Goal: Task Accomplishment & Management: Use online tool/utility

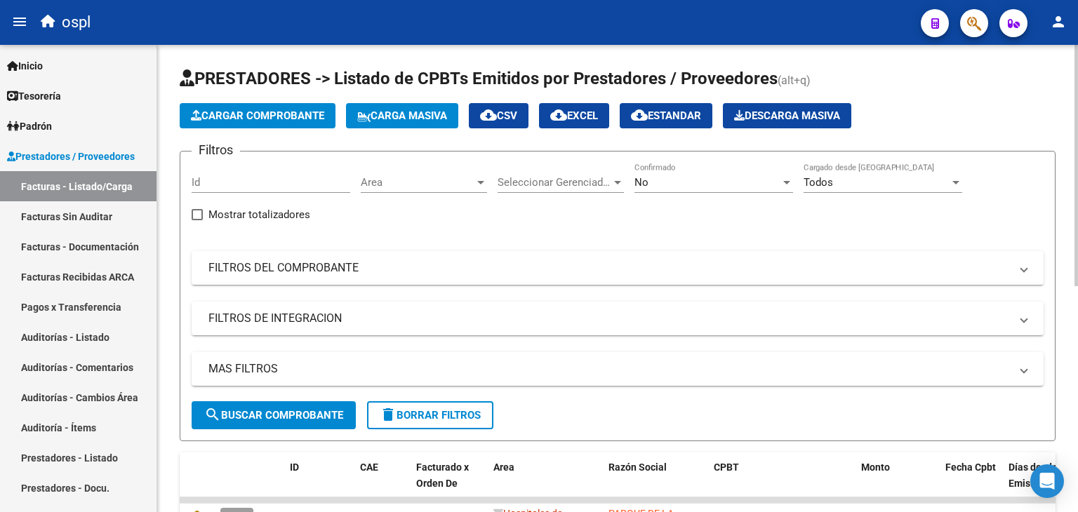
click at [432, 190] on div "Area Area" at bounding box center [424, 178] width 126 height 30
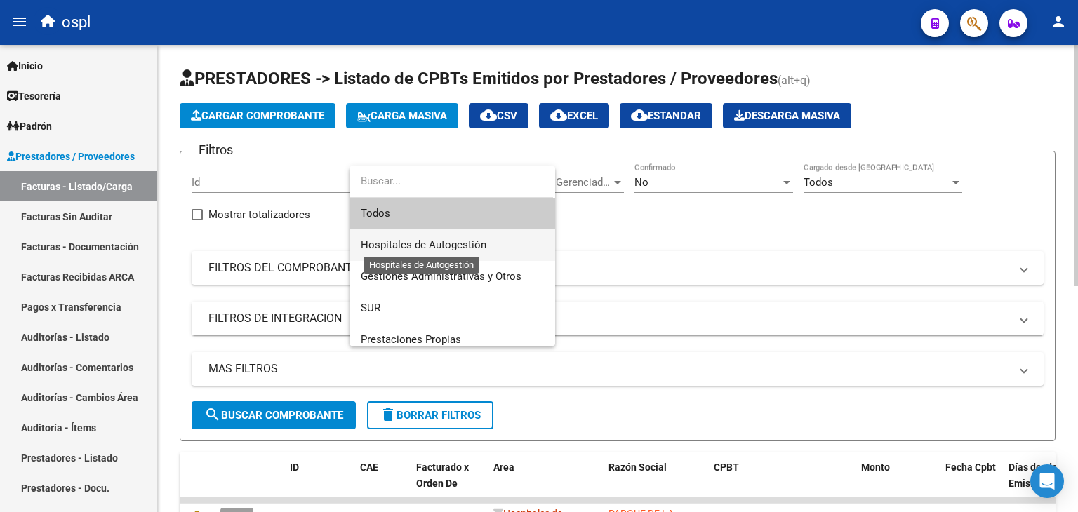
click at [451, 241] on span "Hospitales de Autogestión" at bounding box center [424, 245] width 126 height 13
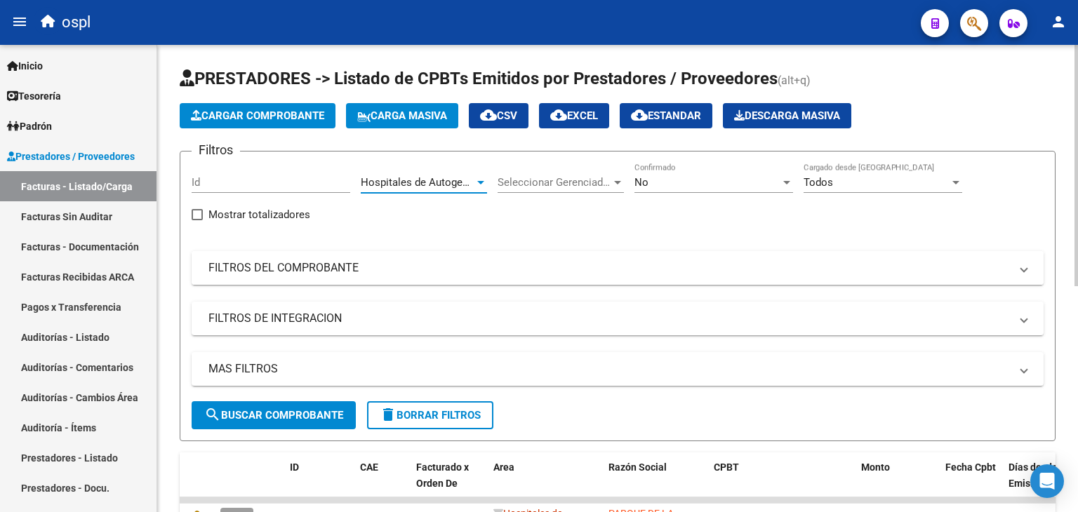
click at [345, 263] on mat-panel-title "FILTROS DEL COMPROBANTE" at bounding box center [609, 267] width 802 height 15
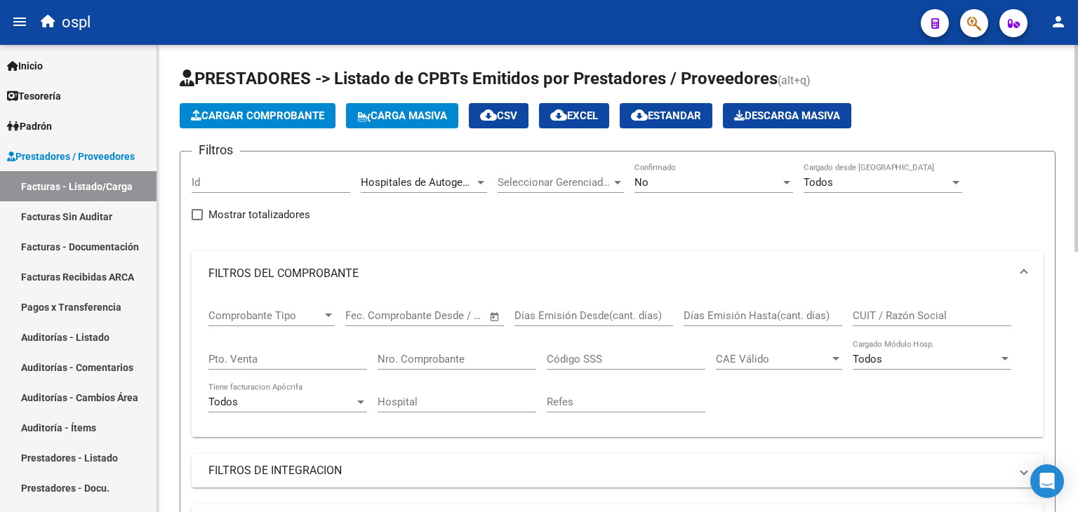
click at [498, 318] on span "Open calendar" at bounding box center [495, 317] width 34 height 34
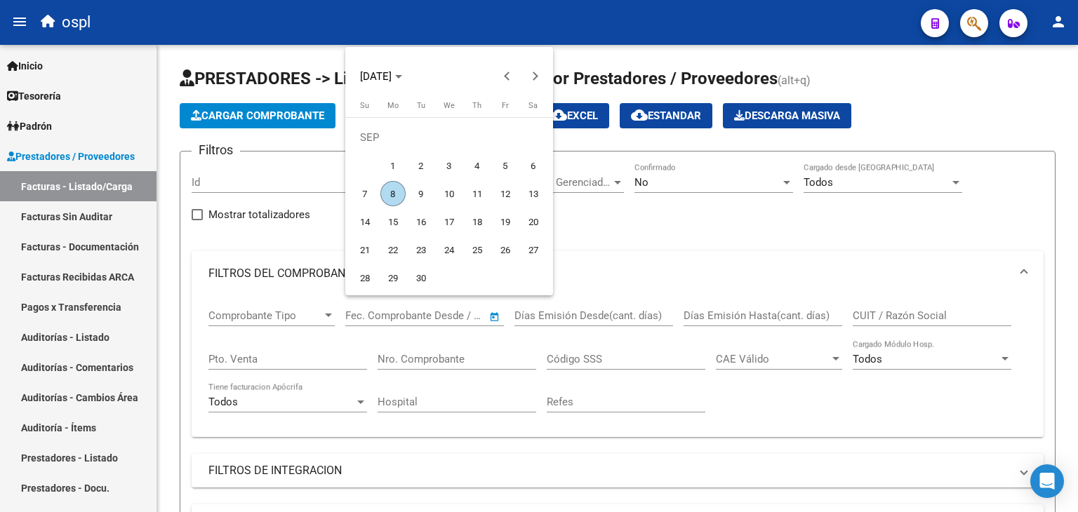
click at [390, 159] on span "1" at bounding box center [392, 165] width 25 height 25
type input "[DATE]"
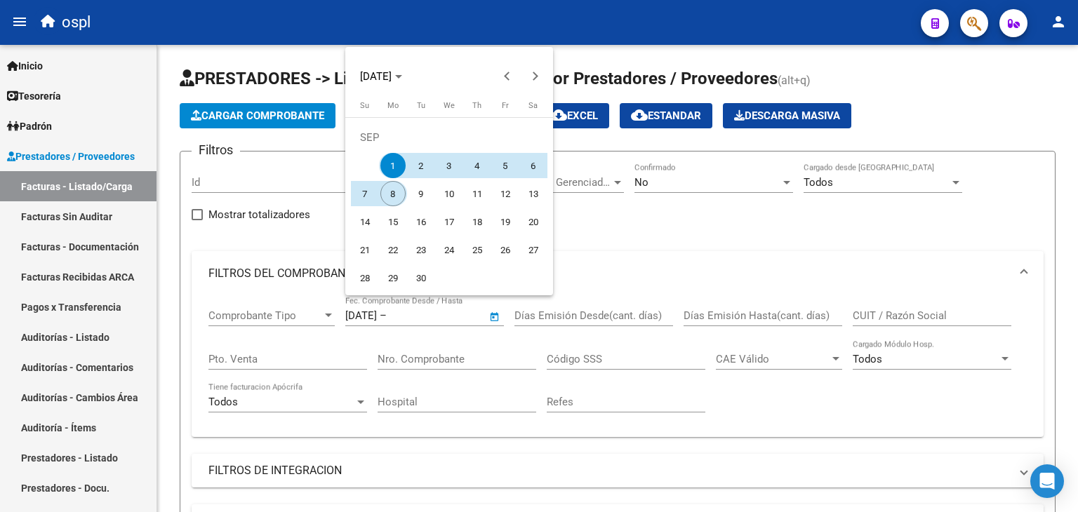
click at [391, 191] on span "8" at bounding box center [392, 193] width 25 height 25
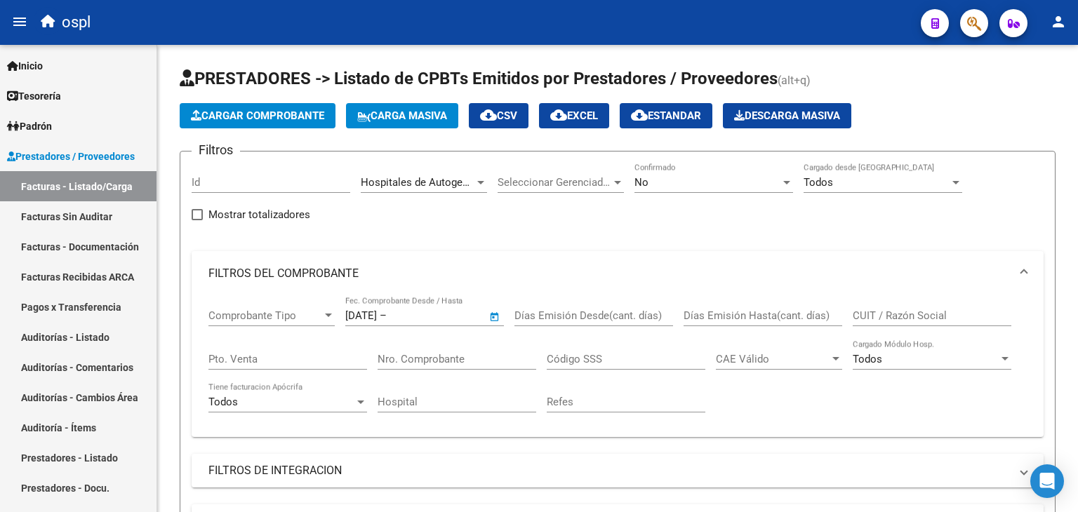
type input "[DATE]"
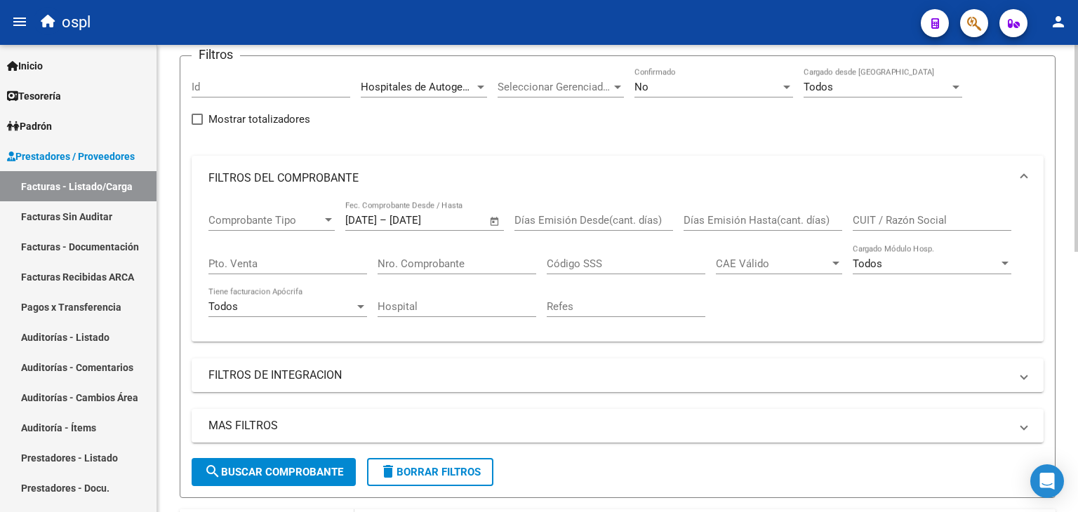
scroll to position [211, 0]
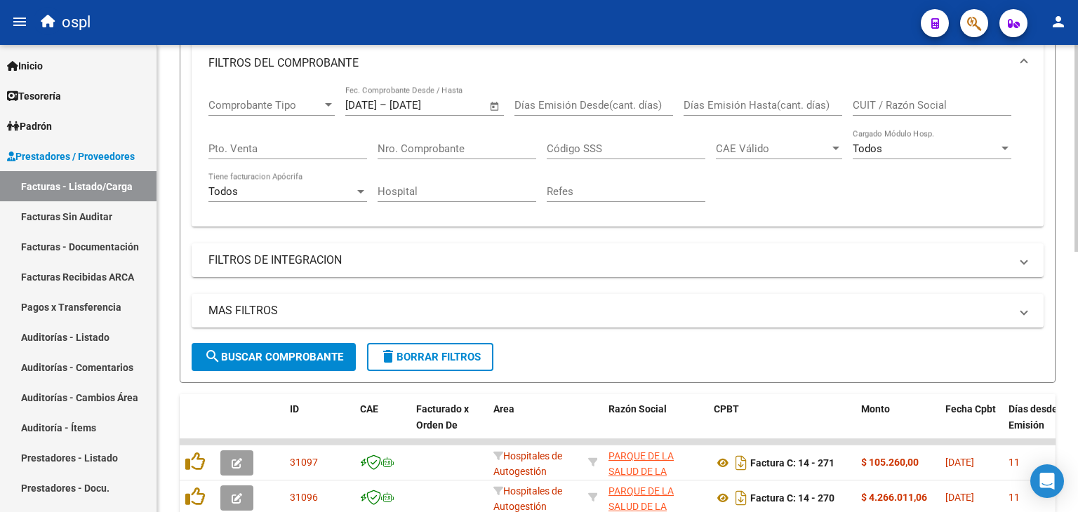
click at [253, 357] on span "search Buscar Comprobante" at bounding box center [273, 357] width 139 height 13
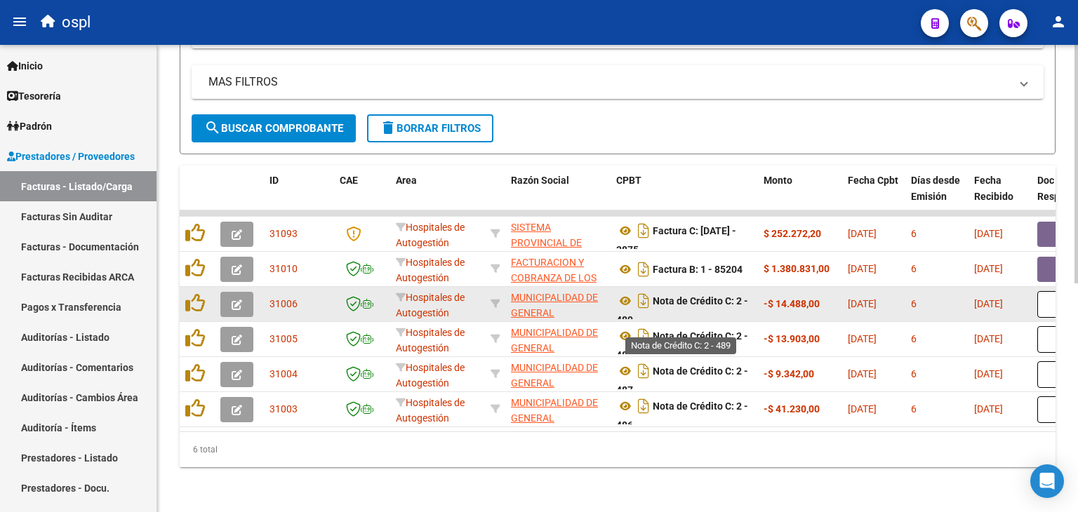
scroll to position [448, 0]
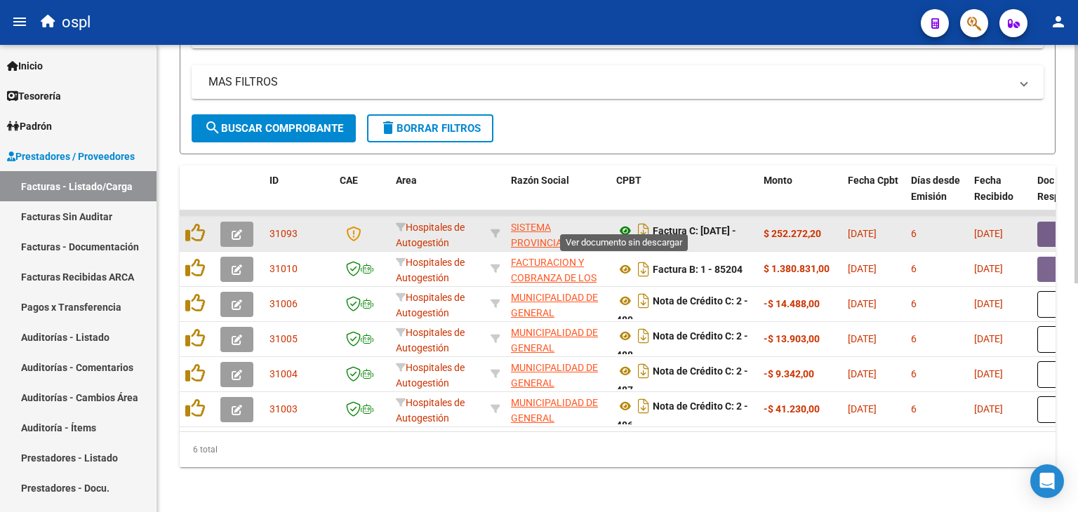
click at [628, 223] on icon at bounding box center [625, 231] width 18 height 17
click at [1050, 222] on button "button" at bounding box center [1059, 234] width 45 height 25
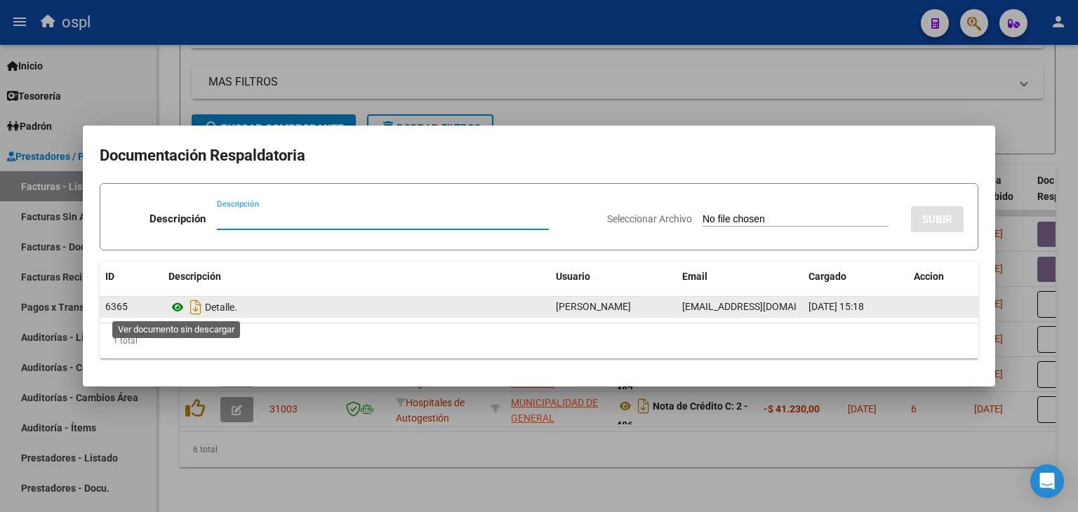
click at [183, 307] on icon at bounding box center [177, 307] width 18 height 17
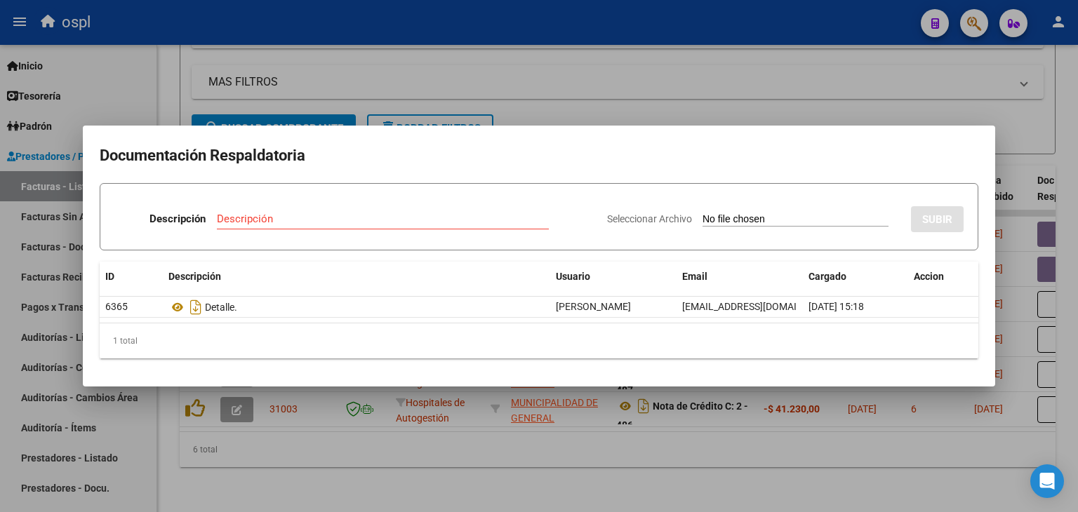
click at [566, 107] on div at bounding box center [539, 256] width 1078 height 512
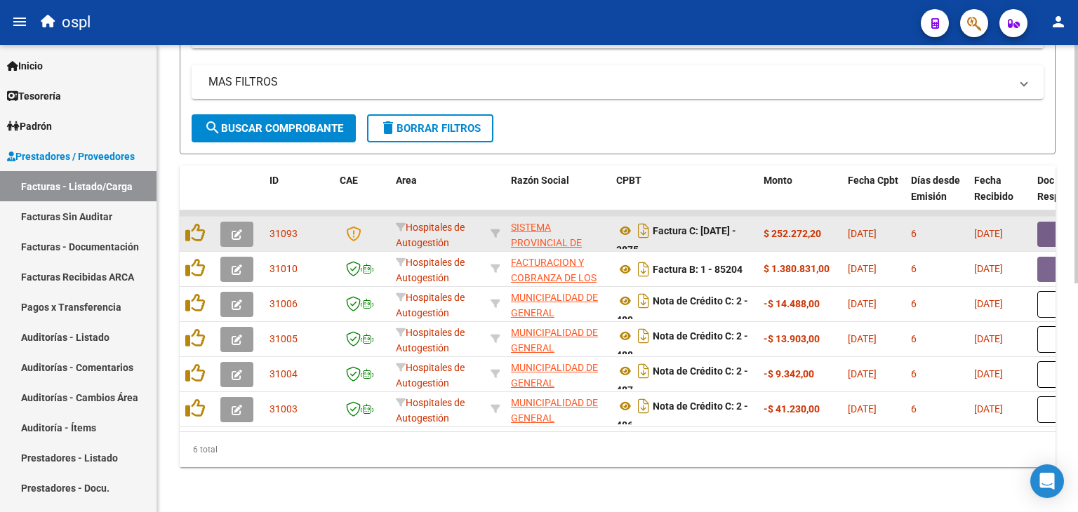
click at [239, 230] on icon "button" at bounding box center [237, 235] width 11 height 11
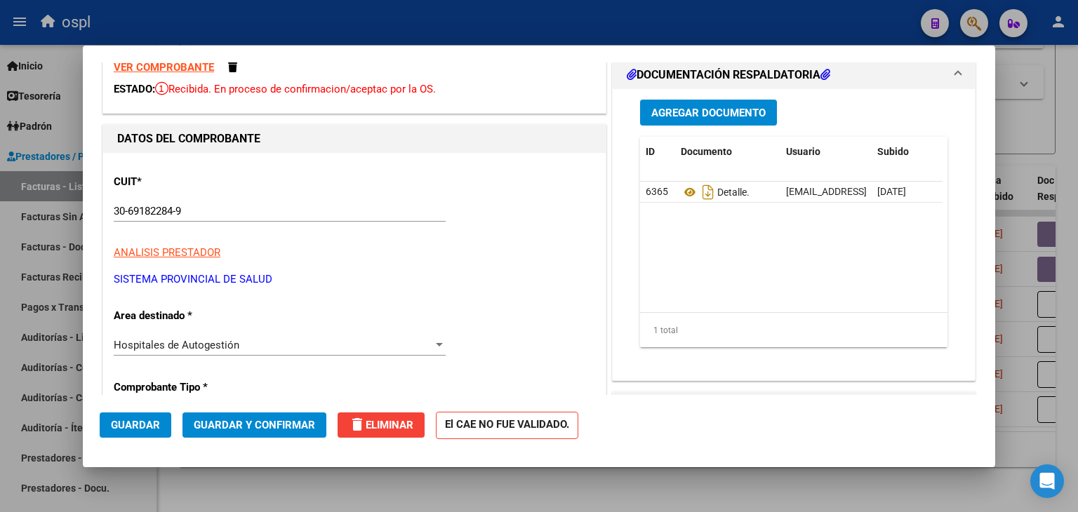
scroll to position [140, 0]
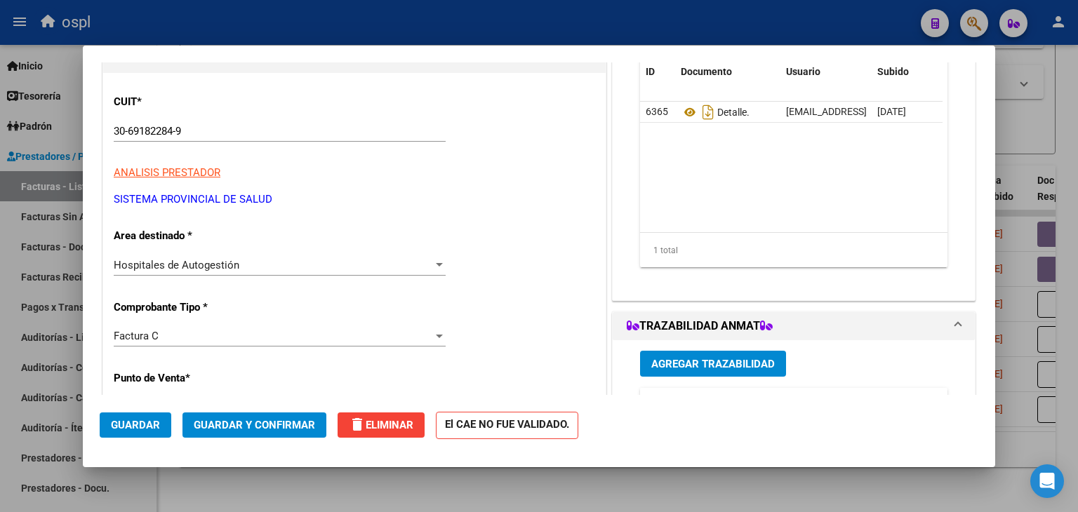
click at [370, 272] on div "Hospitales de Autogestión Seleccionar Area" at bounding box center [280, 265] width 332 height 21
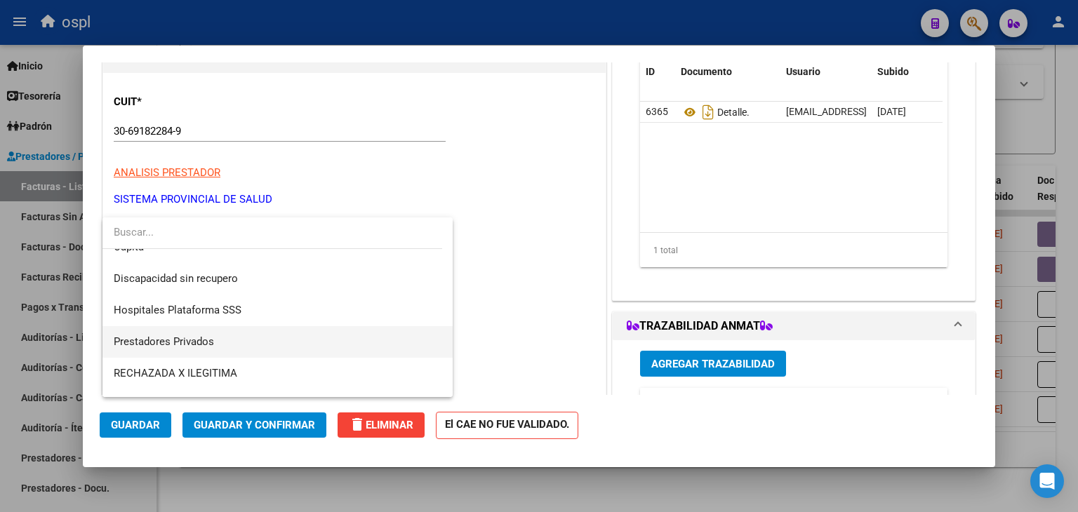
scroll to position [199, 0]
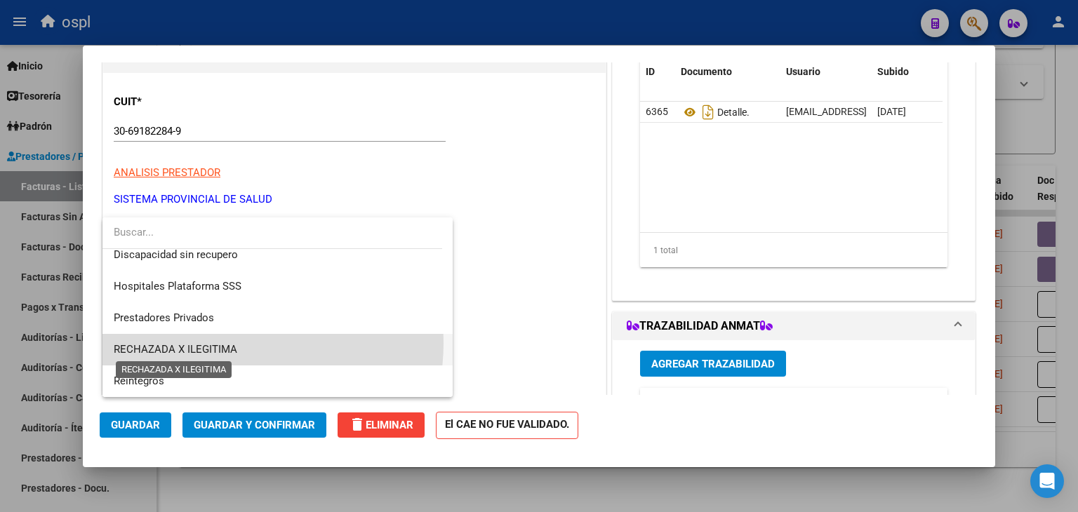
click at [227, 343] on span "RECHAZADA X ILEGITIMA" at bounding box center [176, 349] width 124 height 13
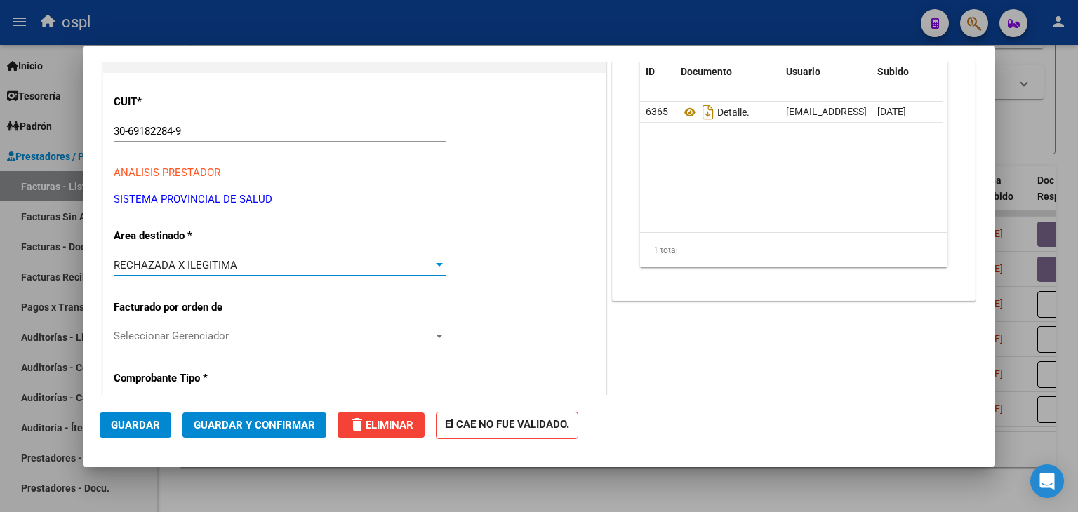
click at [241, 425] on span "Guardar y Confirmar" at bounding box center [254, 425] width 121 height 13
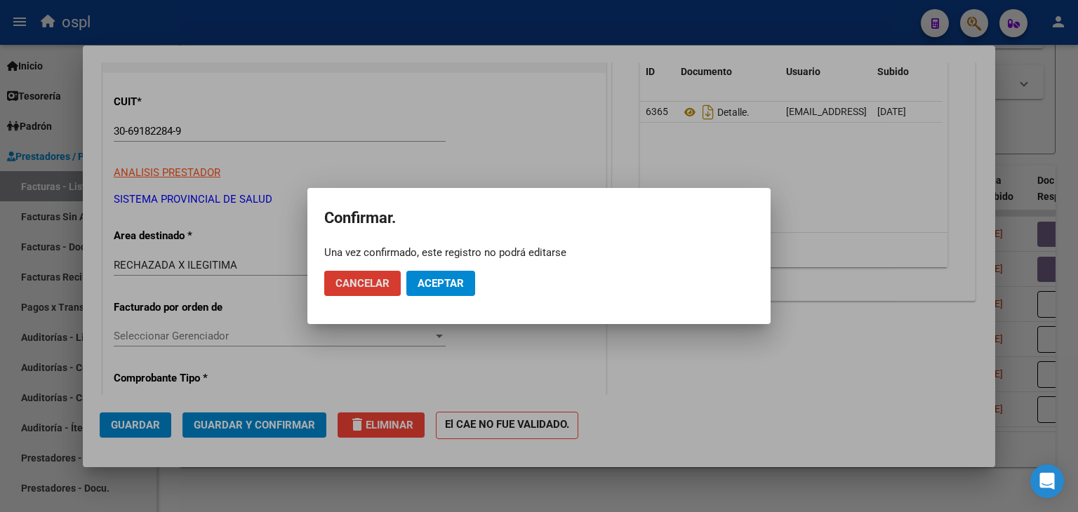
click at [427, 288] on span "Aceptar" at bounding box center [441, 283] width 46 height 13
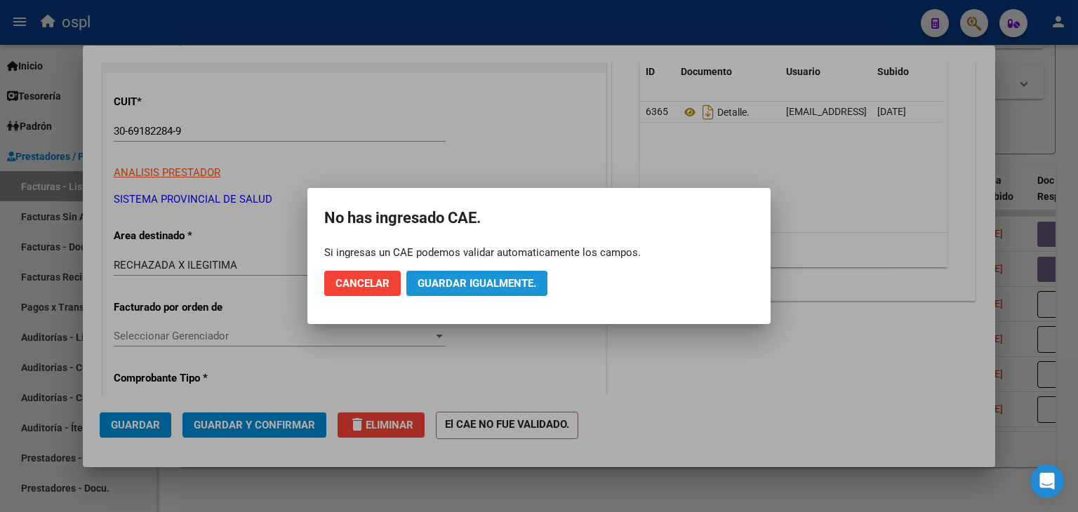
click at [456, 289] on span "Guardar igualmente." at bounding box center [477, 283] width 119 height 13
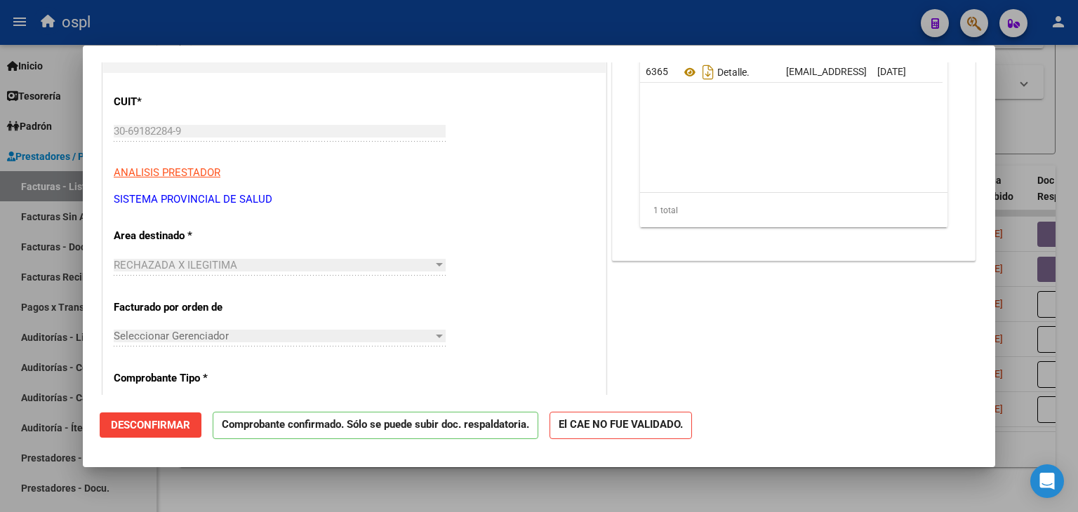
click at [0, 197] on div at bounding box center [539, 256] width 1078 height 512
type input "$ 0,00"
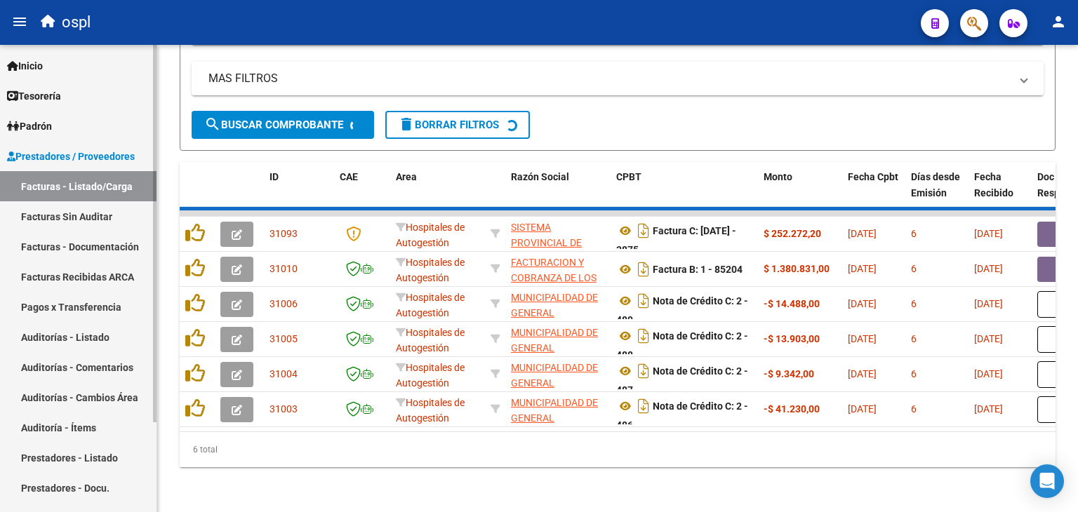
scroll to position [413, 0]
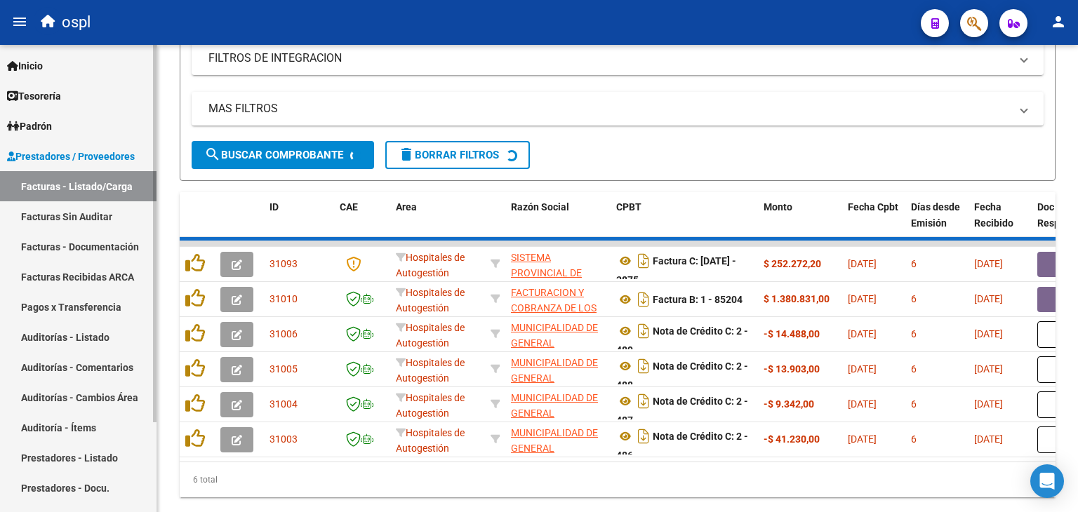
click at [67, 223] on link "Facturas Sin Auditar" at bounding box center [78, 216] width 157 height 30
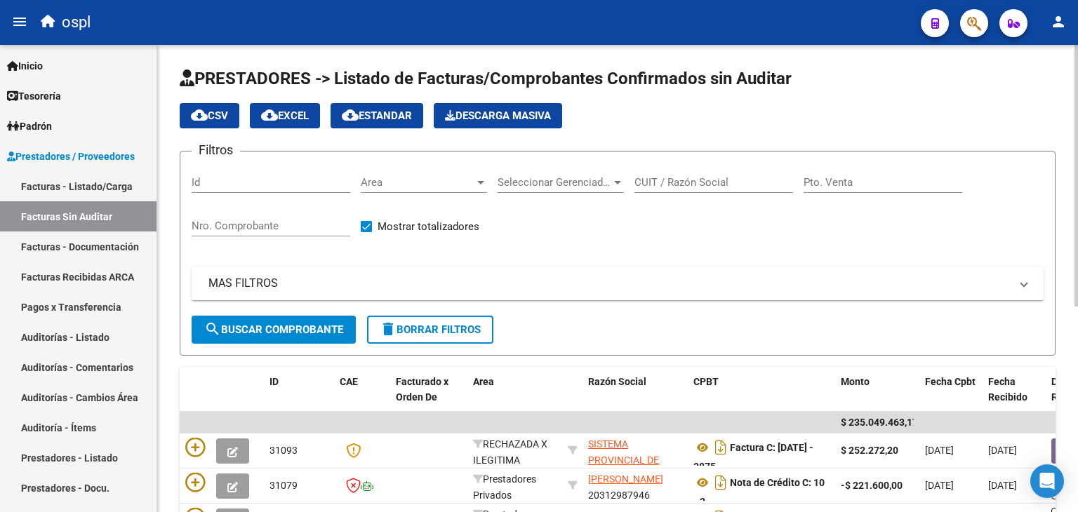
click at [227, 218] on div "Nro. Comprobante" at bounding box center [271, 221] width 159 height 30
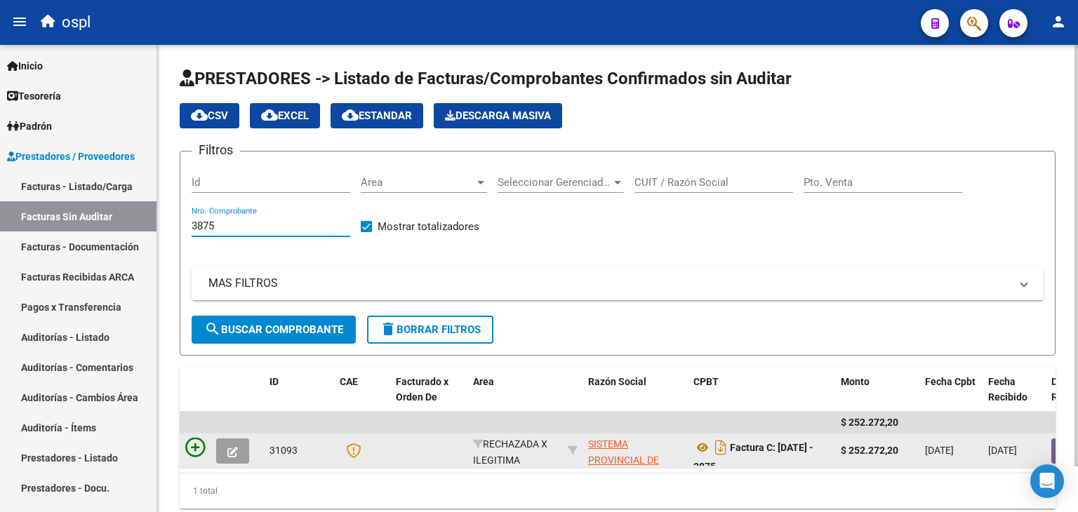
type input "3875"
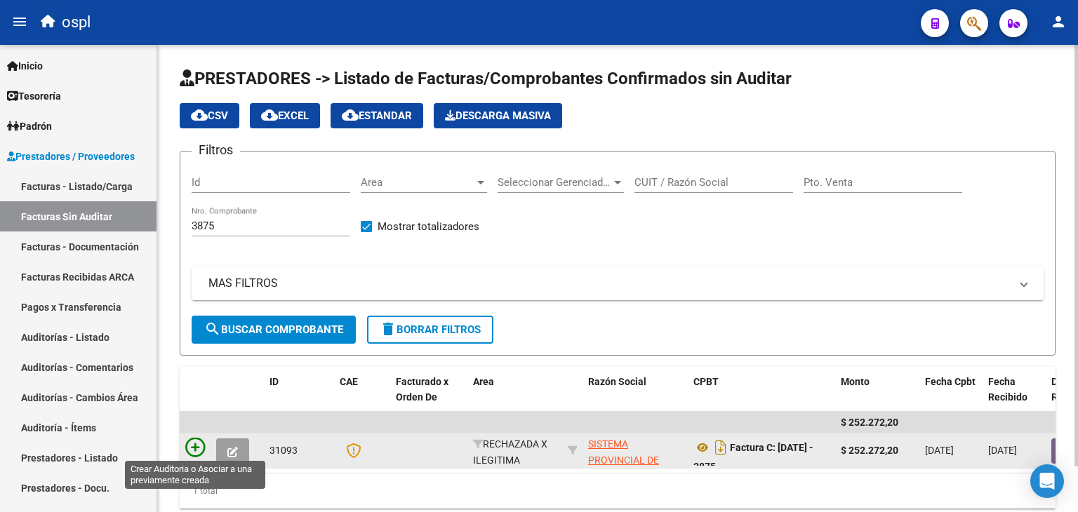
click at [199, 444] on icon at bounding box center [195, 448] width 20 height 20
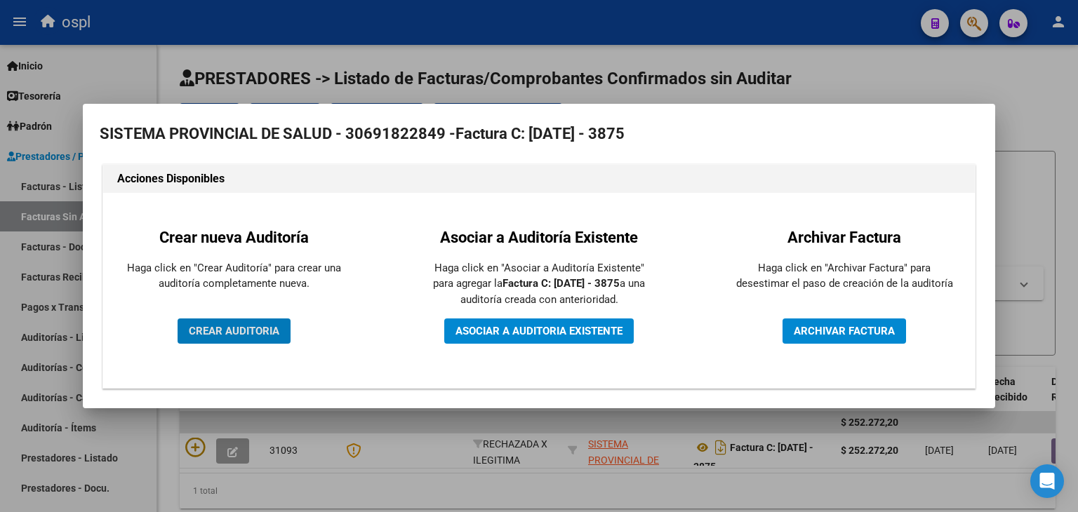
click at [247, 325] on span "CREAR AUDITORIA" at bounding box center [234, 331] width 91 height 13
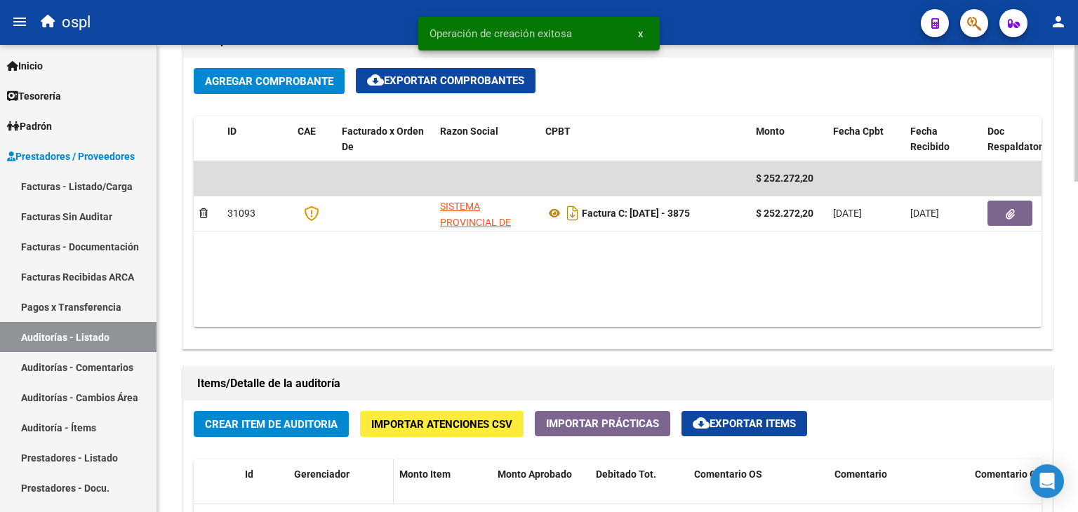
scroll to position [913, 0]
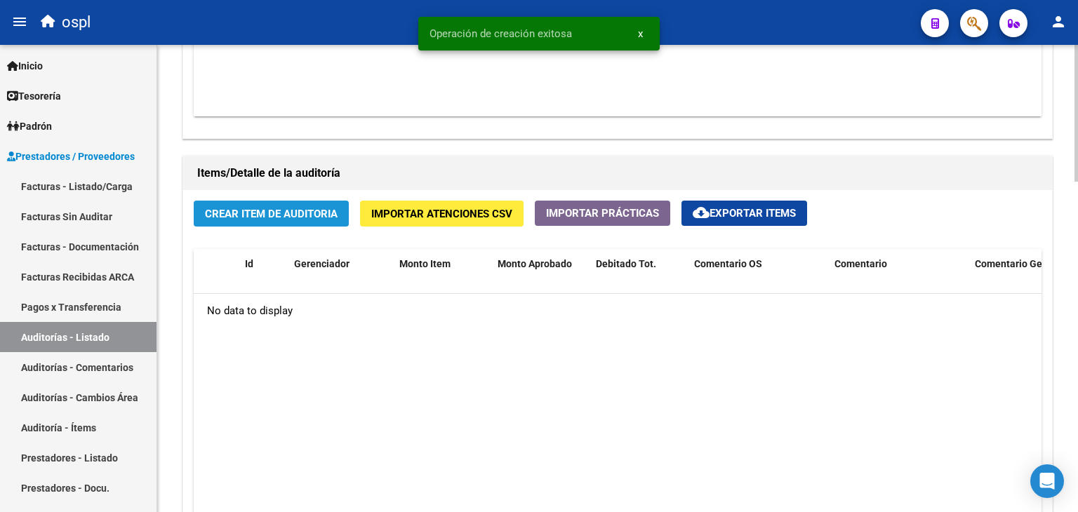
click at [261, 211] on span "Crear Item de Auditoria" at bounding box center [271, 214] width 133 height 13
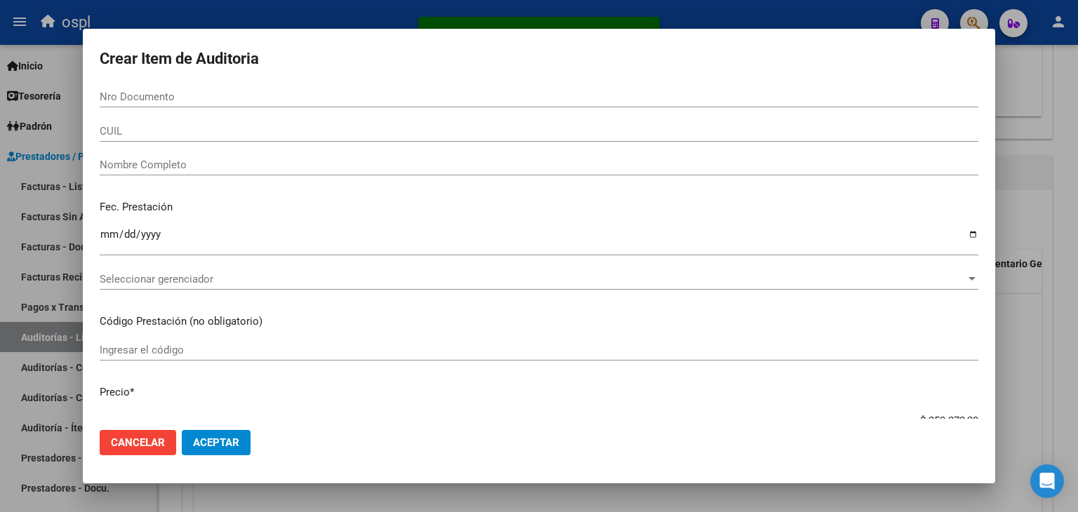
click at [179, 158] on div "Nombre Completo" at bounding box center [539, 164] width 879 height 21
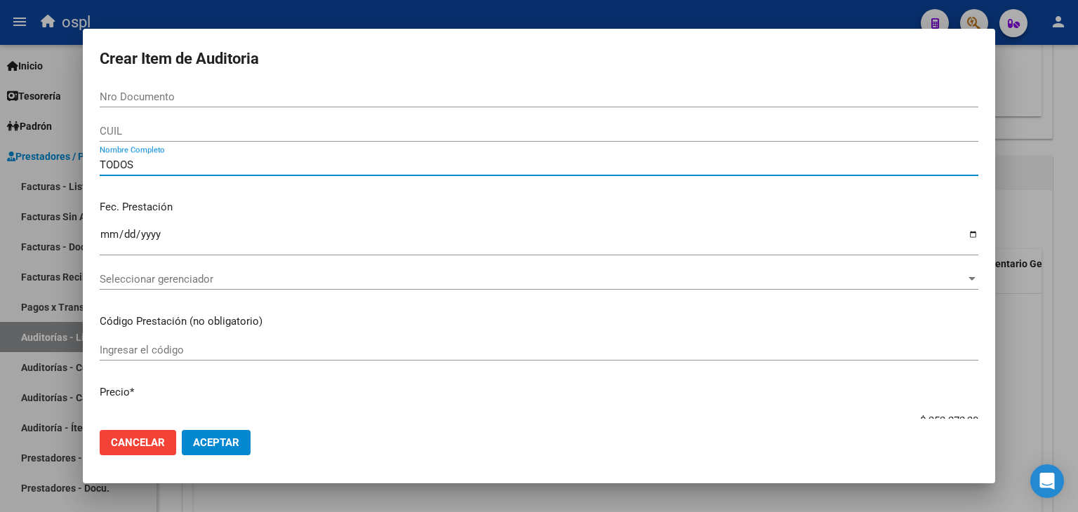
type input "TODOS"
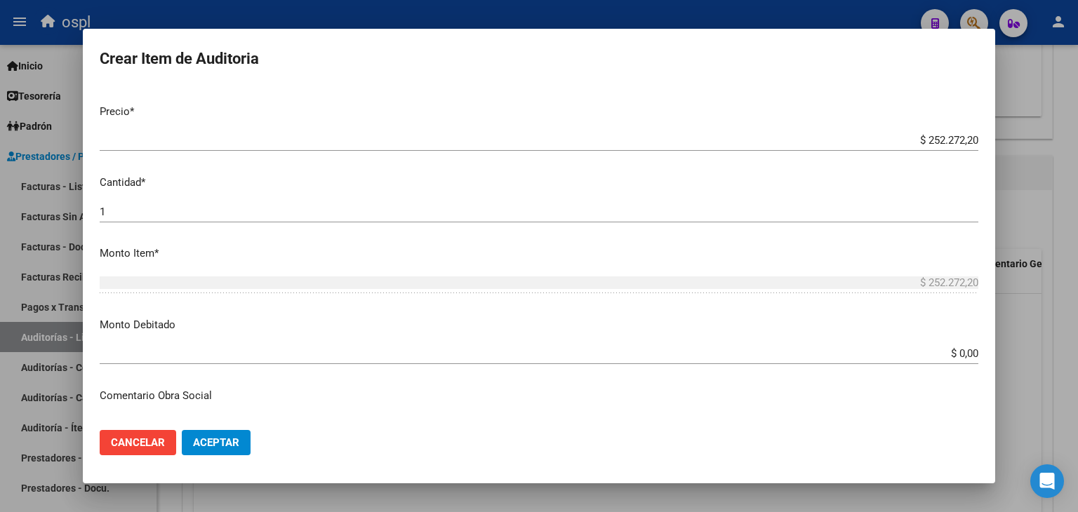
scroll to position [351, 0]
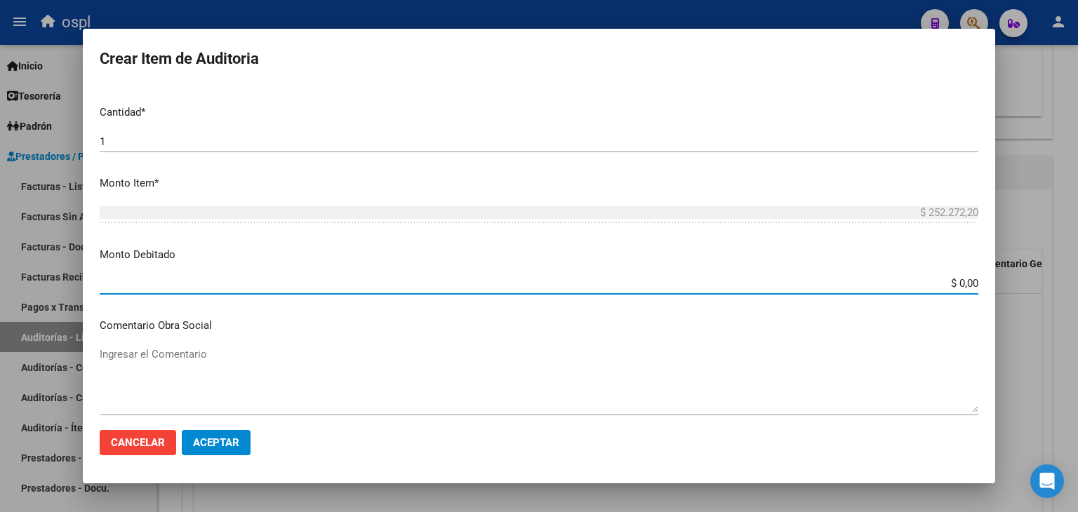
drag, startPoint x: 921, startPoint y: 284, endPoint x: 993, endPoint y: 298, distance: 73.0
click at [993, 298] on mat-dialog-content "Nro Documento CUIL TODOS Nombre Completo Fec. Prestación Ingresar la fecha Sele…" at bounding box center [539, 252] width 913 height 333
type input "$ 252.272,00"
click at [421, 383] on textarea "Ingresar el Comentario" at bounding box center [539, 380] width 879 height 66
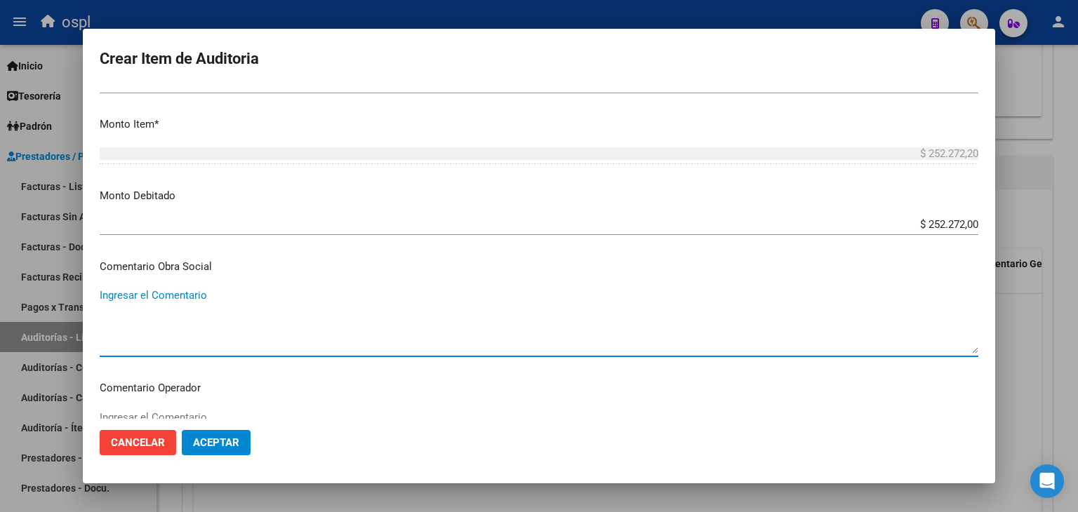
scroll to position [491, 0]
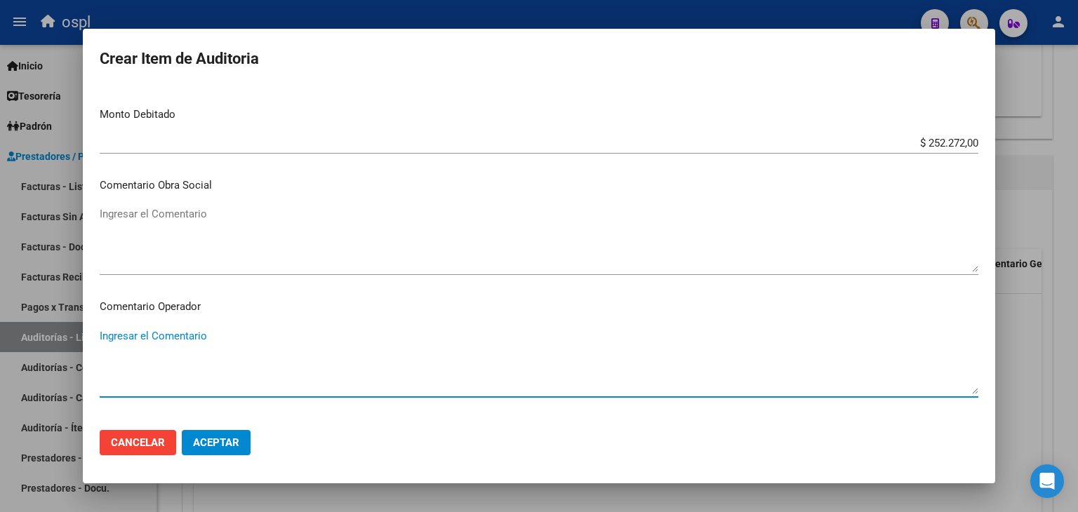
click at [373, 370] on textarea "Ingresar el Comentario" at bounding box center [539, 362] width 879 height 66
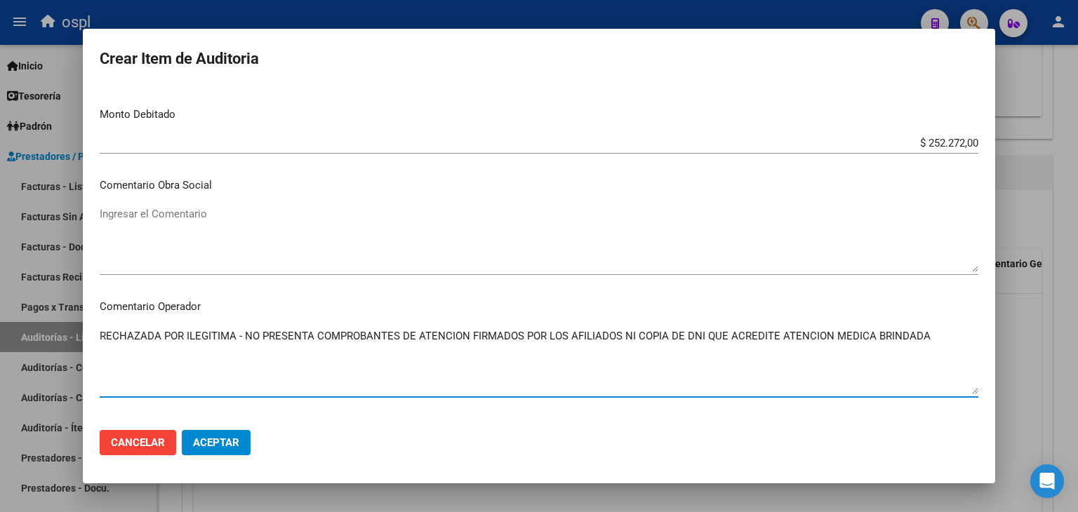
type textarea "RECHAZADA POR ILEGITIMA - NO PRESENTA COMPROBANTES DE ATENCION FIRMADOS POR LOS…"
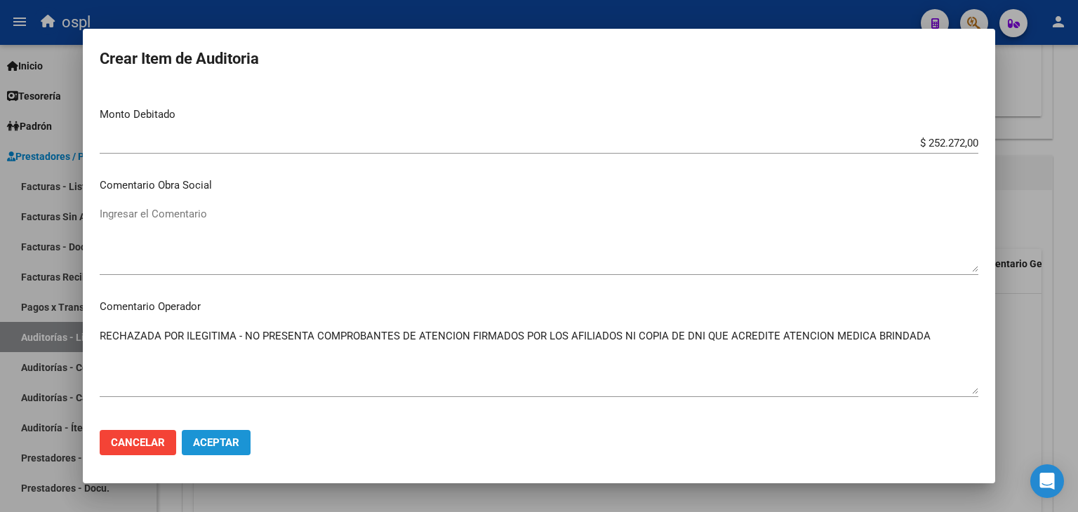
click at [228, 446] on span "Aceptar" at bounding box center [216, 443] width 46 height 13
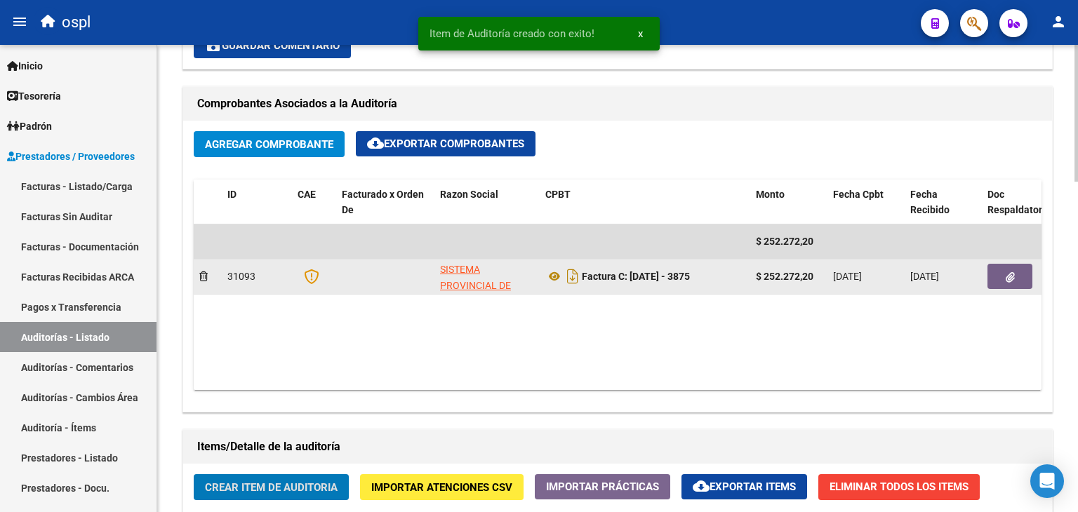
scroll to position [632, 0]
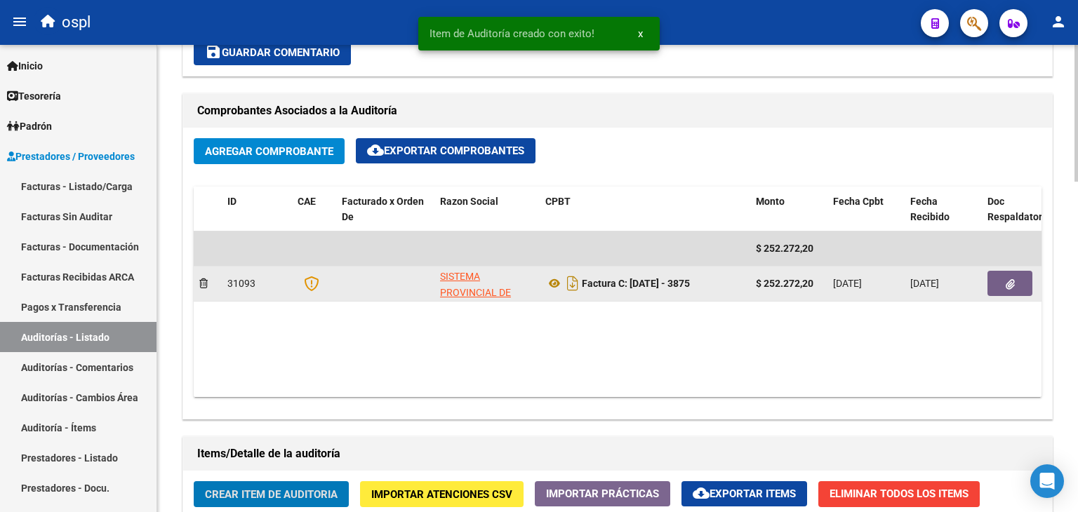
click at [1004, 282] on button "button" at bounding box center [1010, 283] width 45 height 25
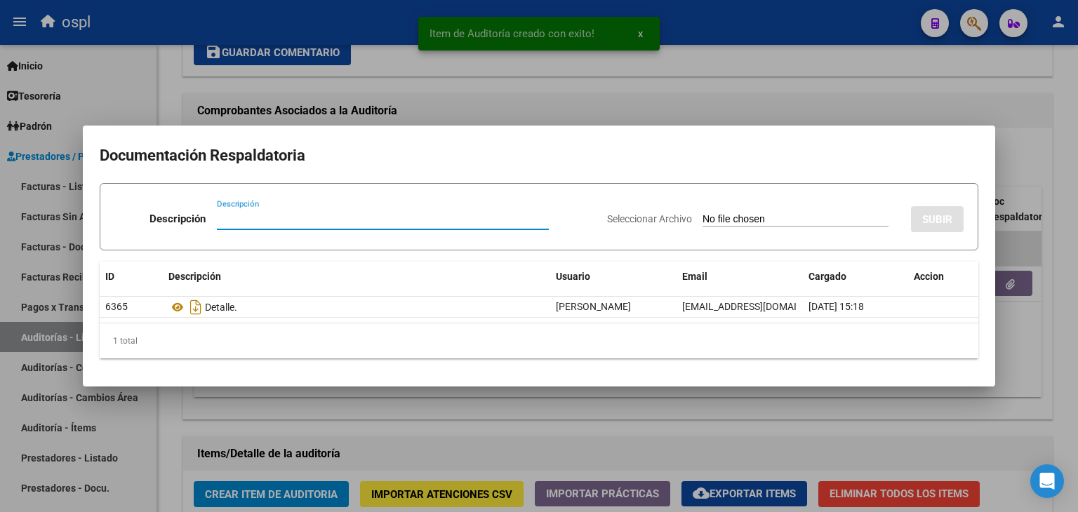
click at [738, 217] on input "Seleccionar Archivo" at bounding box center [796, 219] width 186 height 13
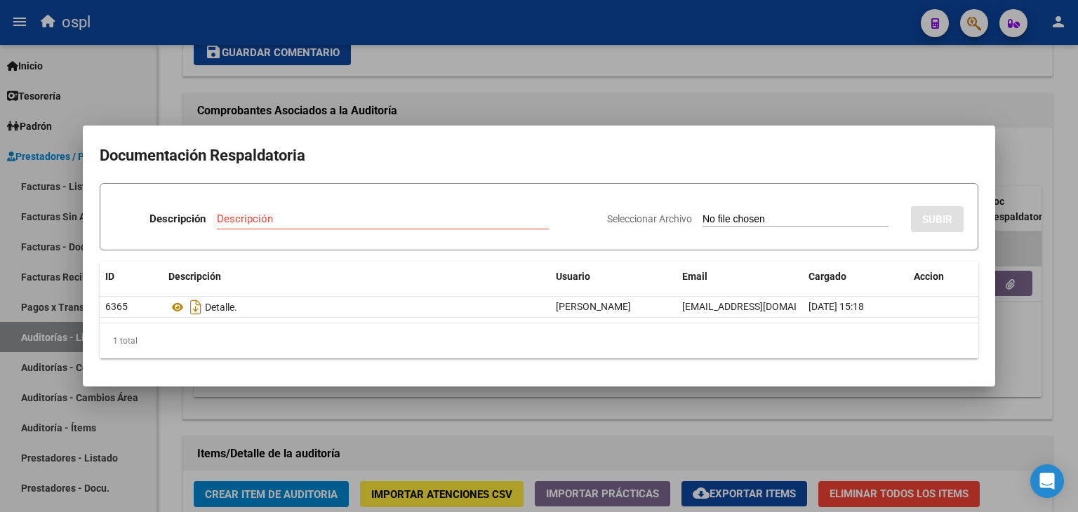
type input "C:\fakepath\RECHAZO X ILEGITIMA - FC 3875.pdf"
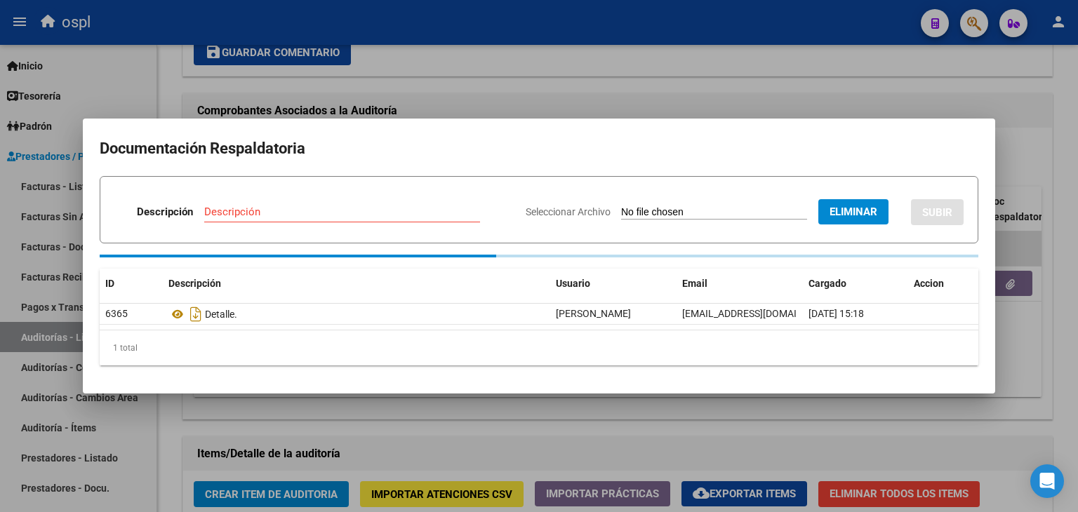
click at [375, 207] on input "Descripción" at bounding box center [342, 212] width 276 height 13
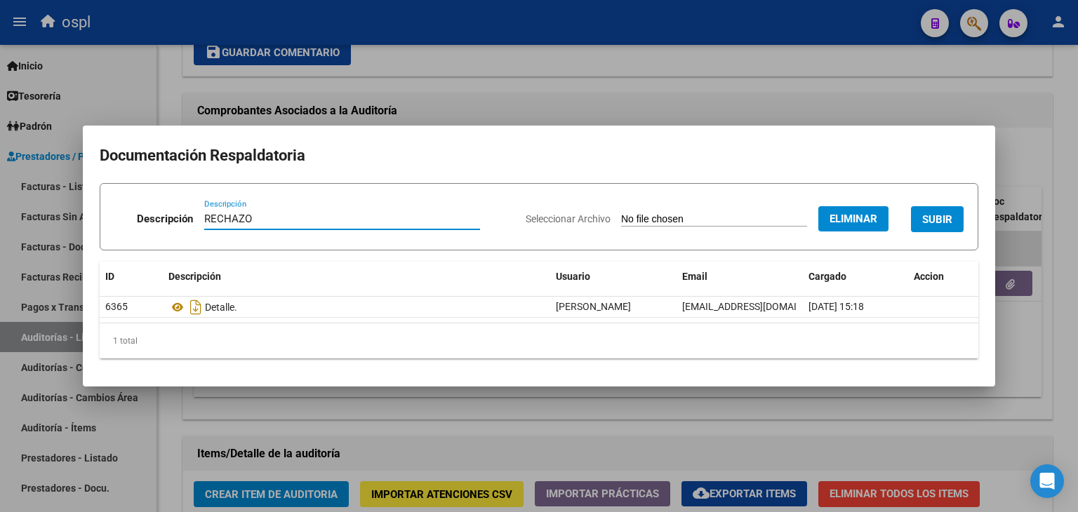
type input "RECHAZO"
click at [936, 218] on span "SUBIR" at bounding box center [937, 219] width 30 height 13
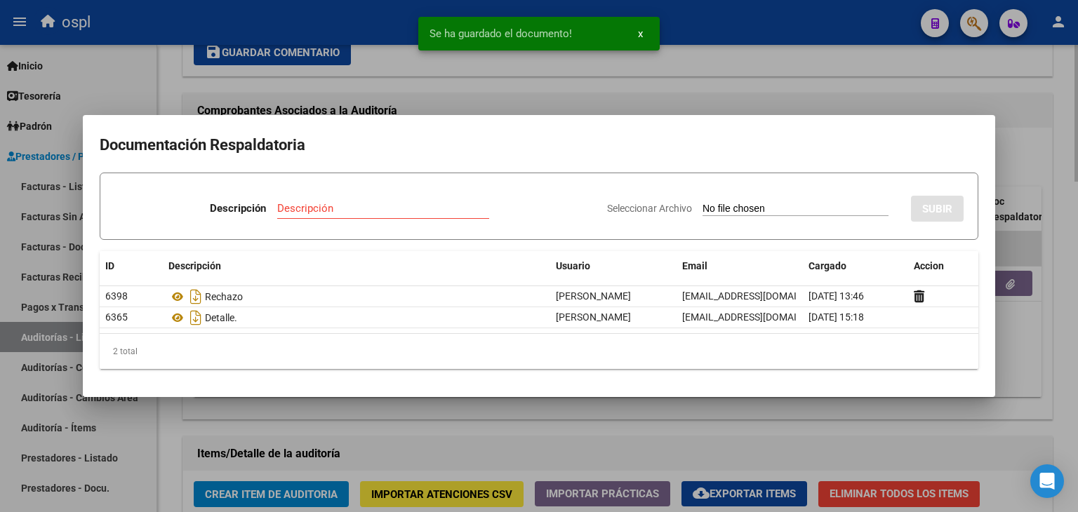
drag, startPoint x: 734, startPoint y: 71, endPoint x: 785, endPoint y: 106, distance: 61.5
click at [734, 71] on div at bounding box center [539, 256] width 1078 height 512
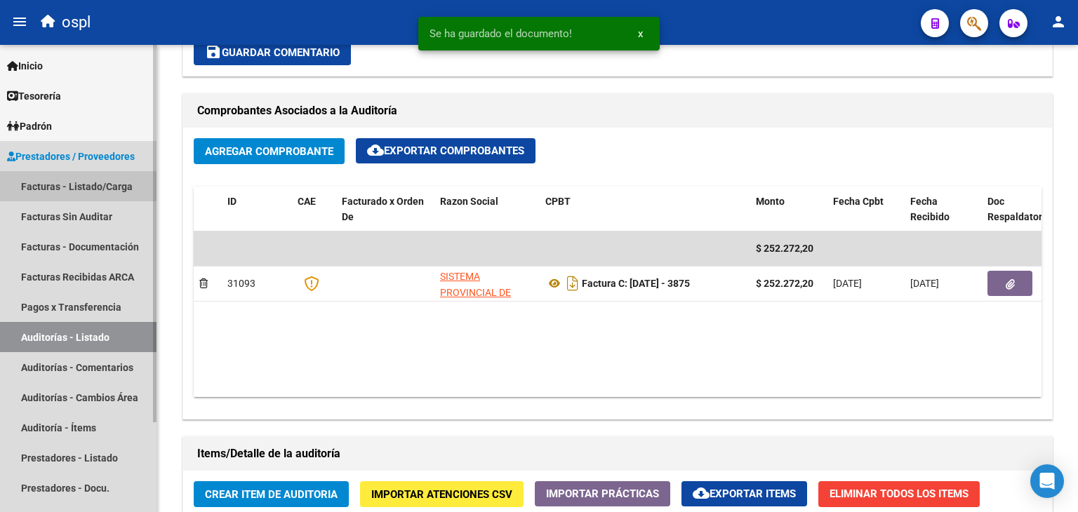
click at [63, 186] on link "Facturas - Listado/Carga" at bounding box center [78, 186] width 157 height 30
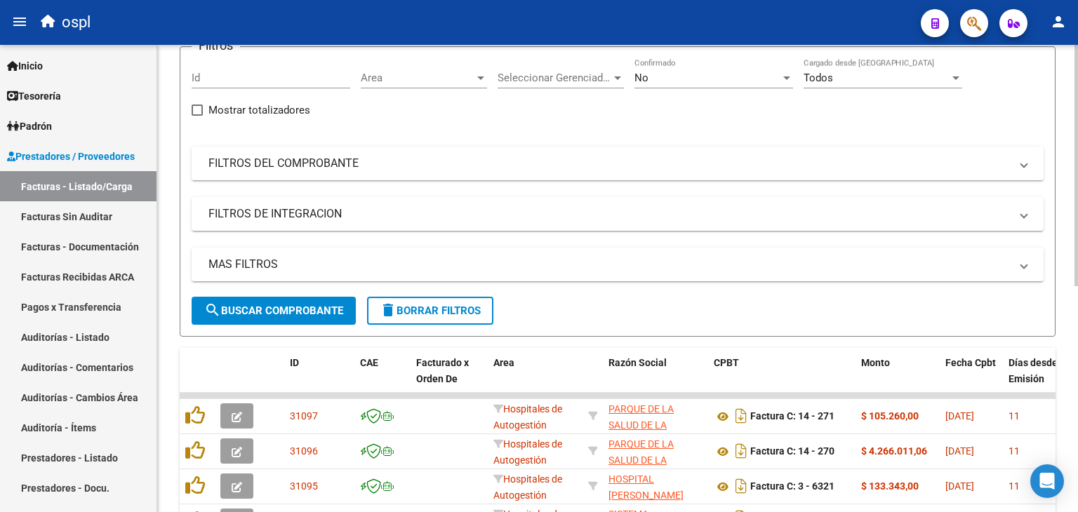
scroll to position [15, 0]
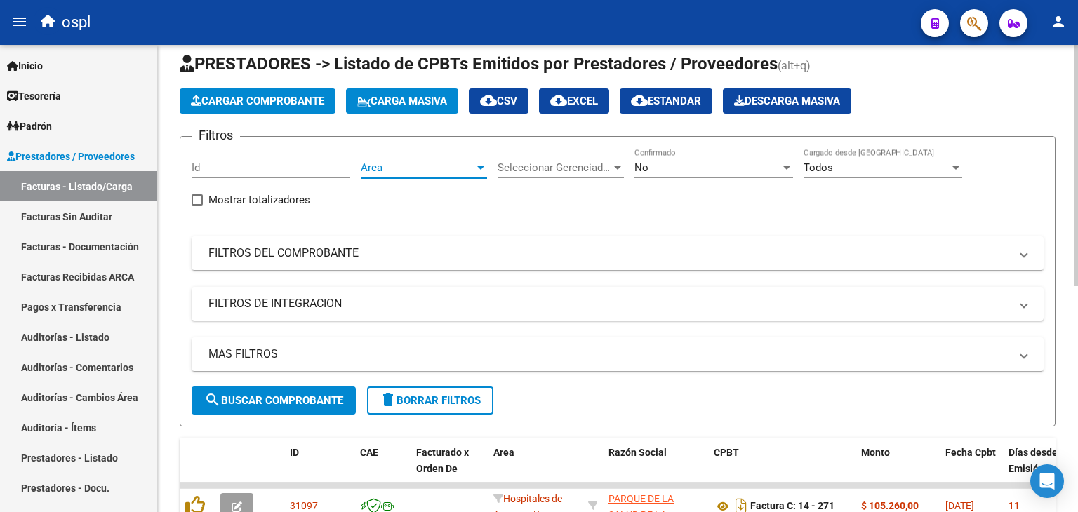
click at [390, 164] on span "Area" at bounding box center [418, 167] width 114 height 13
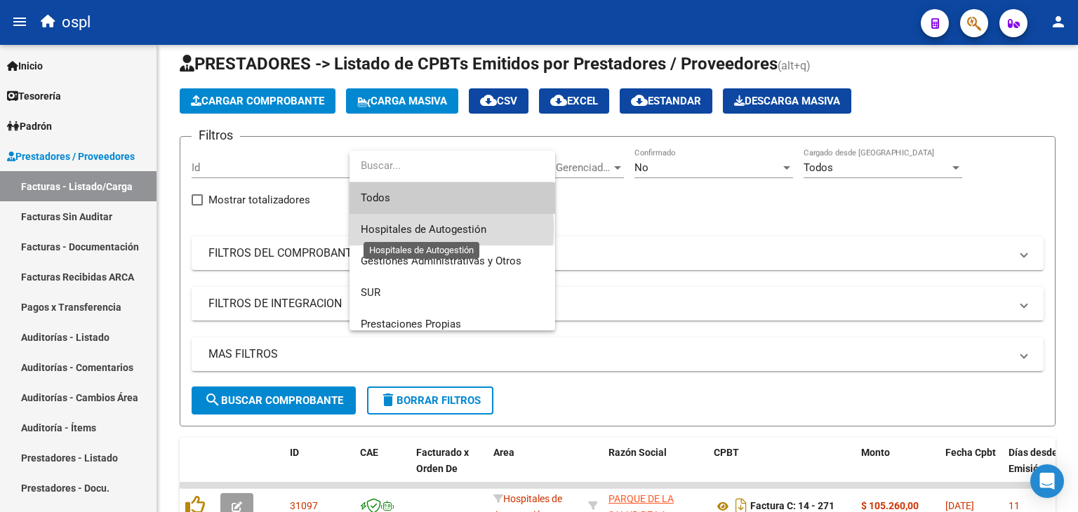
click at [386, 229] on span "Hospitales de Autogestión" at bounding box center [424, 229] width 126 height 13
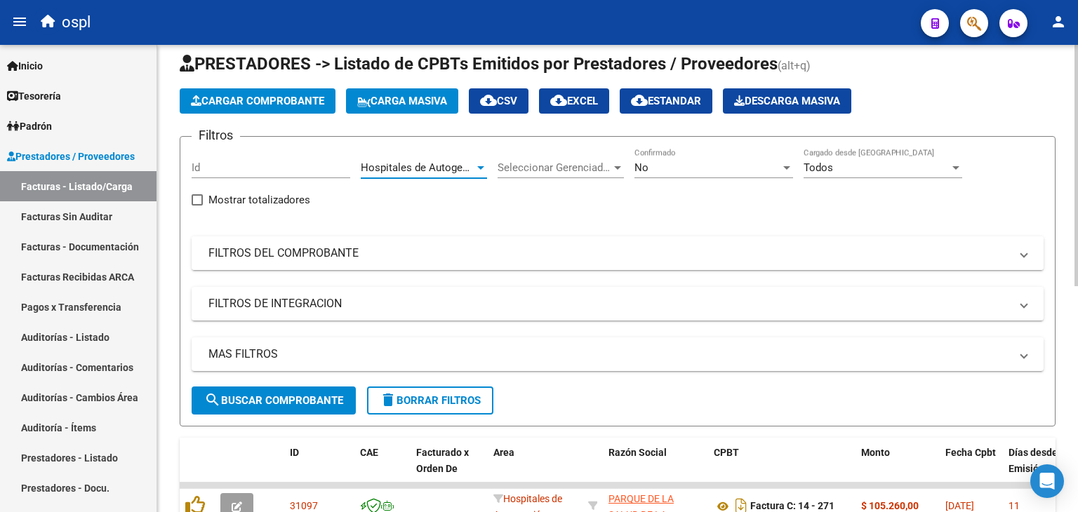
click at [354, 253] on mat-panel-title "FILTROS DEL COMPROBANTE" at bounding box center [609, 253] width 802 height 15
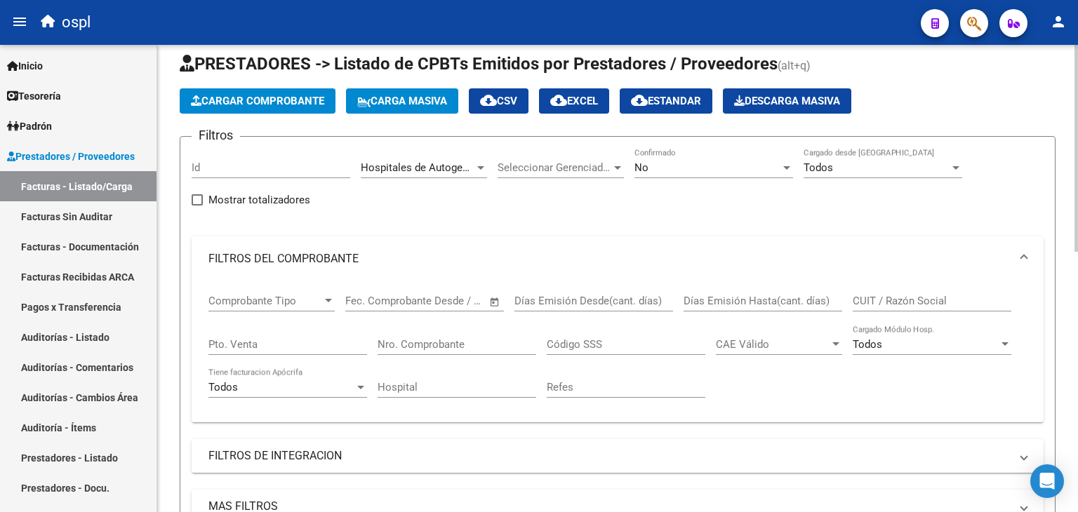
click at [488, 298] on span "Open calendar" at bounding box center [495, 302] width 34 height 34
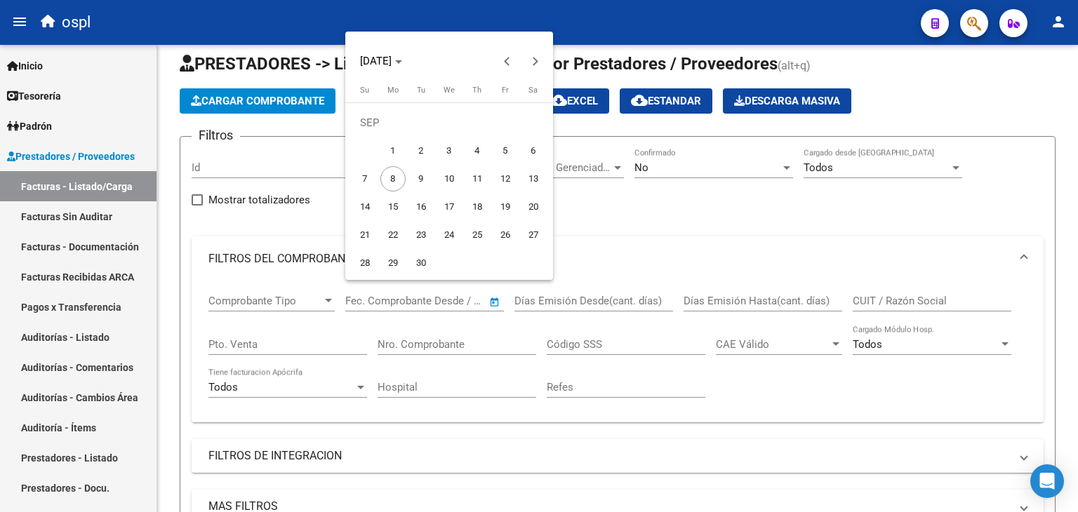
drag, startPoint x: 393, startPoint y: 150, endPoint x: 383, endPoint y: 176, distance: 28.4
click at [393, 150] on span "1" at bounding box center [392, 150] width 25 height 25
type input "[DATE]"
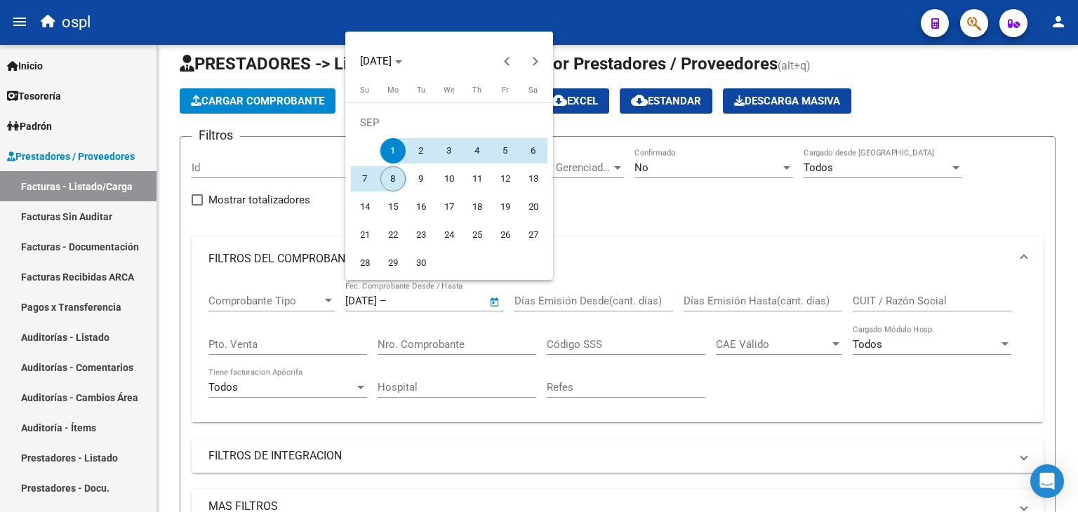
click at [384, 186] on span "8" at bounding box center [392, 178] width 25 height 25
type input "[DATE]"
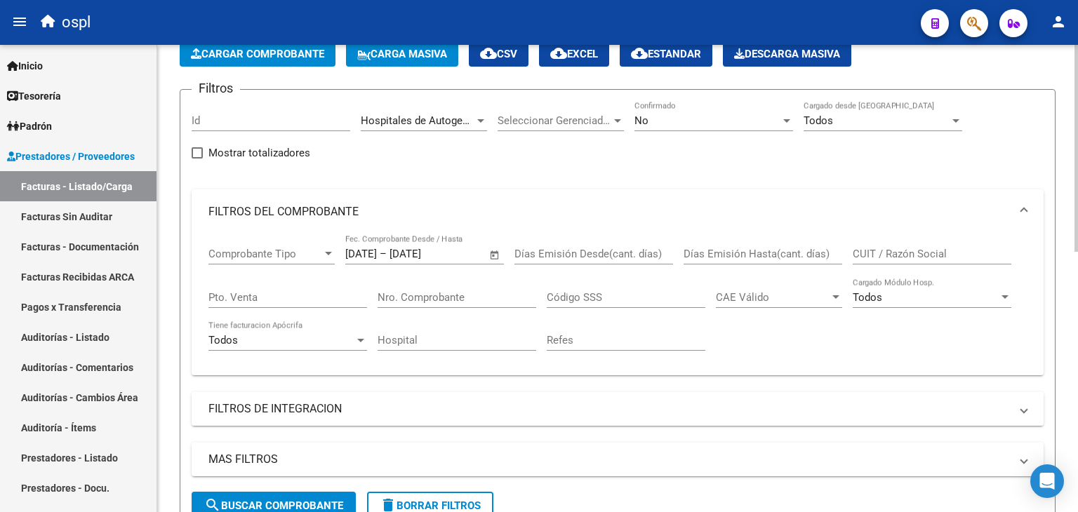
scroll to position [85, 0]
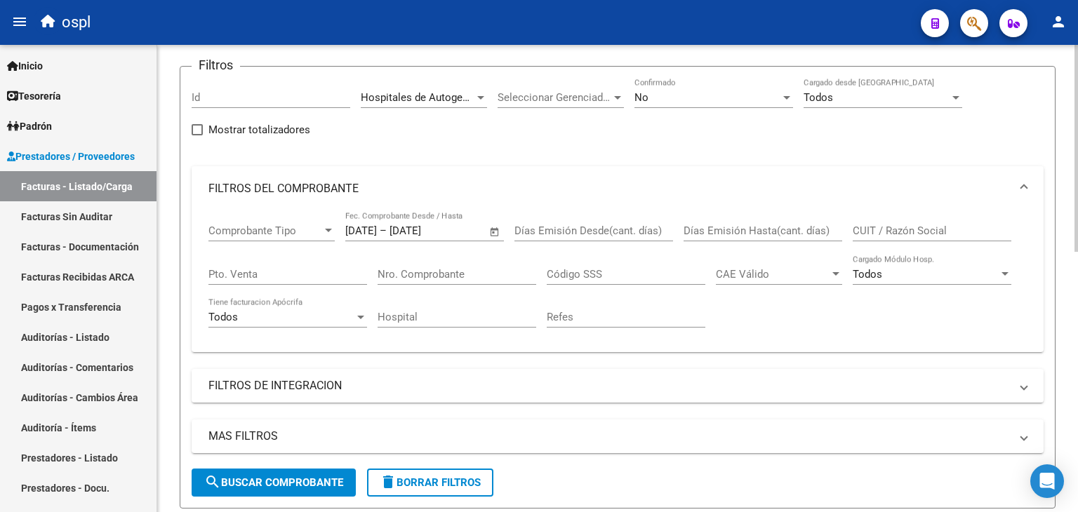
click at [281, 482] on span "search Buscar Comprobante" at bounding box center [273, 483] width 139 height 13
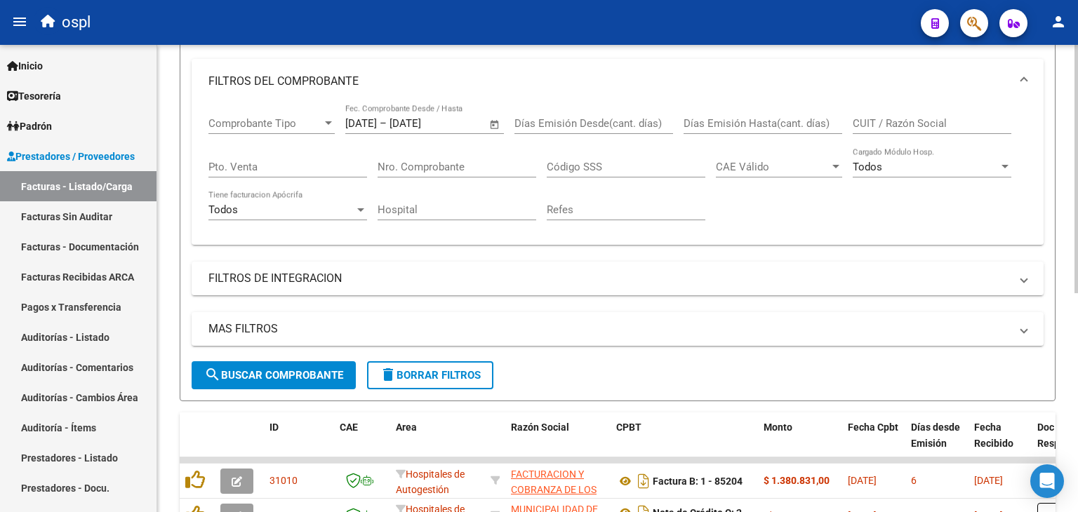
scroll to position [62, 0]
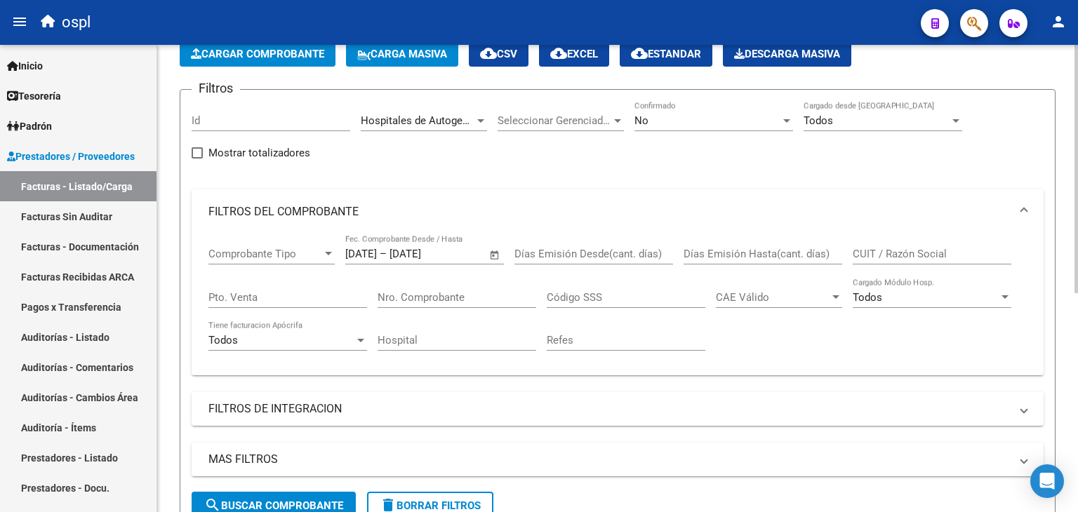
click at [493, 252] on span "Open calendar" at bounding box center [495, 255] width 34 height 34
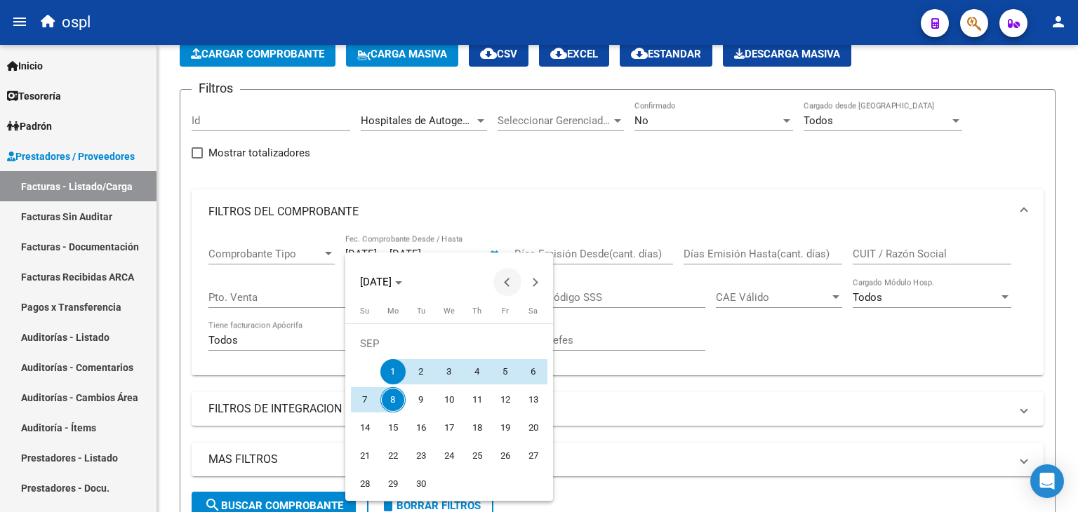
click at [514, 284] on span "Previous month" at bounding box center [507, 282] width 28 height 28
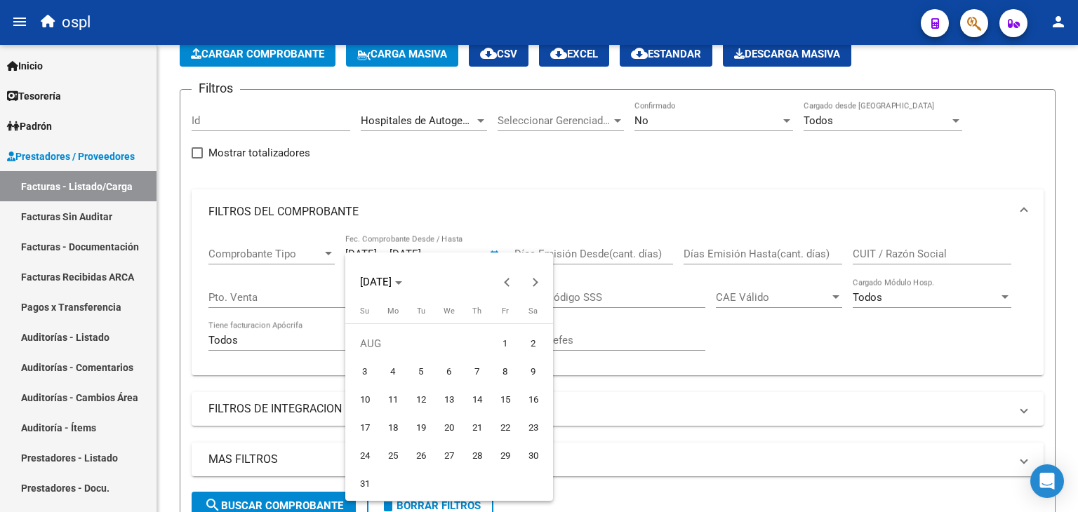
click at [506, 345] on span "1" at bounding box center [505, 343] width 25 height 25
type input "[DATE]"
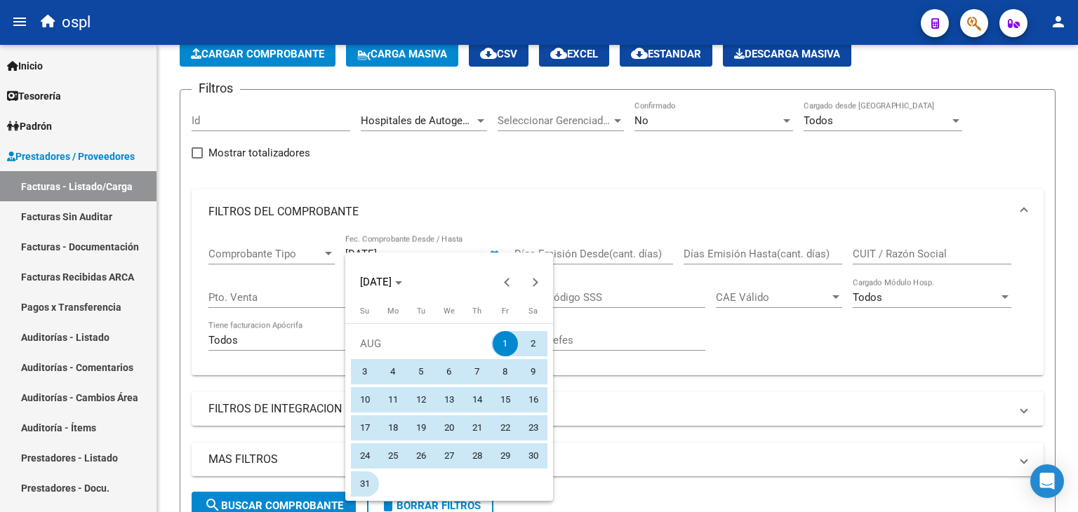
click at [363, 475] on span "31" at bounding box center [364, 484] width 25 height 25
type input "[DATE]"
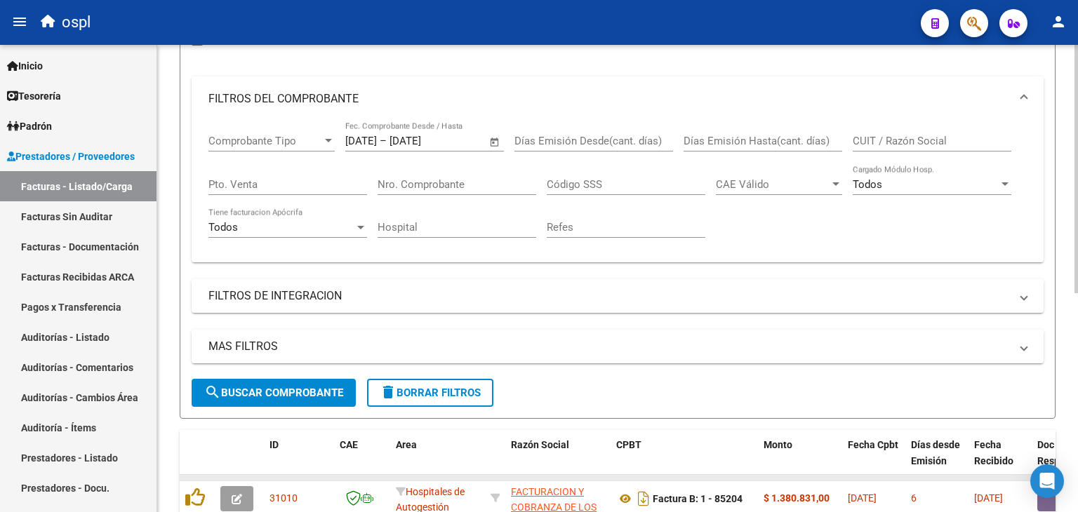
scroll to position [272, 0]
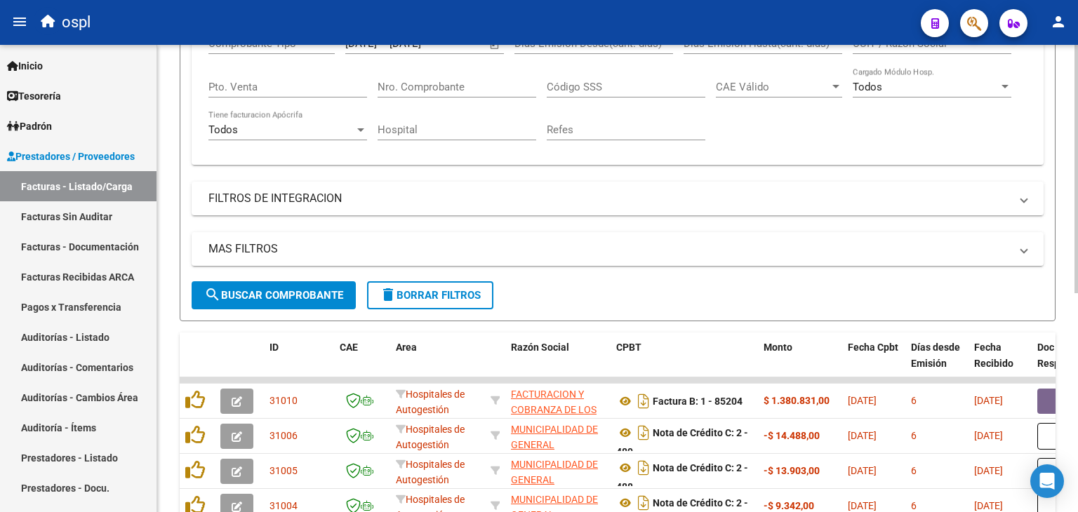
click at [286, 293] on span "search Buscar Comprobante" at bounding box center [273, 295] width 139 height 13
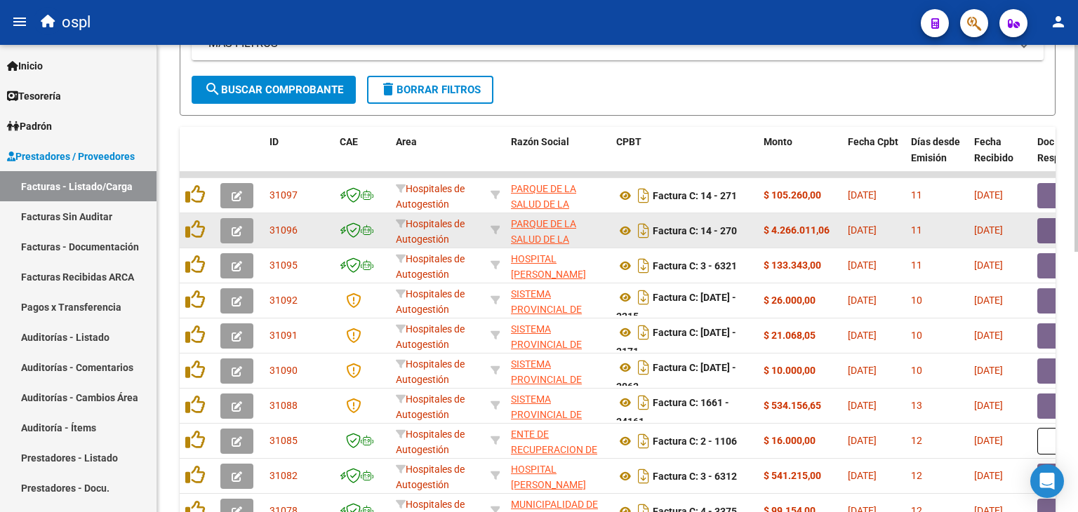
scroll to position [413, 0]
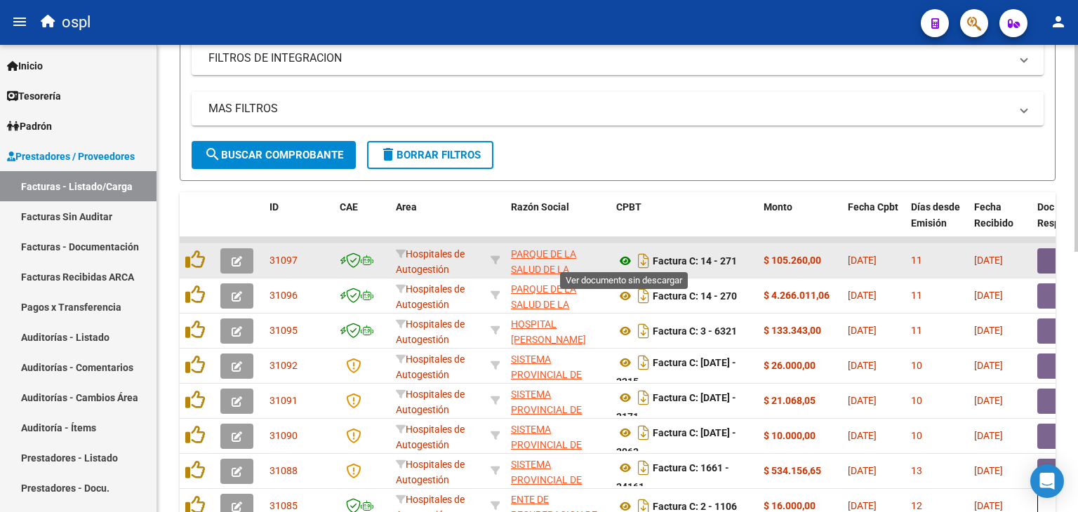
click at [623, 257] on icon at bounding box center [625, 261] width 18 height 17
click at [1042, 258] on button "button" at bounding box center [1059, 260] width 45 height 25
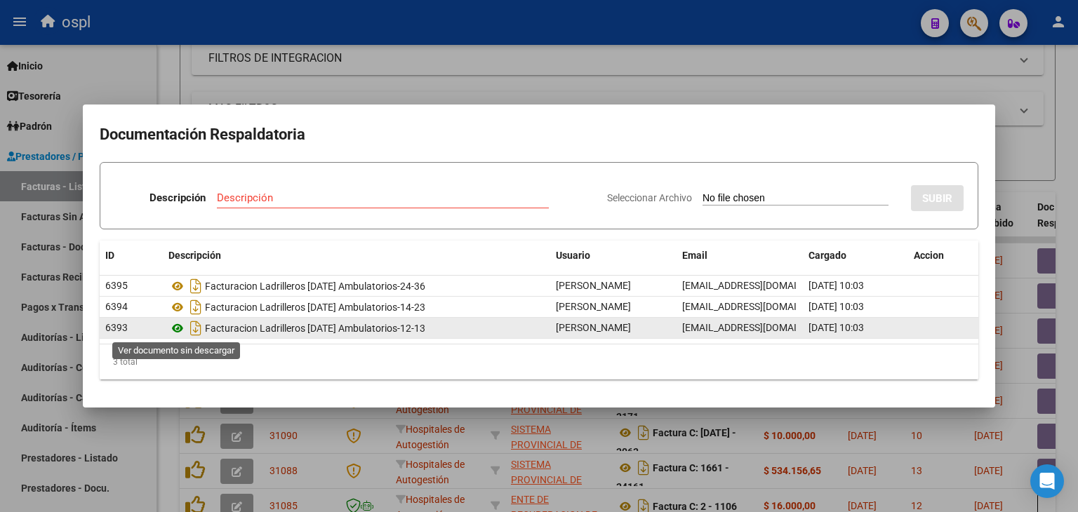
click at [177, 328] on icon at bounding box center [177, 328] width 18 height 17
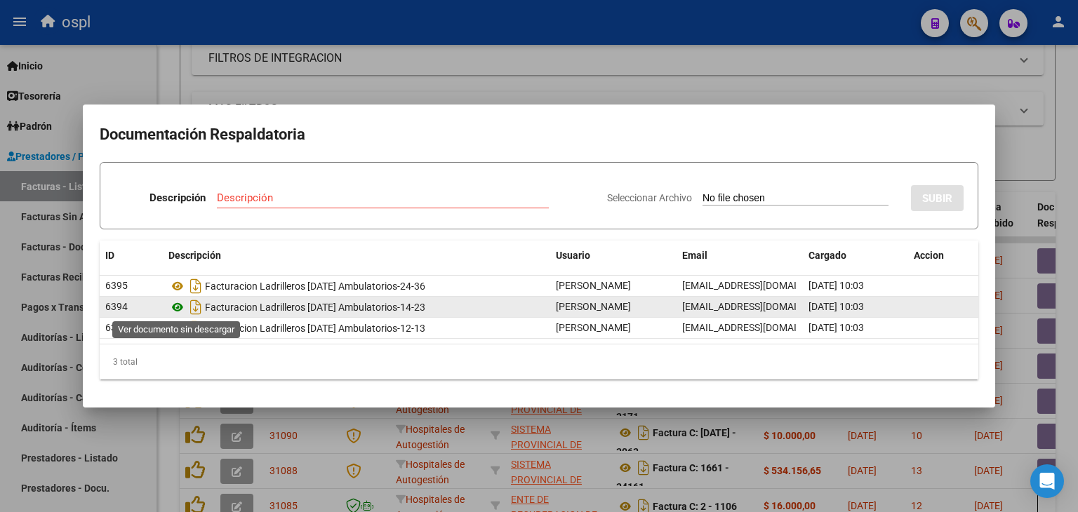
click at [183, 310] on icon at bounding box center [177, 307] width 18 height 17
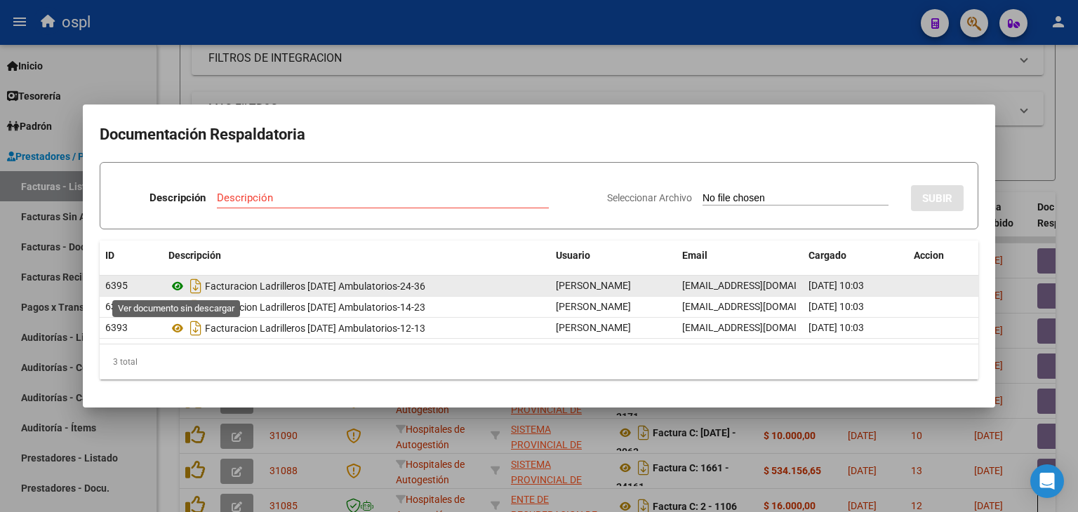
click at [180, 284] on icon at bounding box center [177, 286] width 18 height 17
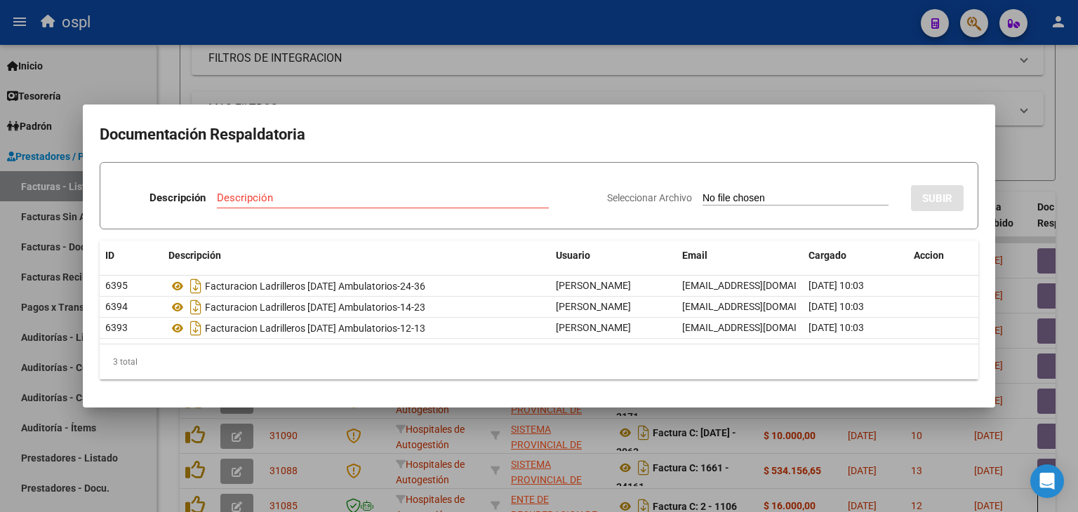
click at [557, 48] on div at bounding box center [539, 256] width 1078 height 512
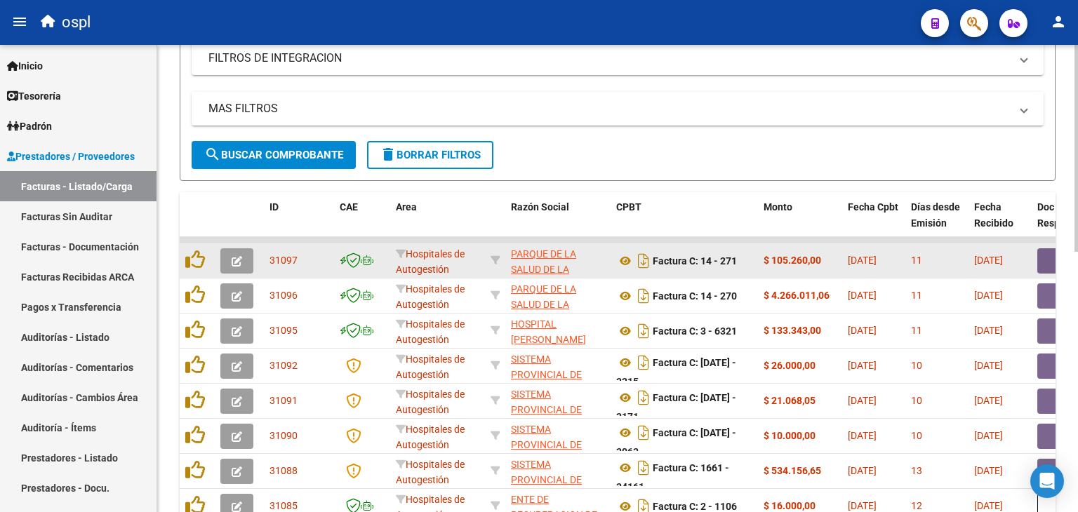
click at [236, 256] on icon "button" at bounding box center [237, 261] width 11 height 11
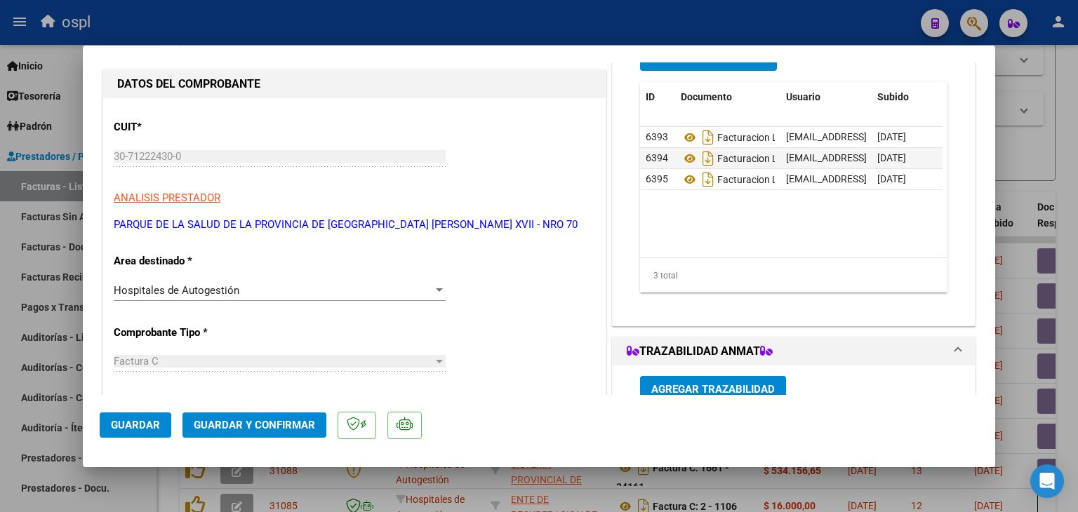
scroll to position [140, 0]
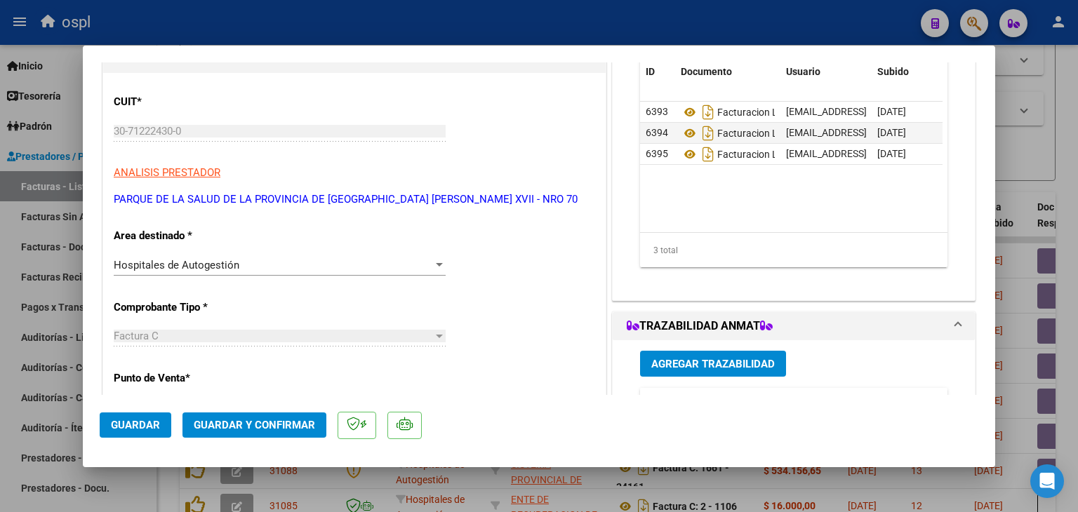
click at [282, 270] on div "Hospitales de Autogestión" at bounding box center [273, 265] width 319 height 13
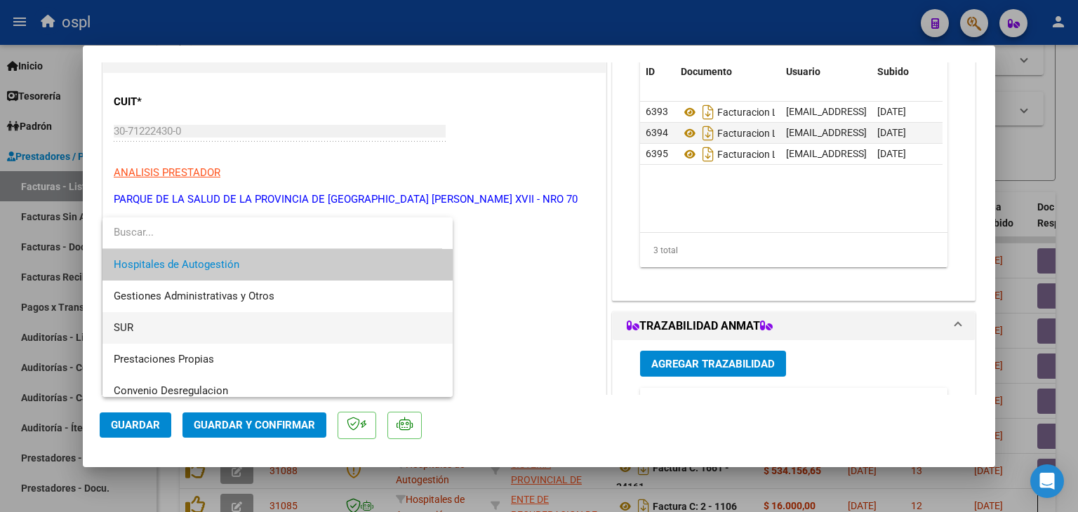
scroll to position [199, 0]
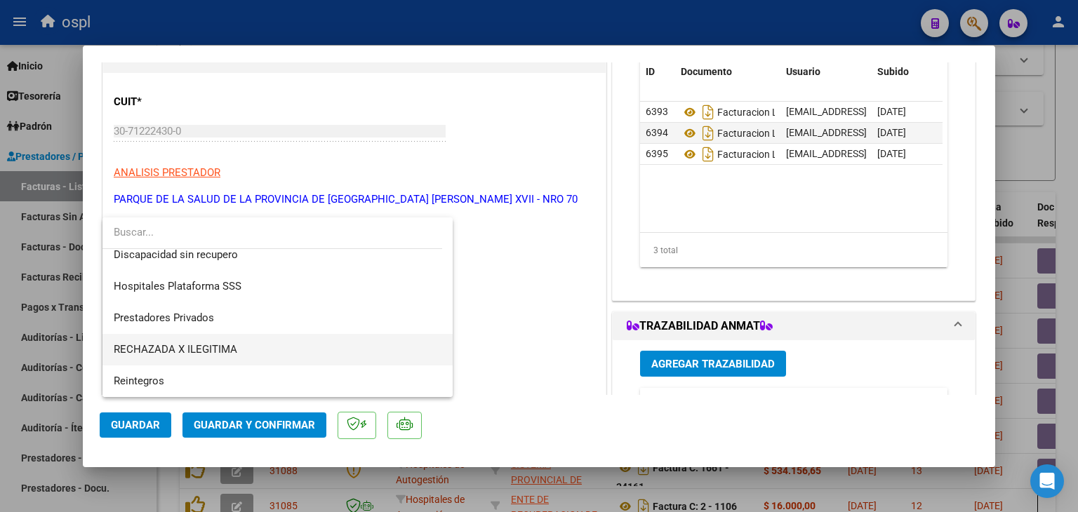
click at [233, 350] on span "RECHAZADA X ILEGITIMA" at bounding box center [176, 349] width 124 height 13
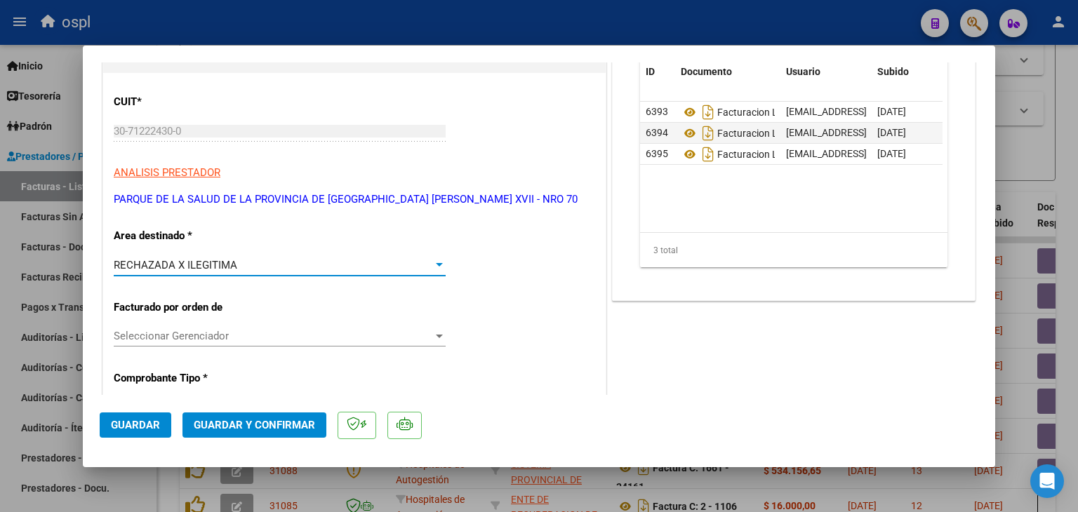
click at [252, 429] on span "Guardar y Confirmar" at bounding box center [254, 425] width 121 height 13
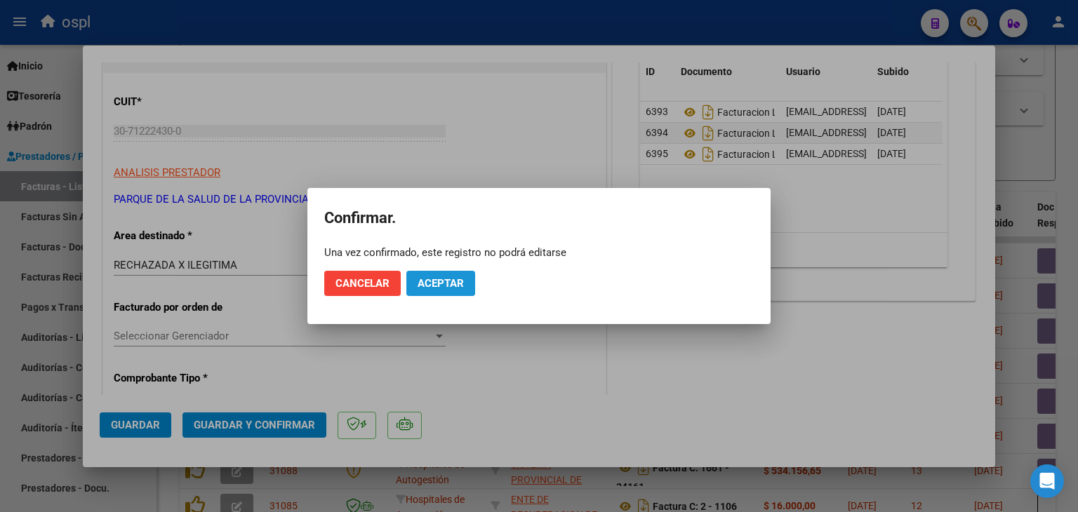
click at [444, 290] on button "Aceptar" at bounding box center [440, 283] width 69 height 25
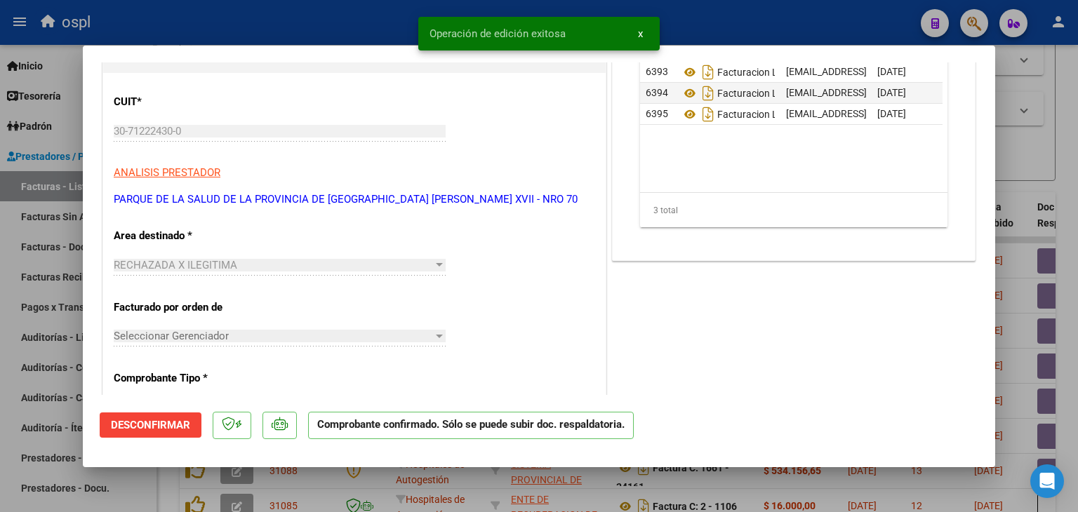
drag, startPoint x: 0, startPoint y: 265, endPoint x: 27, endPoint y: 223, distance: 50.2
click at [0, 265] on div at bounding box center [539, 256] width 1078 height 512
type input "$ 0,00"
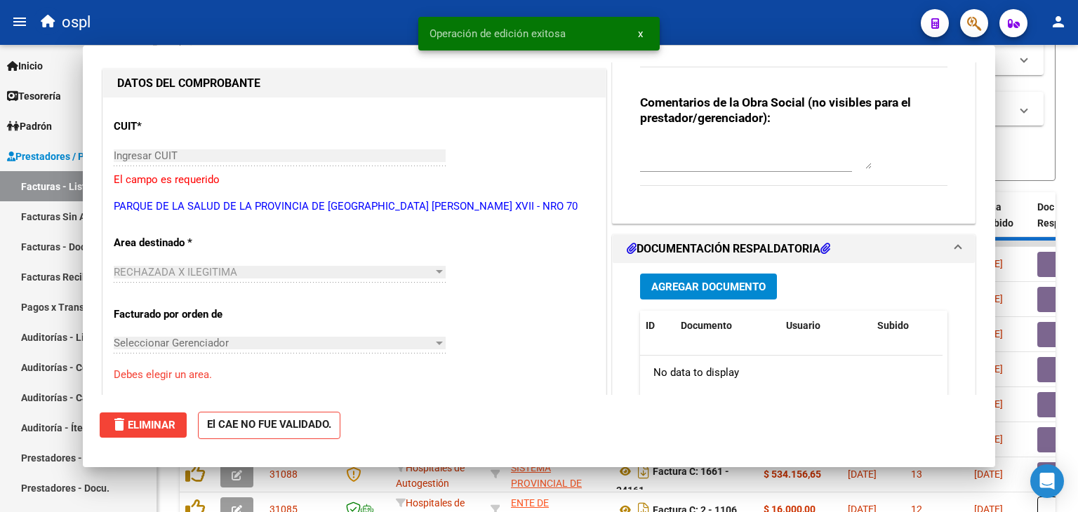
scroll to position [165, 0]
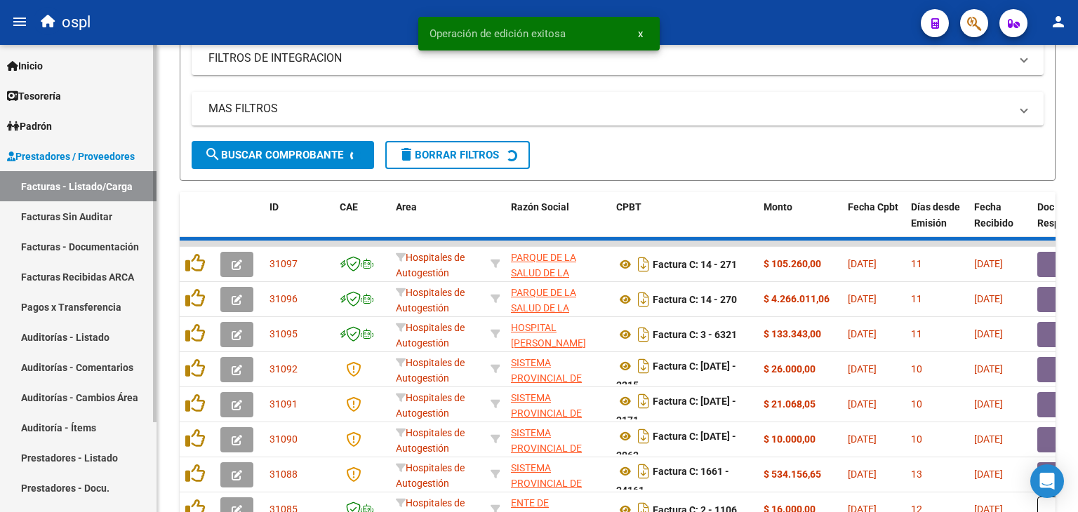
click at [67, 225] on link "Facturas Sin Auditar" at bounding box center [78, 216] width 157 height 30
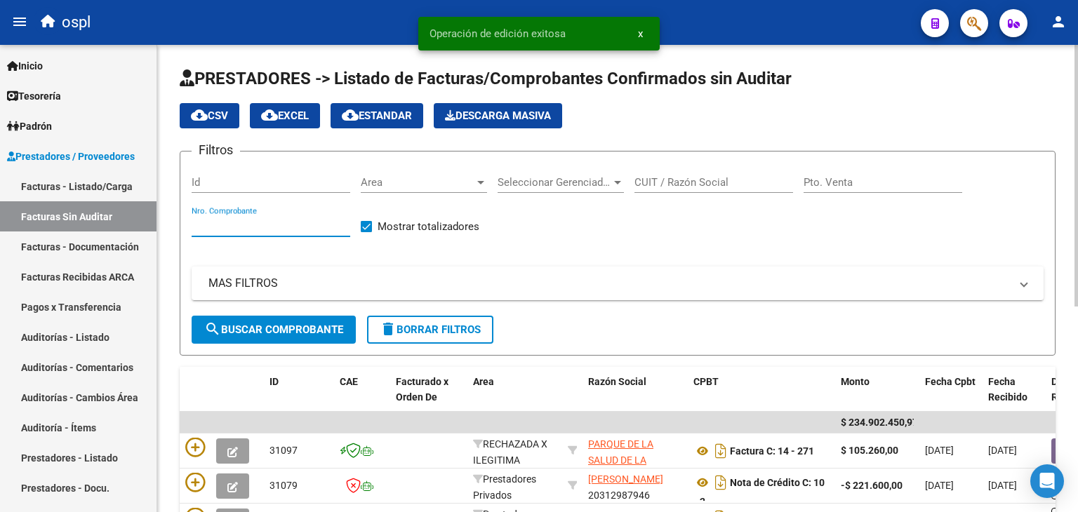
click at [268, 226] on input "Nro. Comprobante" at bounding box center [271, 226] width 159 height 13
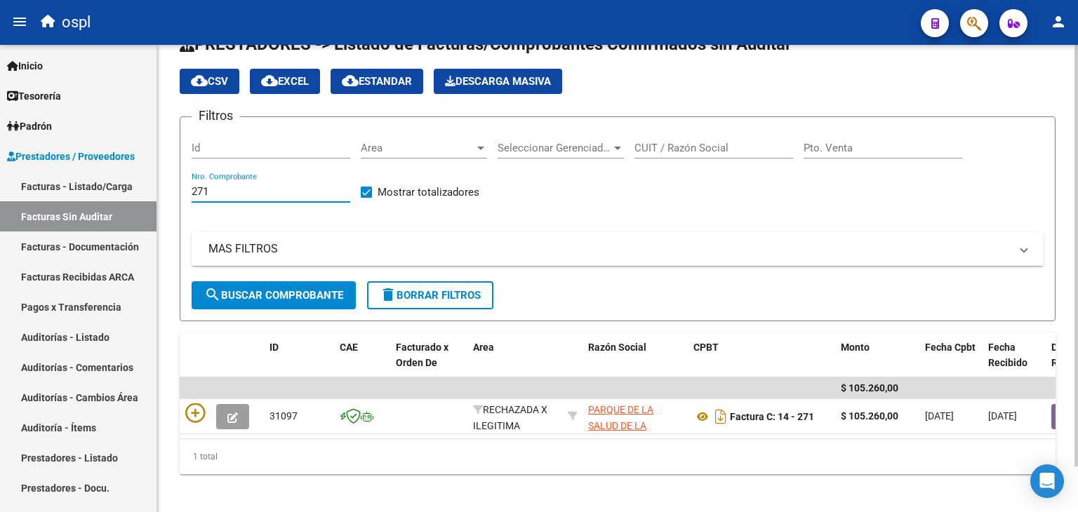
scroll to position [51, 0]
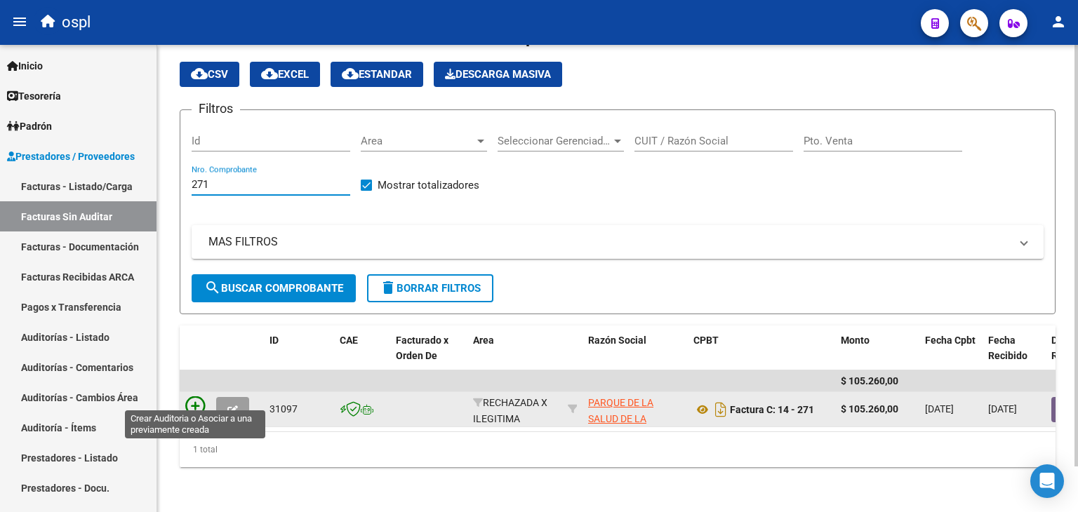
type input "271"
click at [190, 397] on icon at bounding box center [195, 407] width 20 height 20
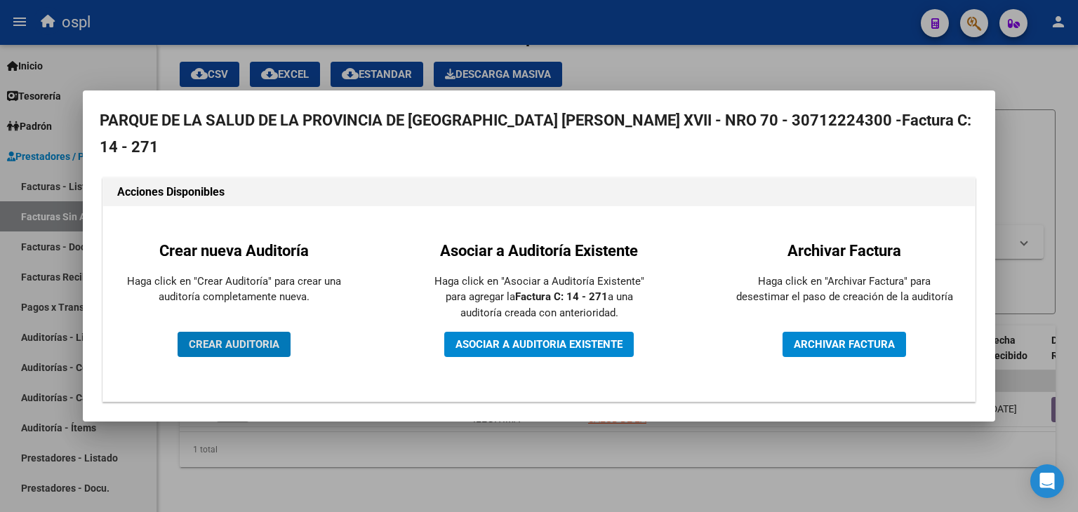
click at [216, 340] on span "CREAR AUDITORIA" at bounding box center [234, 344] width 91 height 13
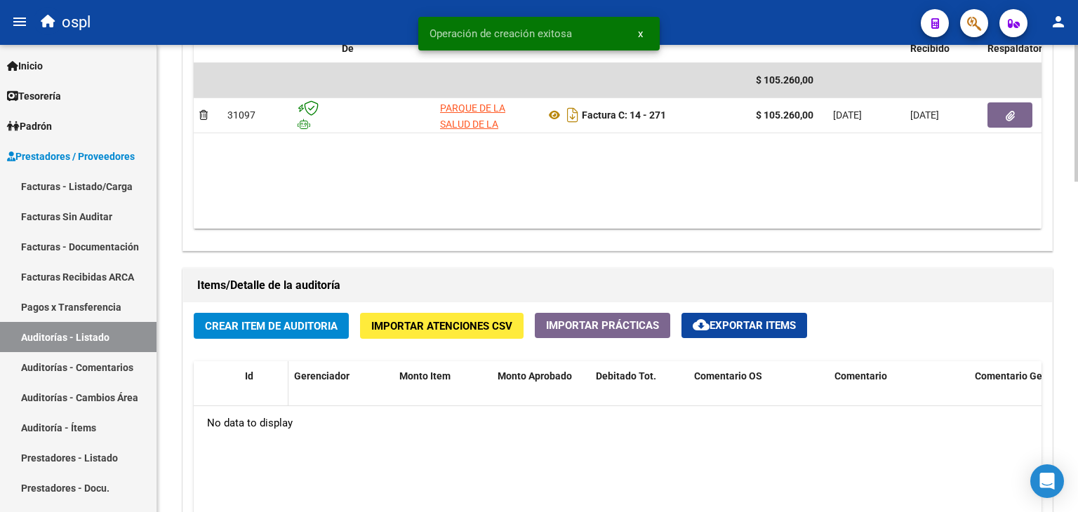
scroll to position [913, 0]
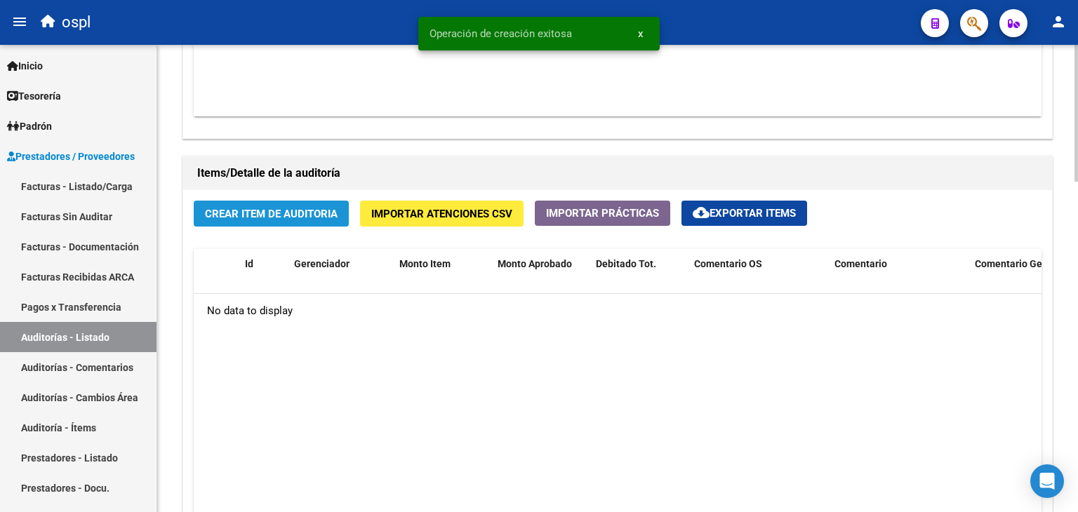
click at [254, 214] on span "Crear Item de Auditoria" at bounding box center [271, 214] width 133 height 13
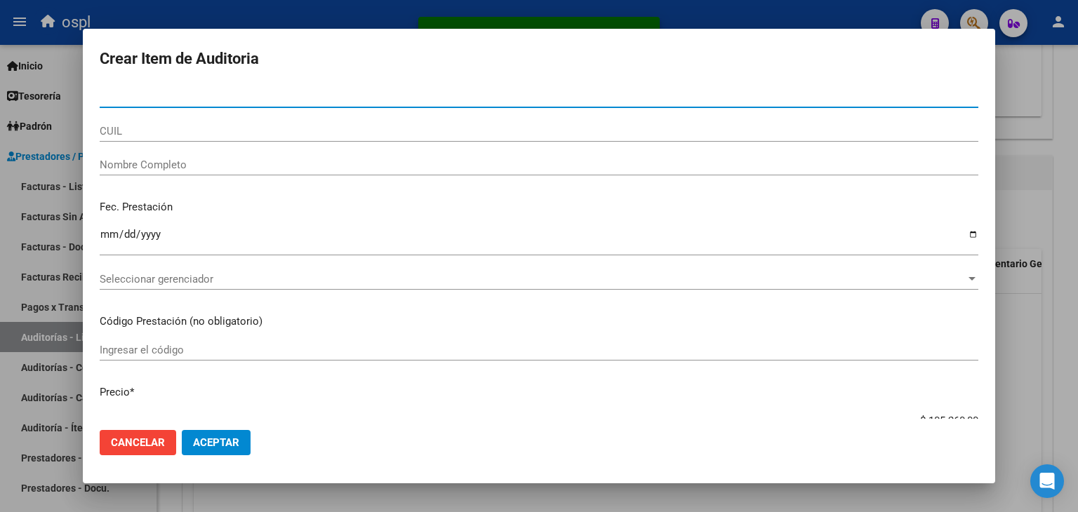
drag, startPoint x: 148, startPoint y: 154, endPoint x: 150, endPoint y: 161, distance: 7.2
click at [149, 155] on div "Nombre Completo" at bounding box center [539, 164] width 879 height 21
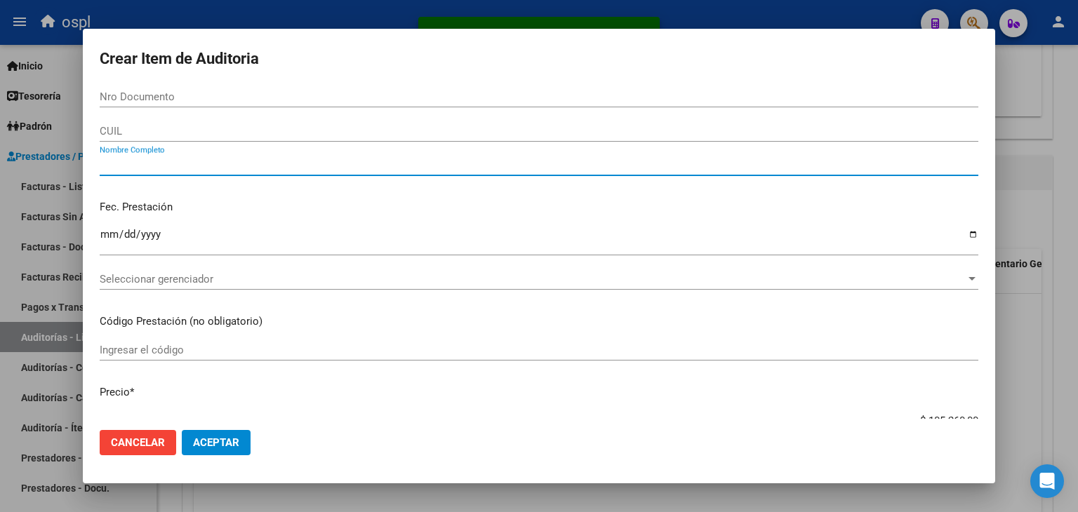
click at [153, 164] on input "Nombre Completo" at bounding box center [539, 165] width 879 height 13
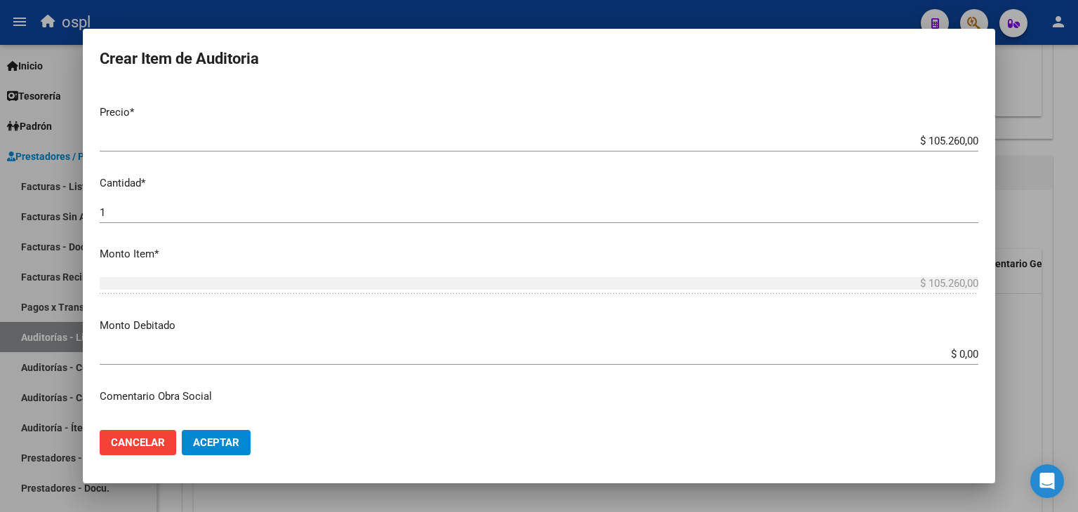
scroll to position [281, 0]
type input "TODOS"
drag, startPoint x: 960, startPoint y: 356, endPoint x: 971, endPoint y: 351, distance: 12.9
click at [971, 351] on app-form-text-field "Monto Debitado $ 0,00 Ingresar el monto" at bounding box center [545, 339] width 890 height 44
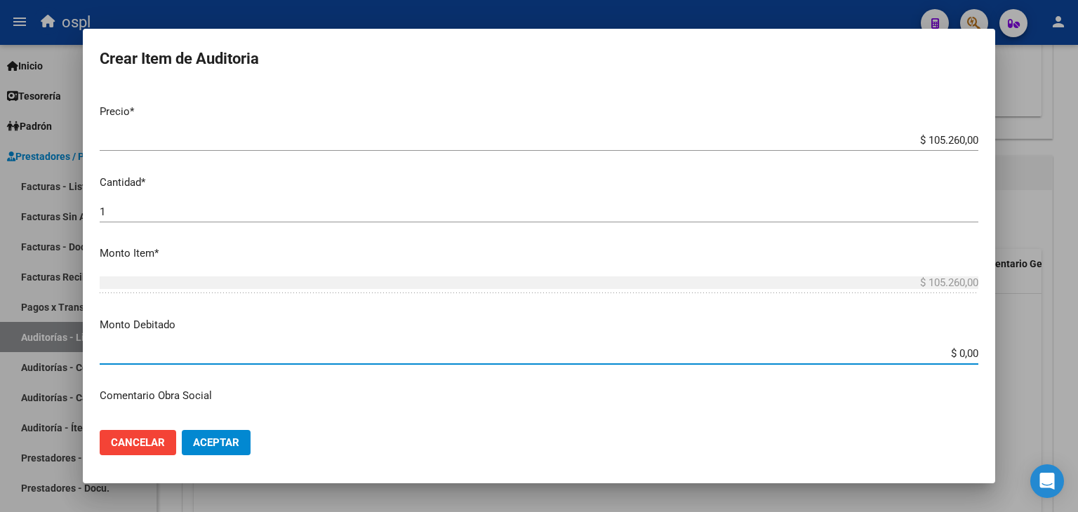
drag, startPoint x: 932, startPoint y: 347, endPoint x: 982, endPoint y: 343, distance: 50.0
click at [982, 343] on mat-dialog-content "Nro Documento CUIL TODOS Nombre Completo Fec. Prestación Ingresar la fecha Sele…" at bounding box center [539, 252] width 913 height 333
type input "$ 105.260,00"
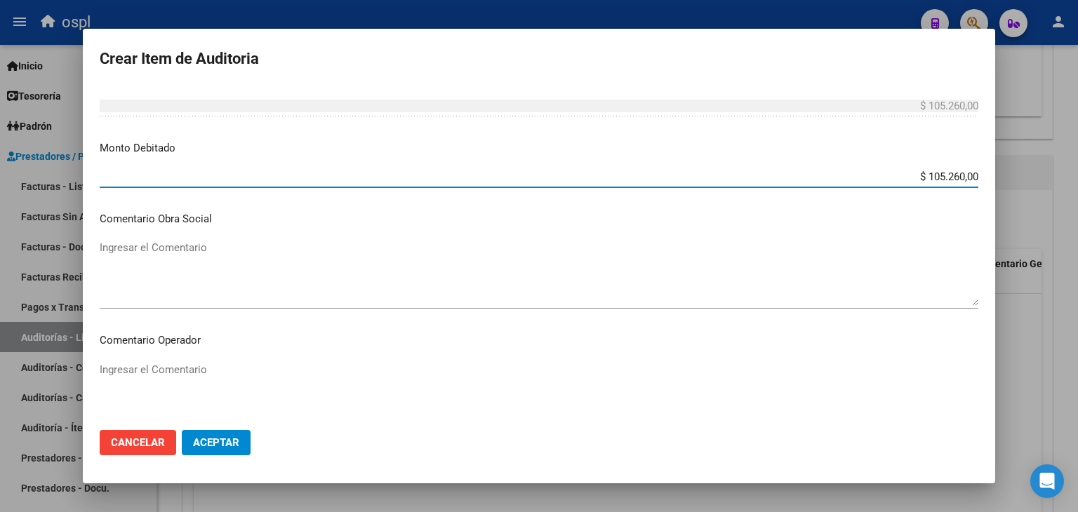
scroll to position [491, 0]
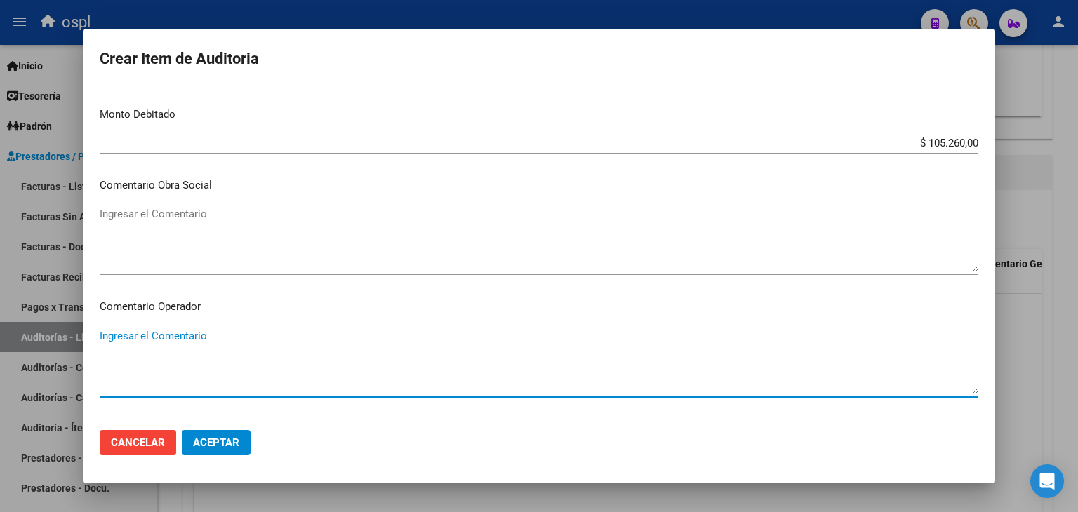
click at [234, 329] on textarea "Ingresar el Comentario" at bounding box center [539, 362] width 879 height 66
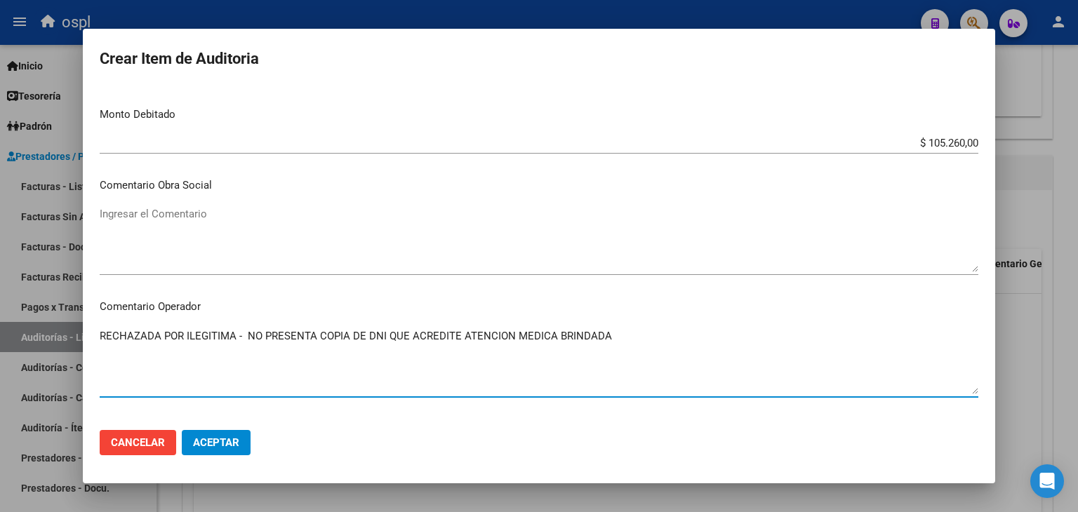
type textarea "RECHAZADA POR ILEGITIMA - NO PRESENTA COPIA DE DNI QUE ACREDITE ATENCION MEDICA…"
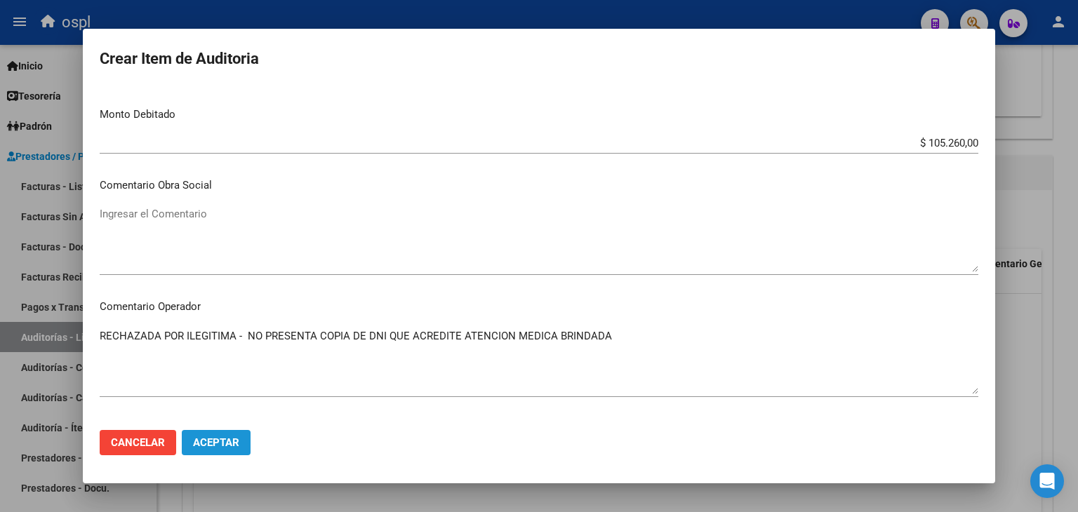
click at [225, 438] on span "Aceptar" at bounding box center [216, 443] width 46 height 13
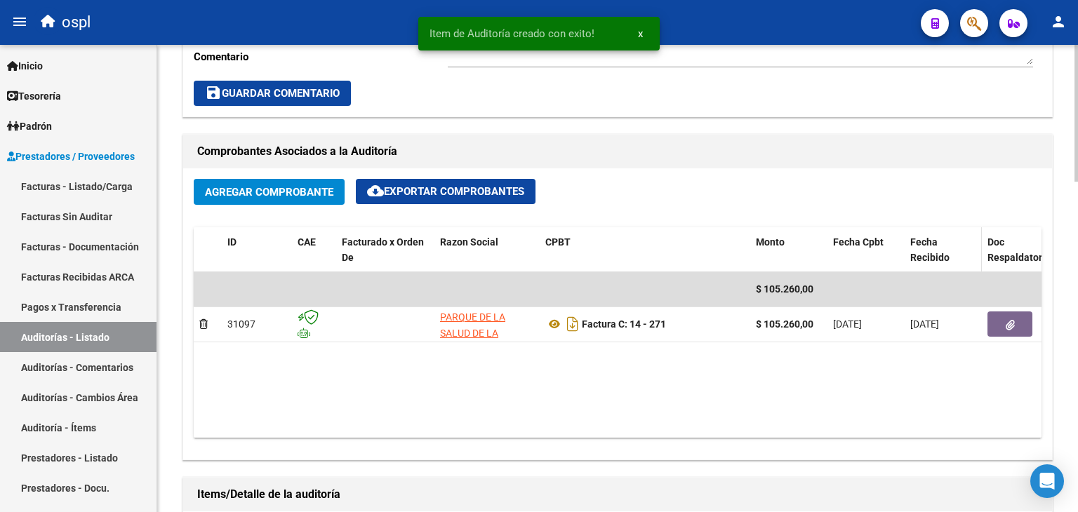
scroll to position [562, 0]
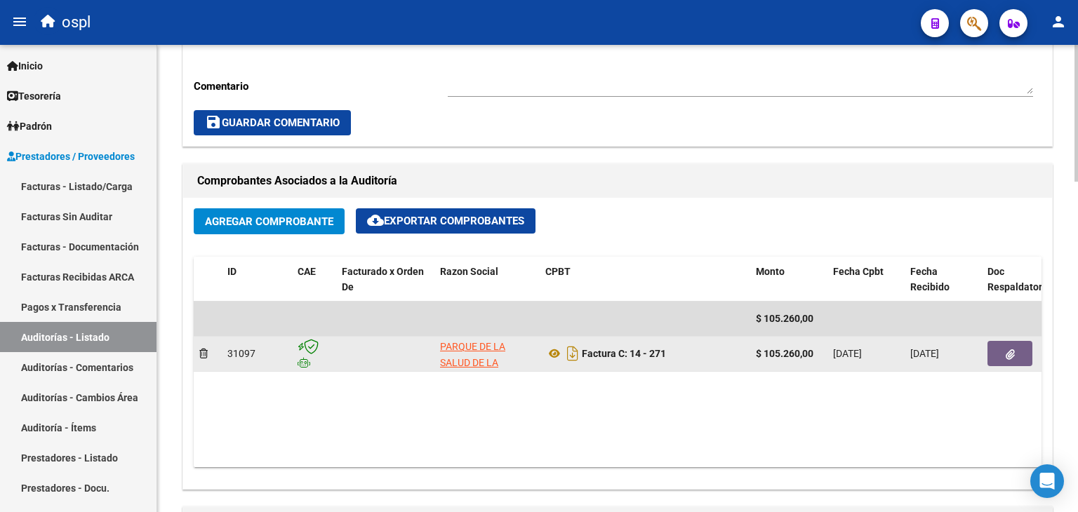
click at [1004, 353] on button "button" at bounding box center [1010, 353] width 45 height 25
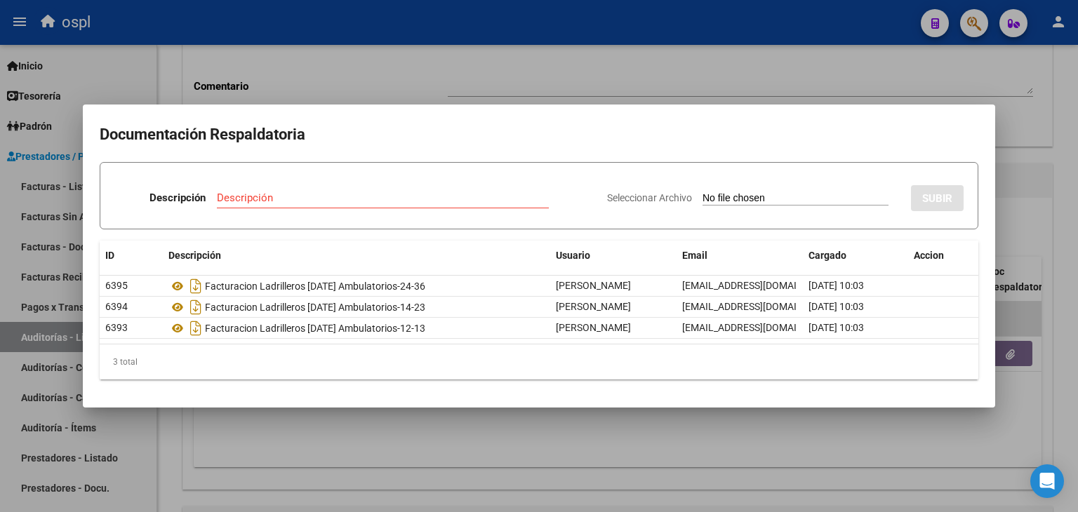
click at [733, 199] on input "Seleccionar Archivo" at bounding box center [796, 198] width 186 height 13
type input "C:\fakepath\RECHAZO X ILEGITIMA - FC 271.pdf"
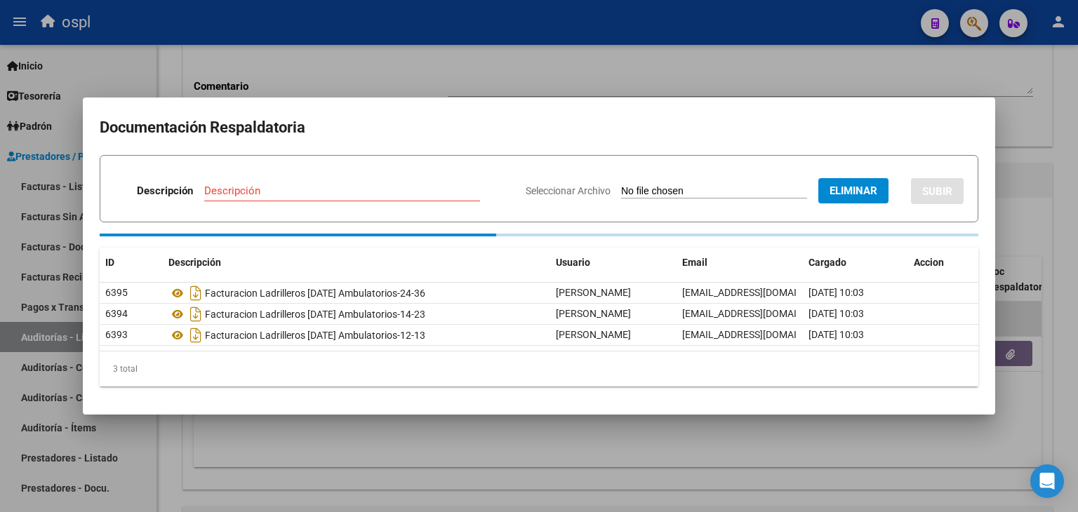
click at [292, 188] on div "Descripción" at bounding box center [342, 190] width 276 height 21
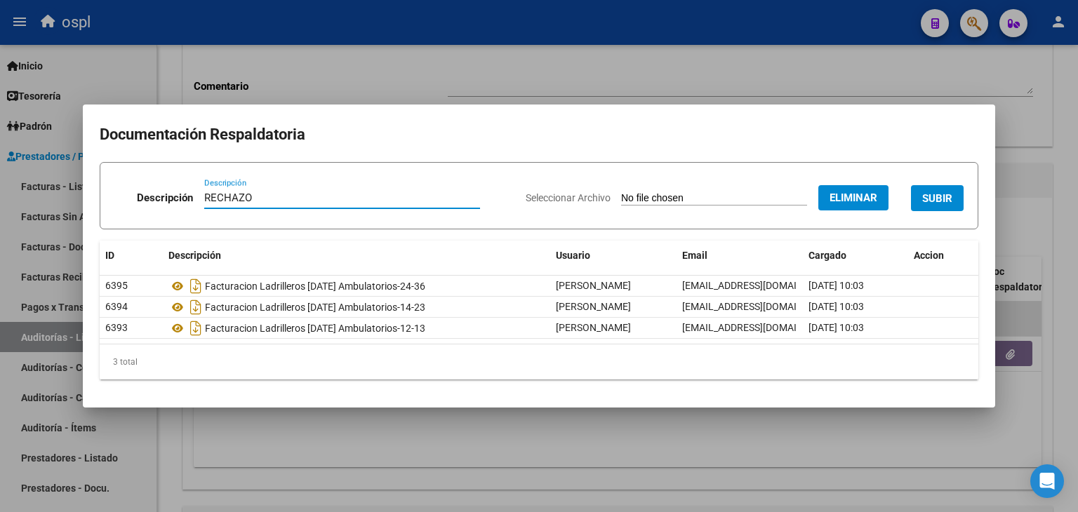
type input "RECHAZO"
click at [940, 188] on button "SUBIR" at bounding box center [937, 198] width 53 height 26
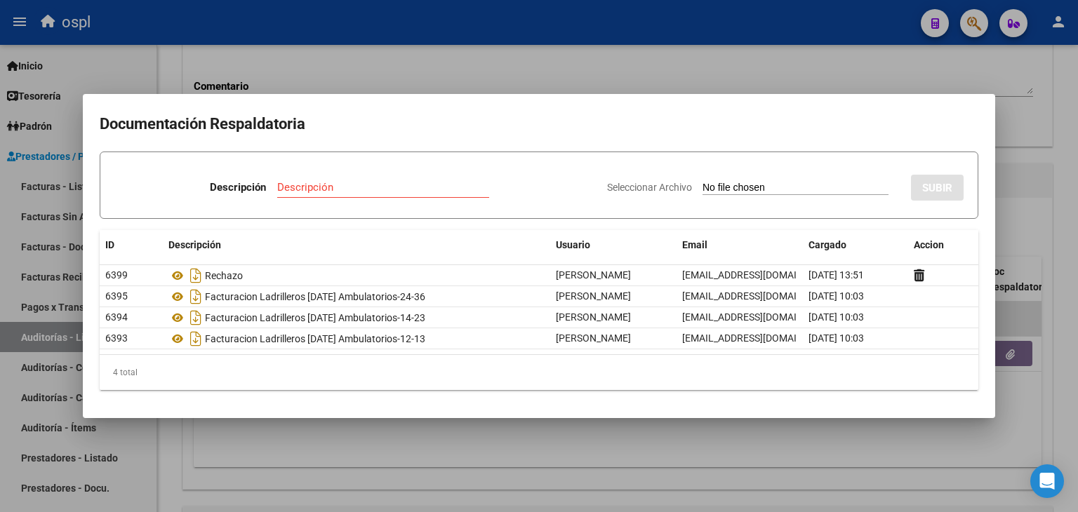
click at [745, 13] on div at bounding box center [539, 256] width 1078 height 512
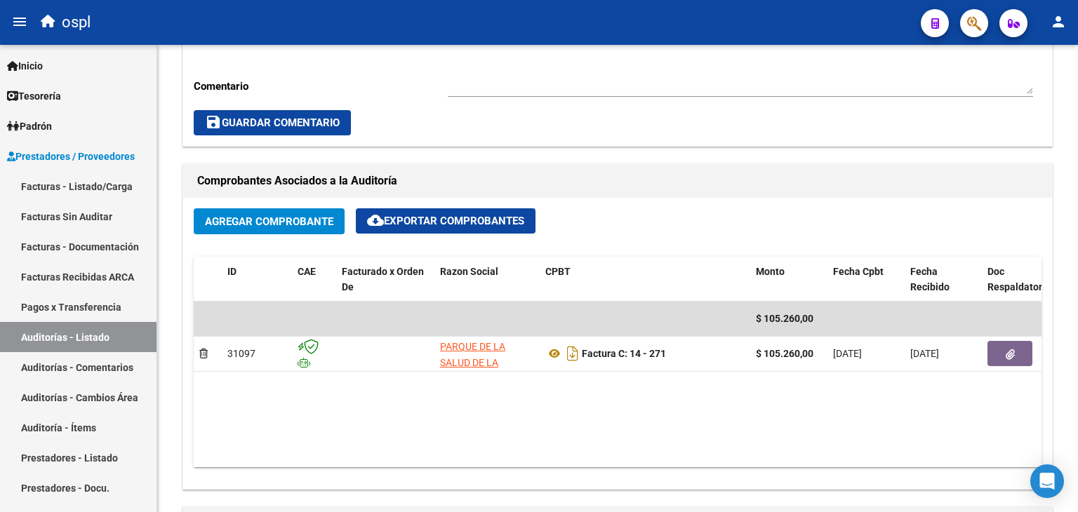
click at [752, 23] on div "ospl" at bounding box center [472, 22] width 876 height 31
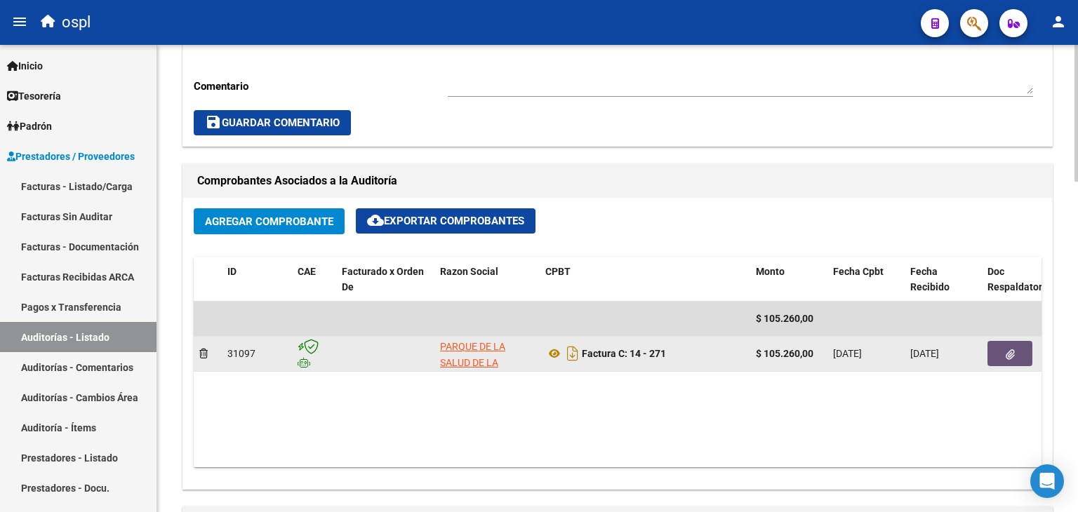
click at [1001, 357] on button "button" at bounding box center [1010, 353] width 45 height 25
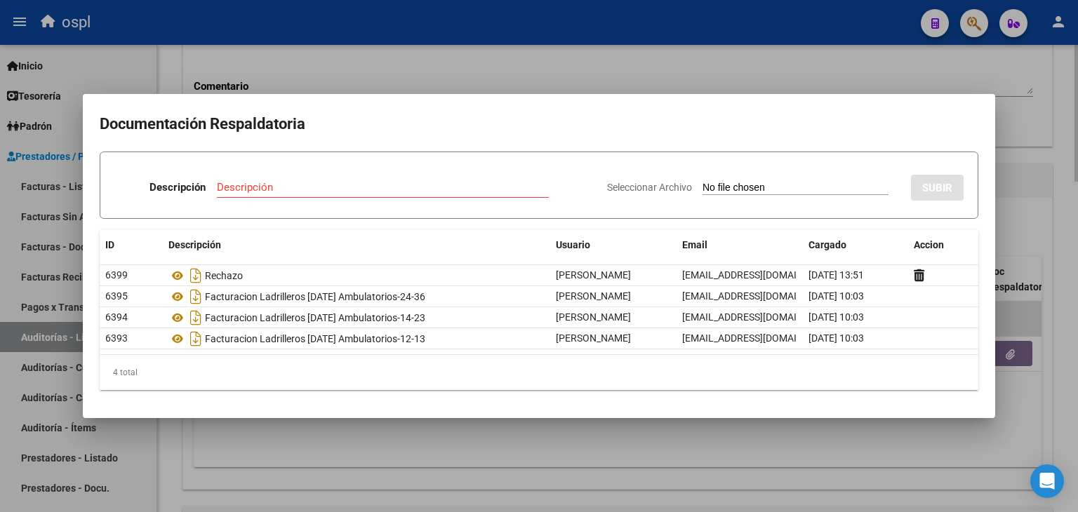
drag, startPoint x: 788, startPoint y: 59, endPoint x: 455, endPoint y: 130, distance: 340.2
click at [787, 58] on div at bounding box center [539, 256] width 1078 height 512
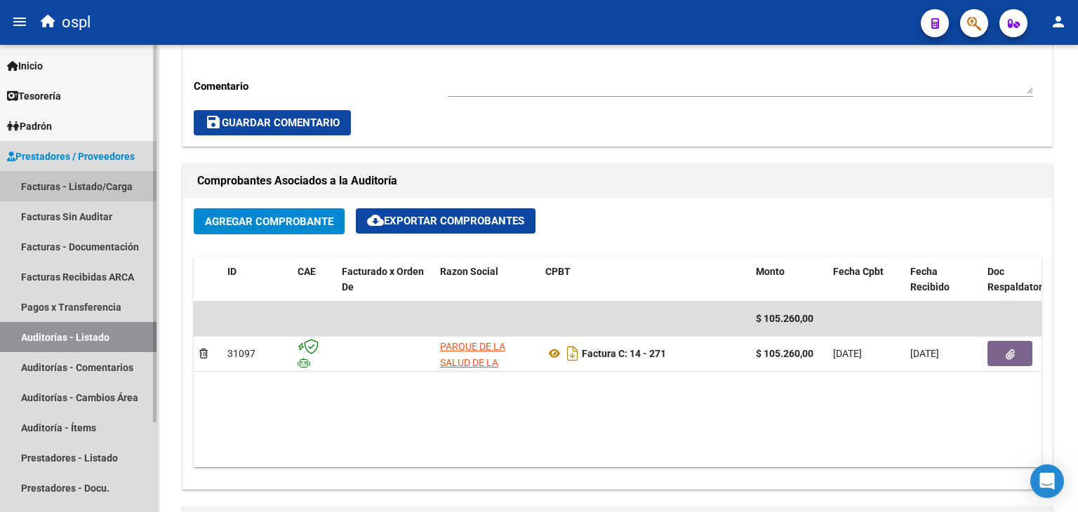
click at [92, 191] on link "Facturas - Listado/Carga" at bounding box center [78, 186] width 157 height 30
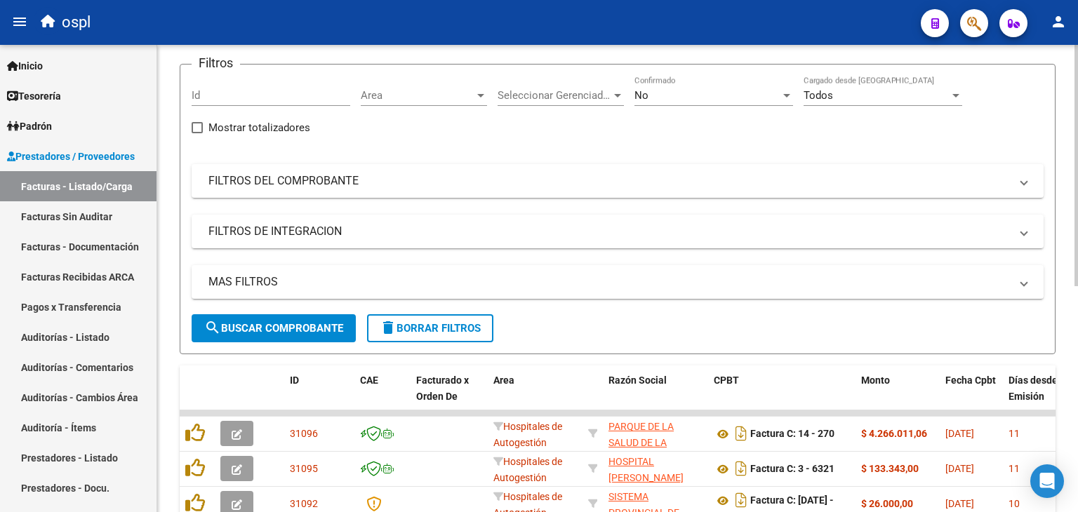
scroll to position [85, 0]
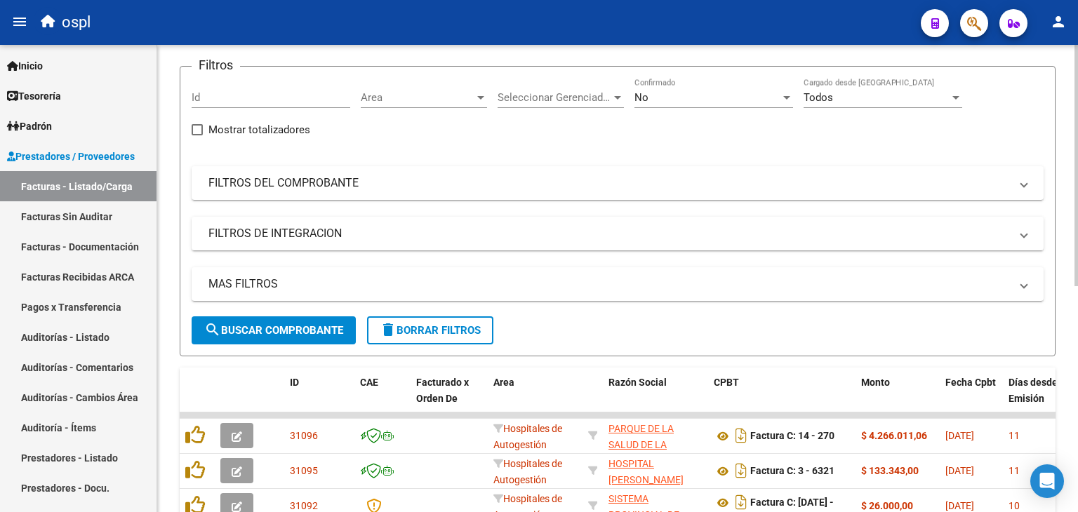
click at [385, 88] on div "Area Area" at bounding box center [424, 93] width 126 height 30
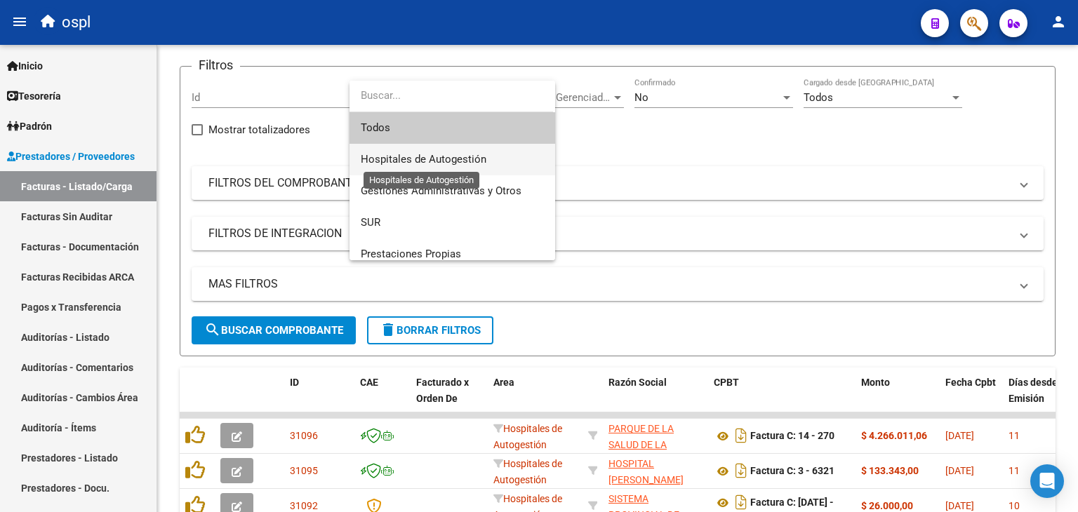
click at [396, 157] on span "Hospitales de Autogestión" at bounding box center [424, 159] width 126 height 13
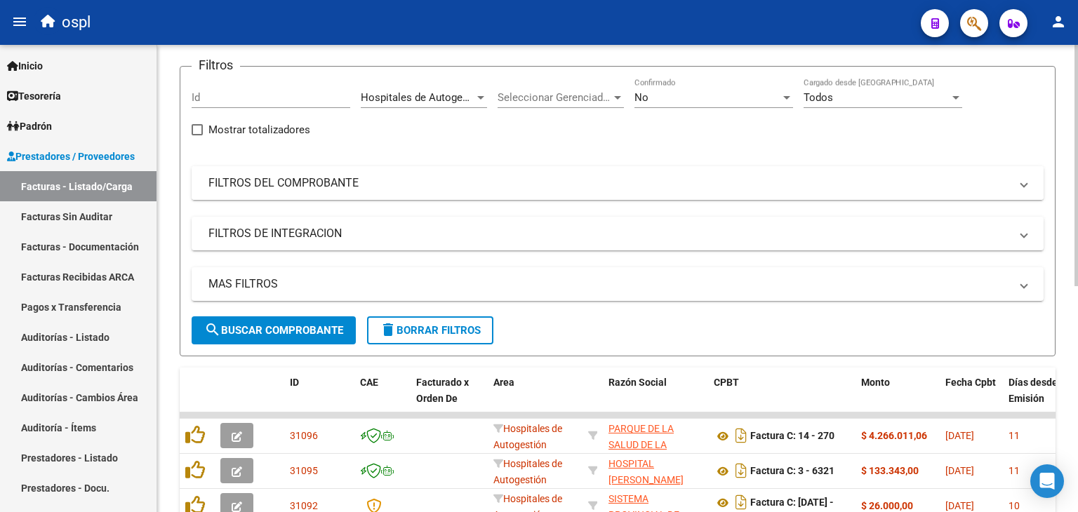
click at [426, 178] on mat-panel-title "FILTROS DEL COMPROBANTE" at bounding box center [609, 182] width 802 height 15
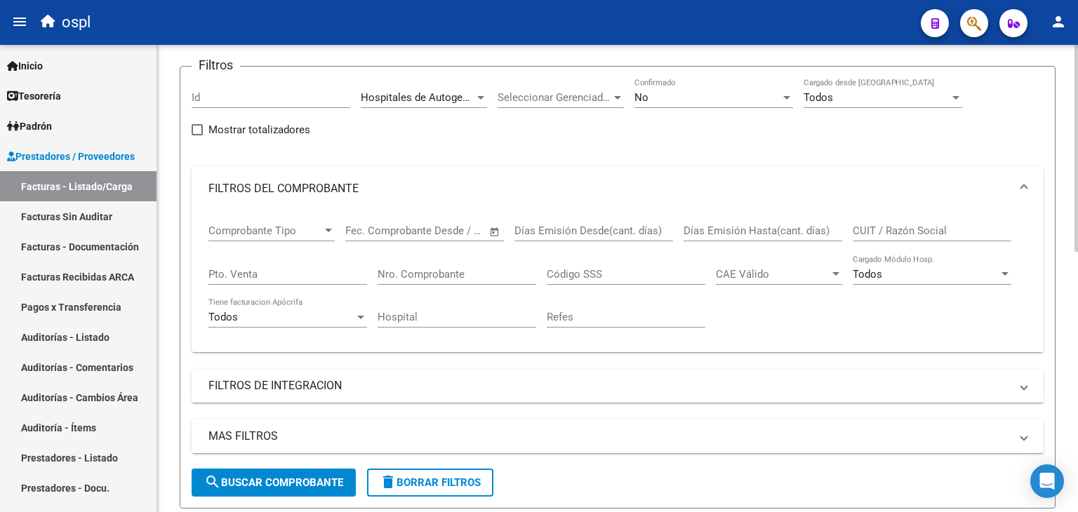
click at [492, 234] on span "Open calendar" at bounding box center [495, 232] width 34 height 34
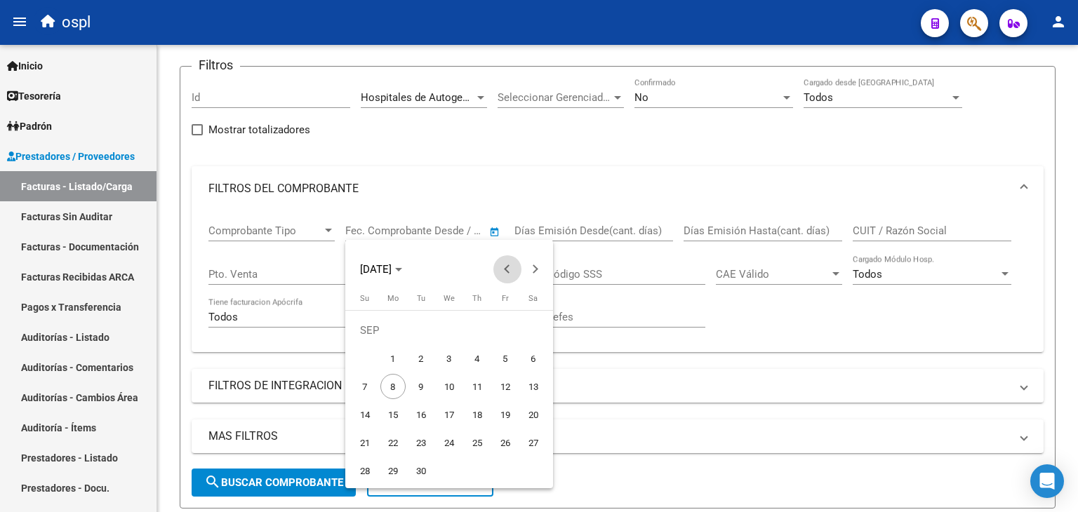
click at [506, 267] on button "Previous month" at bounding box center [507, 270] width 28 height 28
click at [502, 330] on span "1" at bounding box center [505, 330] width 25 height 25
type input "[DATE]"
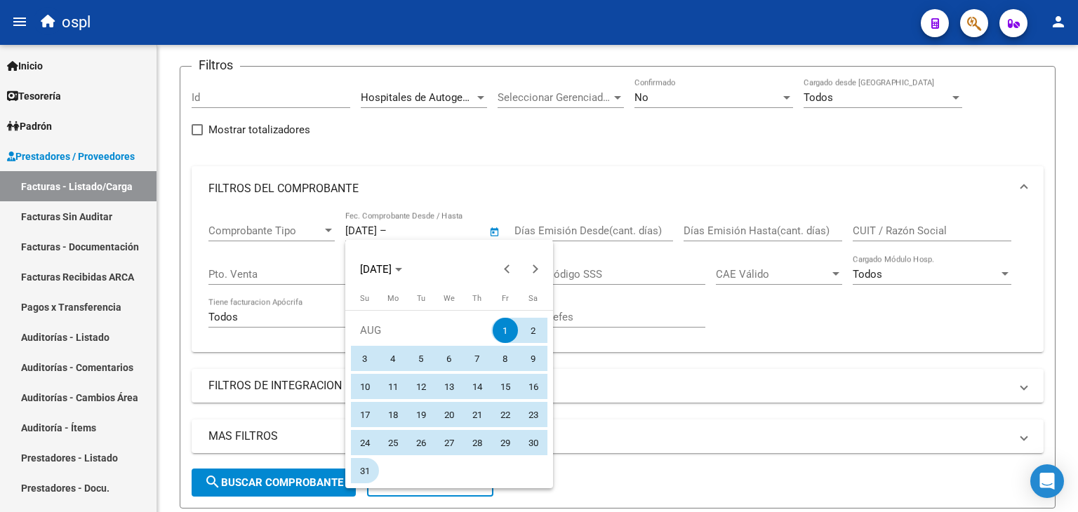
click at [368, 475] on span "31" at bounding box center [364, 470] width 25 height 25
type input "[DATE]"
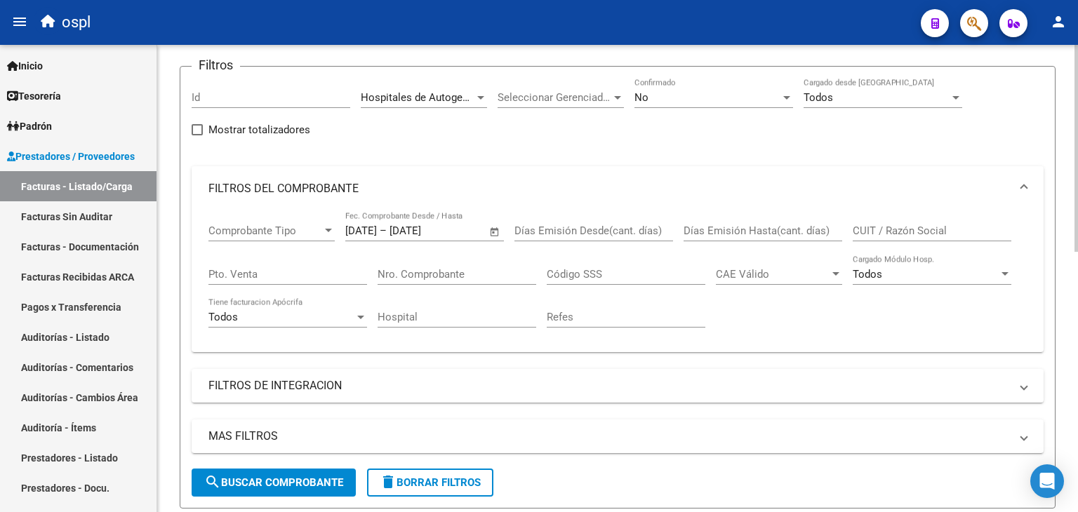
click at [331, 481] on span "search Buscar Comprobante" at bounding box center [273, 483] width 139 height 13
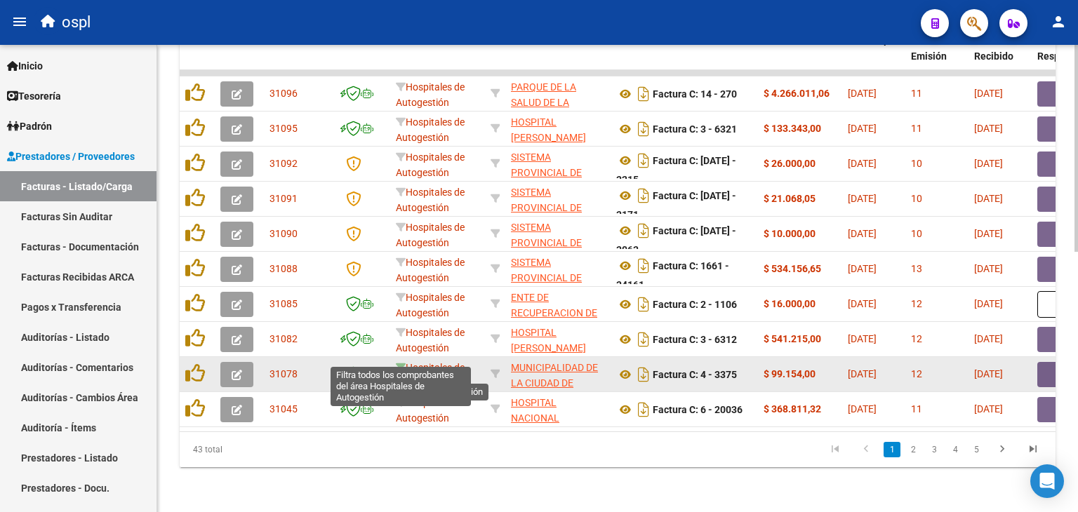
scroll to position [518, 0]
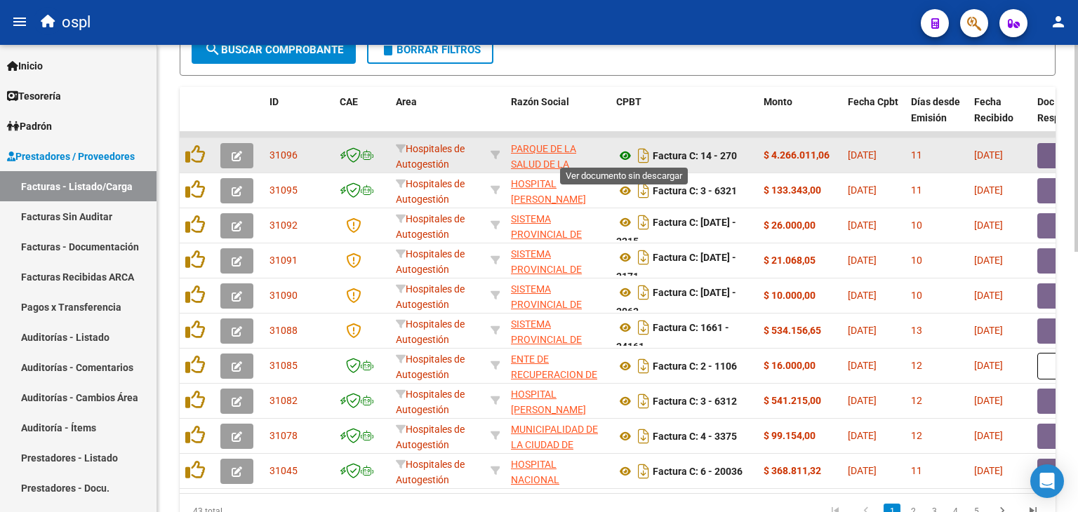
click at [624, 153] on icon at bounding box center [625, 155] width 18 height 17
click at [1042, 154] on button "button" at bounding box center [1059, 155] width 45 height 25
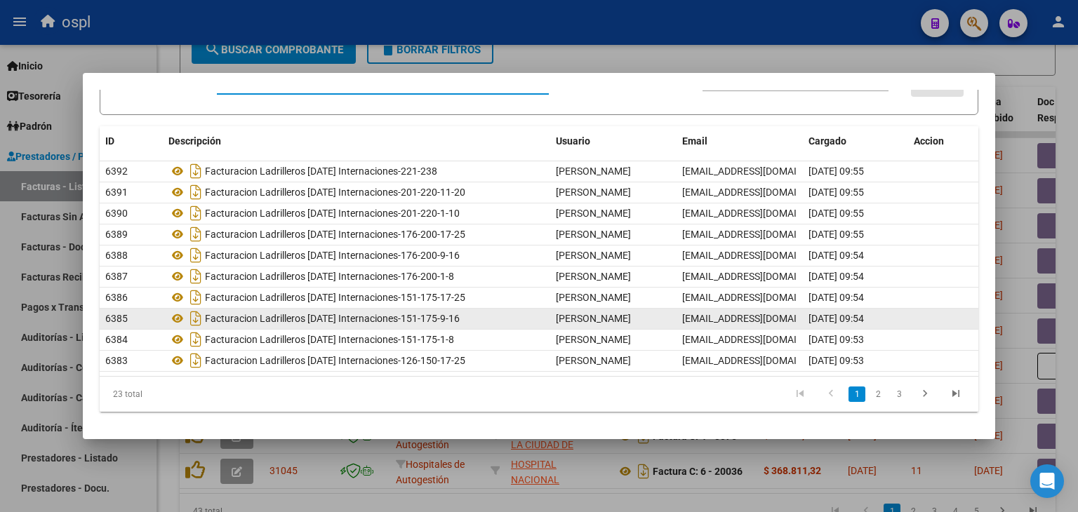
scroll to position [84, 0]
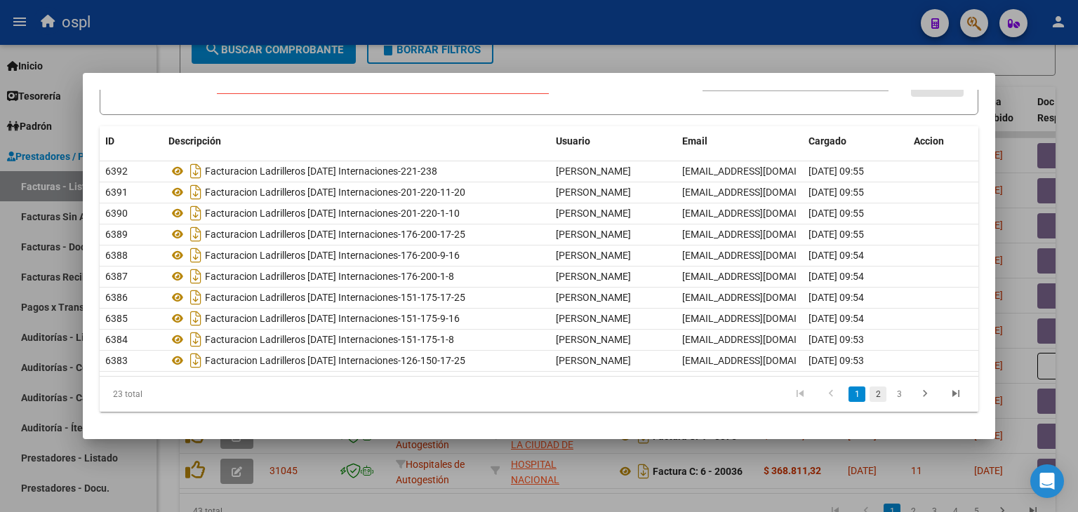
click at [870, 396] on link "2" at bounding box center [878, 394] width 17 height 15
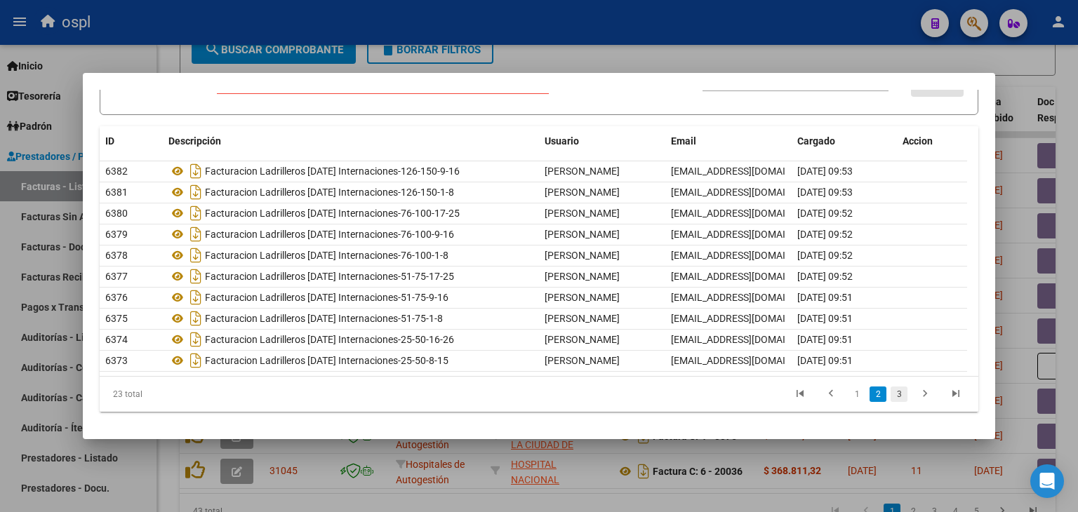
click at [893, 397] on link "3" at bounding box center [899, 394] width 17 height 15
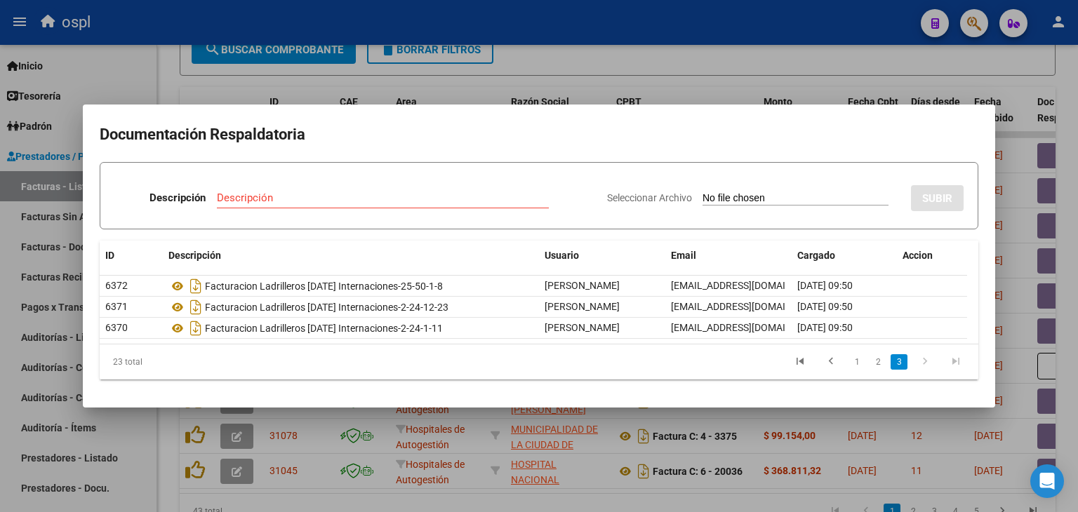
scroll to position [0, 0]
click at [851, 365] on link "1" at bounding box center [857, 361] width 17 height 15
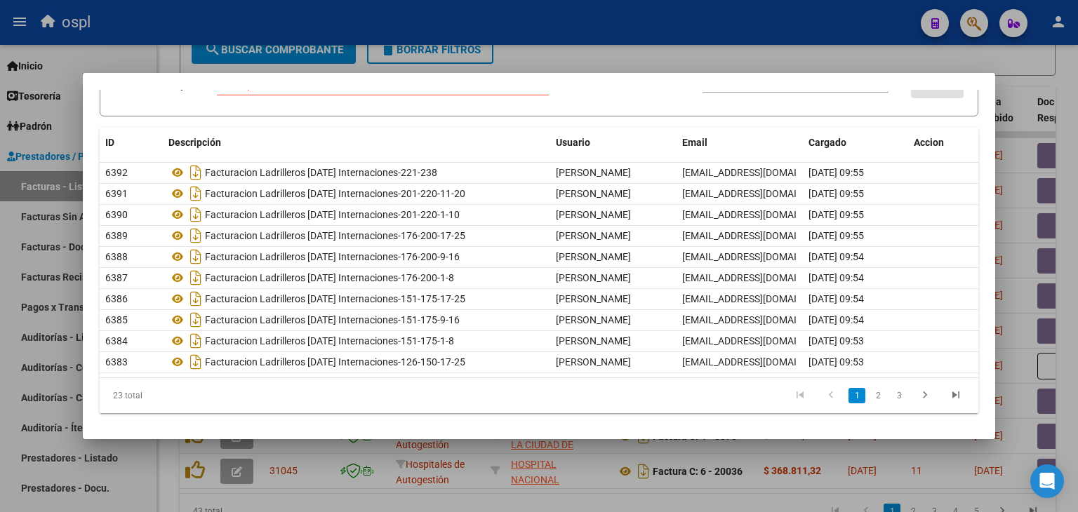
scroll to position [84, 0]
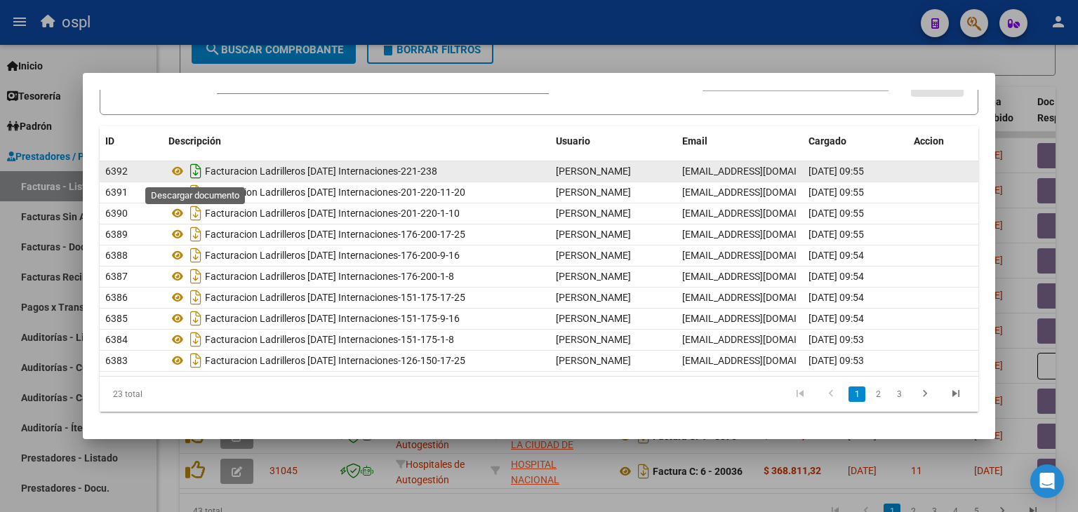
click at [188, 171] on icon "Descargar documento" at bounding box center [196, 171] width 18 height 22
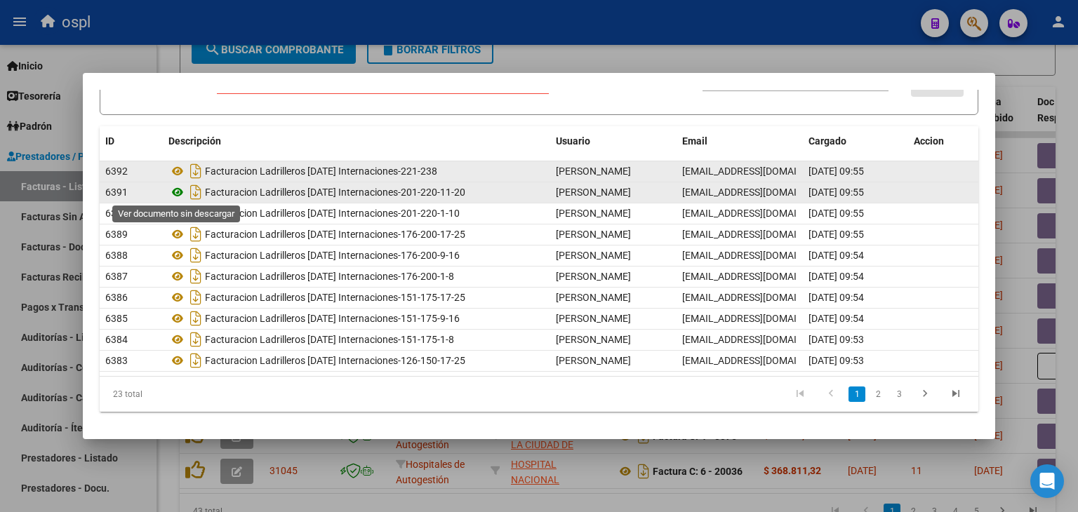
click at [176, 192] on icon at bounding box center [177, 192] width 18 height 17
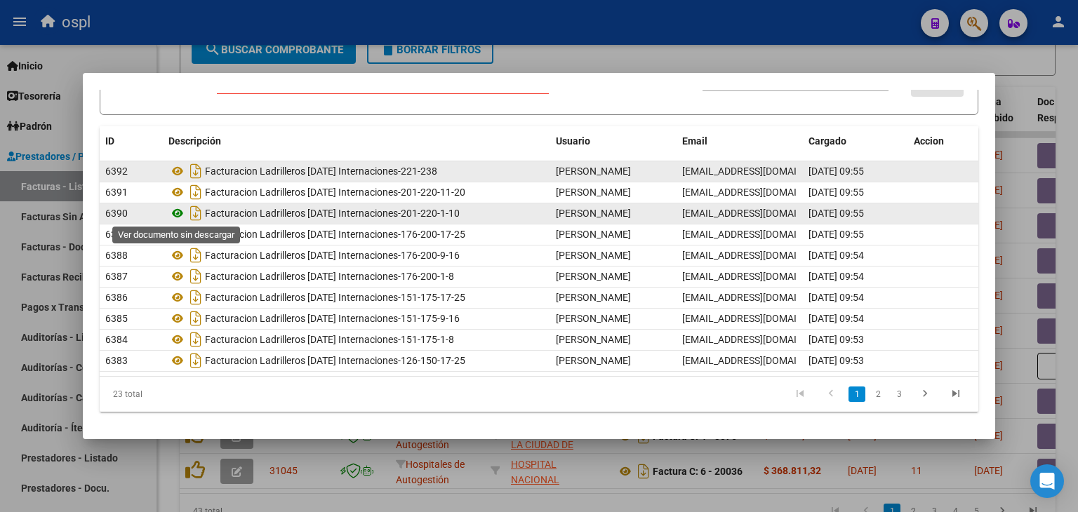
click at [180, 208] on icon at bounding box center [177, 213] width 18 height 17
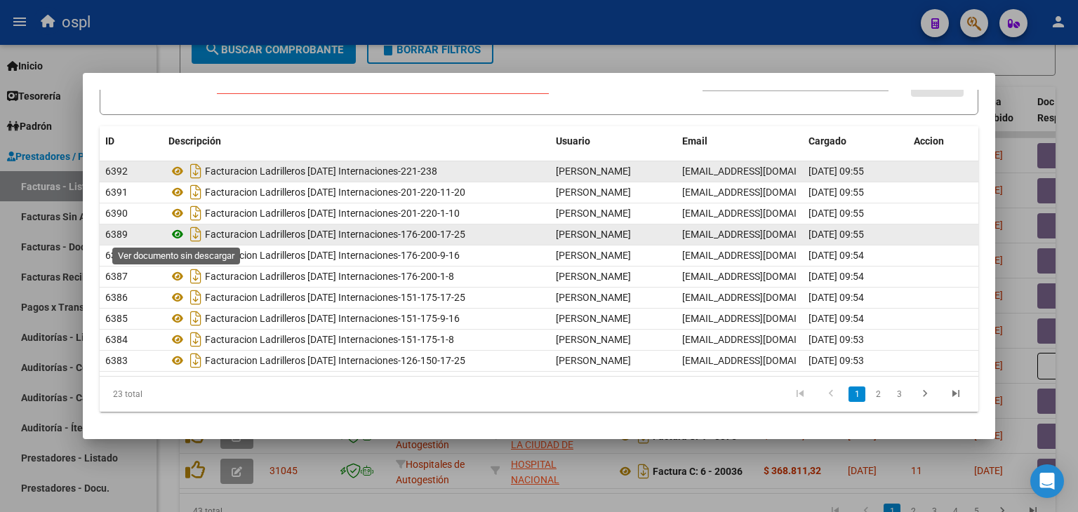
click at [179, 231] on icon at bounding box center [177, 234] width 18 height 17
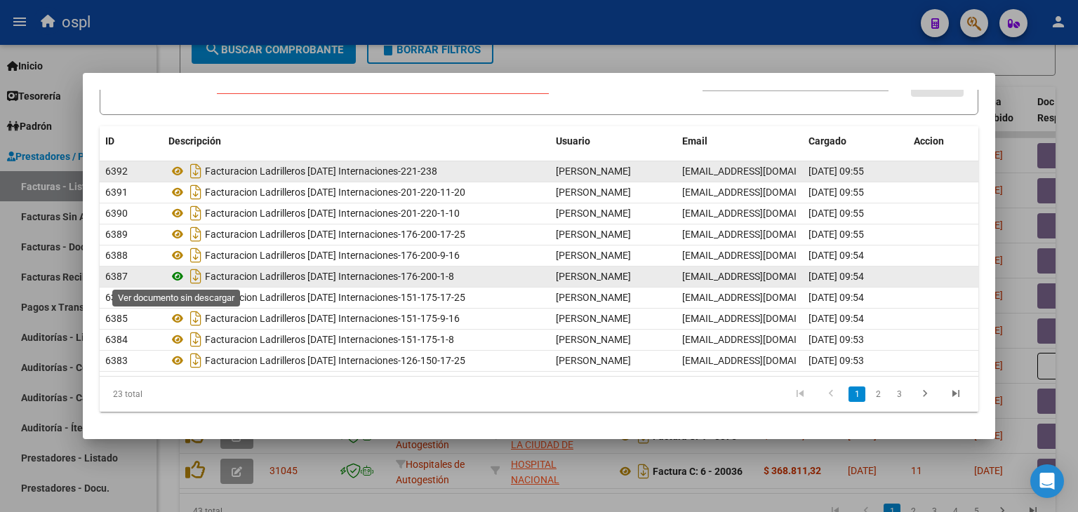
click at [180, 273] on icon at bounding box center [177, 276] width 18 height 17
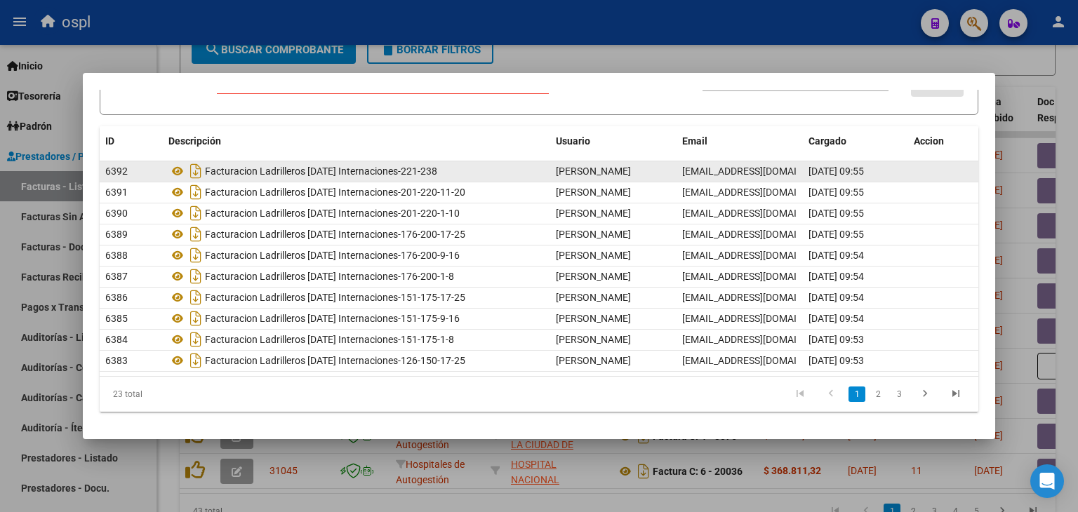
click at [859, 39] on div at bounding box center [539, 256] width 1078 height 512
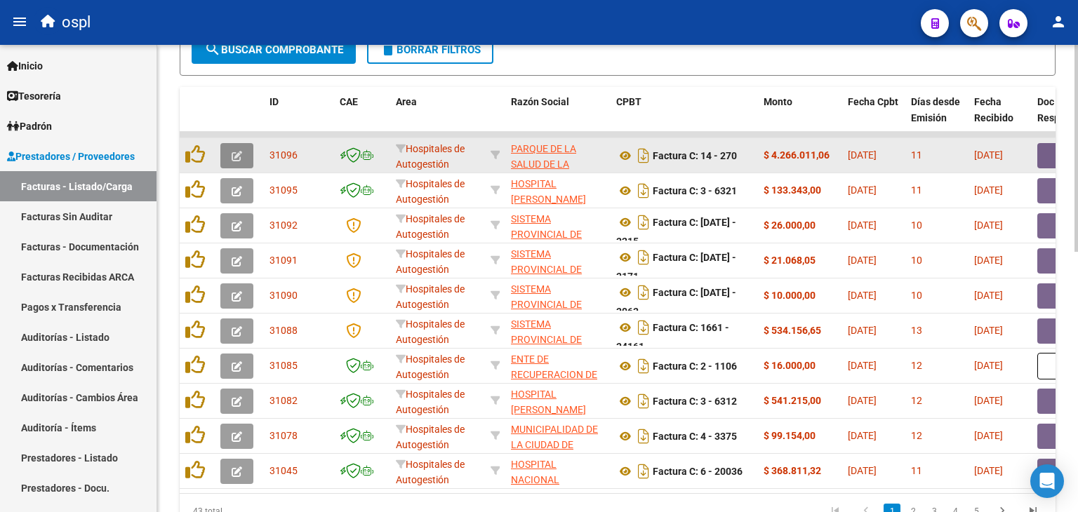
click at [232, 154] on icon "button" at bounding box center [237, 156] width 11 height 11
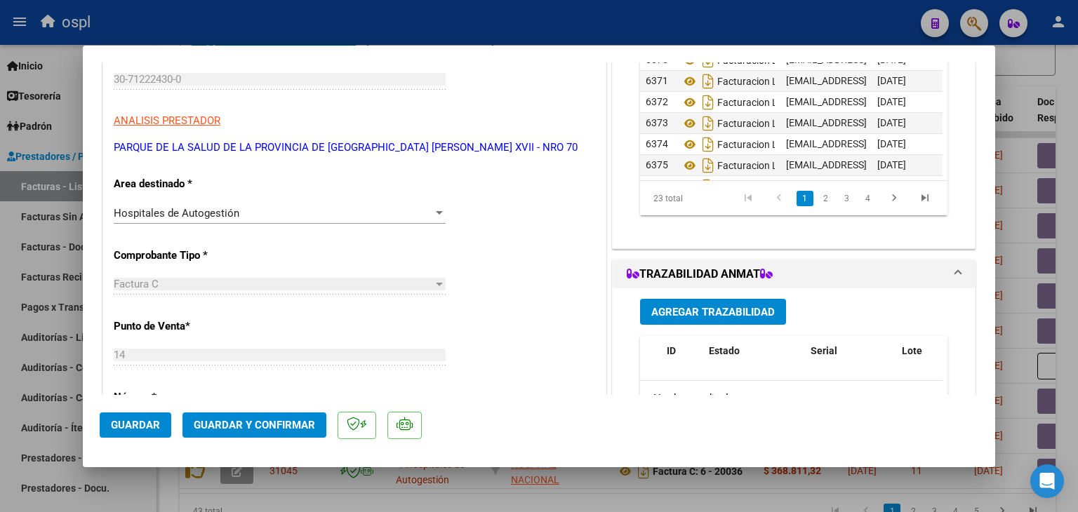
scroll to position [211, 0]
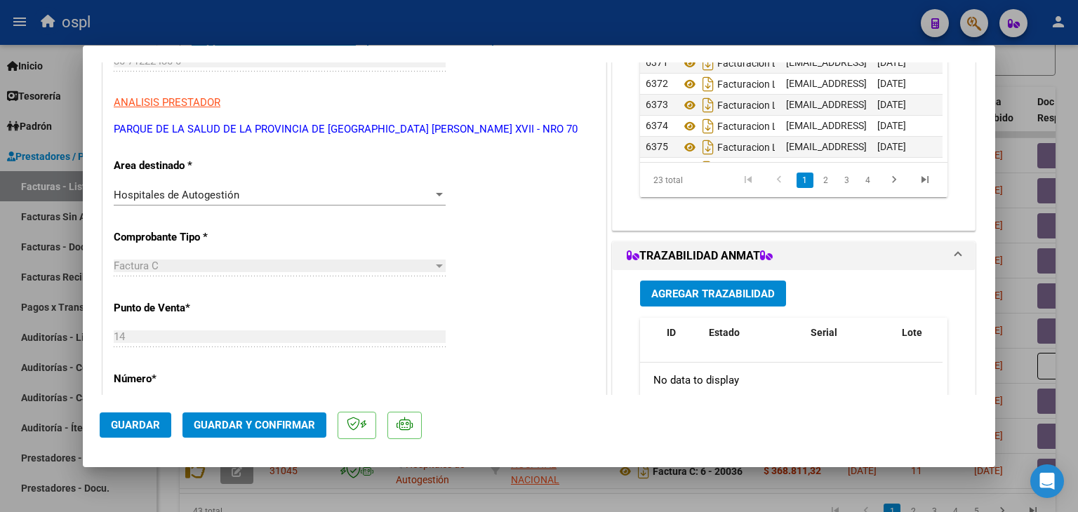
click at [307, 197] on div "Hospitales de Autogestión" at bounding box center [273, 195] width 319 height 13
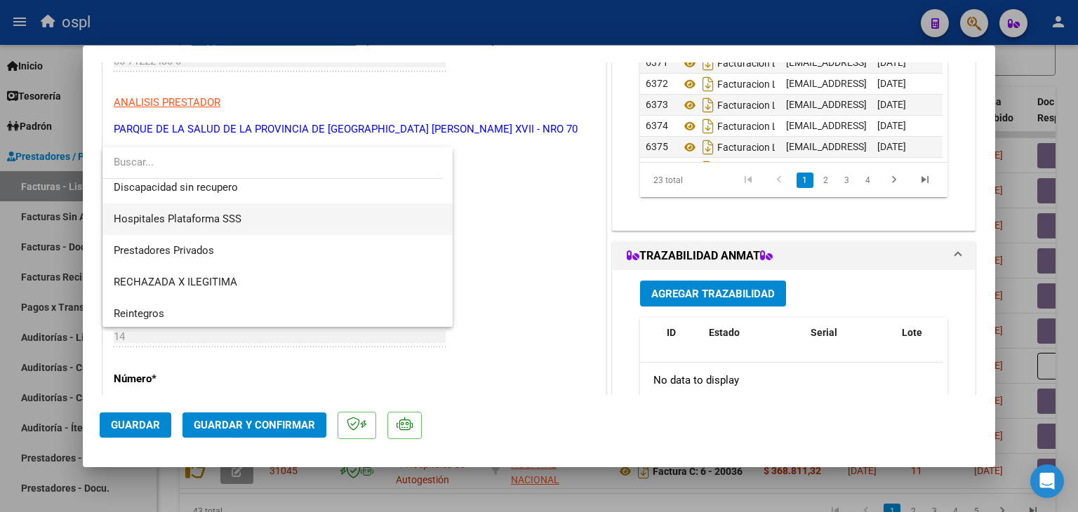
scroll to position [199, 0]
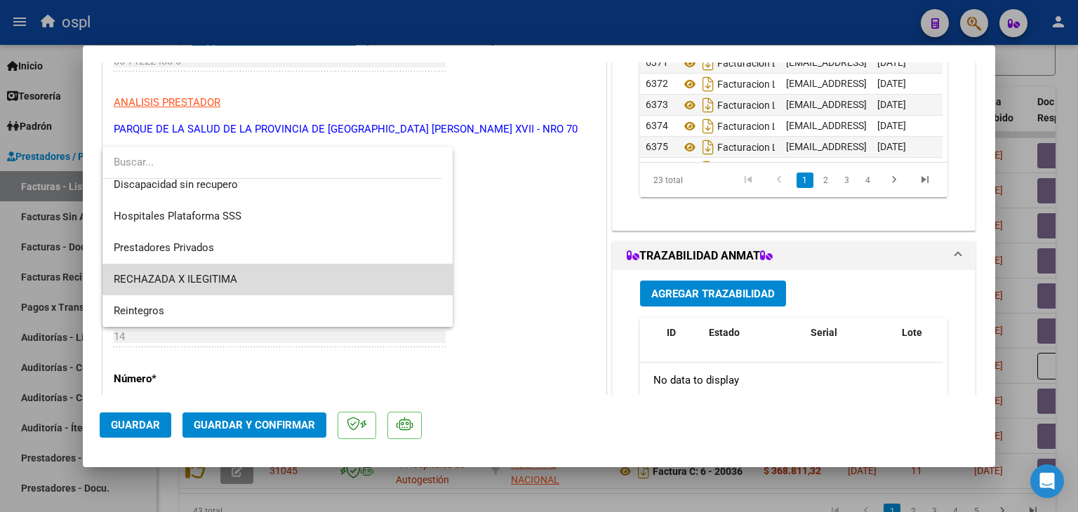
click at [286, 283] on span "RECHAZADA X ILEGITIMA" at bounding box center [278, 280] width 329 height 32
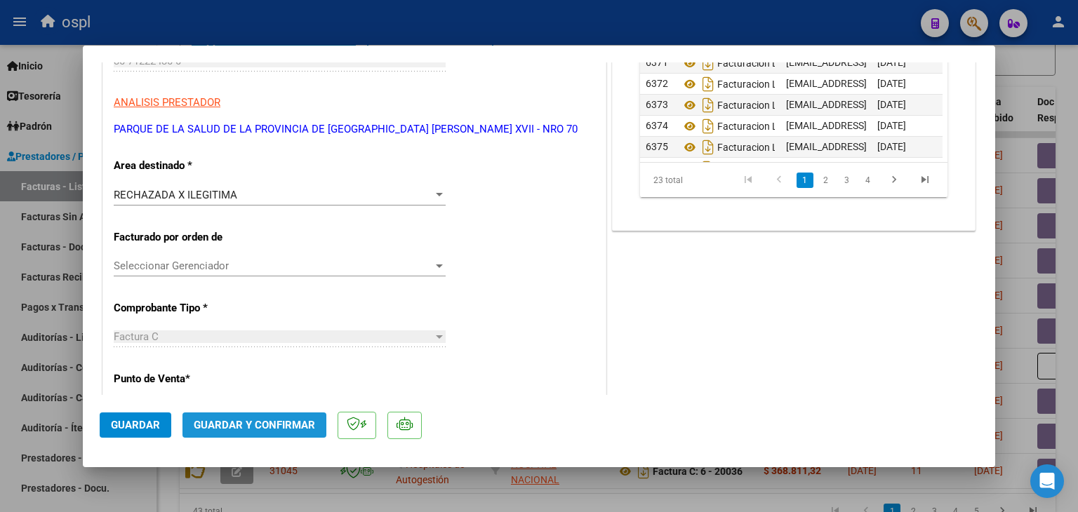
click at [267, 434] on button "Guardar y Confirmar" at bounding box center [255, 425] width 144 height 25
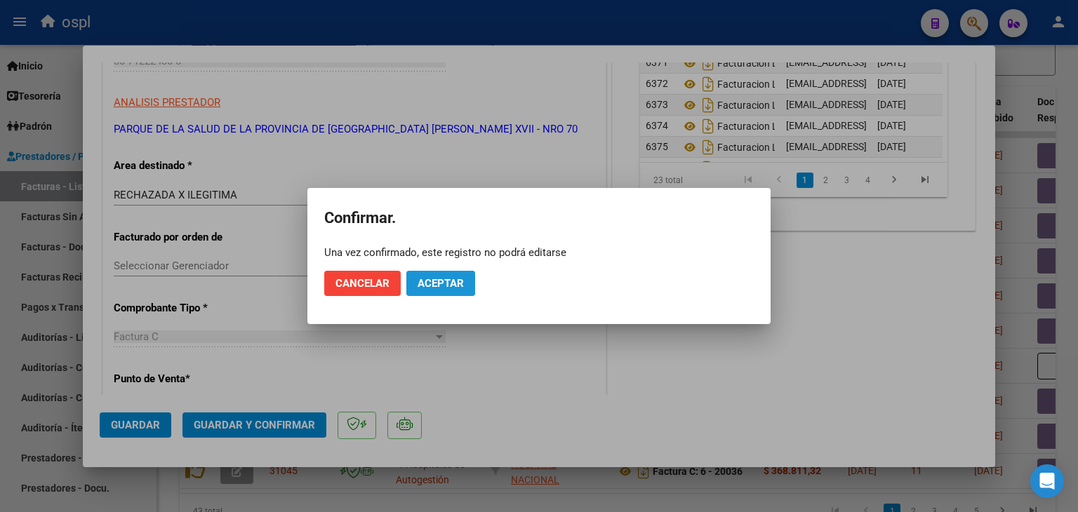
click at [446, 276] on button "Aceptar" at bounding box center [440, 283] width 69 height 25
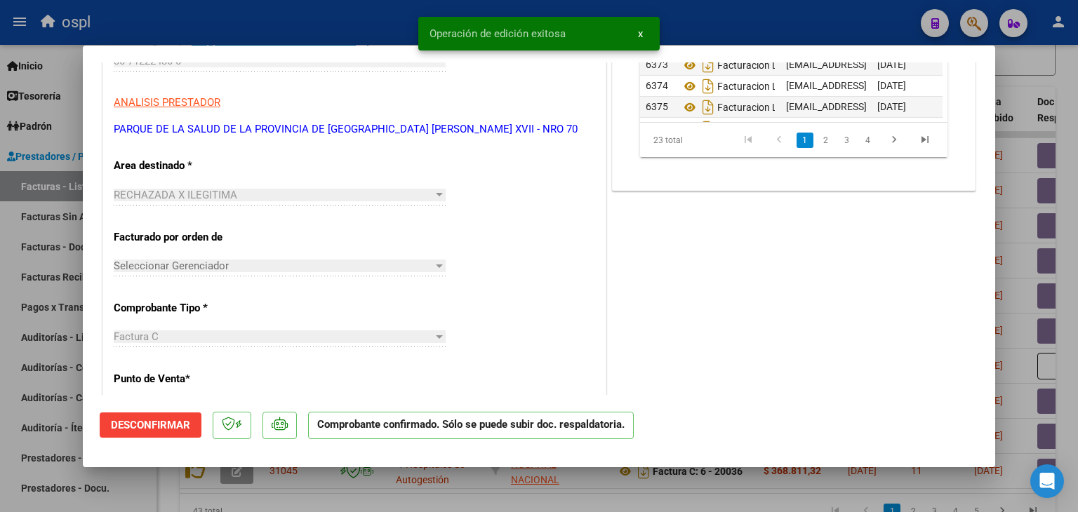
drag, startPoint x: 45, startPoint y: 160, endPoint x: 34, endPoint y: 170, distance: 14.9
click at [44, 161] on div at bounding box center [539, 256] width 1078 height 512
type input "$ 0,00"
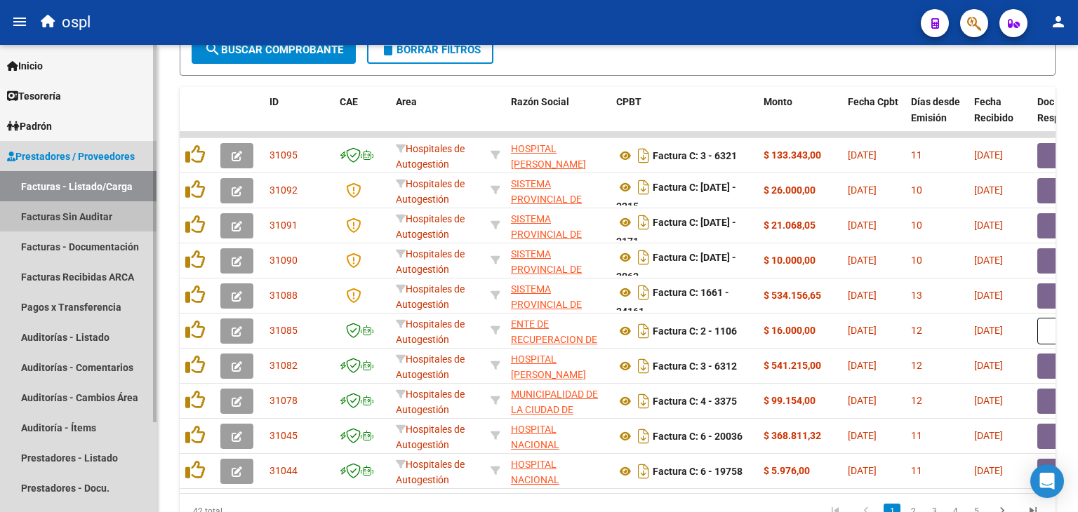
click at [102, 216] on link "Facturas Sin Auditar" at bounding box center [78, 216] width 157 height 30
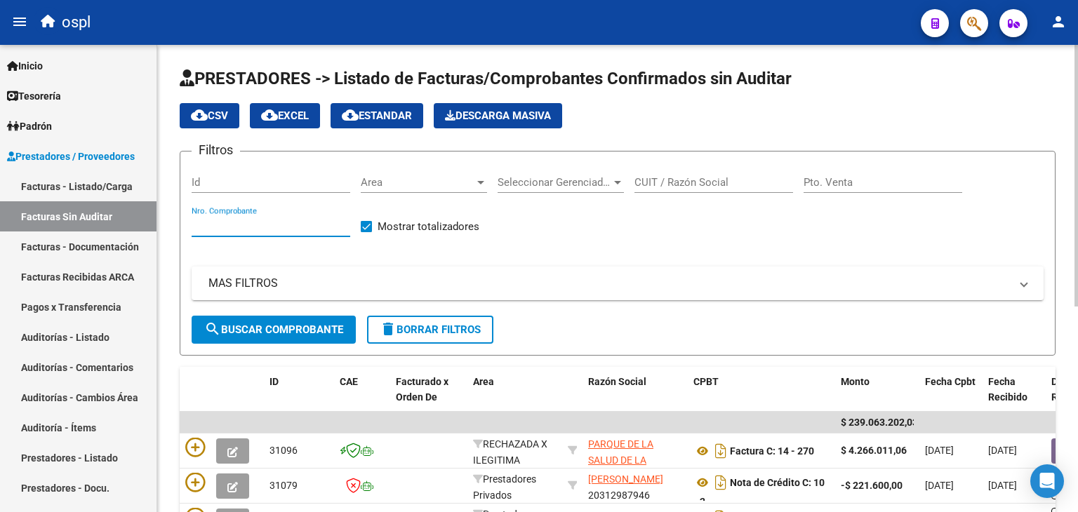
click at [273, 229] on input "Nro. Comprobante" at bounding box center [271, 226] width 159 height 13
type input "270"
click at [298, 336] on button "search Buscar Comprobante" at bounding box center [274, 330] width 164 height 28
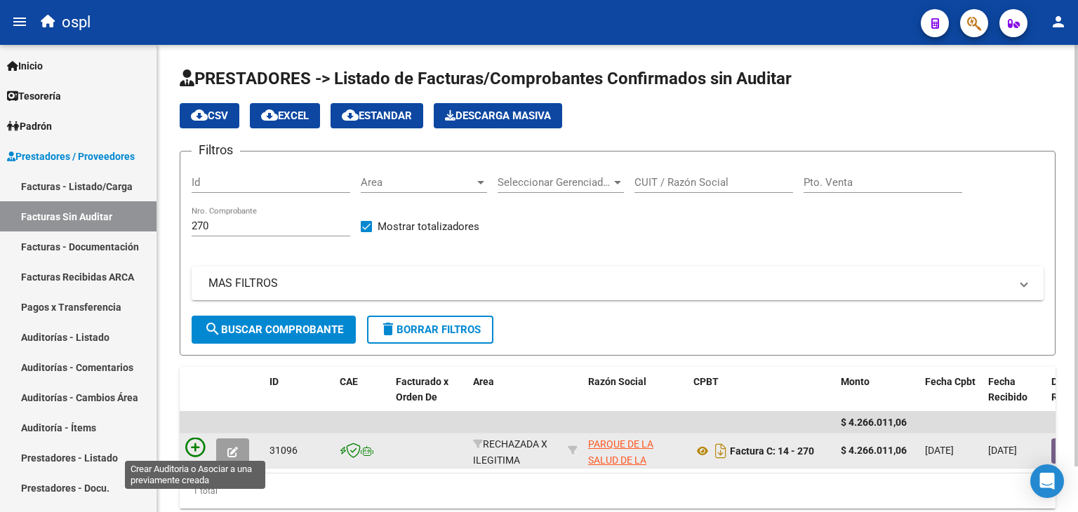
click at [188, 443] on icon at bounding box center [195, 448] width 20 height 20
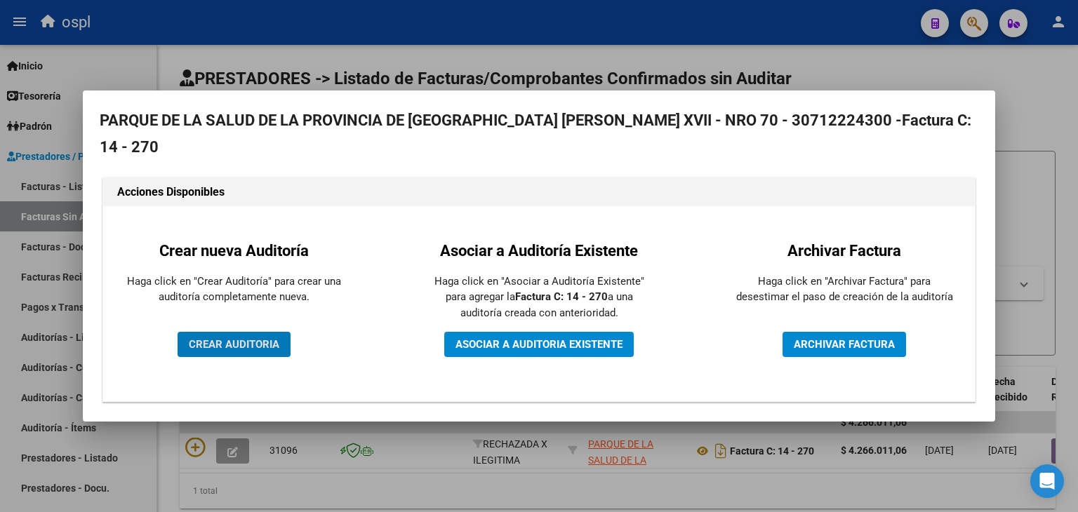
click at [223, 348] on span "CREAR AUDITORIA" at bounding box center [234, 344] width 91 height 13
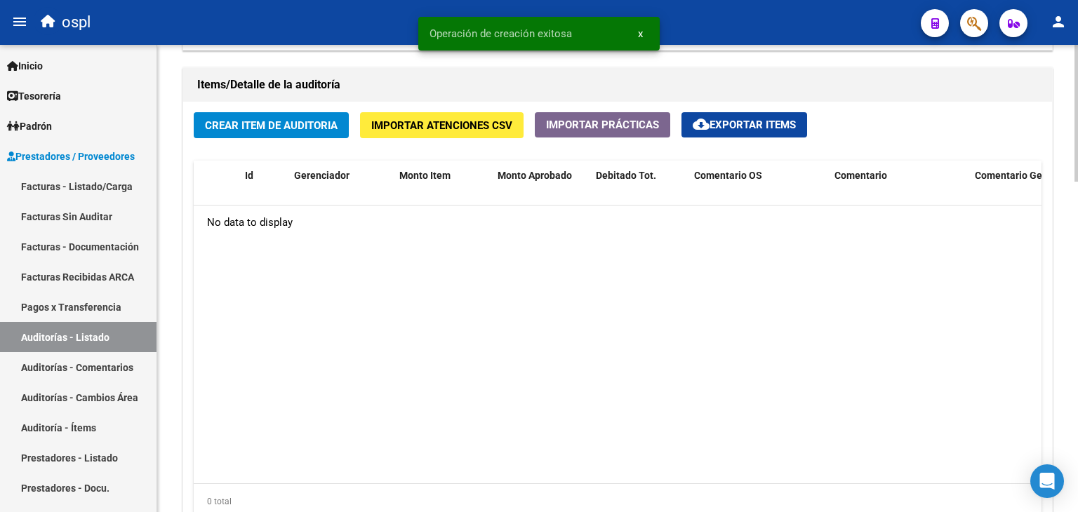
scroll to position [918, 0]
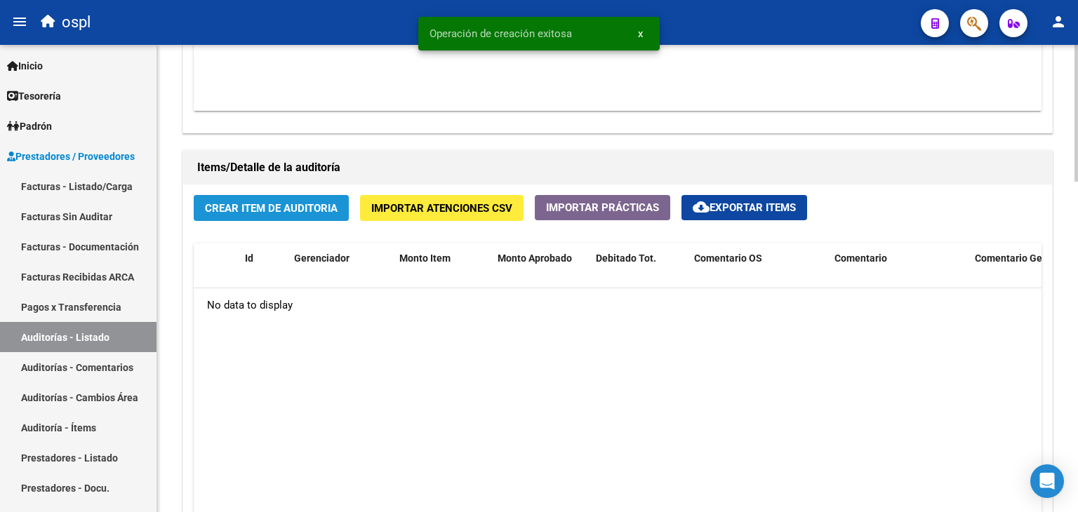
click at [286, 208] on span "Crear Item de Auditoria" at bounding box center [271, 208] width 133 height 13
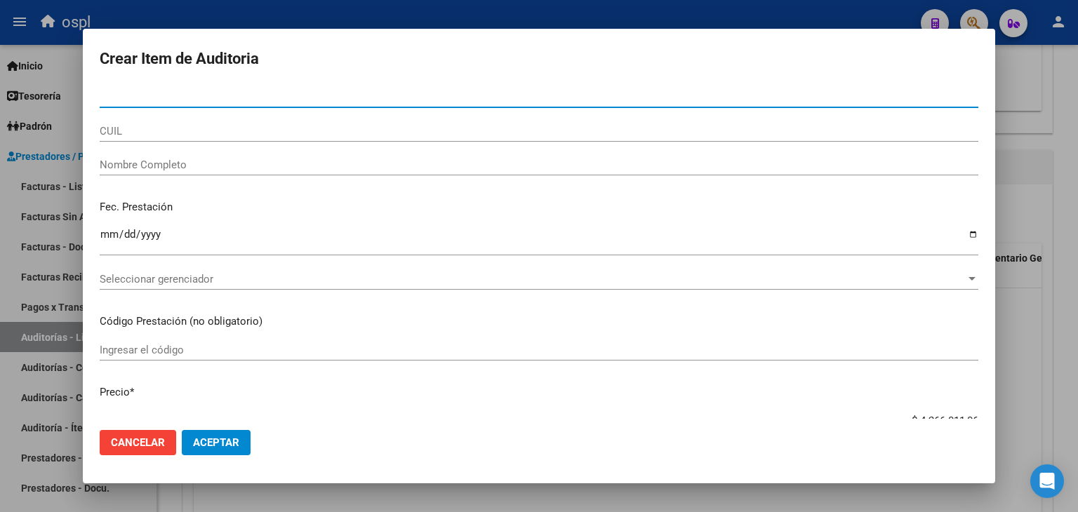
click at [208, 157] on div "Nombre Completo" at bounding box center [539, 164] width 879 height 21
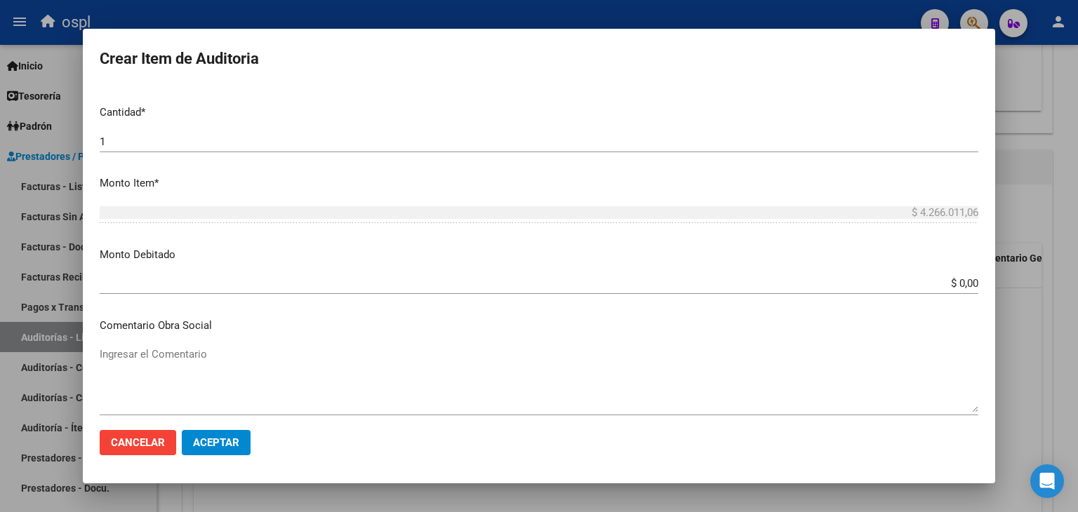
scroll to position [421, 0]
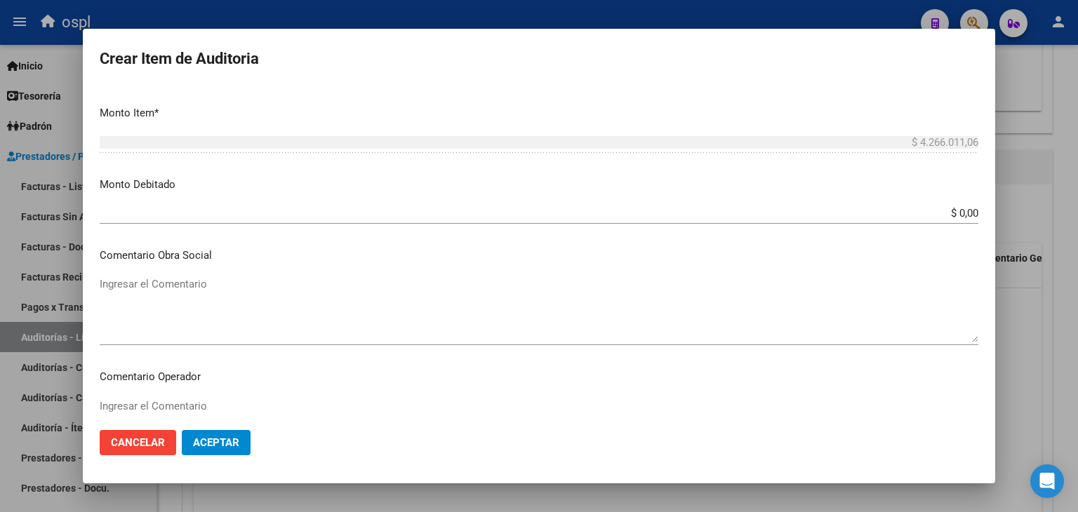
type input "TODOS"
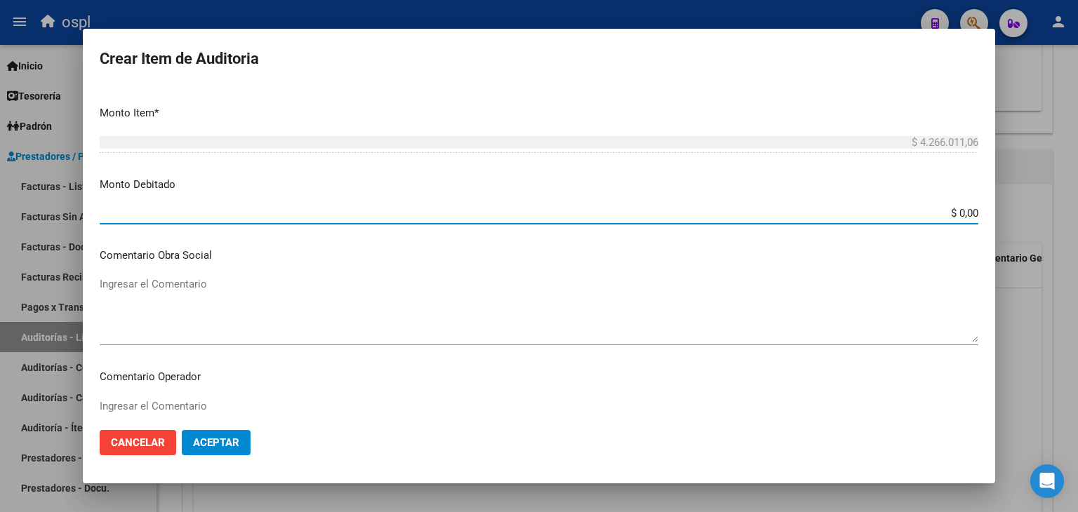
drag, startPoint x: 978, startPoint y: 207, endPoint x: 1007, endPoint y: 208, distance: 29.5
click at [1011, 210] on div "Crear Item de Auditoria Nro Documento CUIL TODOS Nombre Completo Fec. Prestació…" at bounding box center [539, 256] width 1078 height 512
type input "$ 4.266.011,06"
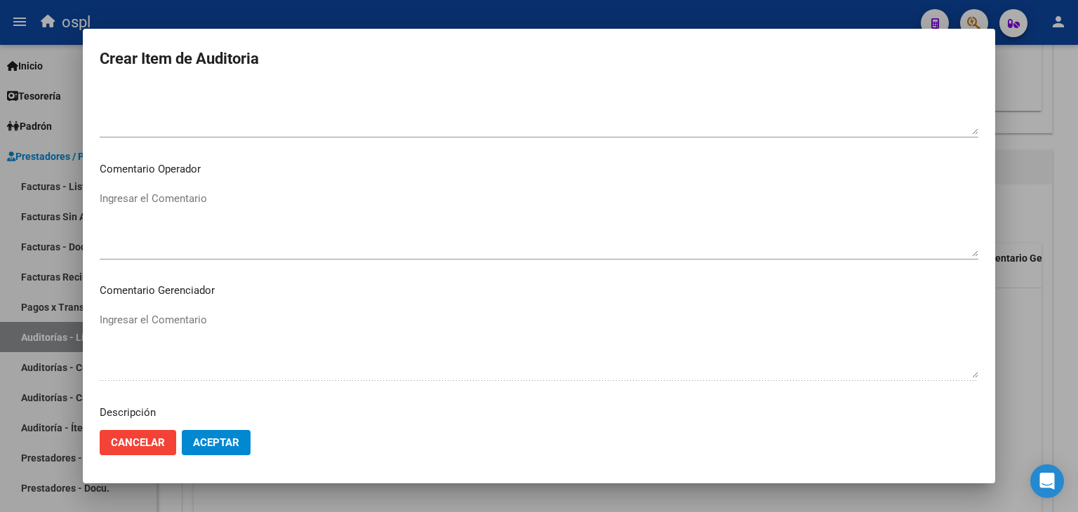
scroll to position [632, 0]
click at [505, 253] on div "Ingresar el Comentario" at bounding box center [539, 221] width 879 height 72
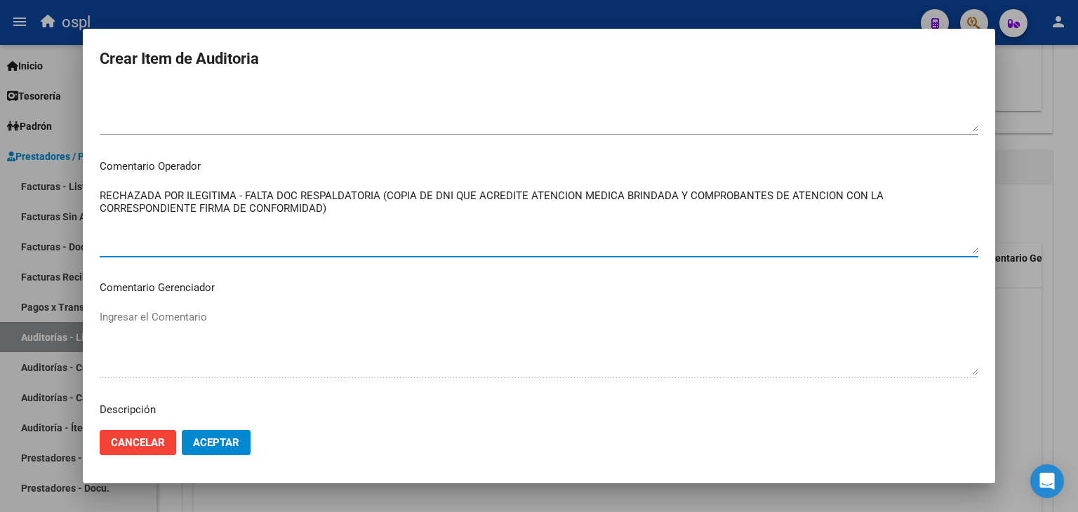
type textarea "RECHAZADA POR ILEGITIMA - FALTA DOC RESPALDATORIA (COPIA DE DNI QUE ACREDITE AT…"
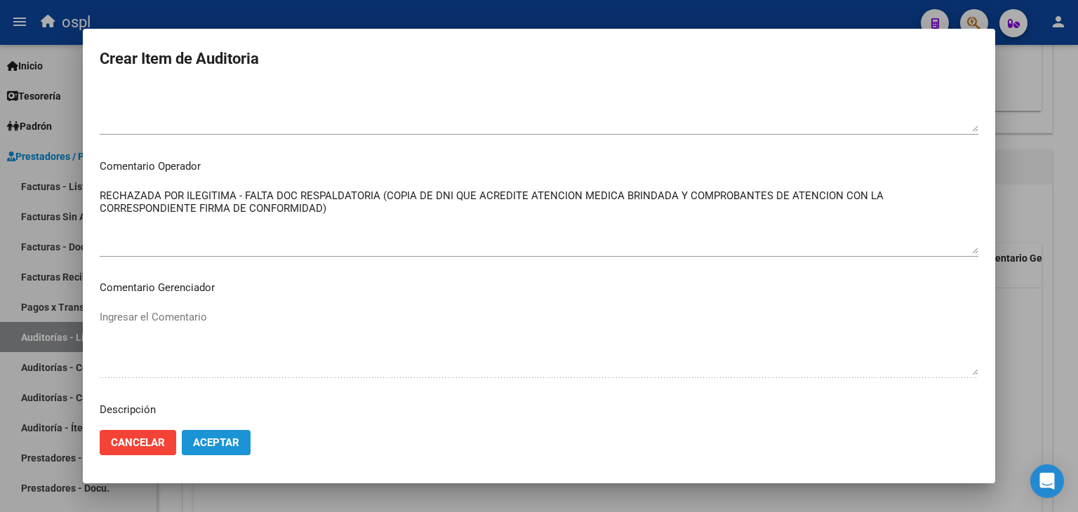
click at [221, 442] on span "Aceptar" at bounding box center [216, 443] width 46 height 13
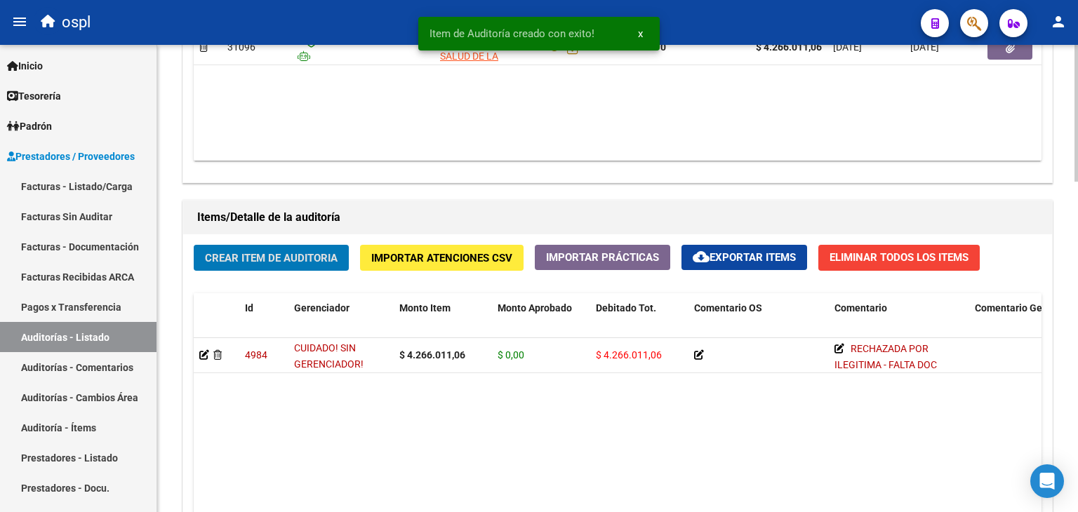
scroll to position [778, 0]
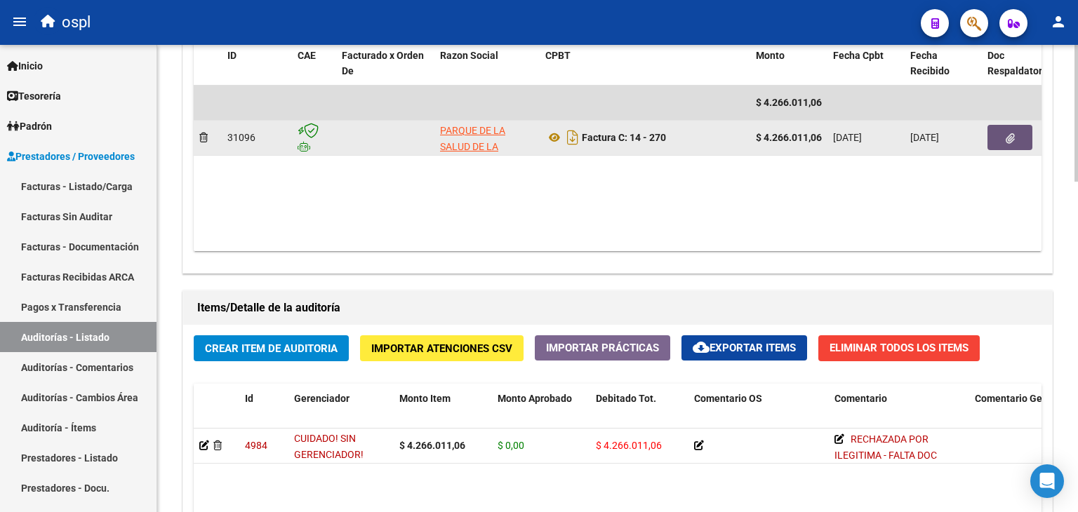
click at [1001, 141] on button "button" at bounding box center [1010, 137] width 45 height 25
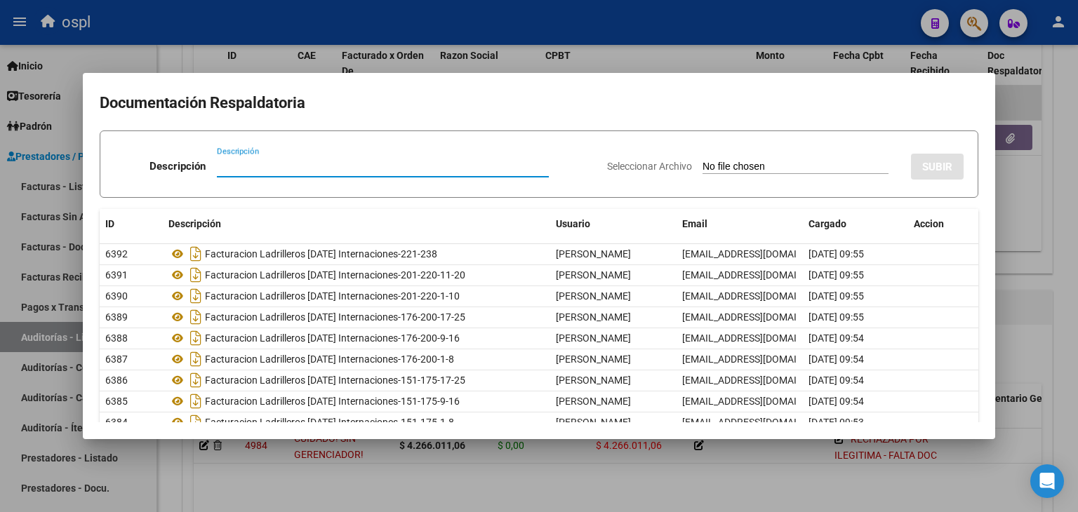
click at [739, 166] on input "Seleccionar Archivo" at bounding box center [796, 167] width 186 height 13
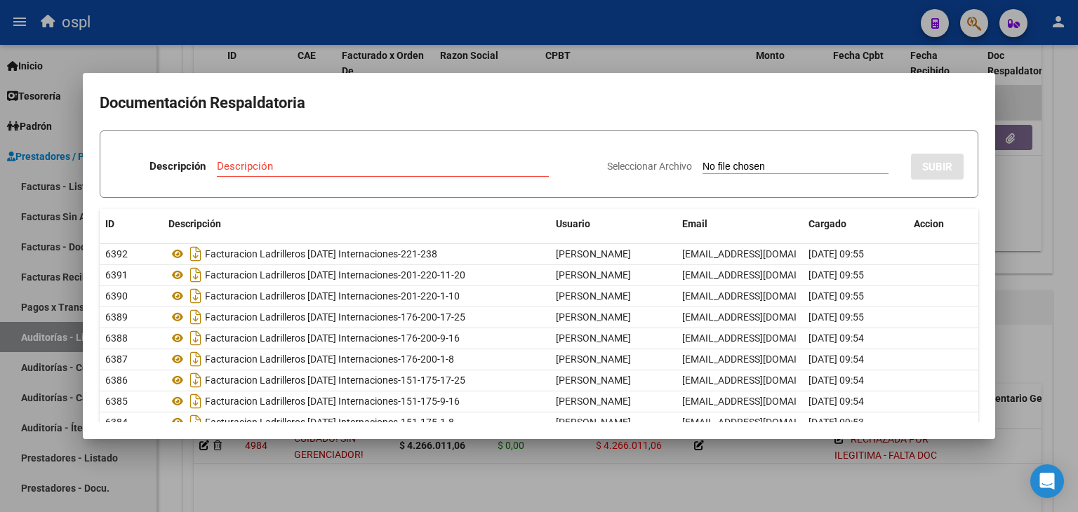
type input "C:\fakepath\RECHAZO X ILEGITIMA - FC 270.pdf"
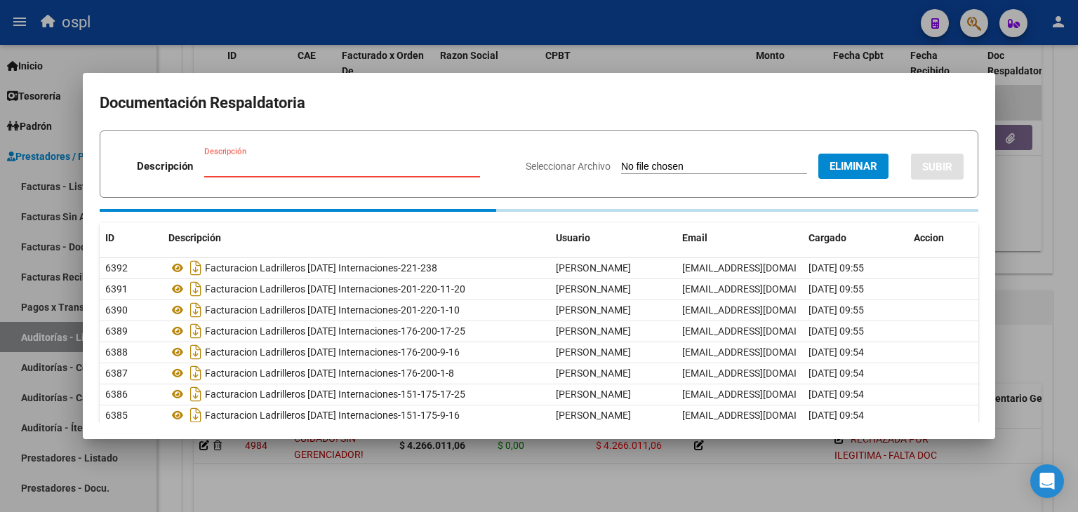
click at [340, 164] on input "Descripción" at bounding box center [342, 166] width 276 height 13
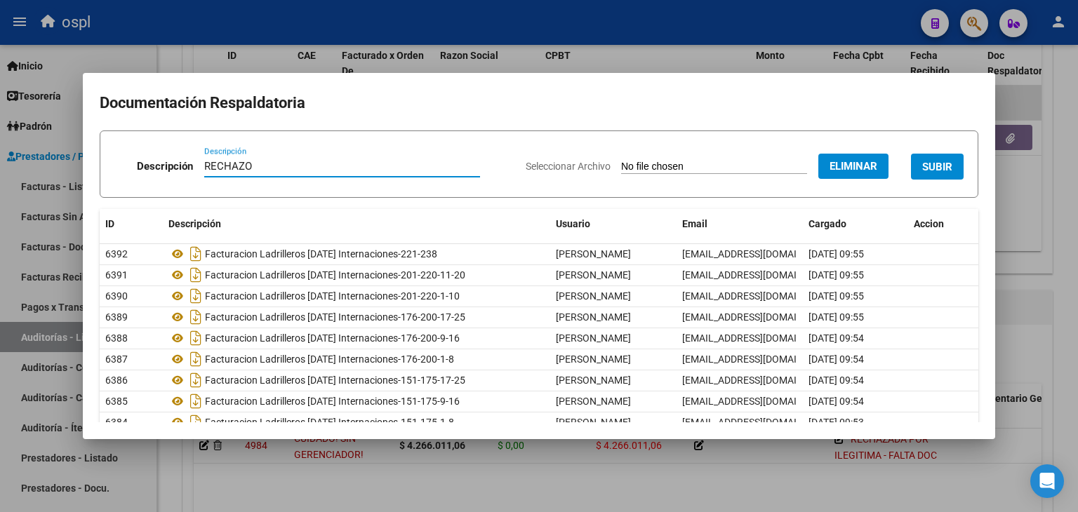
type input "RECHAZO"
click at [937, 172] on span "SUBIR" at bounding box center [937, 167] width 30 height 13
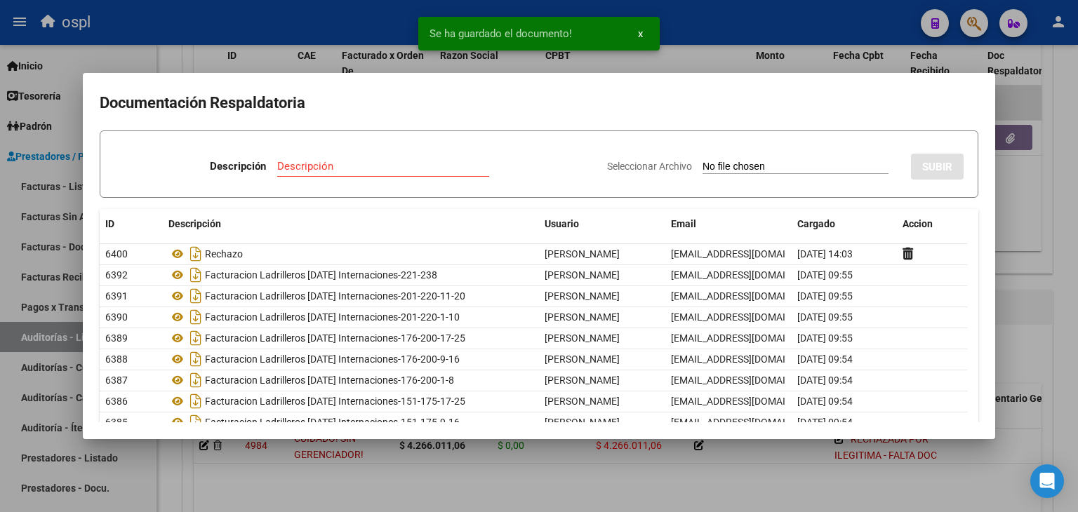
click at [719, 55] on div at bounding box center [539, 256] width 1078 height 512
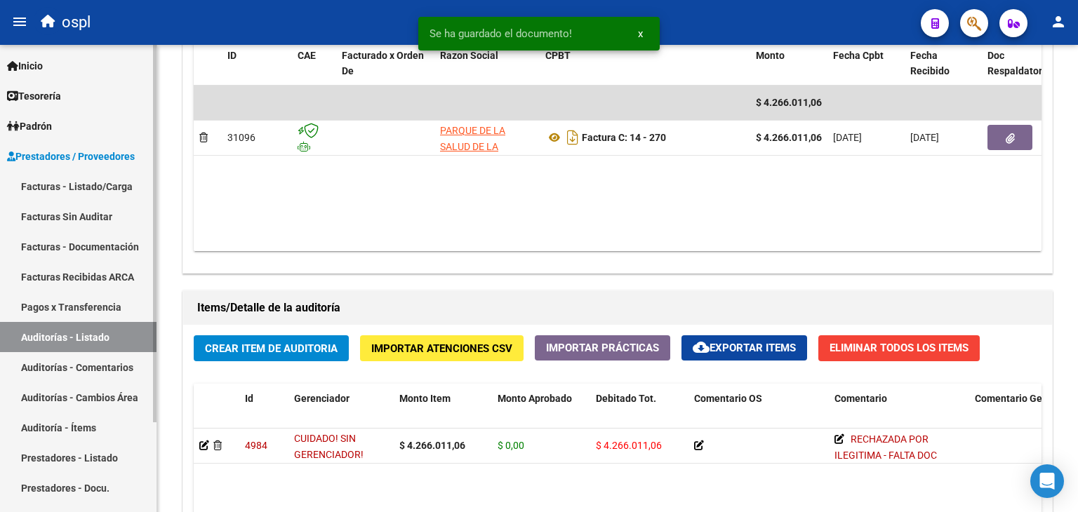
click at [63, 189] on link "Facturas - Listado/Carga" at bounding box center [78, 186] width 157 height 30
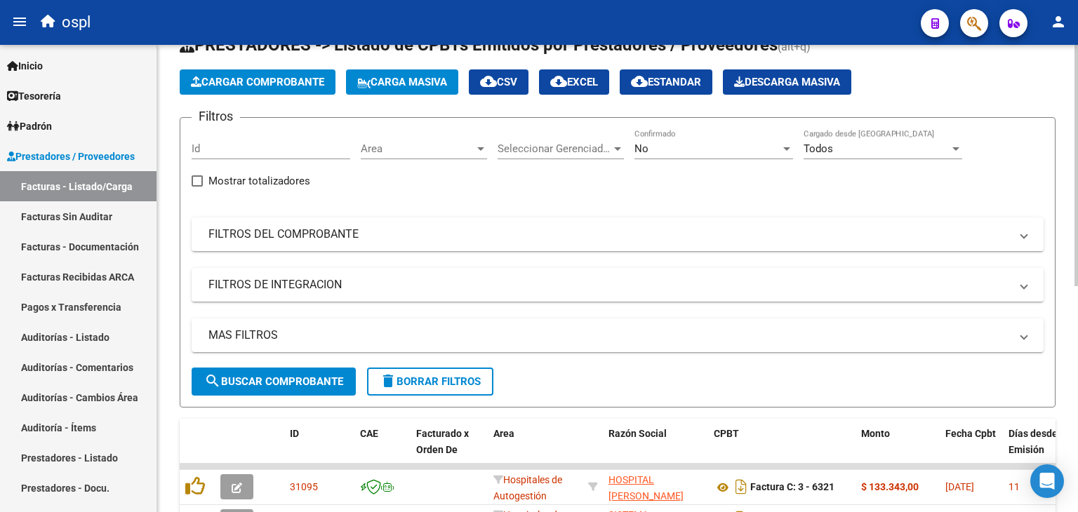
scroll to position [15, 0]
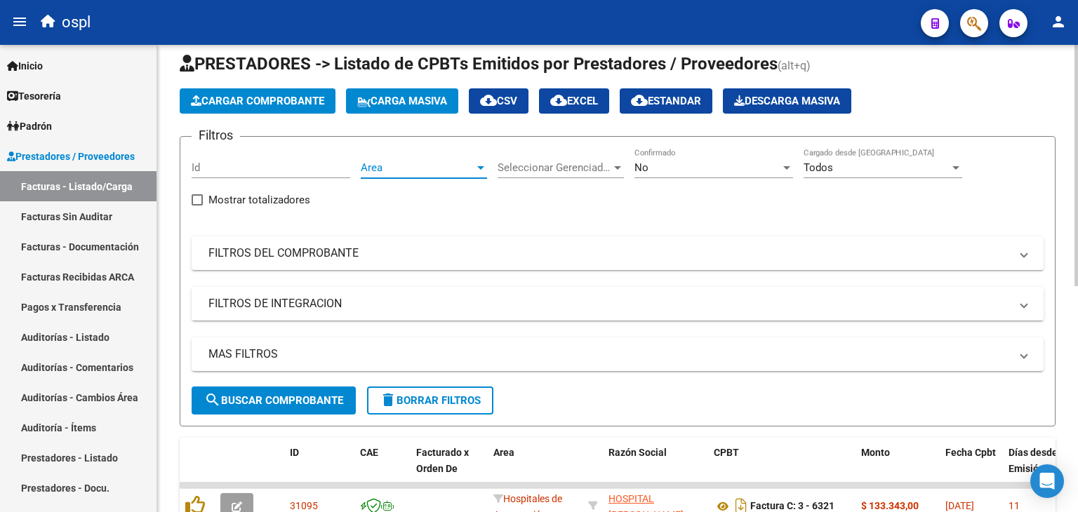
click at [455, 167] on span "Area" at bounding box center [418, 167] width 114 height 13
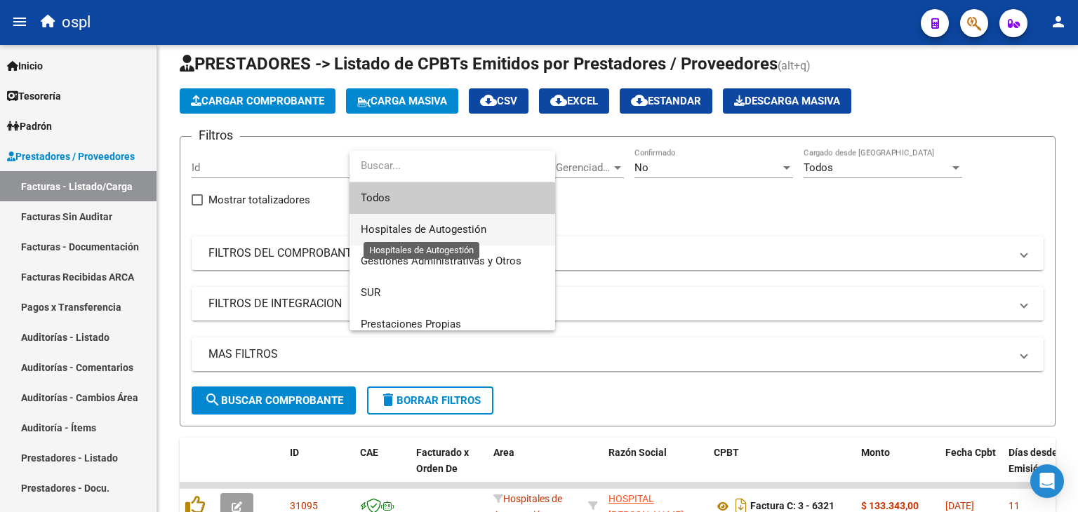
click at [420, 223] on span "Hospitales de Autogestión" at bounding box center [424, 229] width 126 height 13
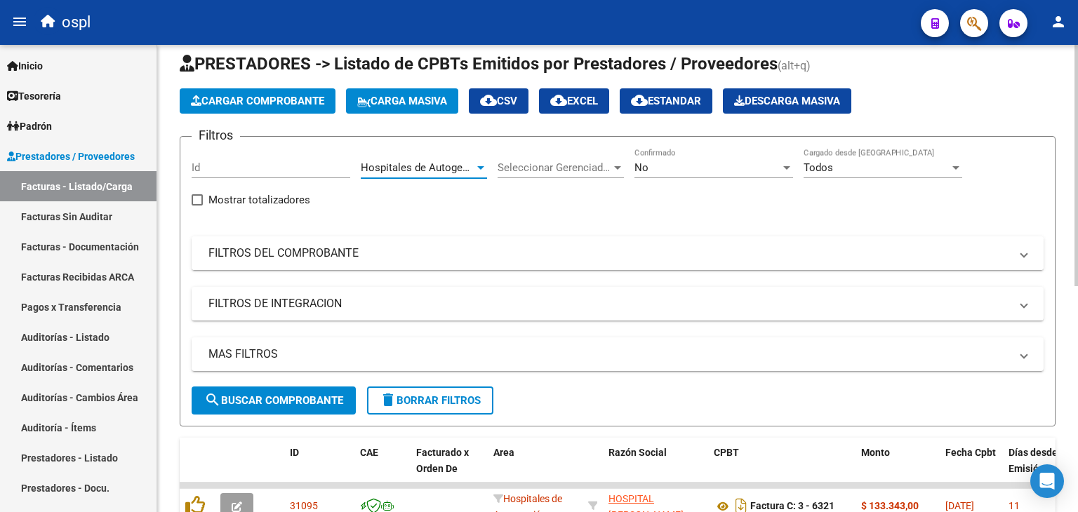
click at [387, 251] on mat-panel-title "FILTROS DEL COMPROBANTE" at bounding box center [609, 253] width 802 height 15
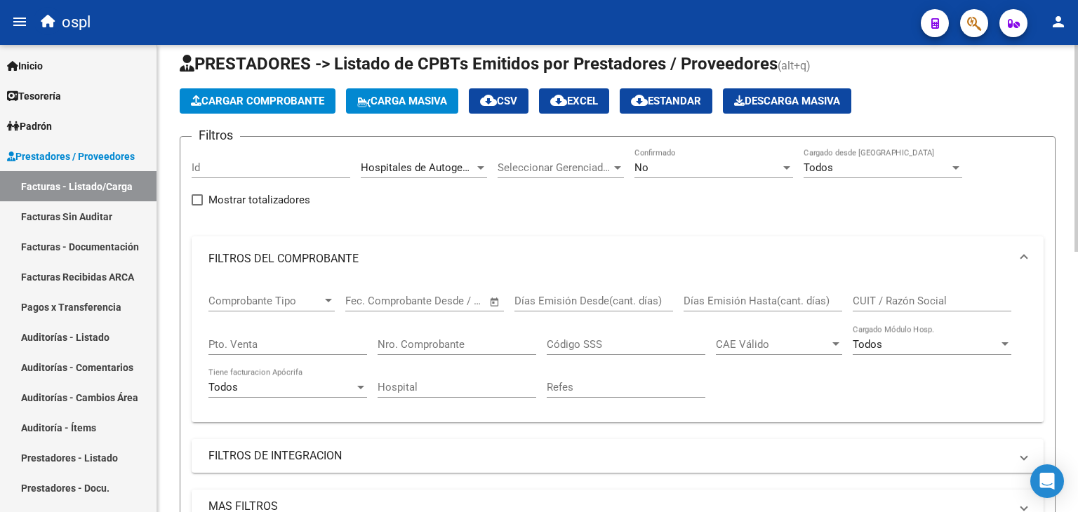
click at [488, 299] on span "Open calendar" at bounding box center [495, 302] width 34 height 34
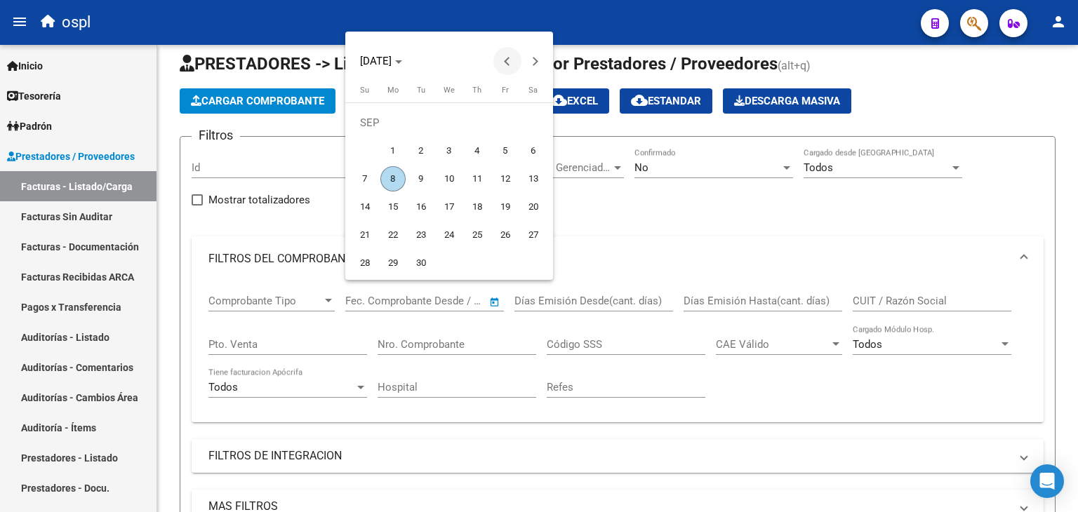
click at [508, 57] on button "Previous month" at bounding box center [507, 61] width 28 height 28
click at [500, 118] on span "1" at bounding box center [505, 122] width 25 height 25
type input "[DATE]"
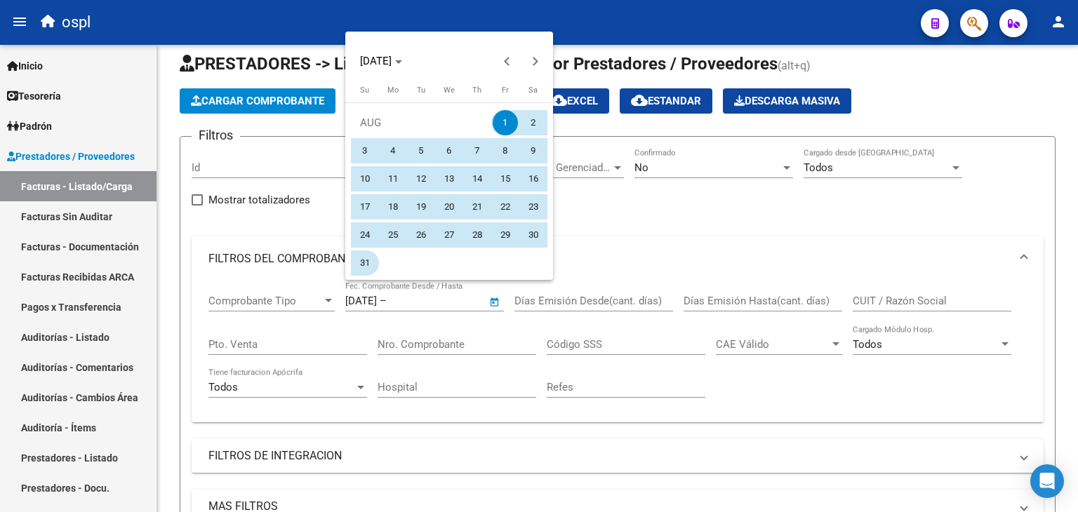
click at [366, 264] on span "31" at bounding box center [364, 263] width 25 height 25
type input "[DATE]"
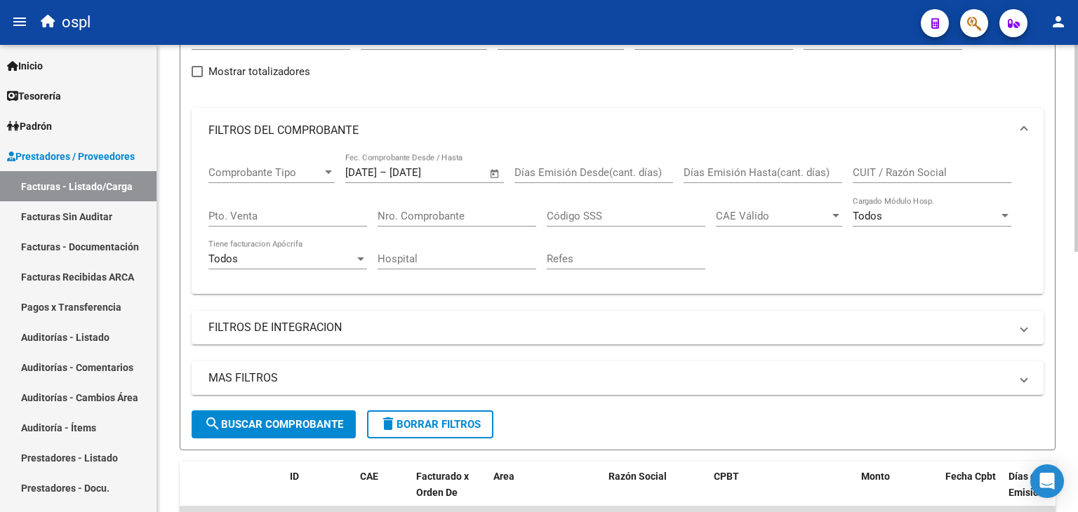
scroll to position [155, 0]
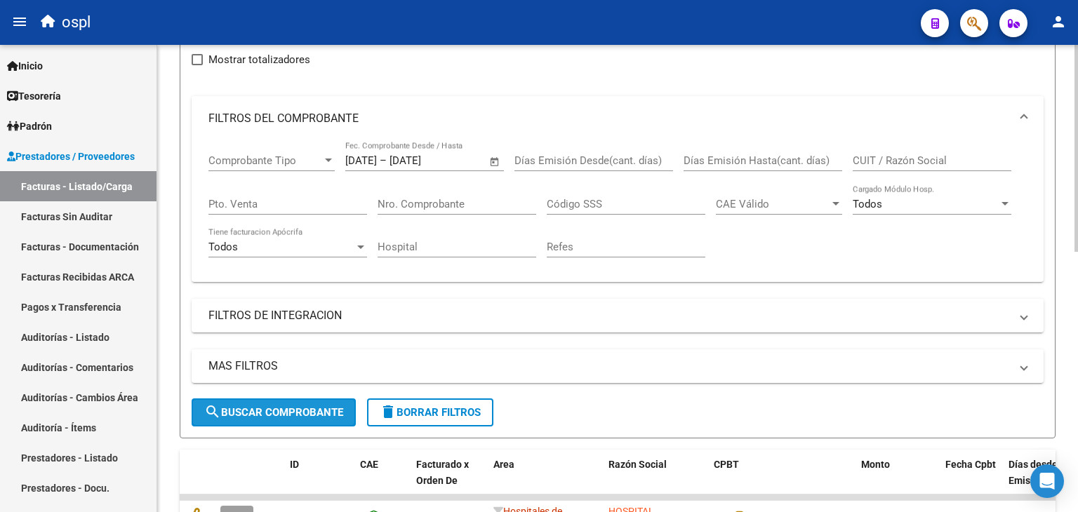
click at [263, 411] on span "search Buscar Comprobante" at bounding box center [273, 412] width 139 height 13
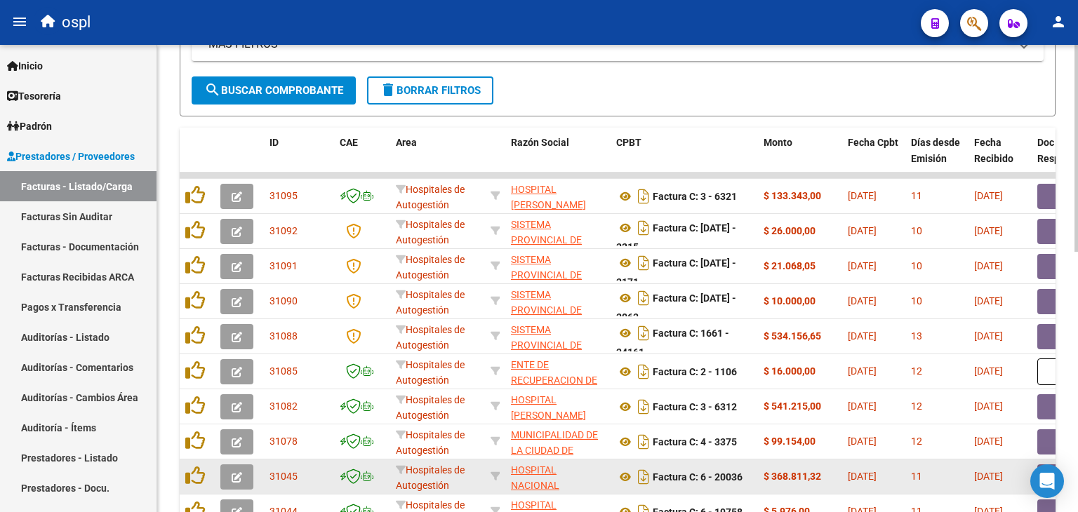
scroll to position [448, 0]
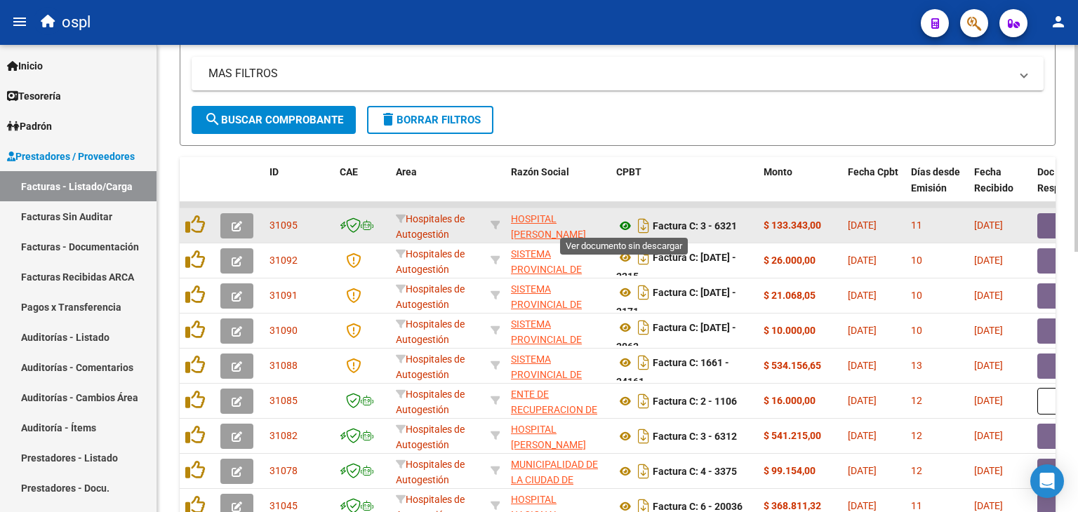
click at [626, 220] on icon at bounding box center [625, 226] width 18 height 17
click at [1044, 225] on button "button" at bounding box center [1059, 225] width 45 height 25
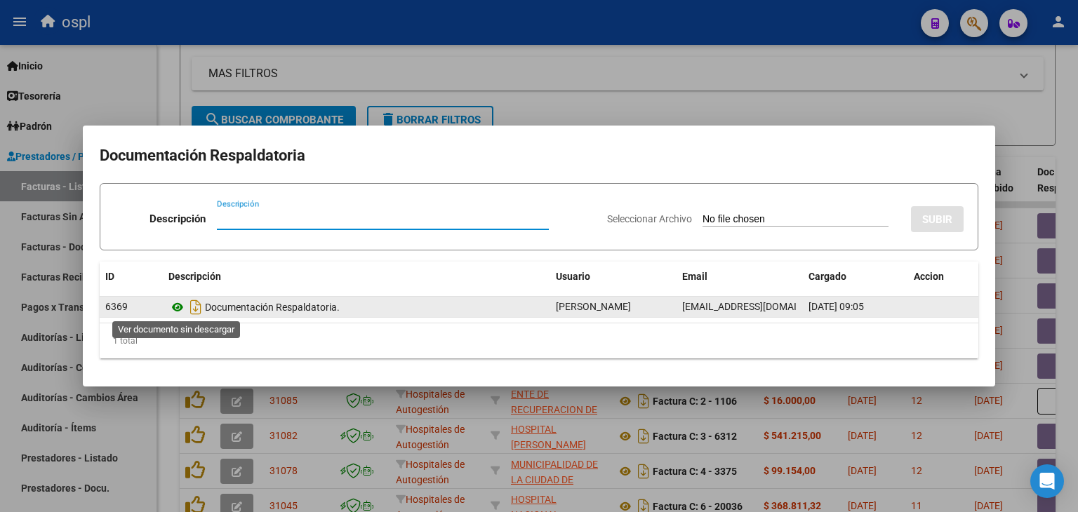
click at [178, 307] on icon at bounding box center [177, 307] width 18 height 17
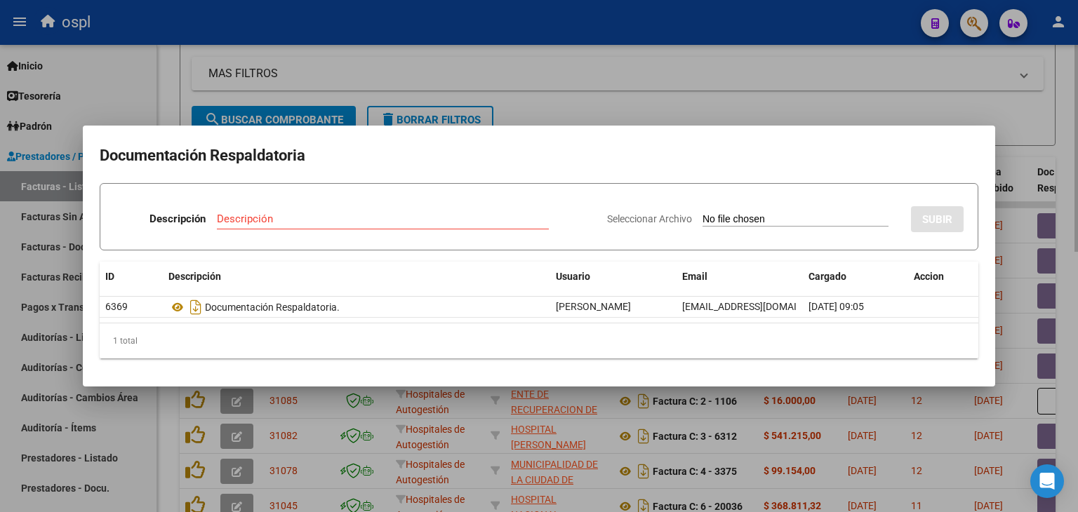
drag, startPoint x: 657, startPoint y: 64, endPoint x: 469, endPoint y: 166, distance: 214.2
click at [651, 64] on div at bounding box center [539, 256] width 1078 height 512
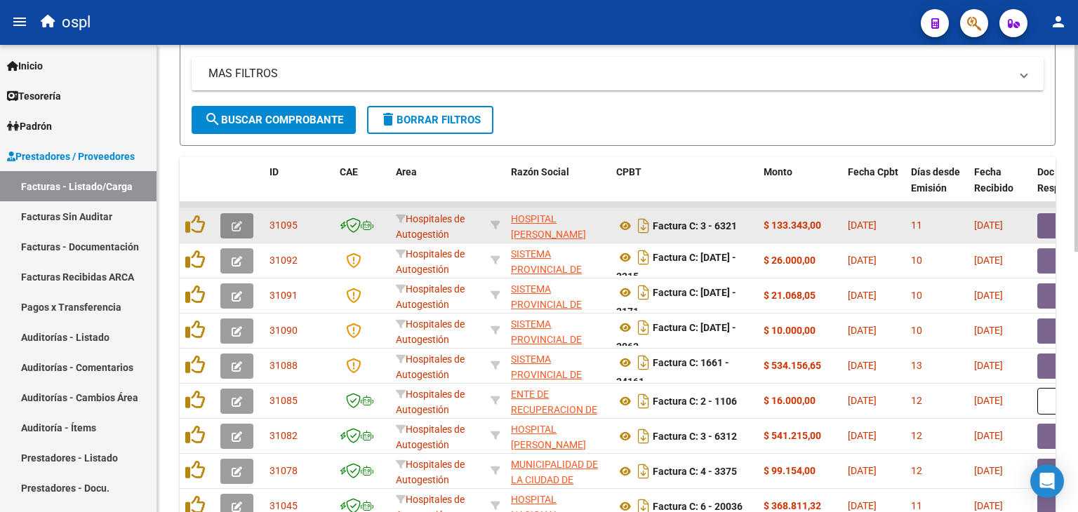
click at [235, 225] on icon "button" at bounding box center [237, 226] width 11 height 11
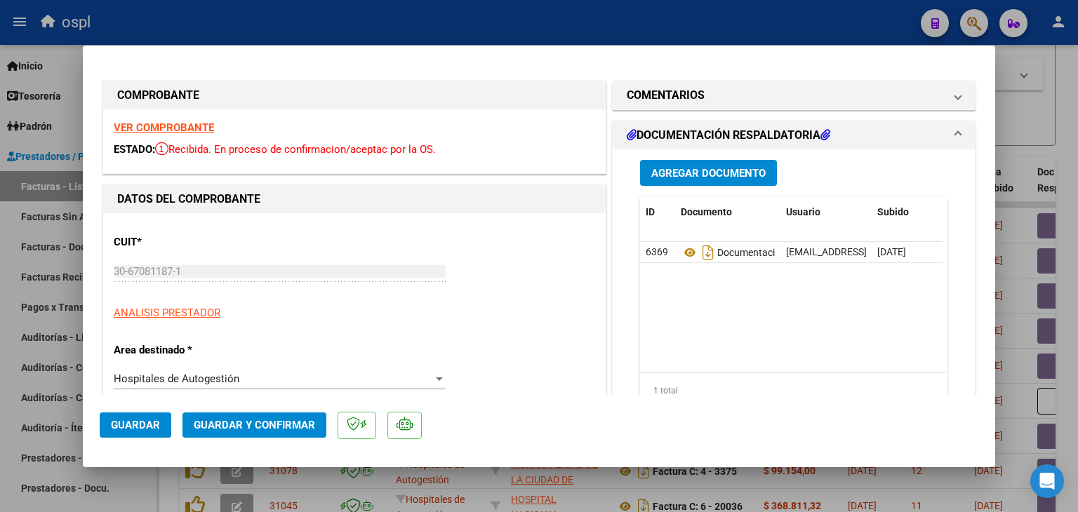
scroll to position [70, 0]
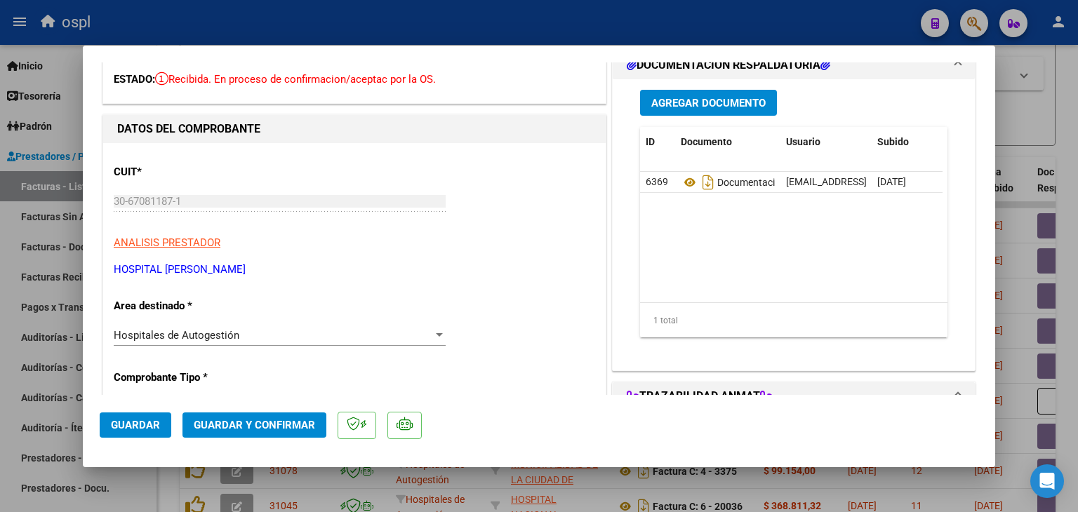
click at [266, 338] on div "Hospitales de Autogestión" at bounding box center [273, 335] width 319 height 13
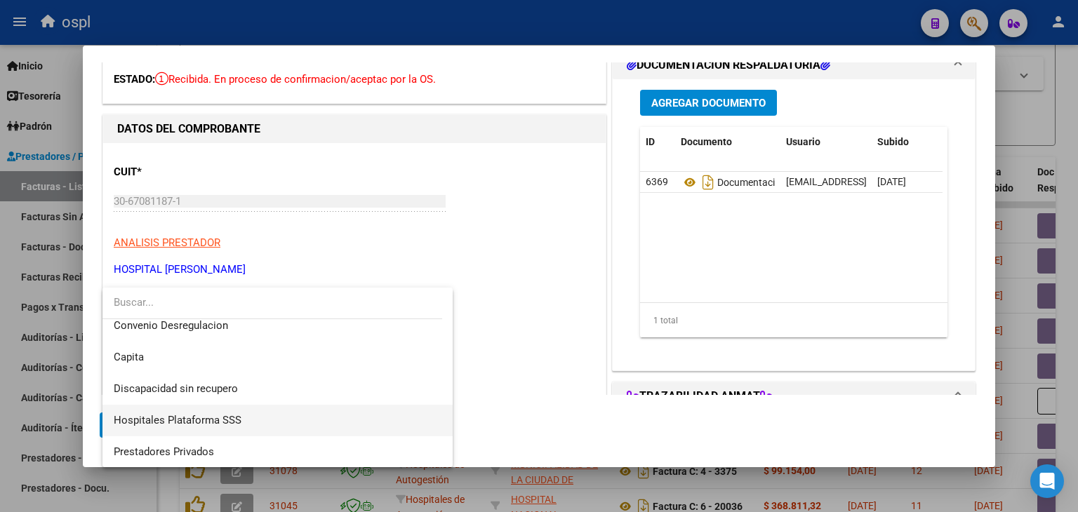
scroll to position [199, 0]
click at [194, 418] on span "RECHAZADA X ILEGITIMA" at bounding box center [176, 419] width 124 height 13
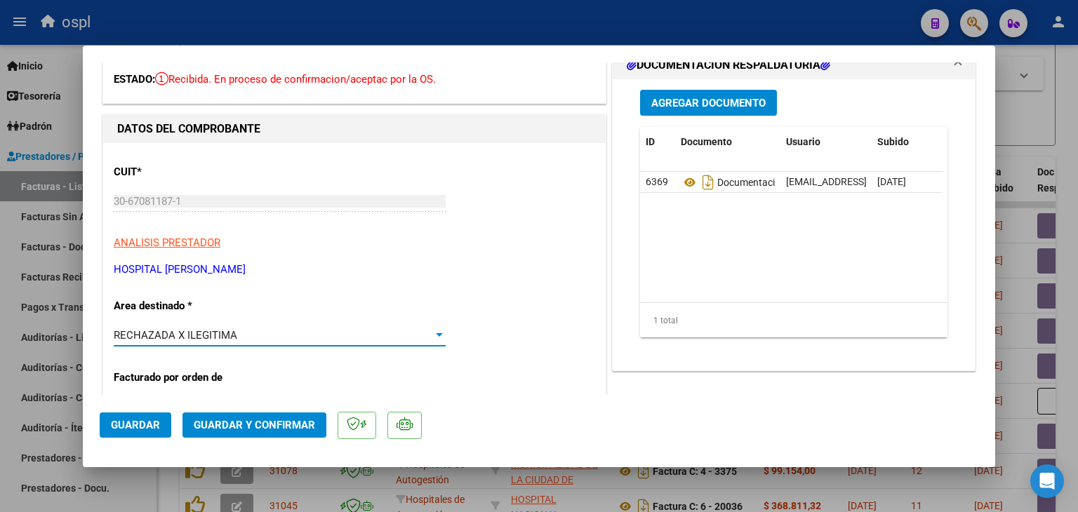
click at [272, 419] on span "Guardar y Confirmar" at bounding box center [254, 425] width 121 height 13
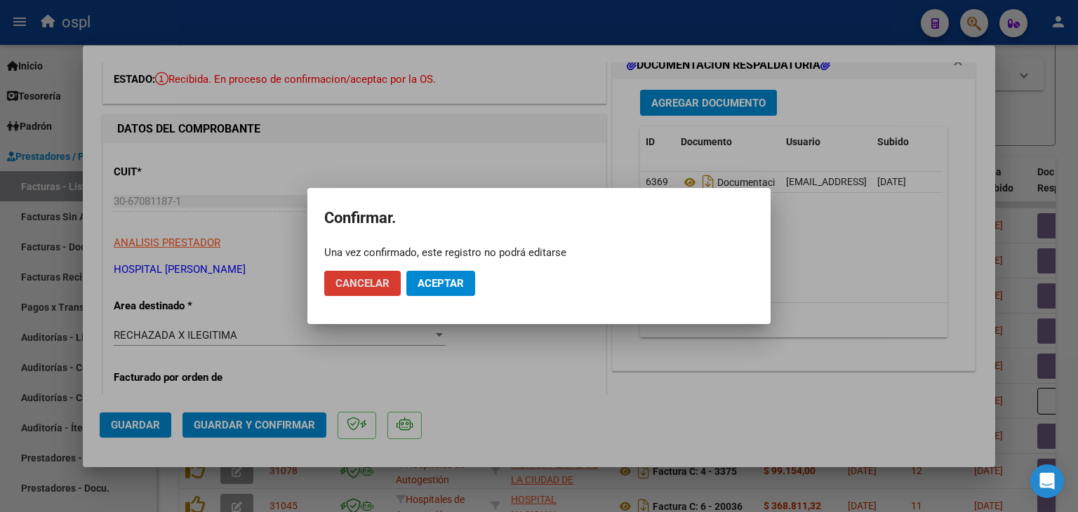
click at [441, 296] on button "Aceptar" at bounding box center [440, 283] width 69 height 25
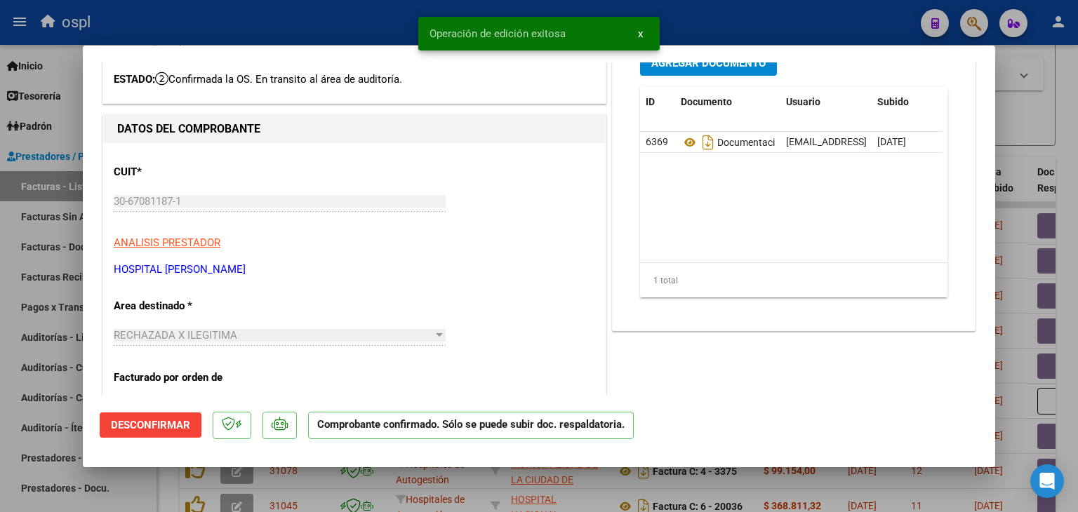
drag, startPoint x: 4, startPoint y: 228, endPoint x: 12, endPoint y: 220, distance: 11.4
click at [5, 228] on div at bounding box center [539, 256] width 1078 height 512
type input "$ 0,00"
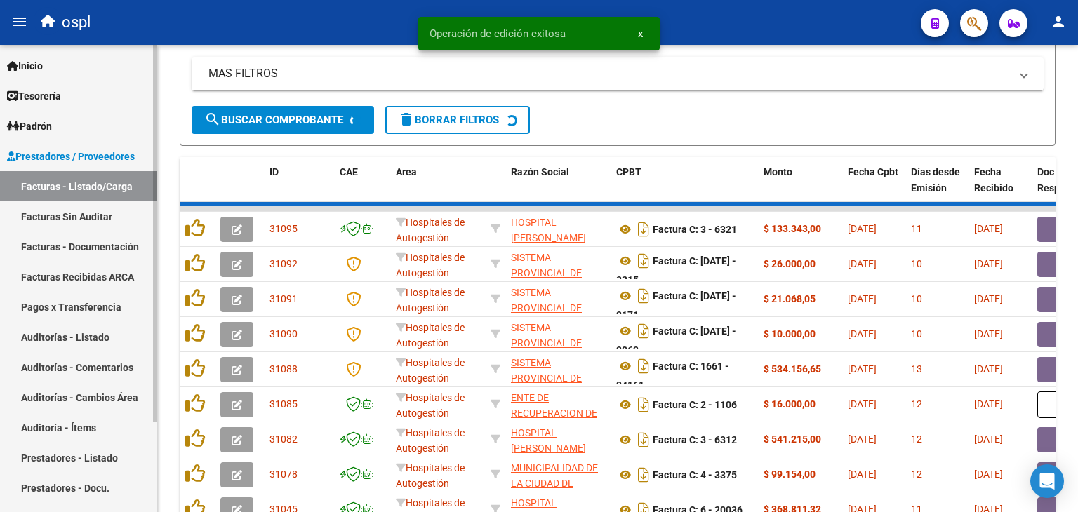
click at [31, 217] on link "Facturas Sin Auditar" at bounding box center [78, 216] width 157 height 30
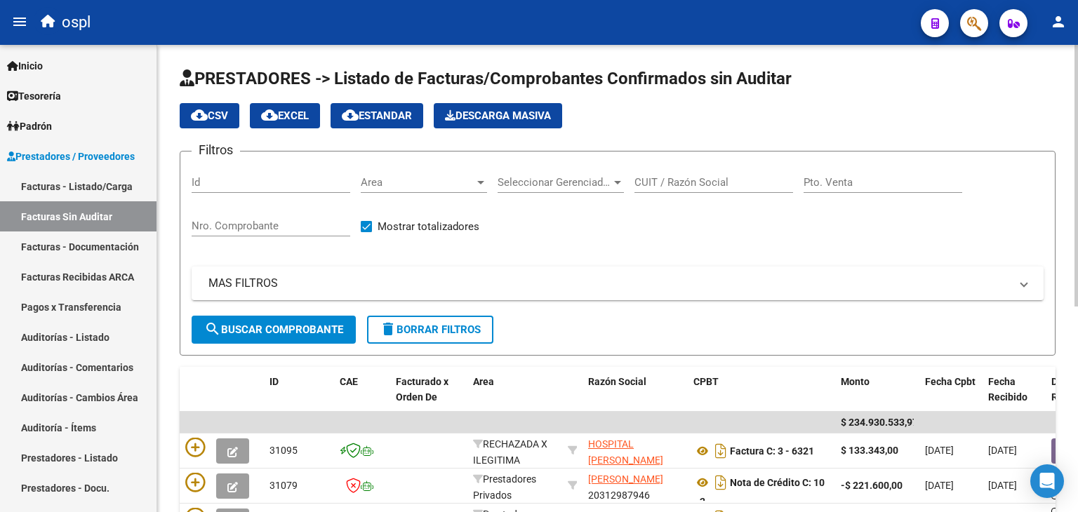
click at [303, 225] on input "Nro. Comprobante" at bounding box center [271, 226] width 159 height 13
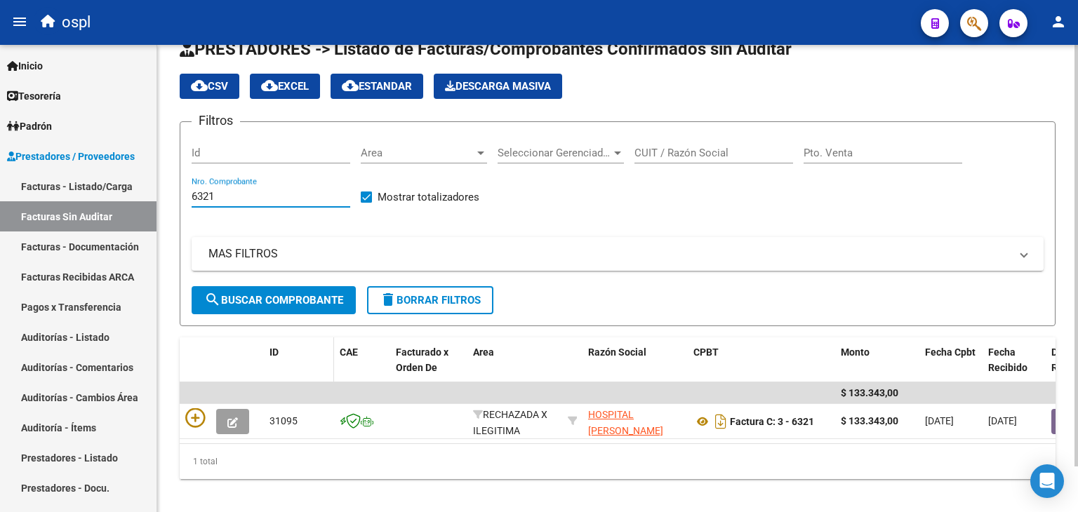
scroll to position [51, 0]
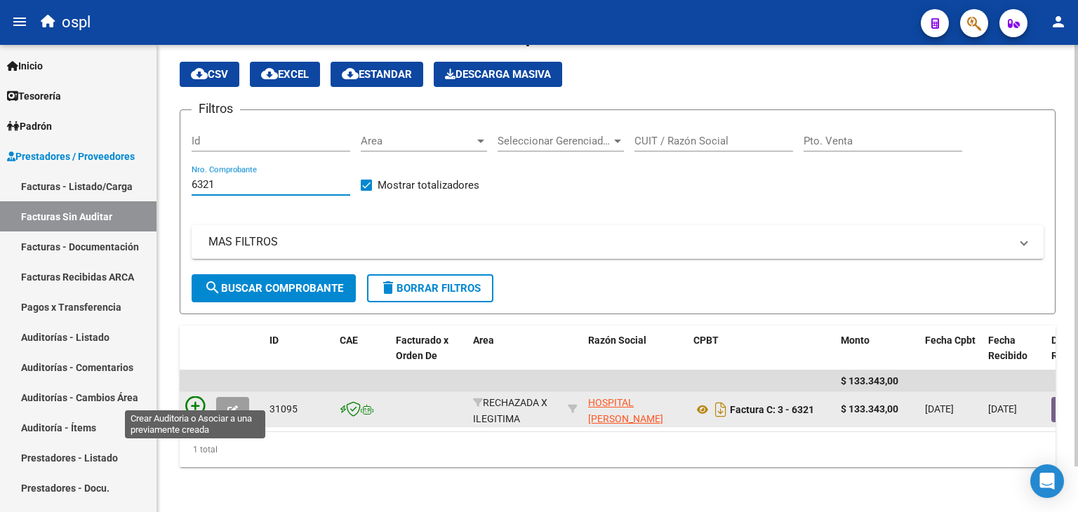
type input "6321"
click at [194, 397] on icon at bounding box center [195, 407] width 20 height 20
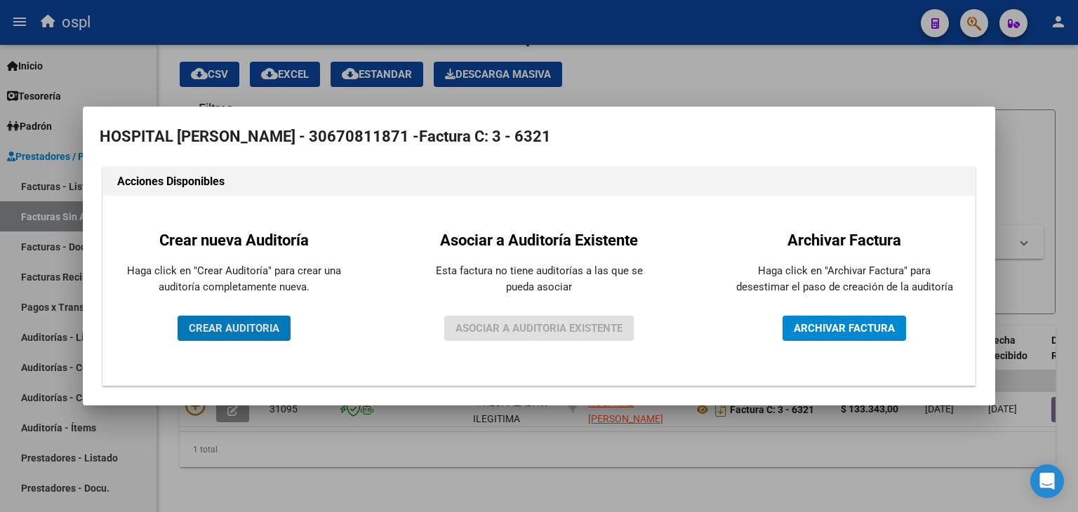
click at [199, 329] on span "CREAR AUDITORIA" at bounding box center [234, 328] width 91 height 13
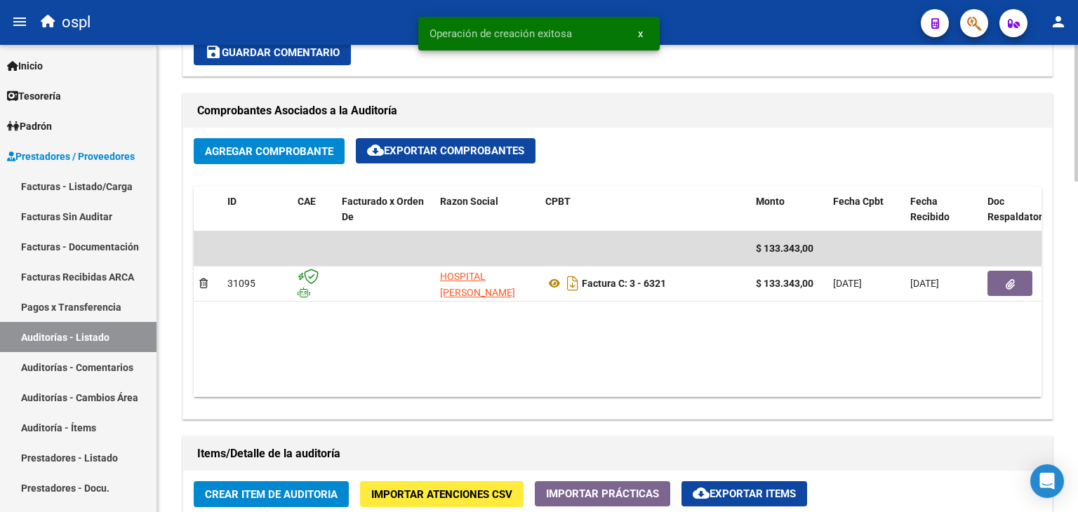
scroll to position [913, 0]
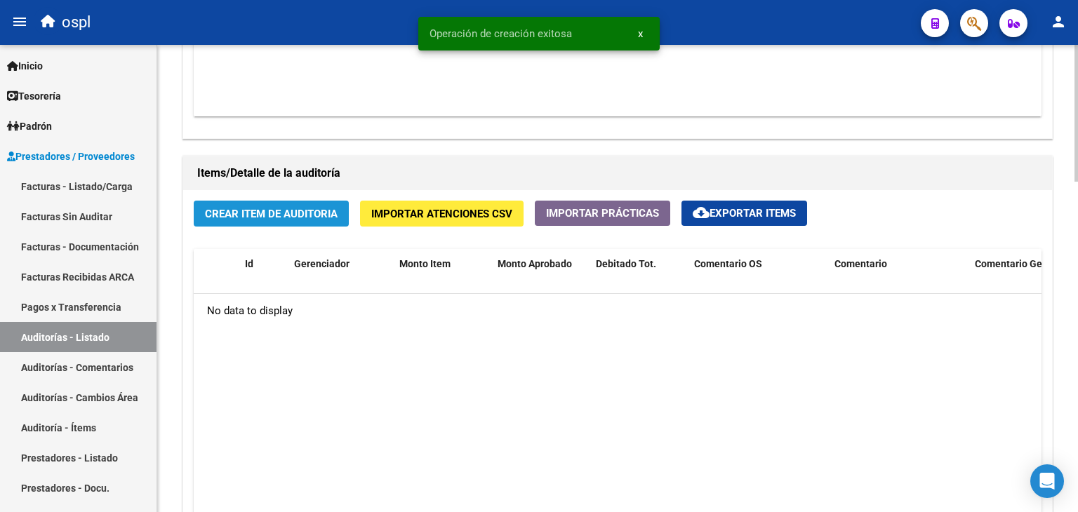
click at [310, 212] on span "Crear Item de Auditoria" at bounding box center [271, 214] width 133 height 13
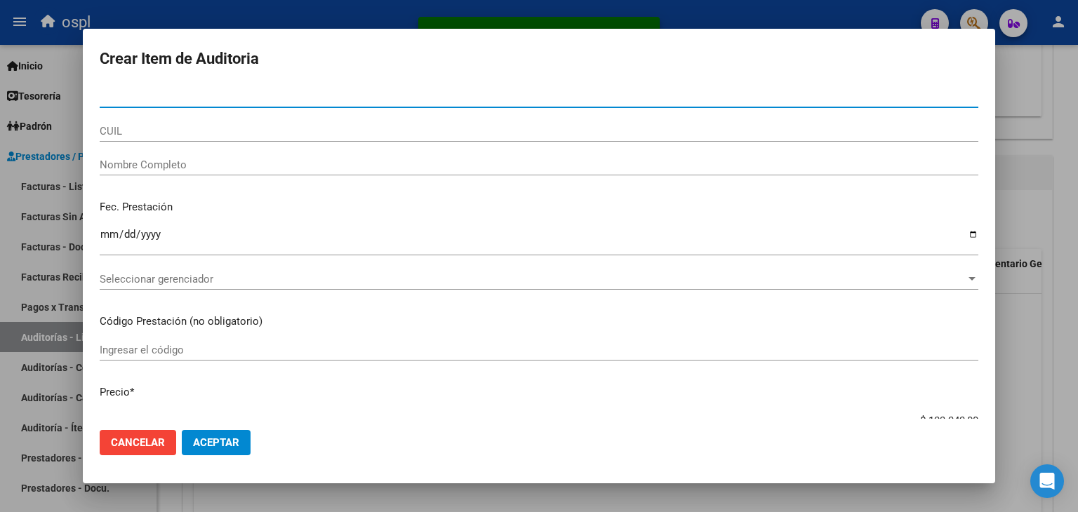
click at [227, 171] on div "Nombre Completo" at bounding box center [539, 164] width 879 height 21
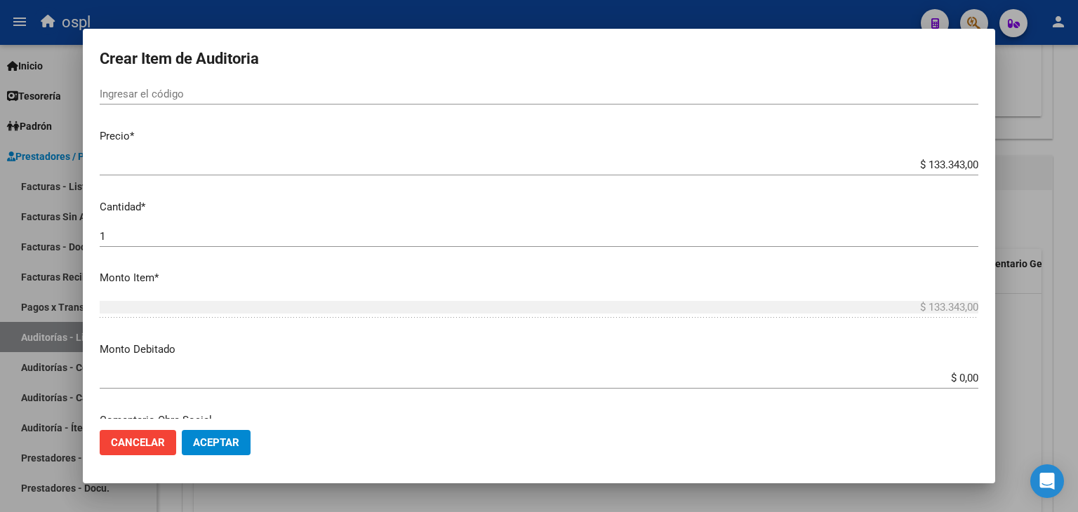
scroll to position [281, 0]
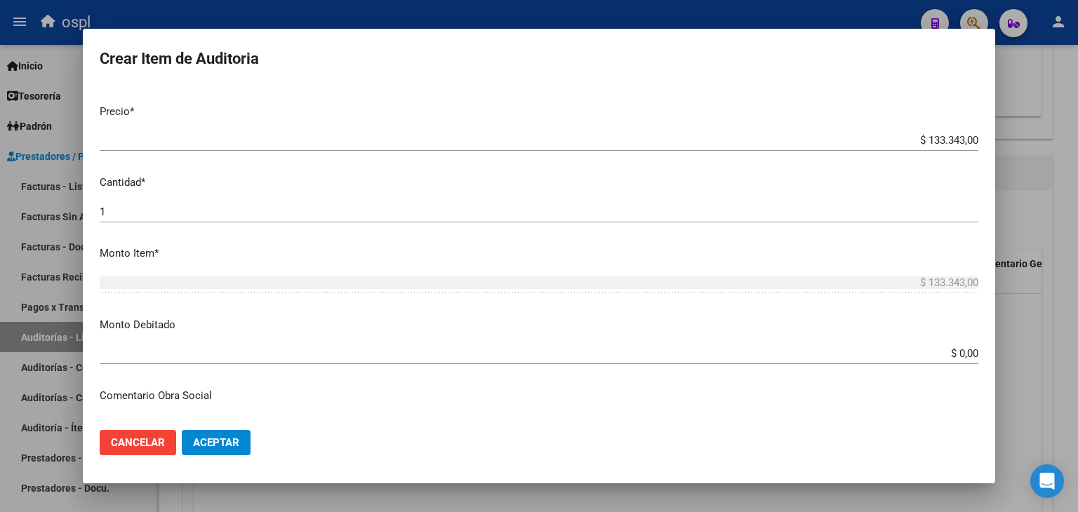
type input "TODOS"
drag, startPoint x: 941, startPoint y: 363, endPoint x: 962, endPoint y: 352, distance: 24.5
click at [962, 352] on div "$ 0,00 Ingresar el monto" at bounding box center [539, 353] width 879 height 21
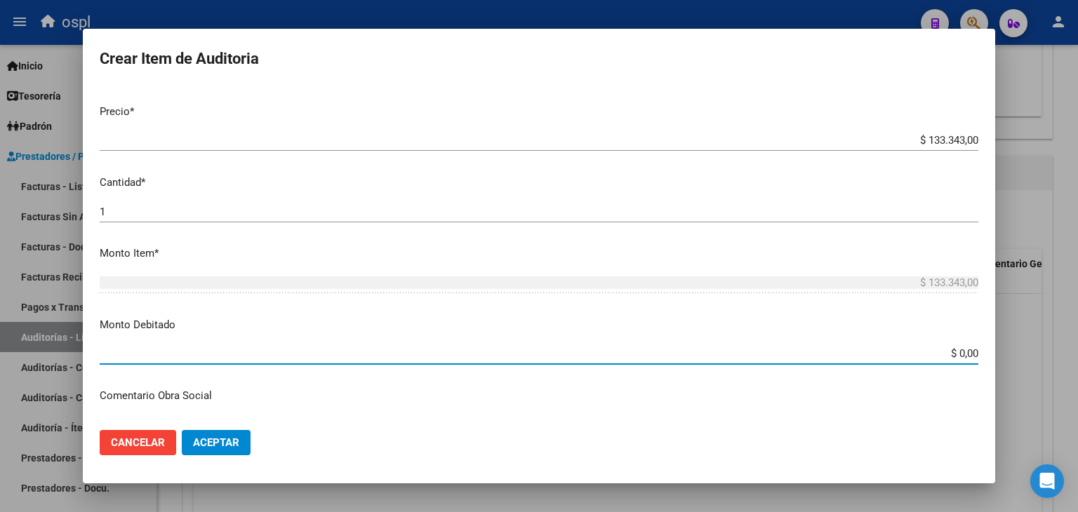
drag, startPoint x: 929, startPoint y: 352, endPoint x: 962, endPoint y: 345, distance: 33.6
click at [960, 346] on div "$ 0,00 Ingresar el monto" at bounding box center [539, 353] width 879 height 21
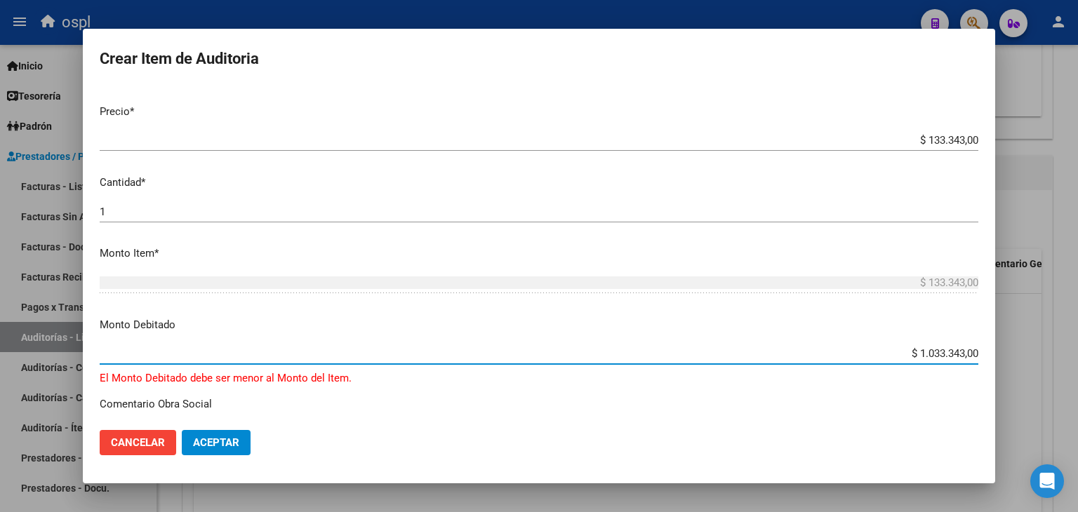
drag, startPoint x: 889, startPoint y: 355, endPoint x: 1007, endPoint y: 357, distance: 117.9
click at [1005, 357] on div "Crear Item de Auditoria Nro Documento CUIL TODOS Nombre Completo Fec. Prestació…" at bounding box center [539, 256] width 1078 height 512
type input "$ 133.343,00"
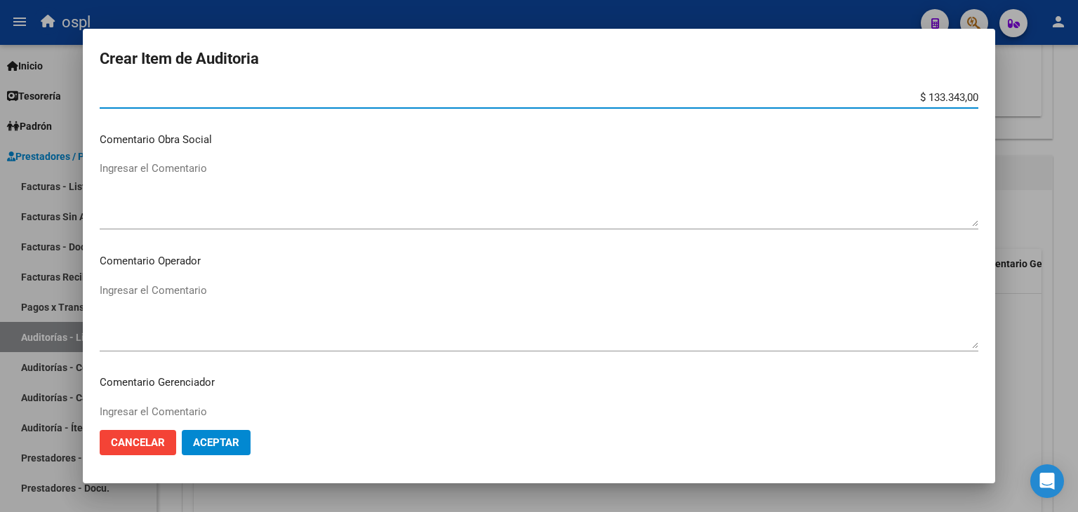
scroll to position [562, 0]
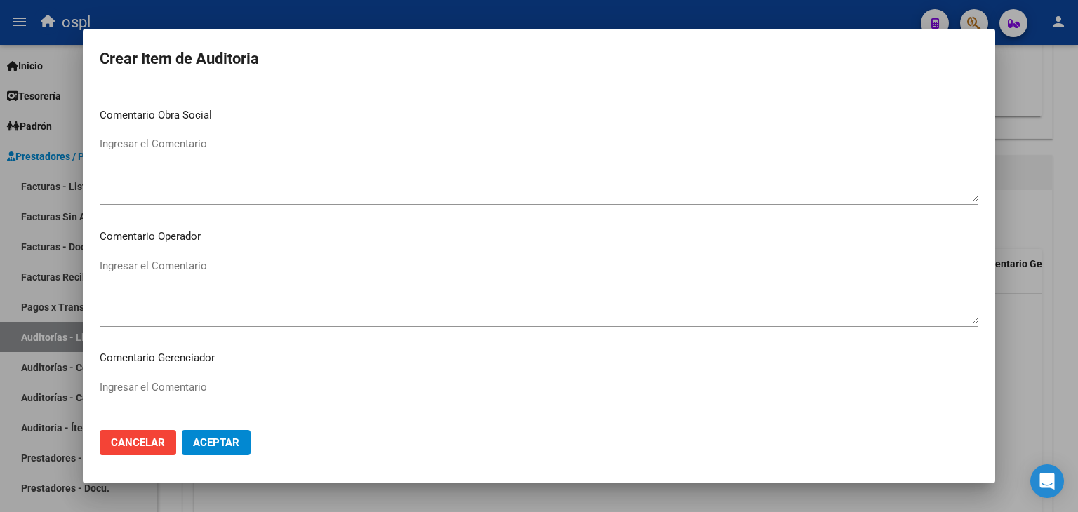
click at [424, 279] on textarea "Ingresar el Comentario" at bounding box center [539, 291] width 879 height 66
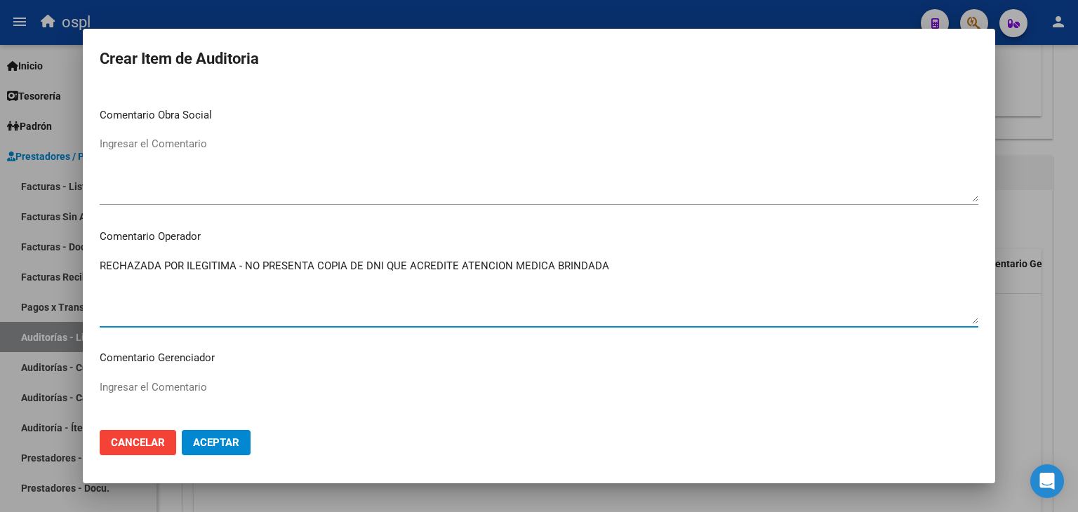
type textarea "RECHAZADA POR ILEGITIMA - NO PRESENTA COPIA DE DNI QUE ACREDITE ATENCION MEDICA…"
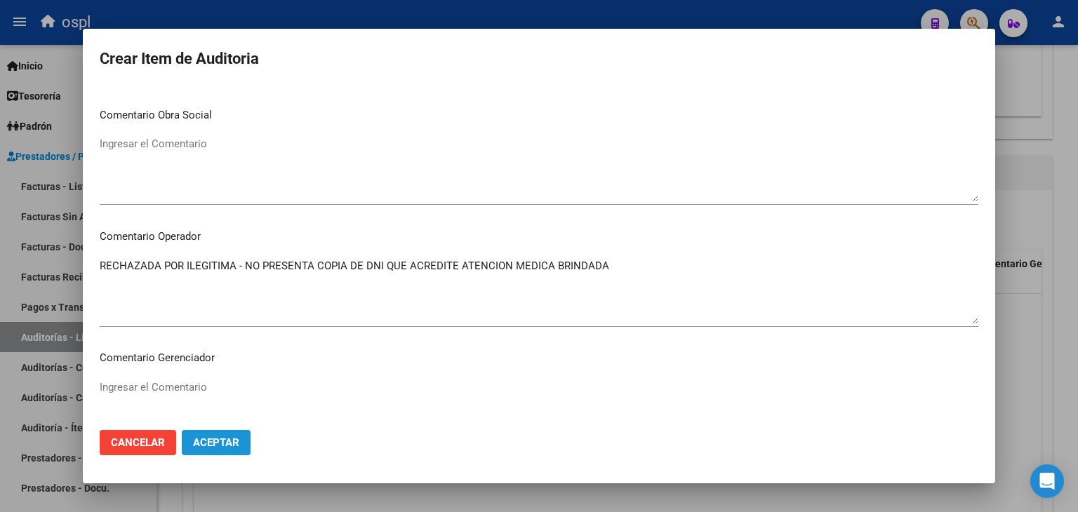
click at [228, 441] on span "Aceptar" at bounding box center [216, 443] width 46 height 13
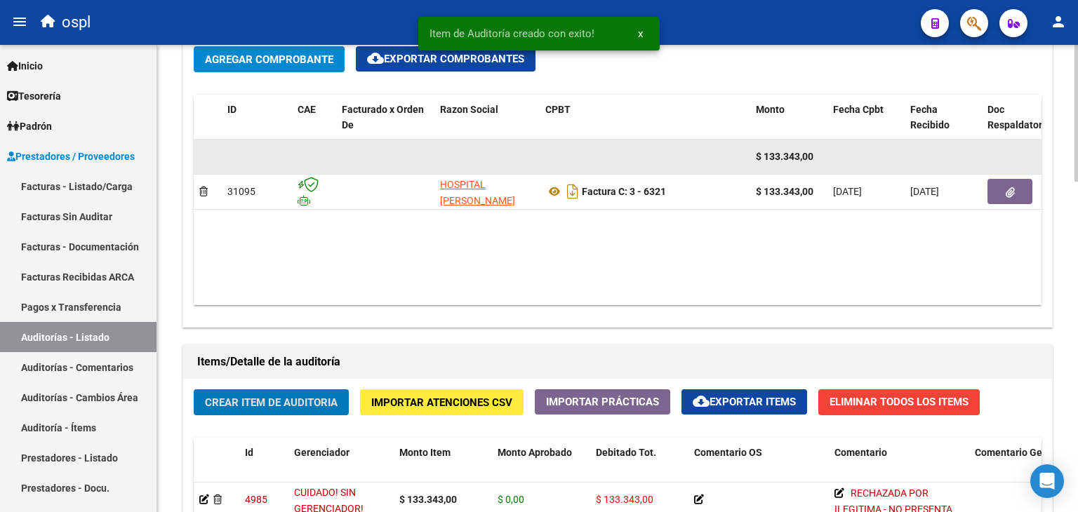
scroll to position [703, 0]
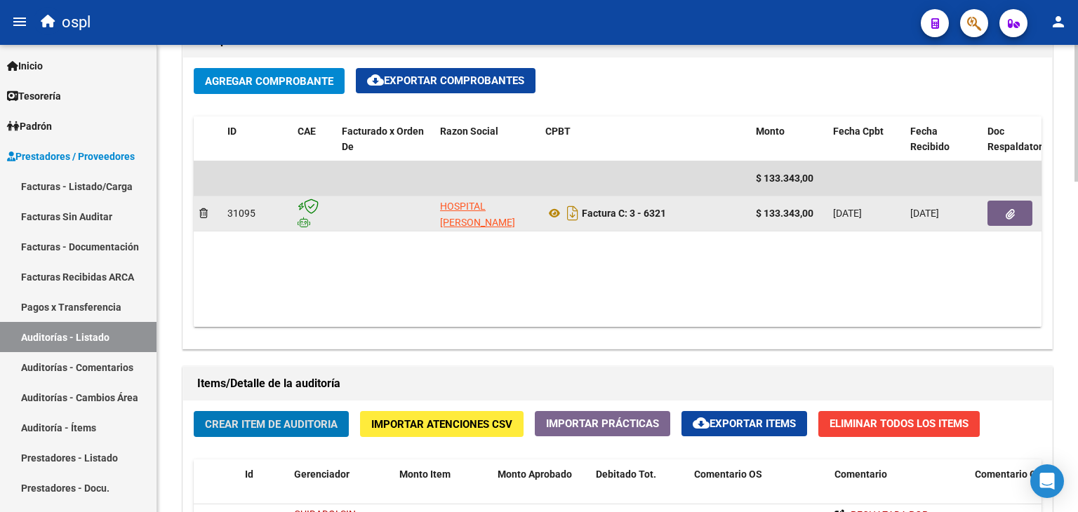
click at [1016, 206] on button "button" at bounding box center [1010, 213] width 45 height 25
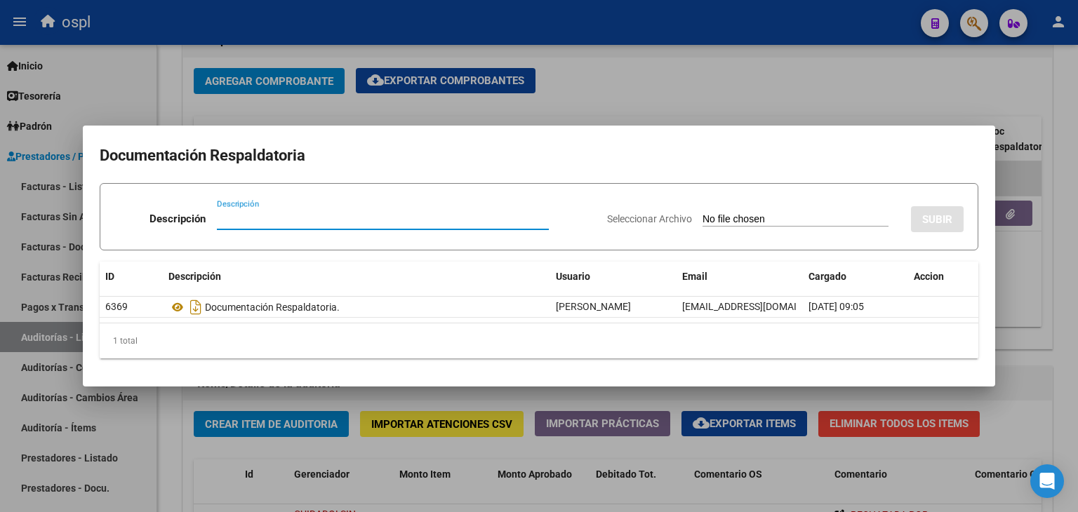
click at [719, 218] on input "Seleccionar Archivo" at bounding box center [796, 219] width 186 height 13
type input "C:\fakepath\RECHAZO X ILEGITIMA - FC 6321.pdf"
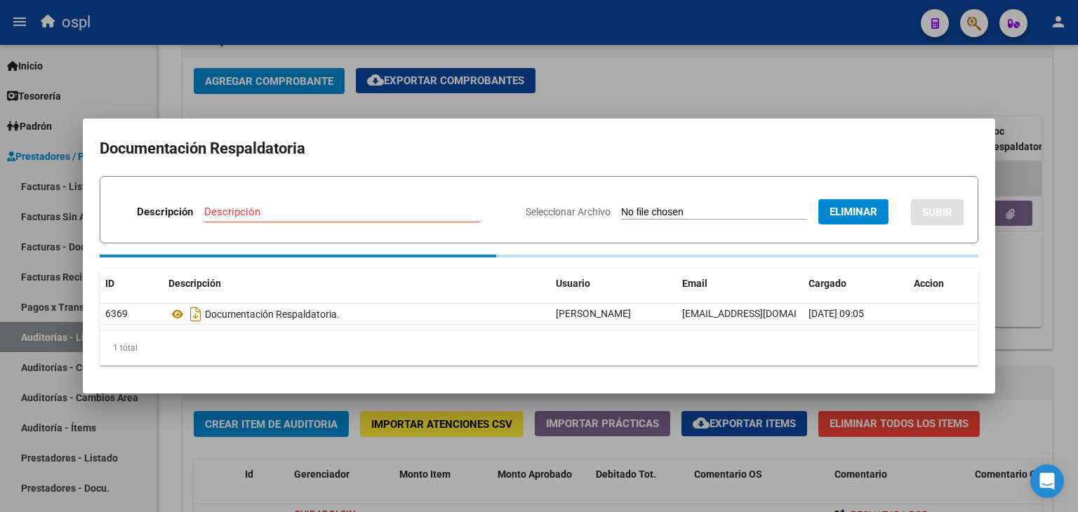
click at [359, 204] on div "Descripción" at bounding box center [342, 211] width 276 height 21
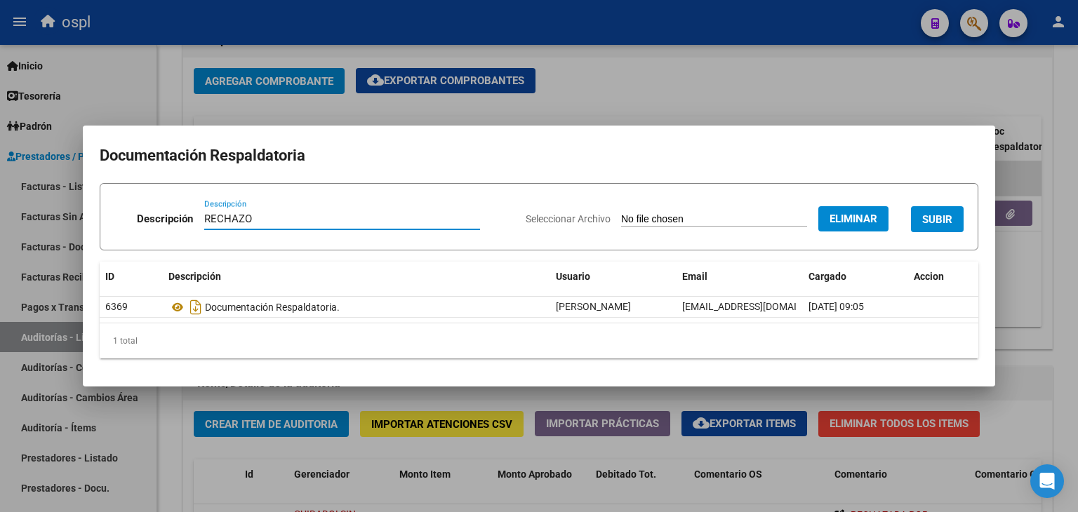
type input "RECHAZO"
click at [941, 218] on span "SUBIR" at bounding box center [937, 219] width 30 height 13
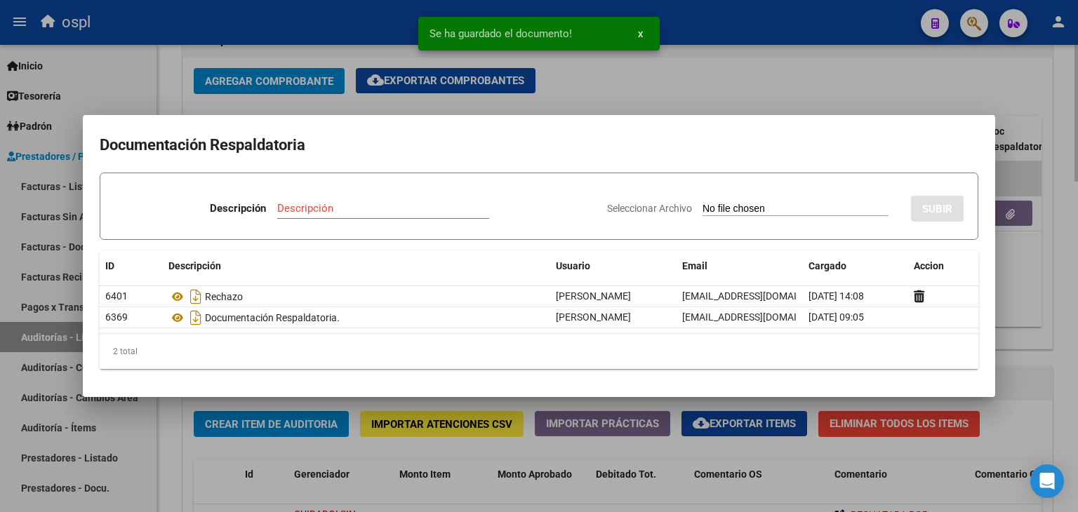
drag, startPoint x: 747, startPoint y: 34, endPoint x: 660, endPoint y: 140, distance: 137.7
click at [746, 33] on div at bounding box center [539, 256] width 1078 height 512
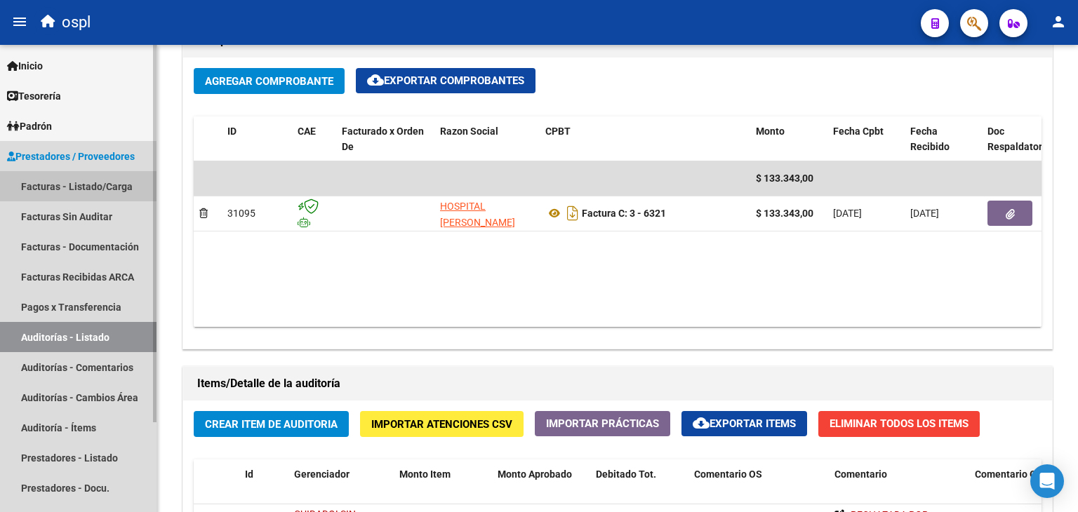
drag, startPoint x: 89, startPoint y: 187, endPoint x: 114, endPoint y: 192, distance: 25.1
click at [89, 188] on link "Facturas - Listado/Carga" at bounding box center [78, 186] width 157 height 30
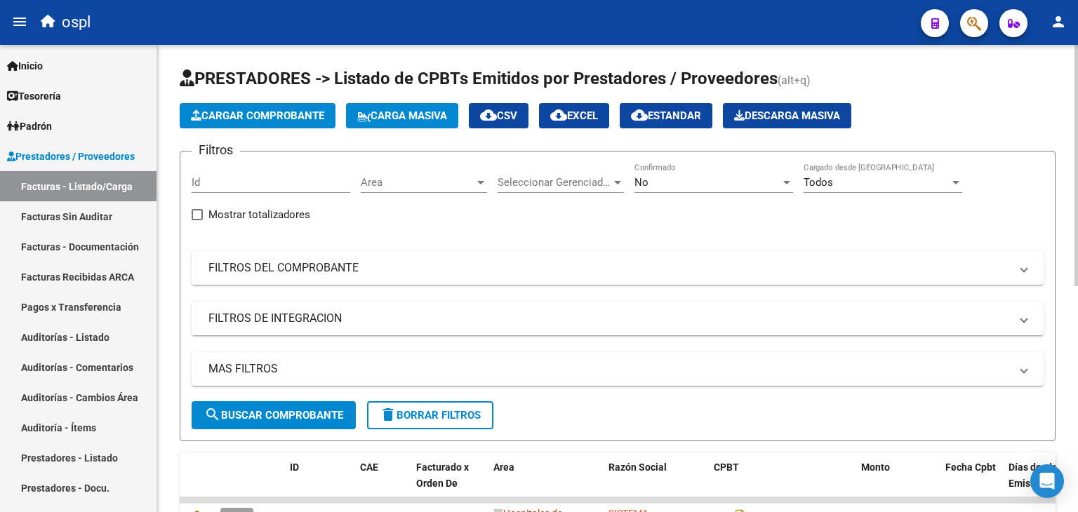
click at [452, 178] on span "Area" at bounding box center [418, 182] width 114 height 13
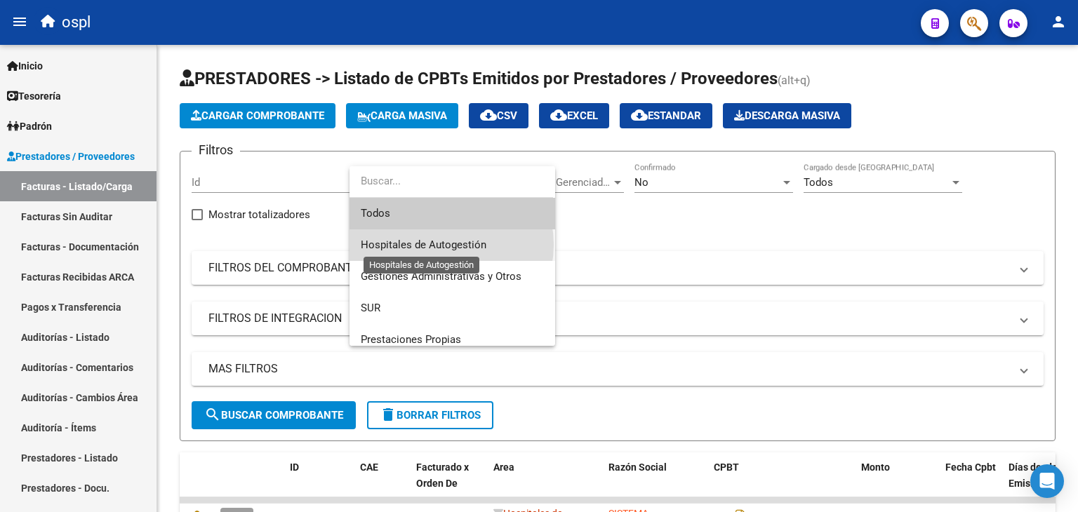
click at [439, 245] on span "Hospitales de Autogestión" at bounding box center [424, 245] width 126 height 13
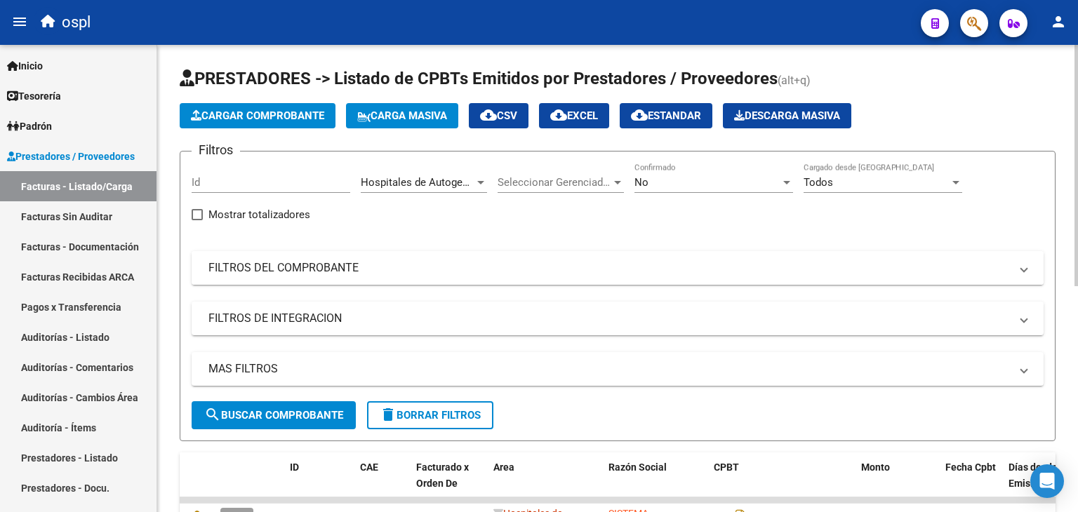
click at [344, 266] on mat-panel-title "FILTROS DEL COMPROBANTE" at bounding box center [609, 267] width 802 height 15
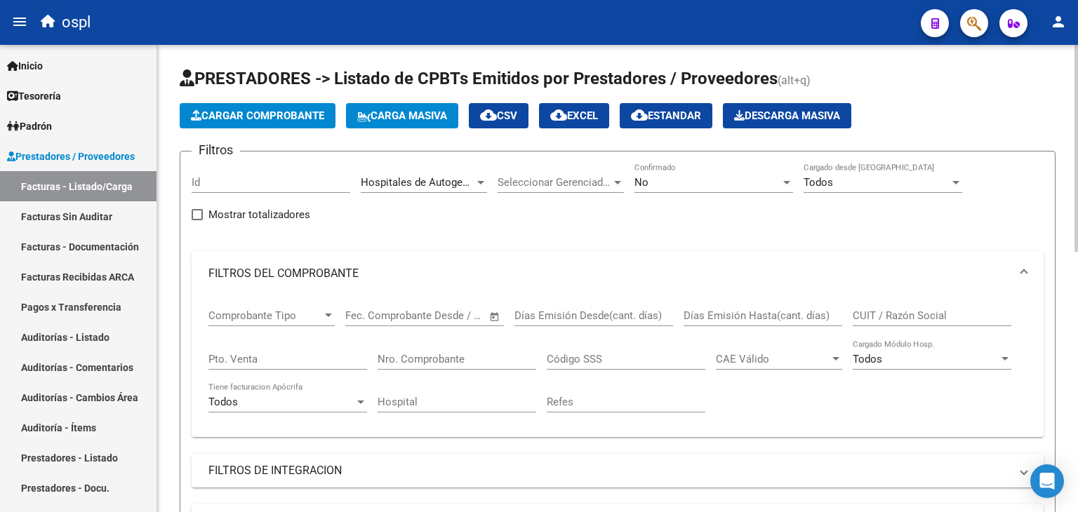
click at [500, 317] on span "Open calendar" at bounding box center [495, 317] width 34 height 34
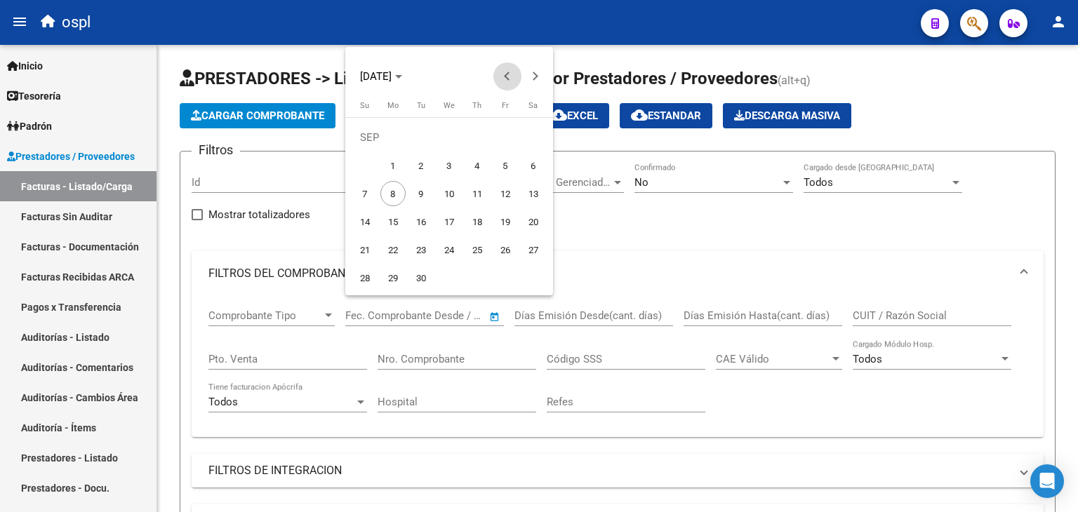
click at [504, 77] on button "Previous month" at bounding box center [507, 76] width 28 height 28
click at [508, 133] on span "1" at bounding box center [505, 137] width 25 height 25
type input "[DATE]"
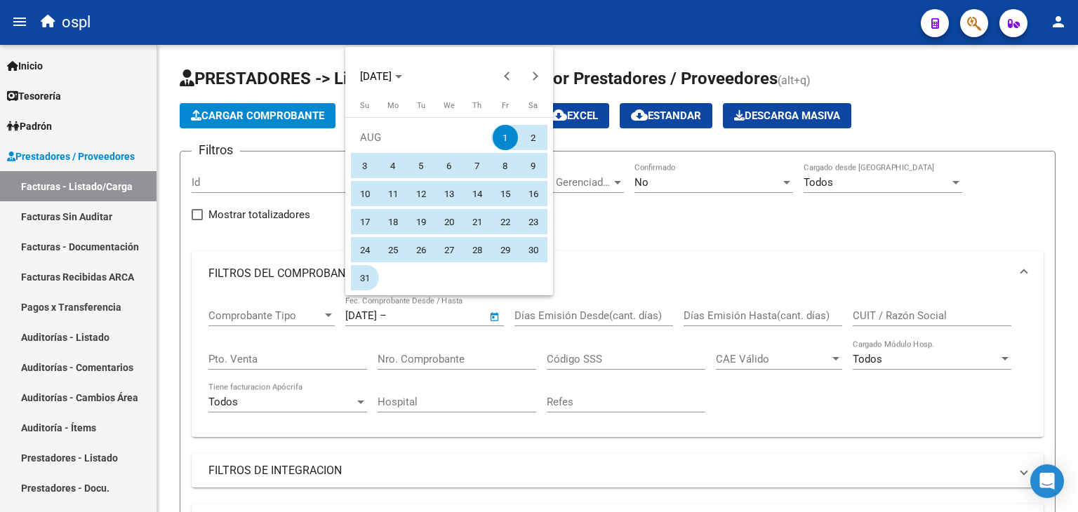
click at [360, 275] on span "31" at bounding box center [364, 277] width 25 height 25
type input "[DATE]"
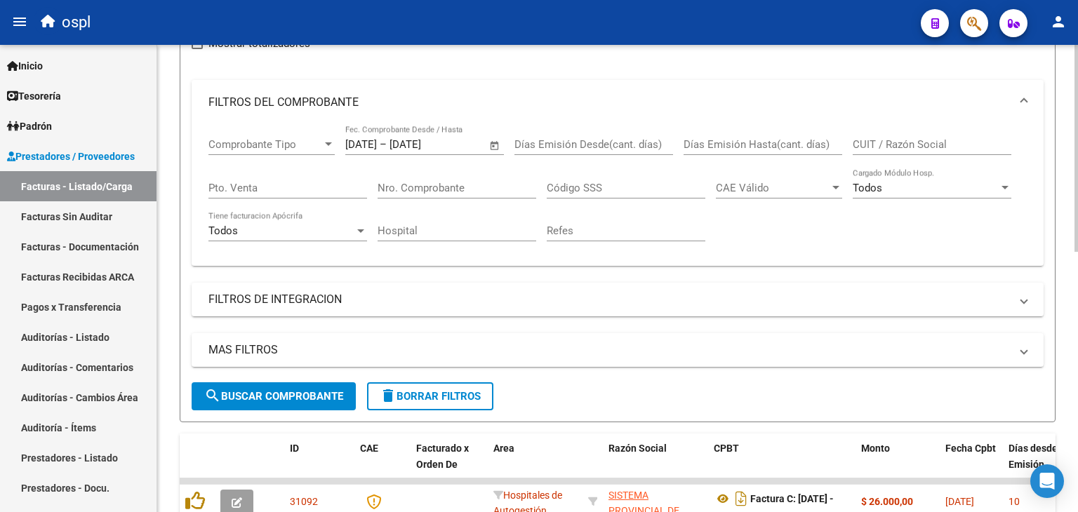
scroll to position [211, 0]
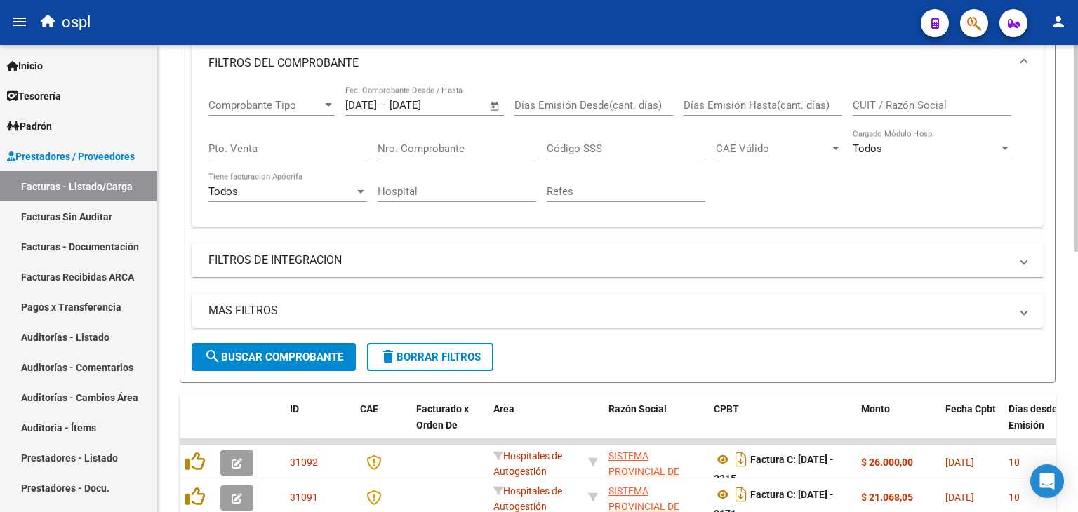
click at [290, 347] on button "search Buscar Comprobante" at bounding box center [274, 357] width 164 height 28
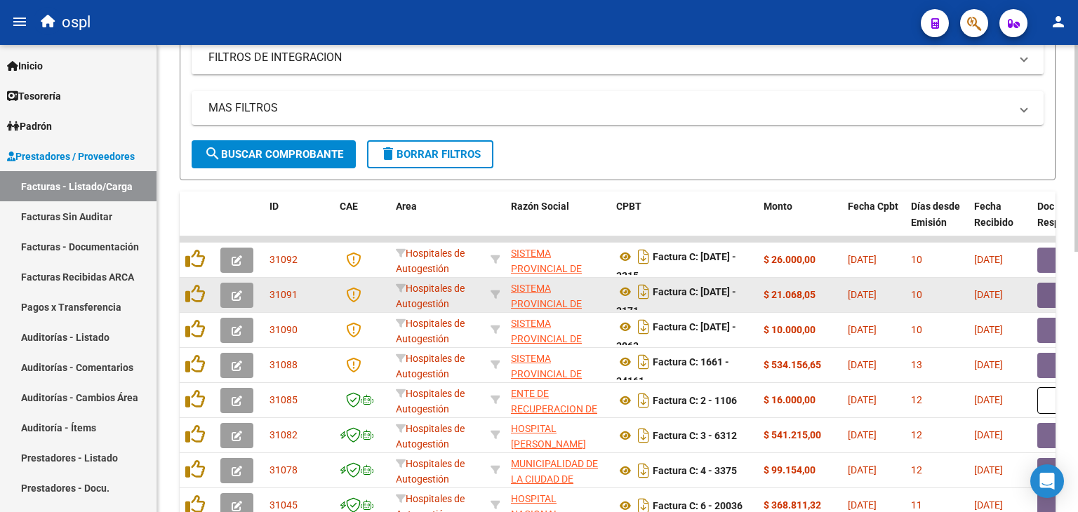
scroll to position [448, 0]
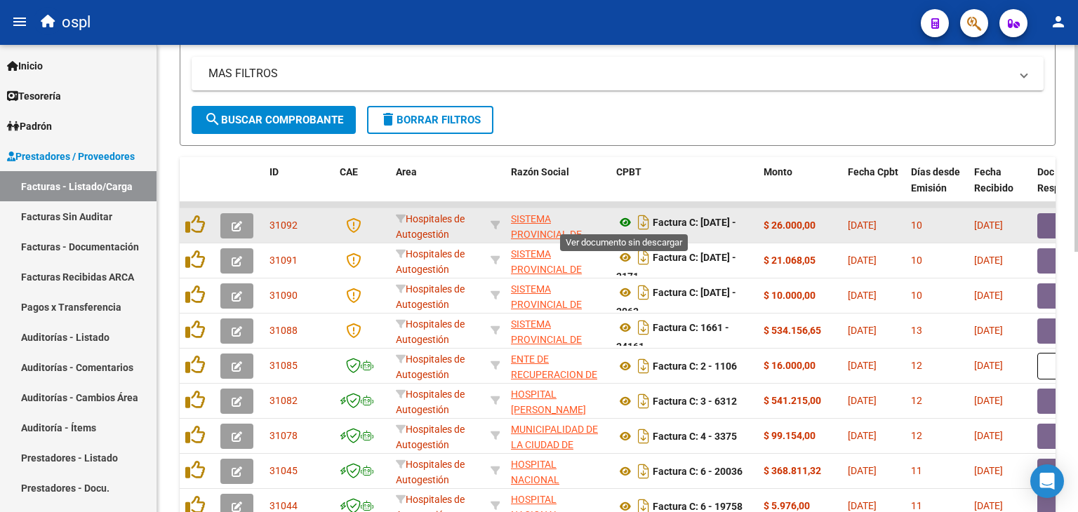
click at [629, 217] on icon at bounding box center [625, 222] width 18 height 17
click at [1044, 223] on button "button" at bounding box center [1059, 225] width 45 height 25
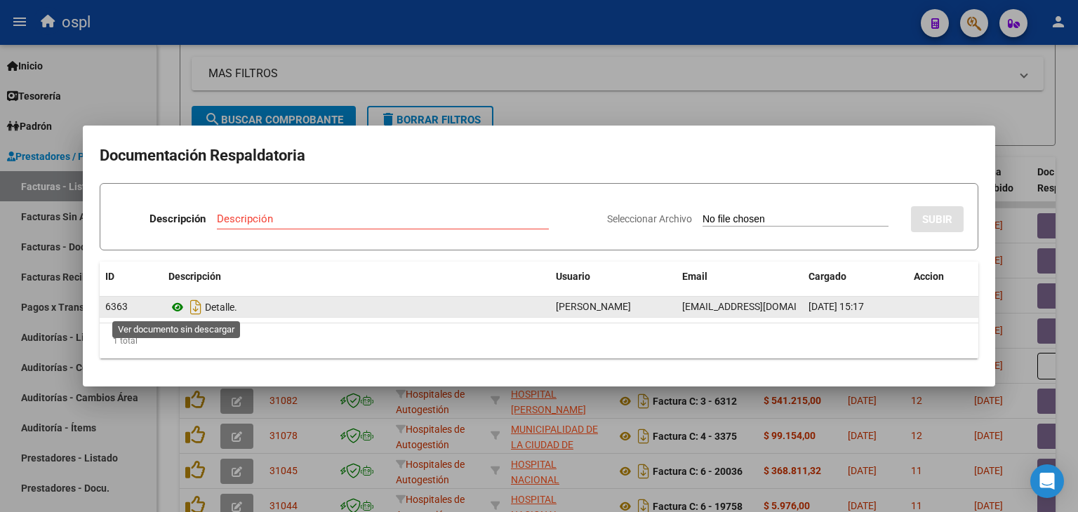
click at [177, 312] on icon at bounding box center [177, 307] width 18 height 17
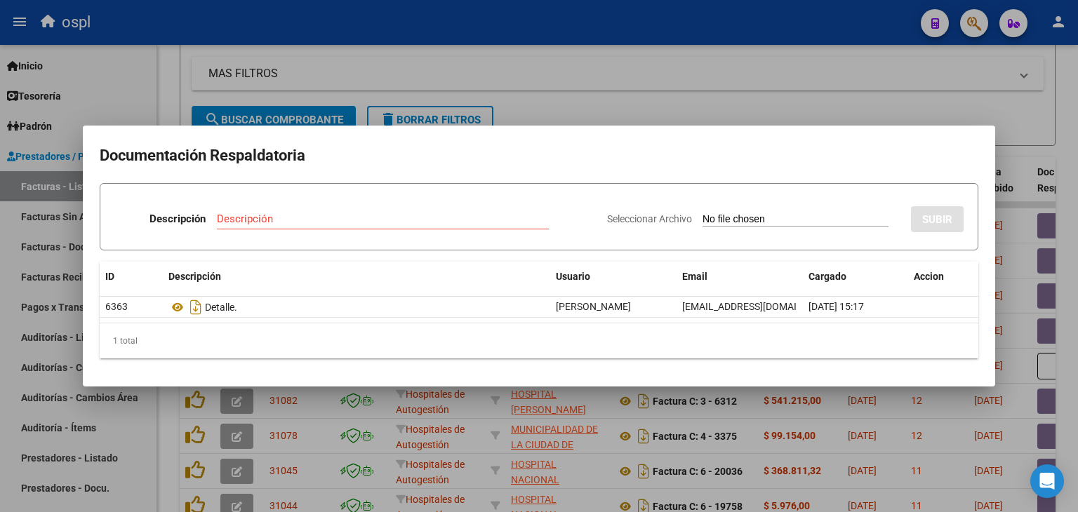
drag, startPoint x: 580, startPoint y: 85, endPoint x: 559, endPoint y: 119, distance: 40.3
click at [580, 87] on div at bounding box center [539, 256] width 1078 height 512
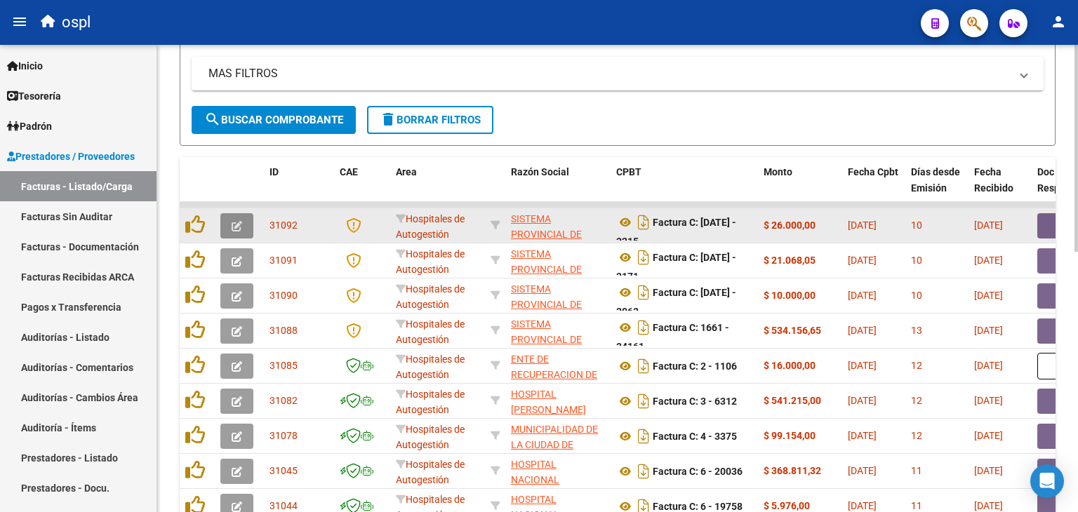
click at [235, 228] on icon "button" at bounding box center [237, 226] width 11 height 11
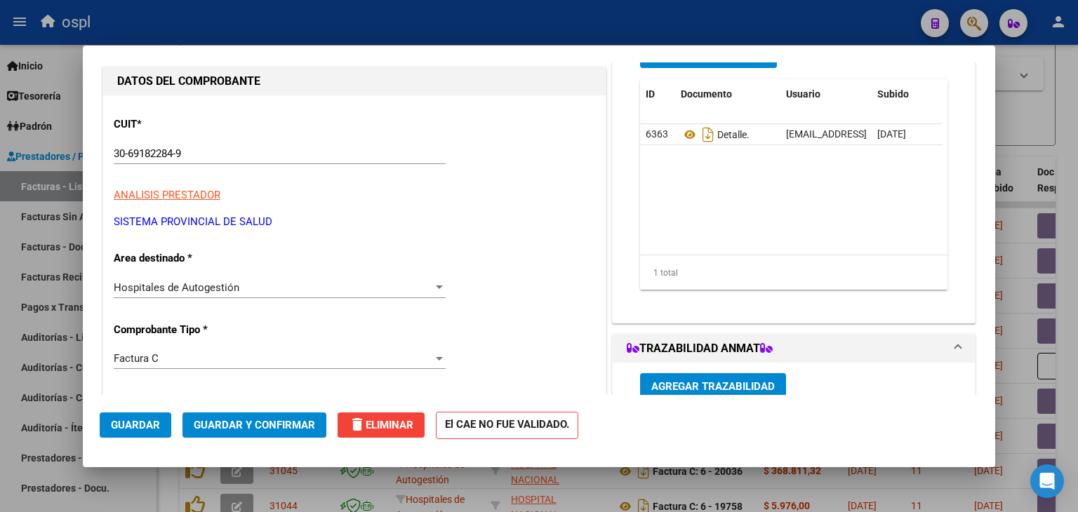
scroll to position [140, 0]
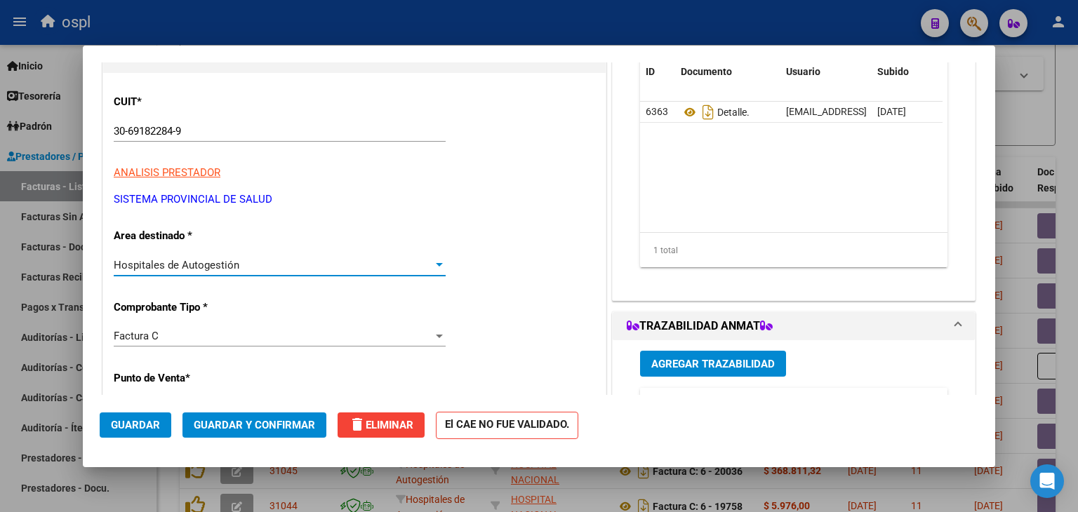
click at [249, 262] on div "Hospitales de Autogestión" at bounding box center [273, 265] width 319 height 13
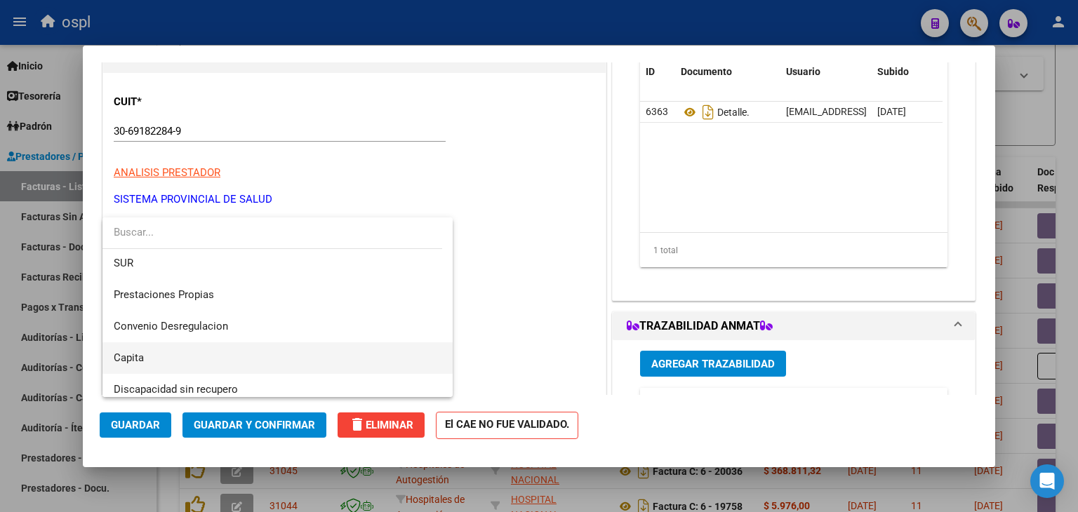
scroll to position [199, 0]
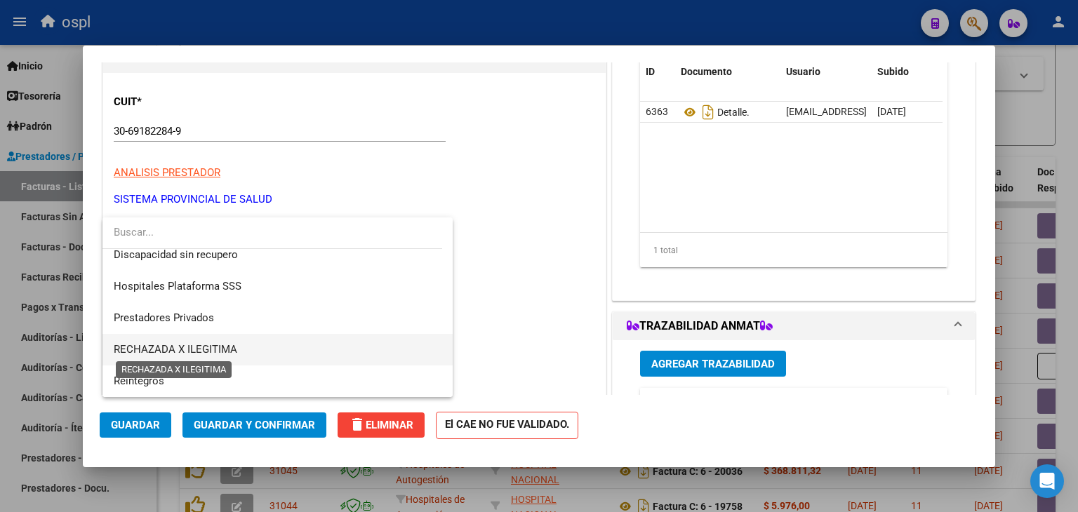
click at [227, 349] on span "RECHAZADA X ILEGITIMA" at bounding box center [176, 349] width 124 height 13
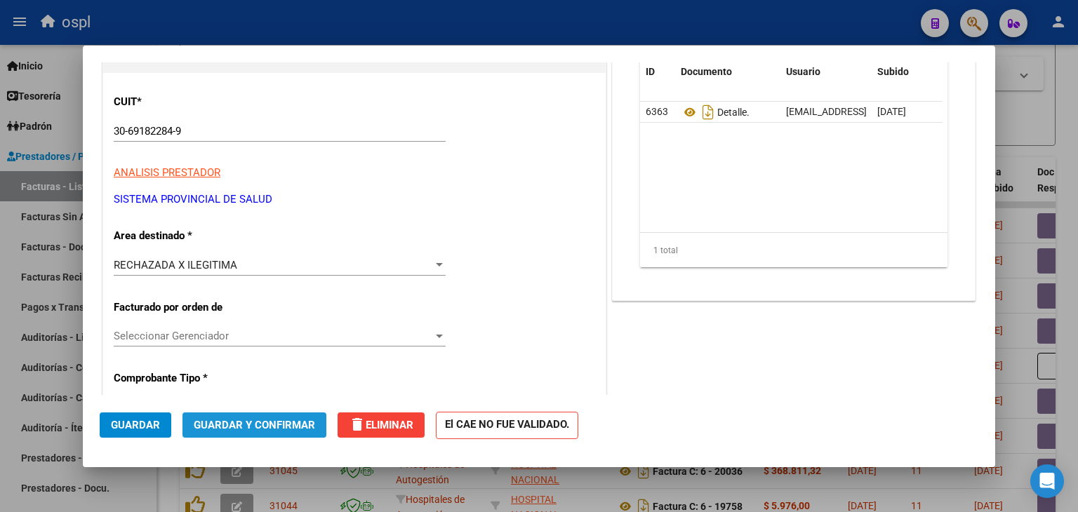
click at [255, 419] on span "Guardar y Confirmar" at bounding box center [254, 425] width 121 height 13
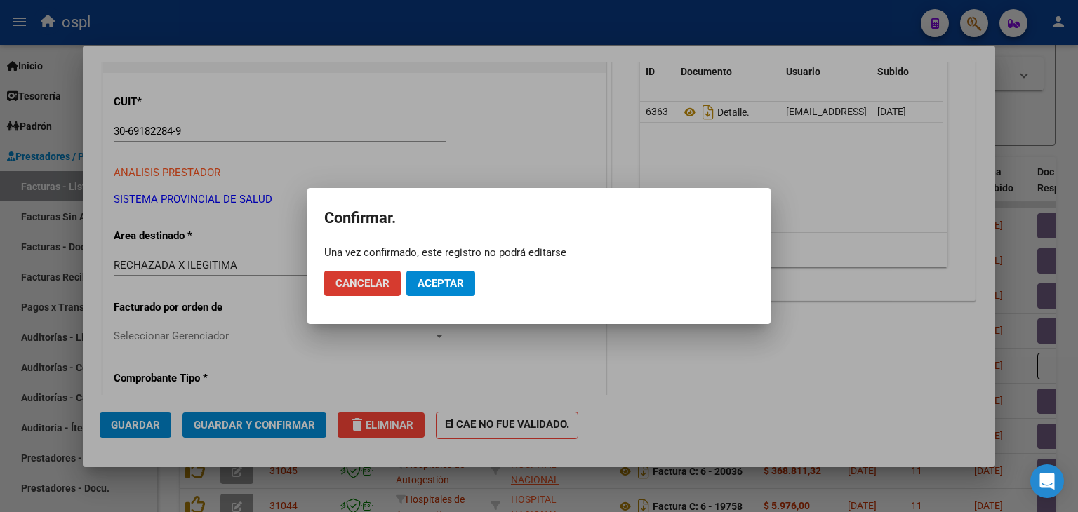
click at [467, 278] on button "Aceptar" at bounding box center [440, 283] width 69 height 25
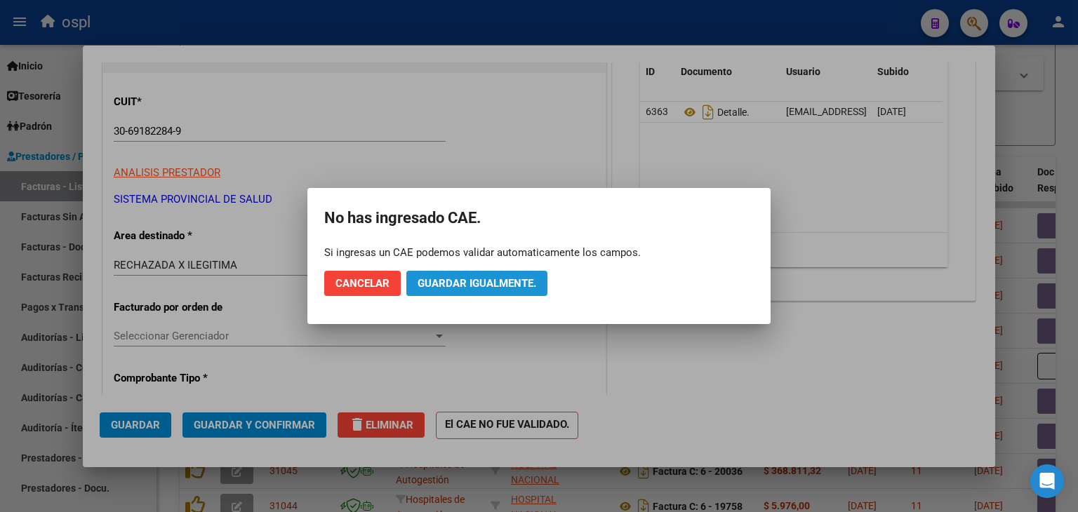
click at [468, 275] on button "Guardar igualmente." at bounding box center [476, 283] width 141 height 25
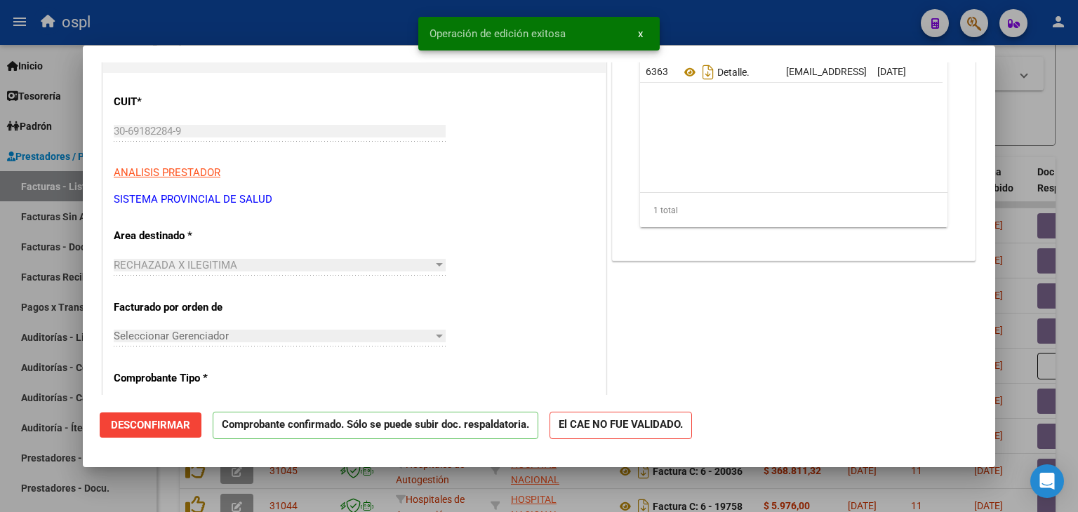
click at [0, 248] on div at bounding box center [539, 256] width 1078 height 512
type input "$ 0,00"
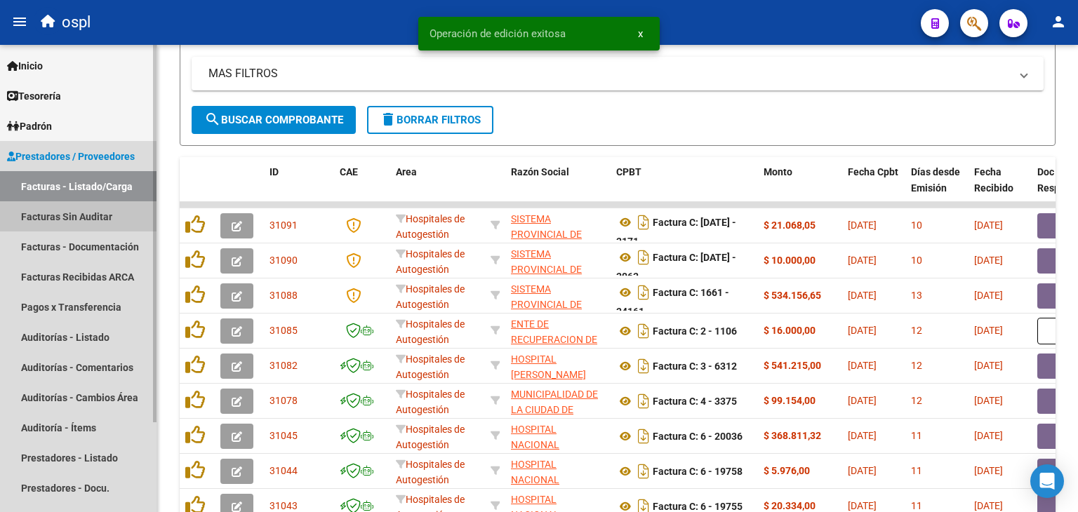
click at [72, 223] on link "Facturas Sin Auditar" at bounding box center [78, 216] width 157 height 30
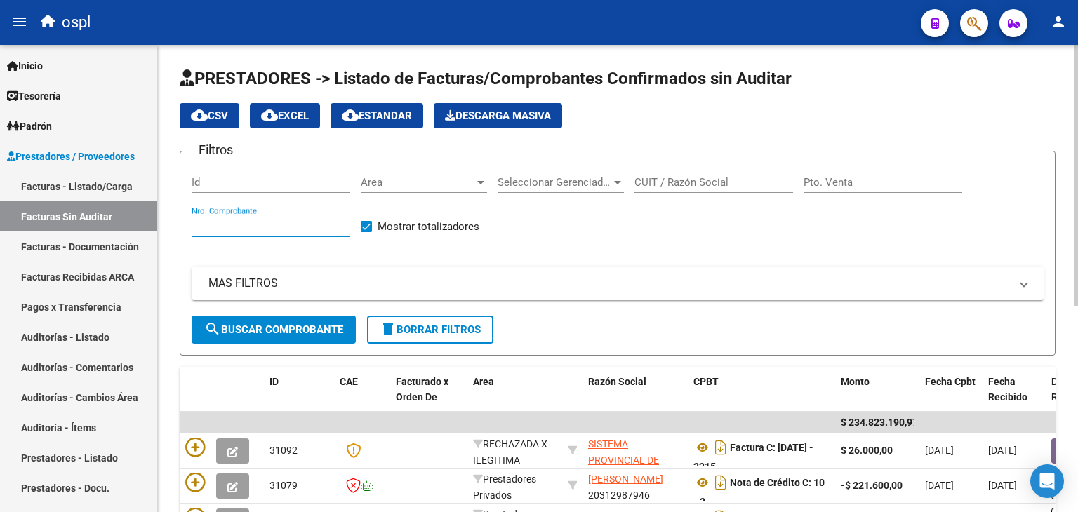
click at [251, 223] on input "Nro. Comprobante" at bounding box center [271, 226] width 159 height 13
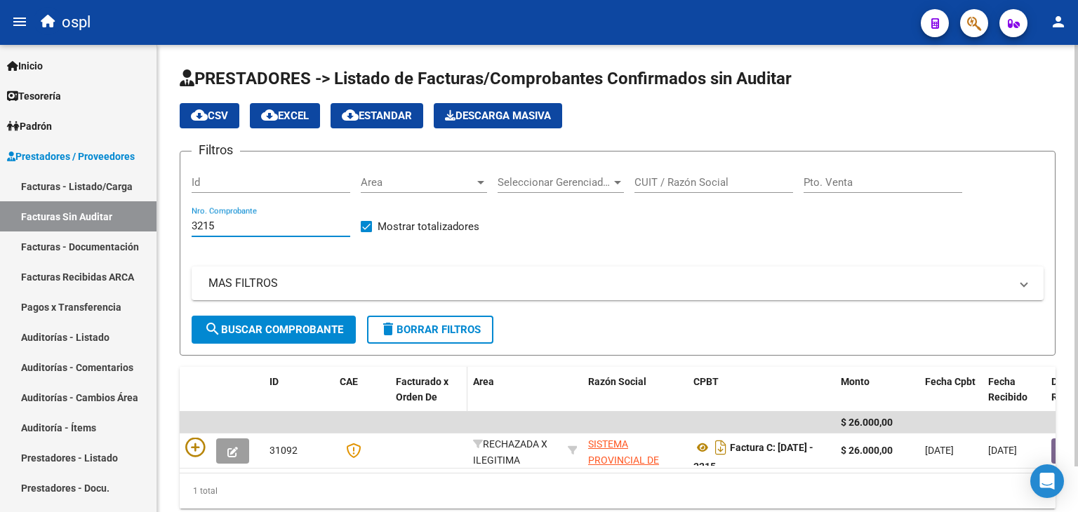
scroll to position [51, 0]
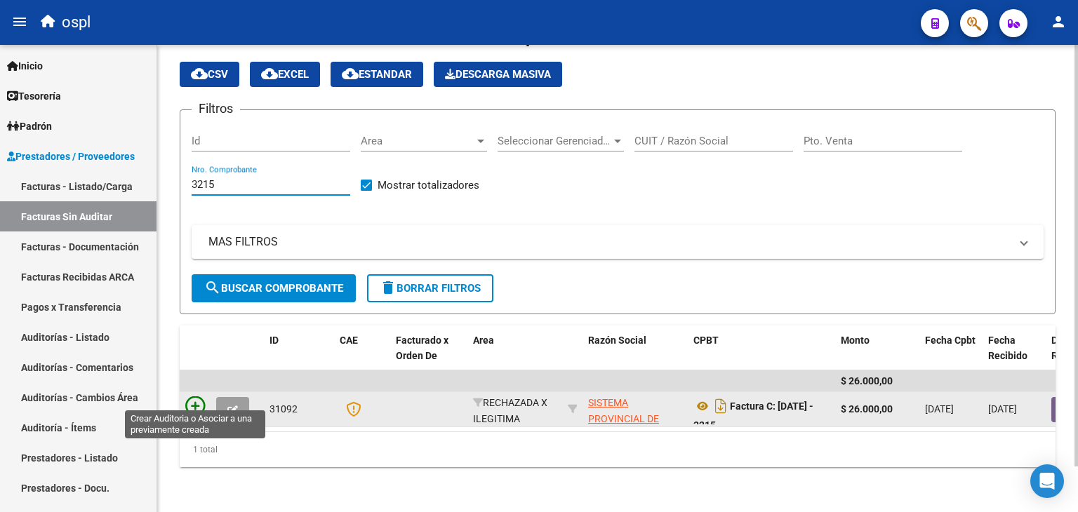
type input "3215"
click at [198, 397] on icon at bounding box center [195, 407] width 20 height 20
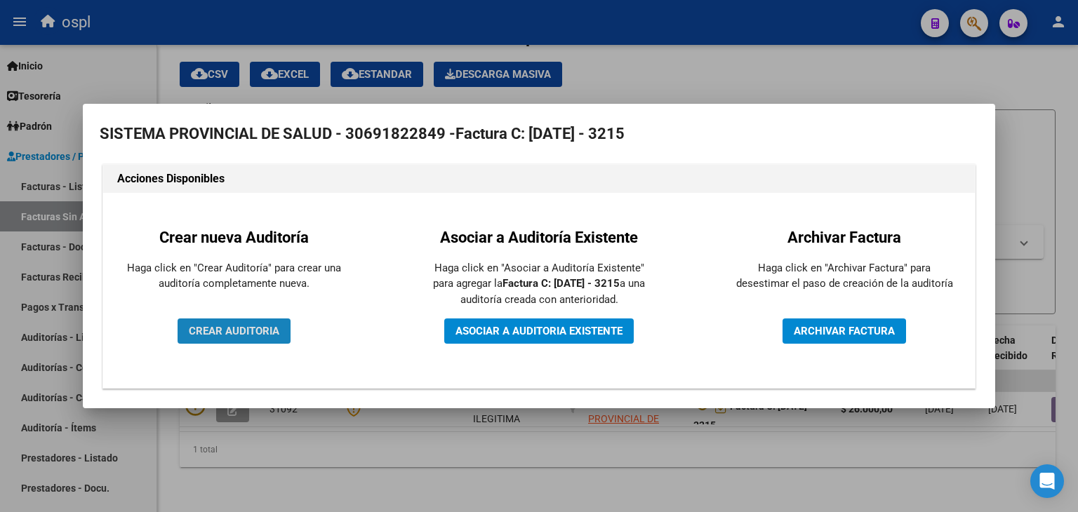
click at [229, 326] on span "CREAR AUDITORIA" at bounding box center [234, 331] width 91 height 13
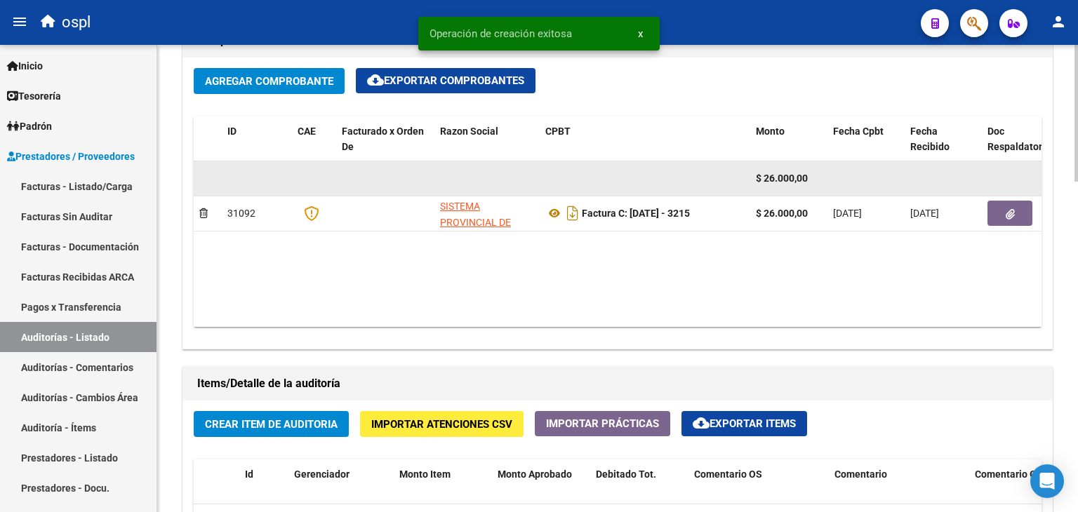
scroll to position [842, 0]
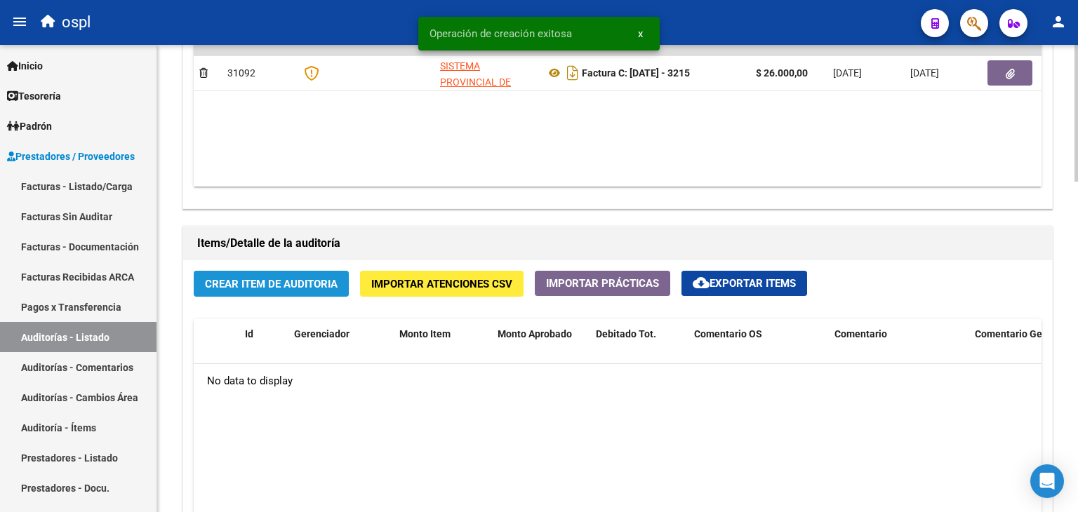
click at [286, 284] on span "Crear Item de Auditoria" at bounding box center [271, 284] width 133 height 13
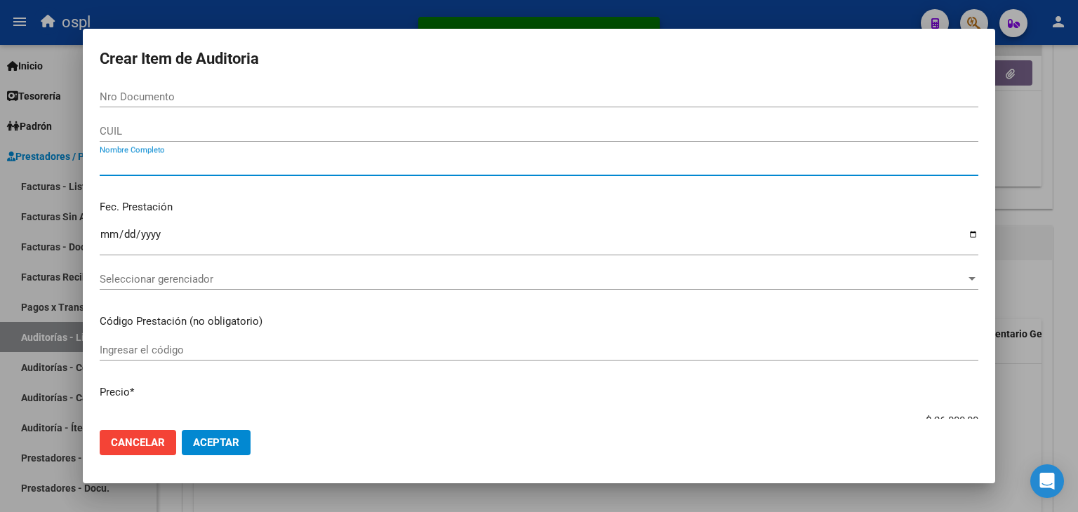
drag, startPoint x: 242, startPoint y: 168, endPoint x: 242, endPoint y: 160, distance: 8.4
click at [242, 166] on input "Nombre Completo" at bounding box center [539, 165] width 879 height 13
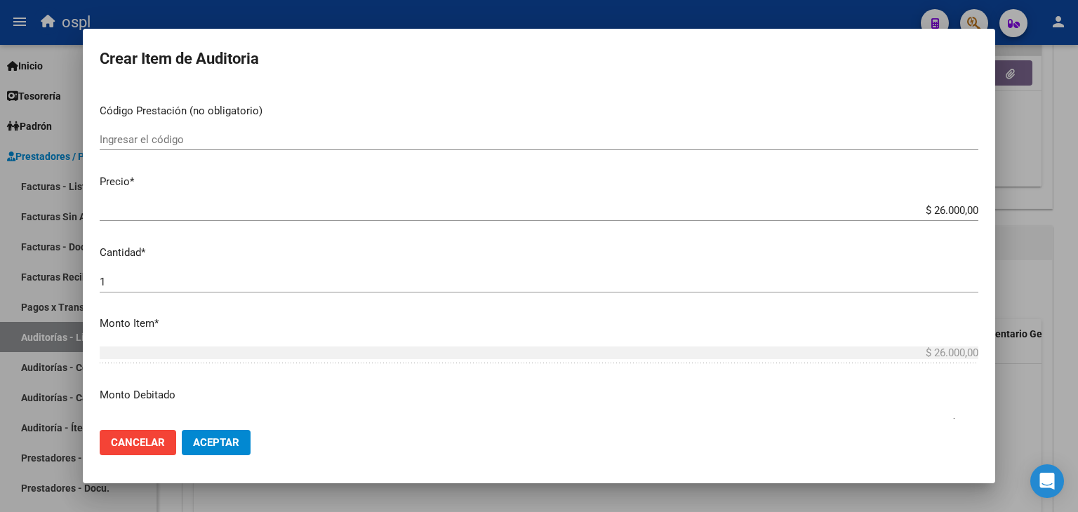
scroll to position [281, 0]
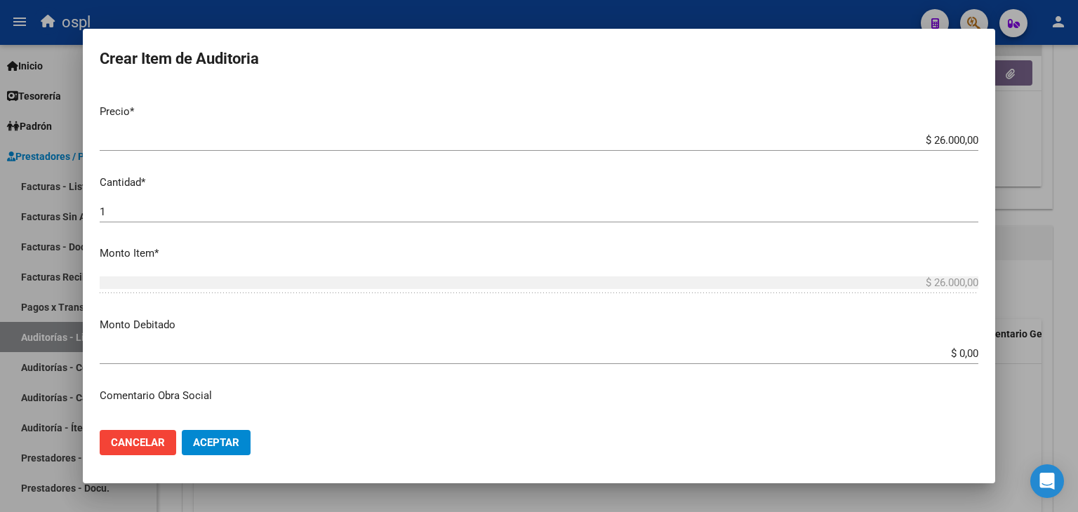
type input "TODOS"
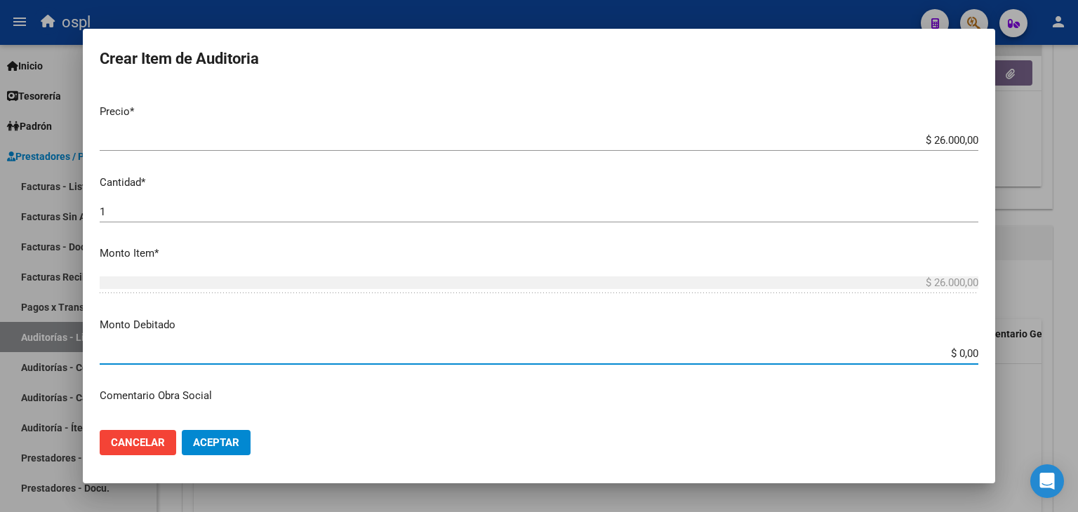
drag, startPoint x: 966, startPoint y: 354, endPoint x: 968, endPoint y: 338, distance: 16.3
click at [980, 352] on mat-dialog-content "Nro Documento CUIL TODOS Nombre Completo Fec. Prestación Ingresar la fecha Sele…" at bounding box center [539, 252] width 913 height 333
type input "$ 26.000,00"
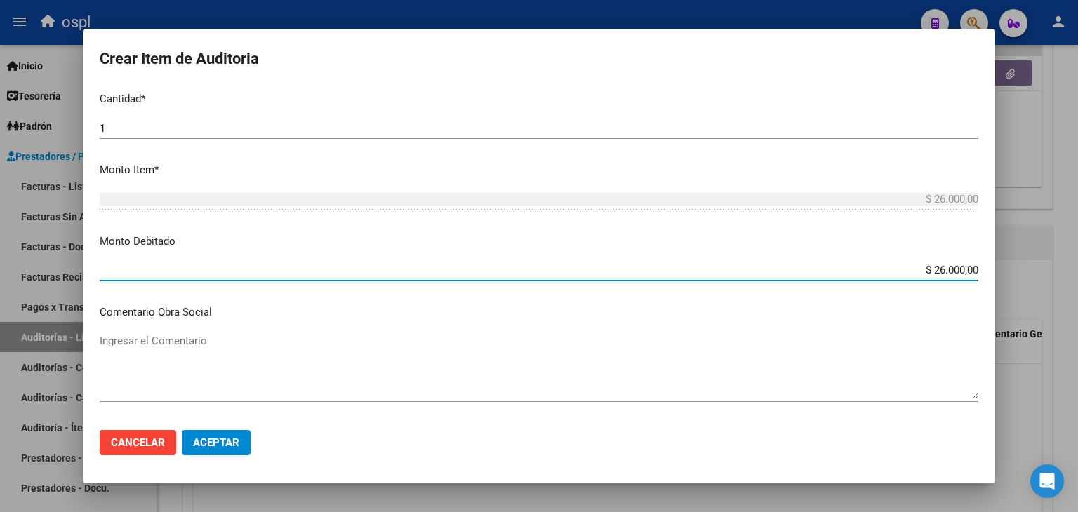
scroll to position [491, 0]
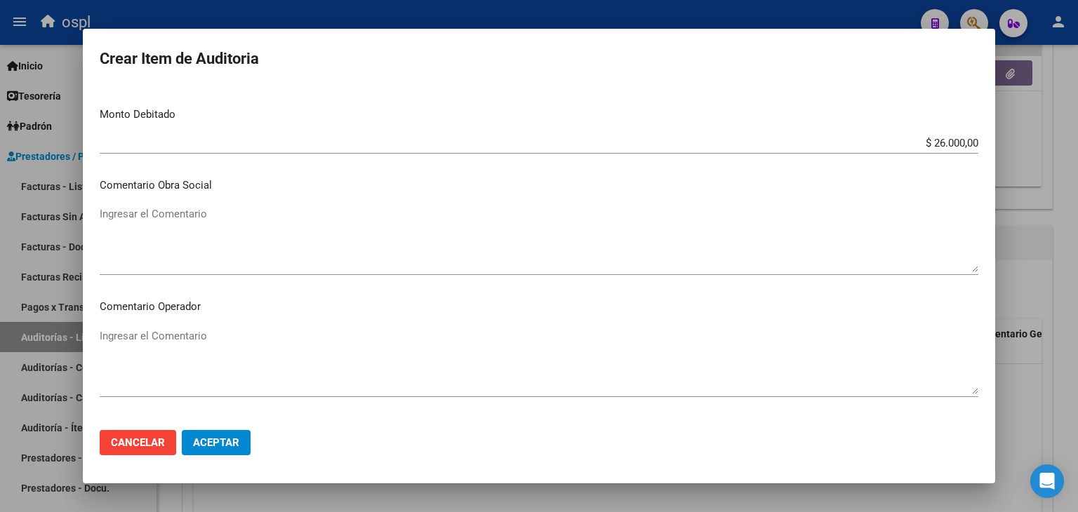
click at [331, 317] on mat-dialog-content "Nro Documento CUIL TODOS Nombre Completo Fec. Prestación Ingresar la fecha Sele…" at bounding box center [539, 252] width 913 height 333
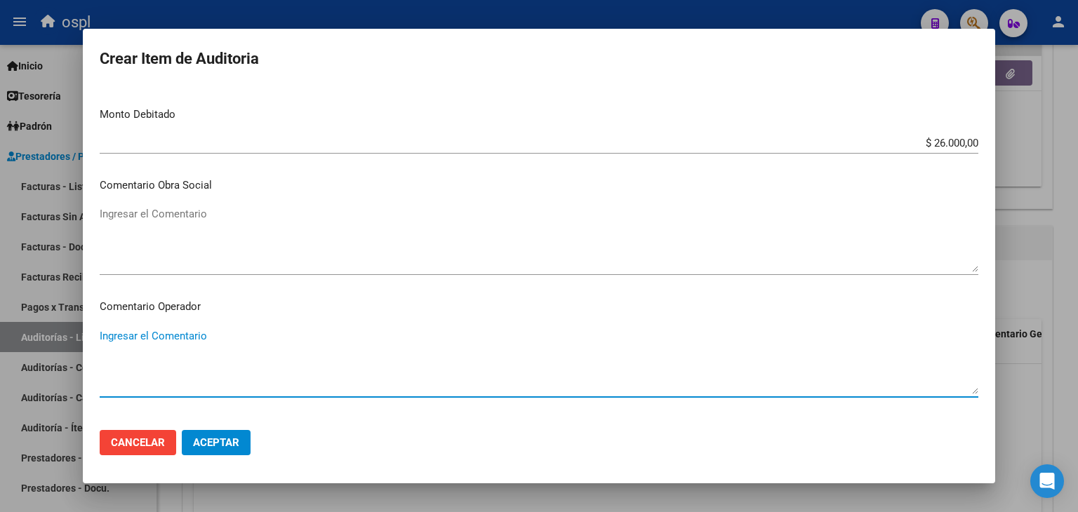
click at [333, 345] on textarea "Ingresar el Comentario" at bounding box center [539, 362] width 879 height 66
type textarea "RECHAZADA POR NO PRESENTAR FIRMA DEL AFILIADO NI DNI"
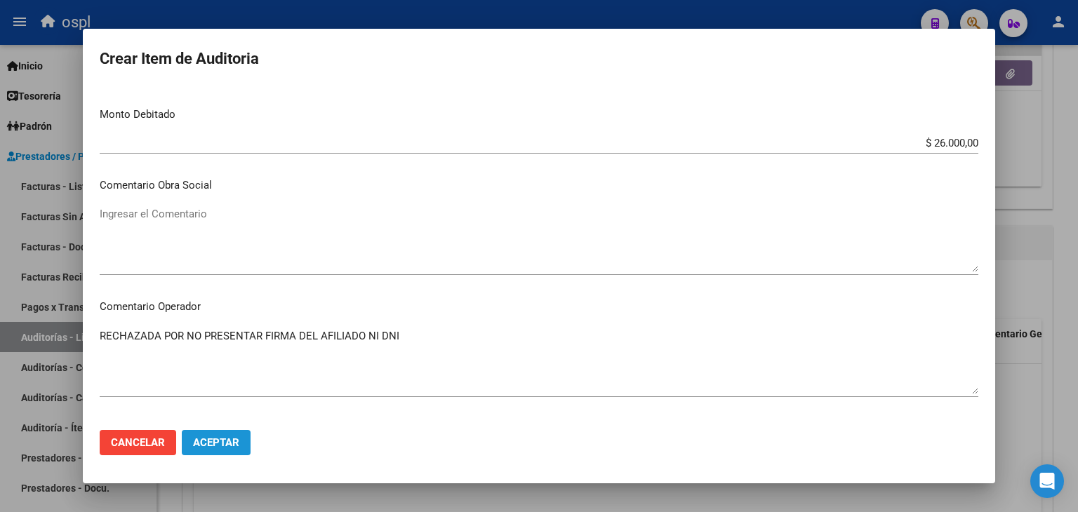
click at [240, 442] on button "Aceptar" at bounding box center [216, 442] width 69 height 25
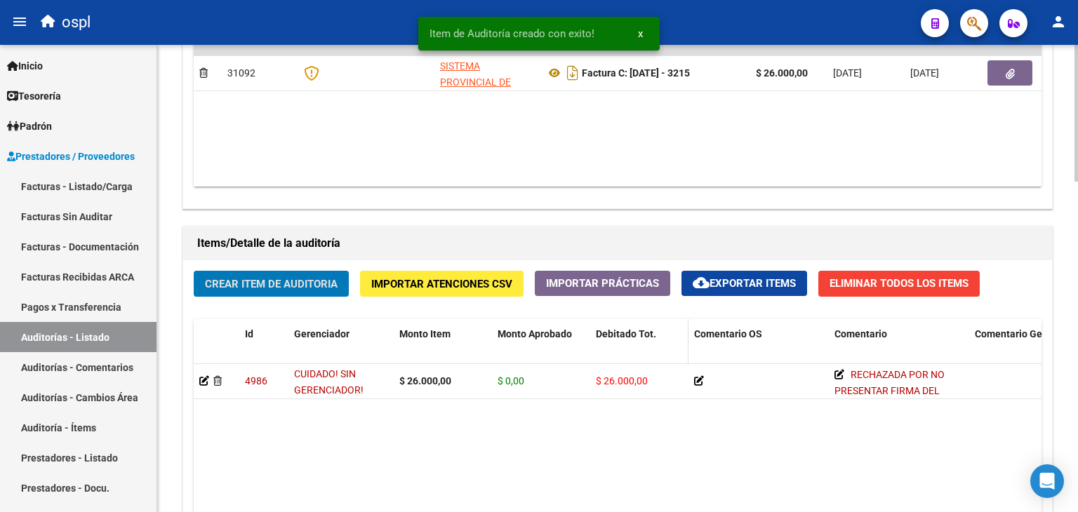
scroll to position [843, 0]
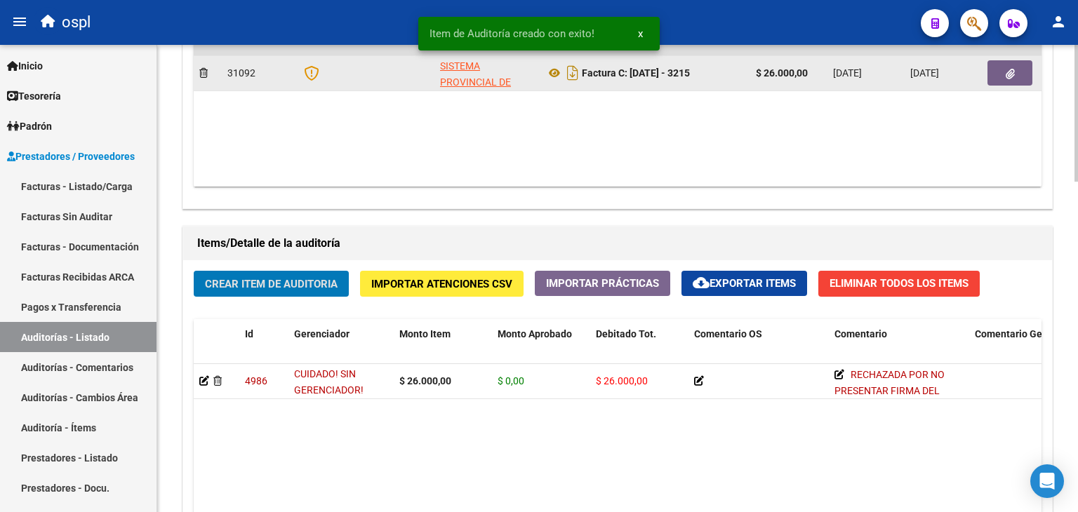
click at [995, 71] on button "button" at bounding box center [1010, 72] width 45 height 25
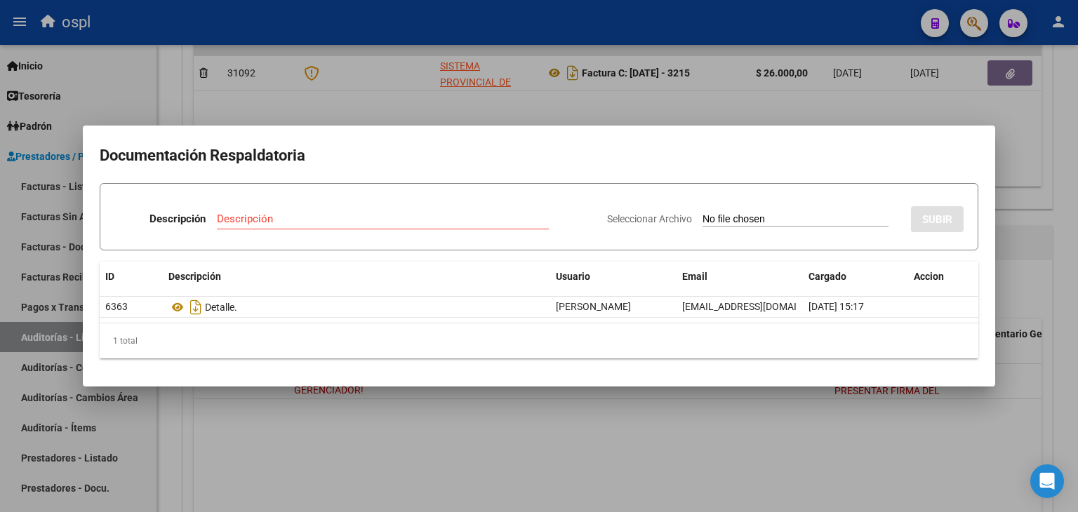
click at [705, 223] on input "Seleccionar Archivo" at bounding box center [796, 219] width 186 height 13
click at [625, 348] on div "1 total" at bounding box center [539, 341] width 879 height 35
click at [740, 213] on app-file-uploader "Seleccionar Archivo" at bounding box center [753, 219] width 293 height 13
click at [735, 222] on input "Seleccionar Archivo" at bounding box center [796, 219] width 186 height 13
type input "C:\fakepath\RECHAZO X ILEGITIMA - FC 3215.pdf"
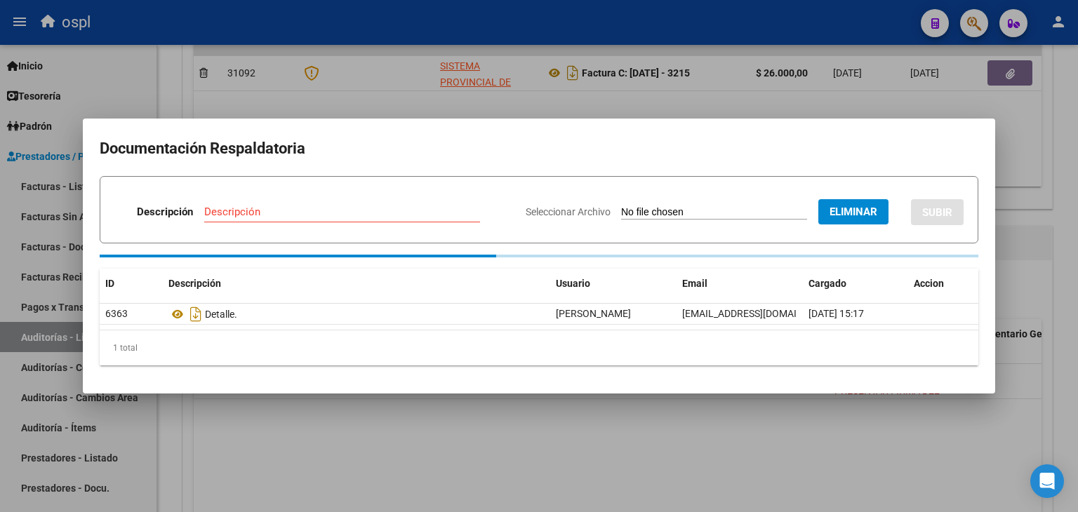
drag, startPoint x: 246, startPoint y: 200, endPoint x: 252, endPoint y: 211, distance: 12.9
click at [247, 201] on div "Descripción Descripción" at bounding box center [314, 215] width 400 height 42
click at [253, 211] on input "Descripción" at bounding box center [342, 212] width 276 height 13
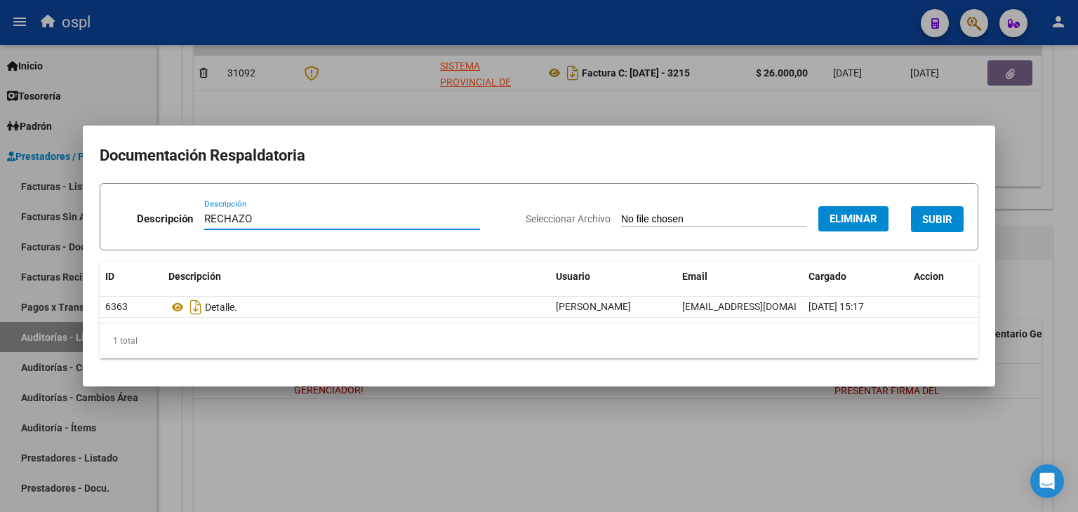
type input "RECHAZO"
click at [945, 213] on span "SUBIR" at bounding box center [937, 219] width 30 height 13
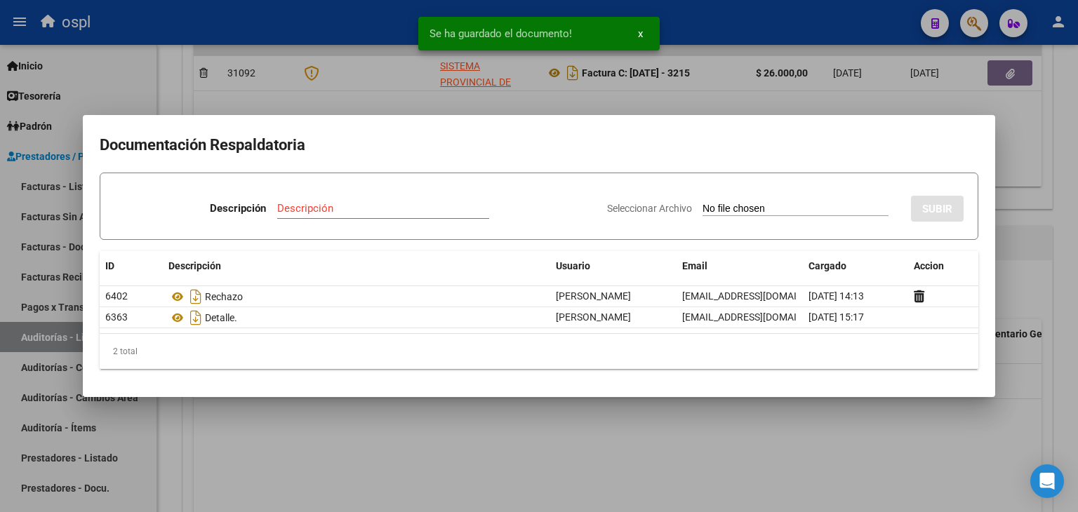
click at [664, 442] on div at bounding box center [539, 256] width 1078 height 512
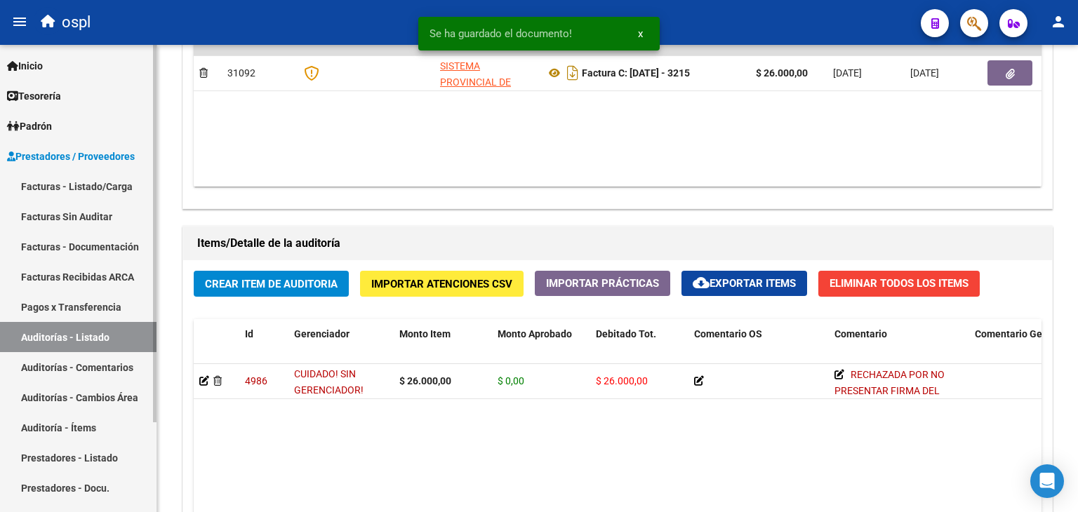
click at [74, 192] on link "Facturas - Listado/Carga" at bounding box center [78, 186] width 157 height 30
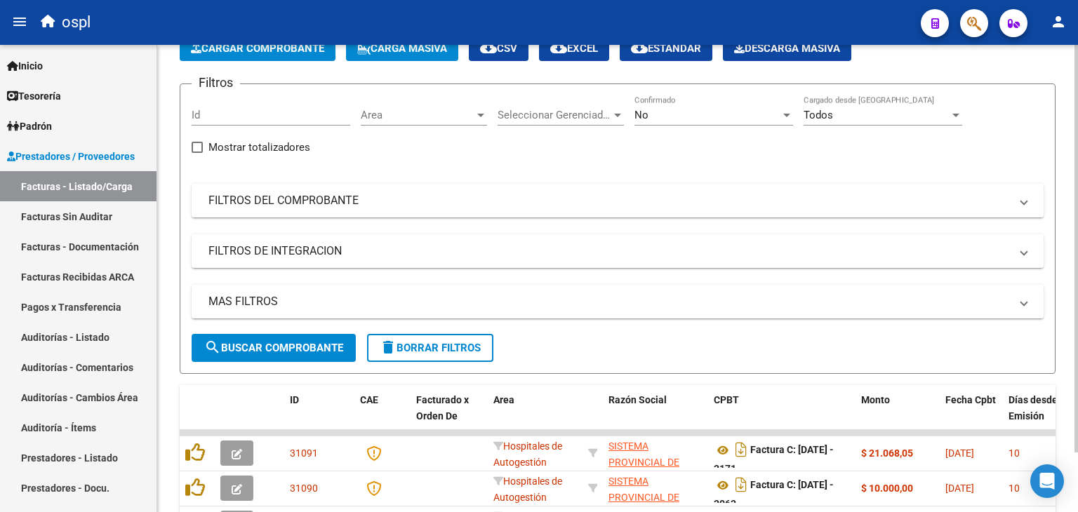
scroll to position [436, 0]
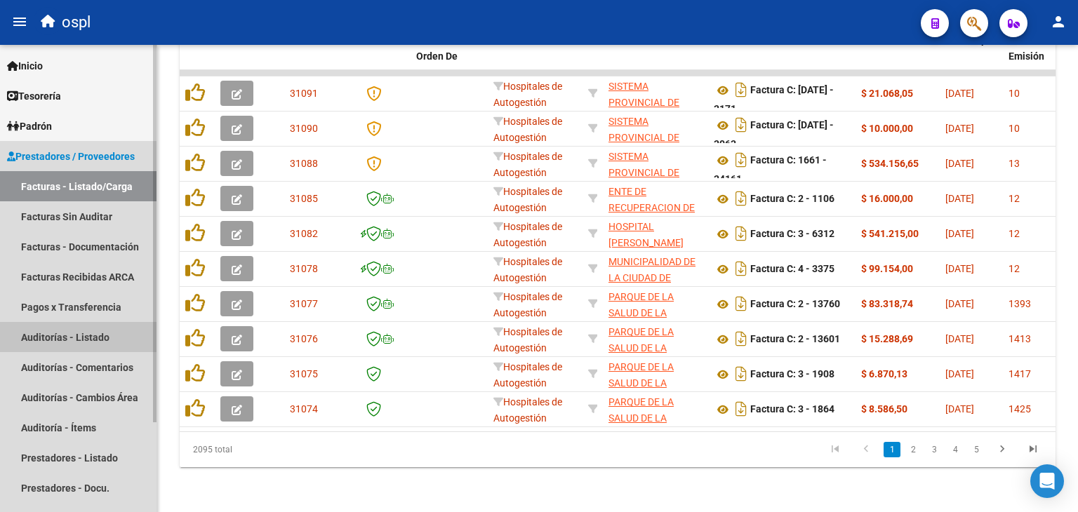
click at [71, 344] on link "Auditorías - Listado" at bounding box center [78, 337] width 157 height 30
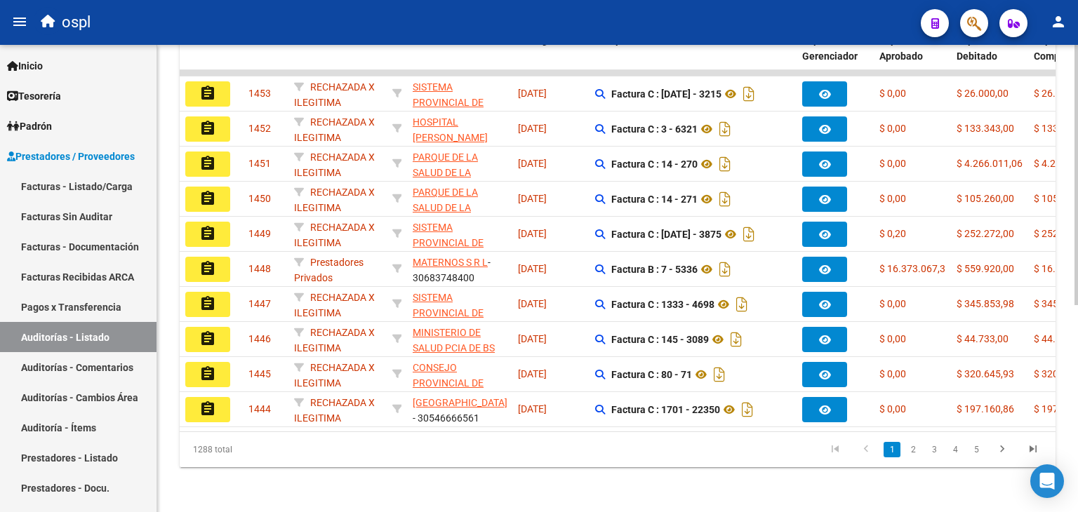
scroll to position [0, 230]
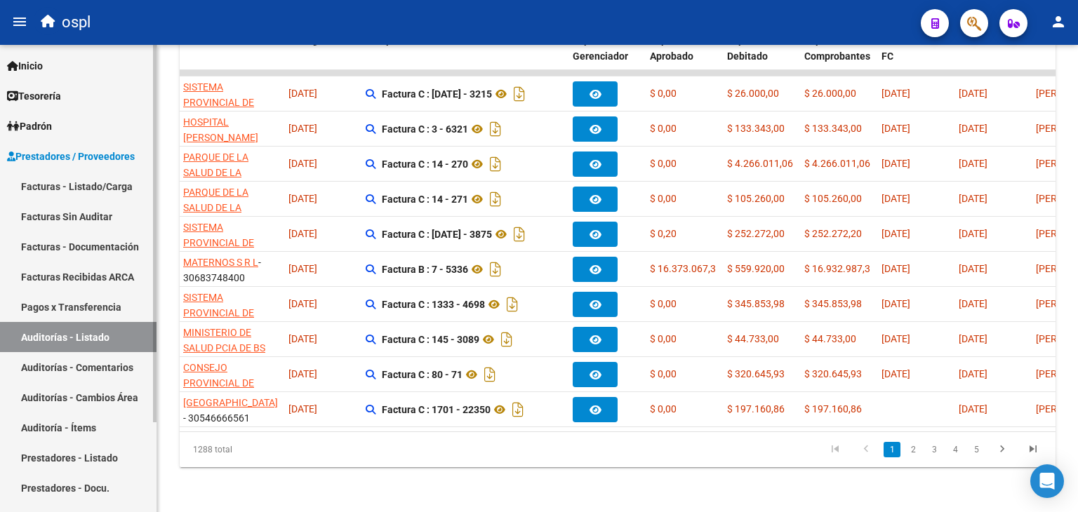
click at [50, 175] on link "Facturas - Listado/Carga" at bounding box center [78, 186] width 157 height 30
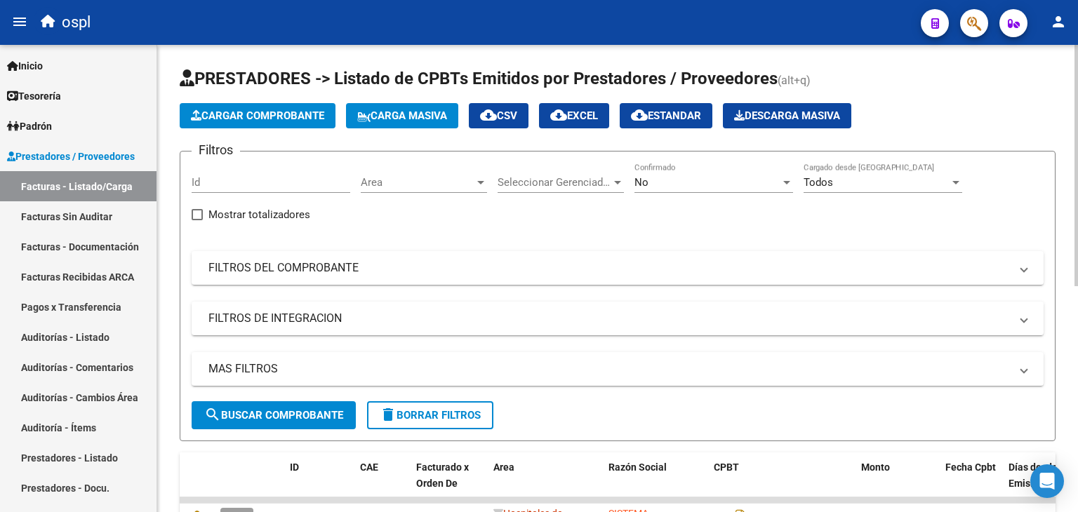
click at [422, 176] on span "Area" at bounding box center [418, 182] width 114 height 13
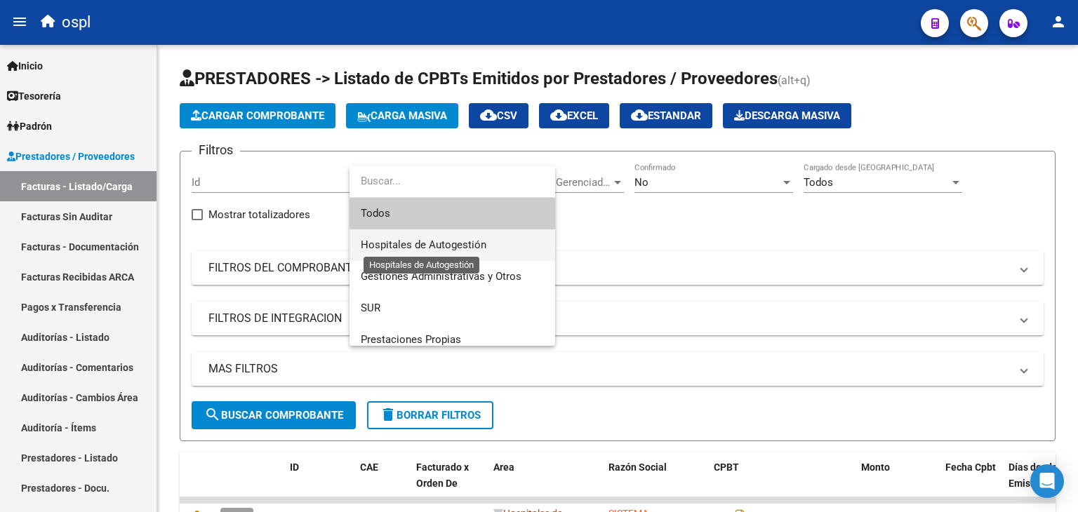
click at [442, 246] on span "Hospitales de Autogestión" at bounding box center [424, 245] width 126 height 13
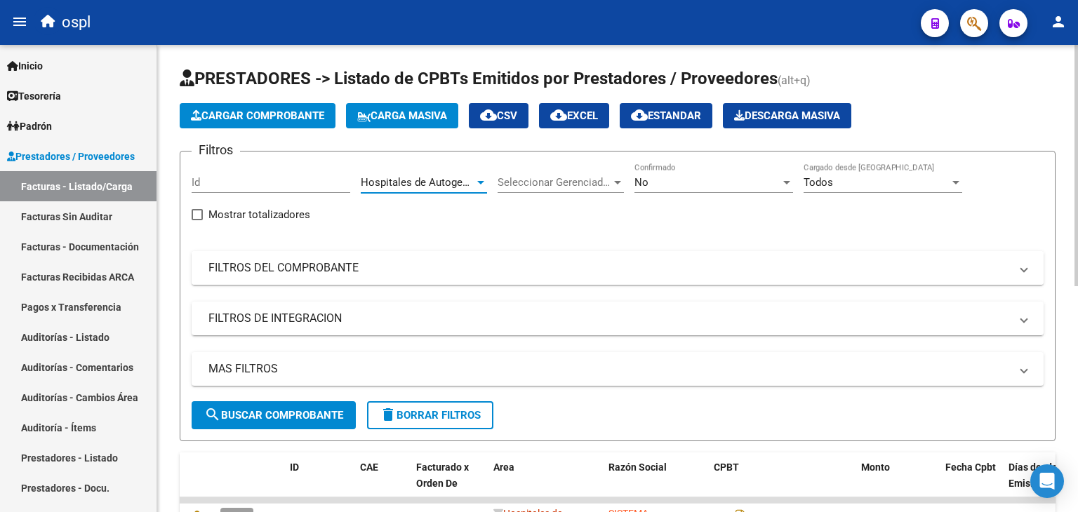
click at [336, 273] on mat-panel-title "FILTROS DEL COMPROBANTE" at bounding box center [609, 267] width 802 height 15
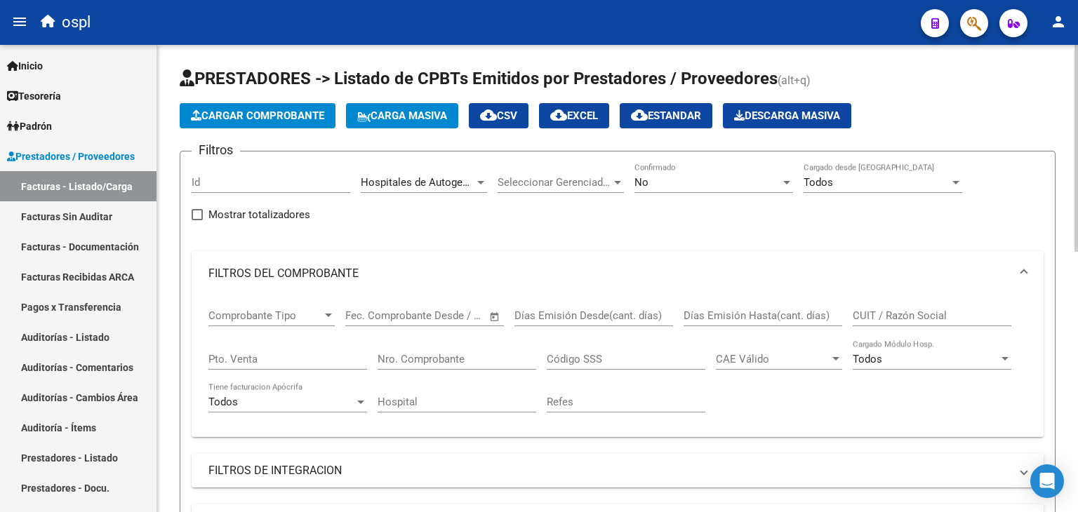
click at [500, 317] on span "Open calendar" at bounding box center [495, 317] width 34 height 34
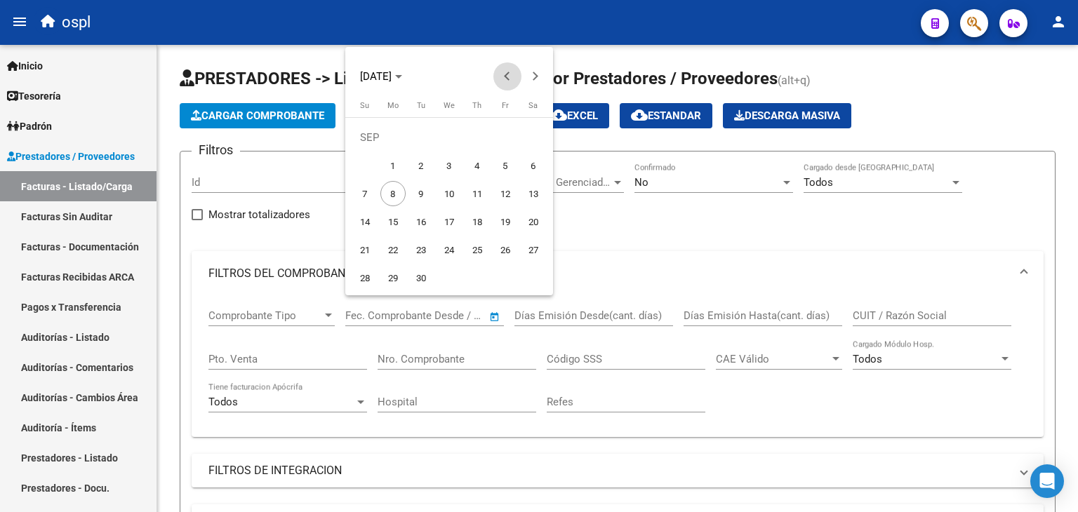
click at [505, 72] on span "Previous month" at bounding box center [507, 76] width 28 height 28
drag, startPoint x: 504, startPoint y: 131, endPoint x: 463, endPoint y: 175, distance: 60.1
click at [500, 133] on span "1" at bounding box center [505, 137] width 25 height 25
type input "[DATE]"
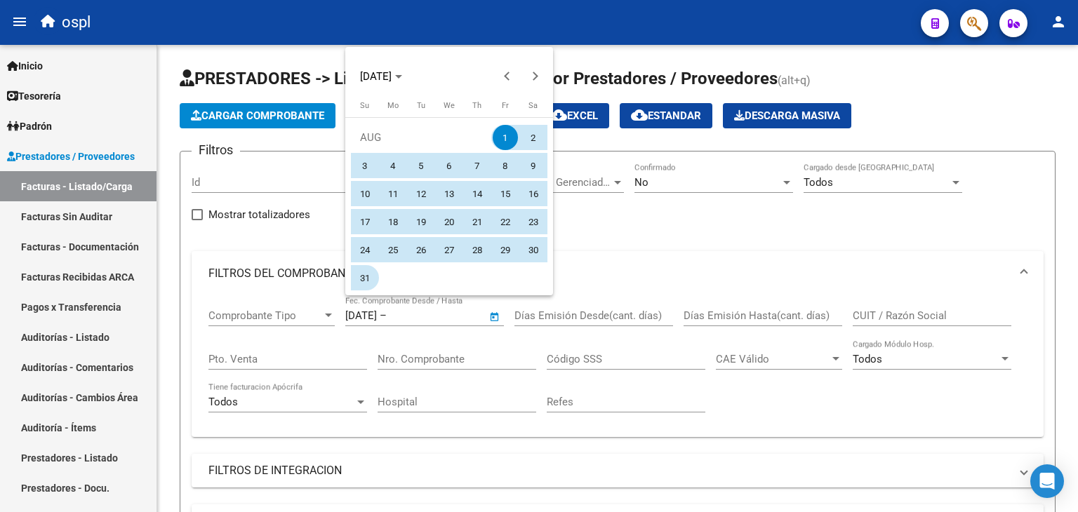
drag, startPoint x: 367, startPoint y: 281, endPoint x: 367, endPoint y: 270, distance: 11.2
click at [367, 281] on span "31" at bounding box center [364, 277] width 25 height 25
type input "[DATE]"
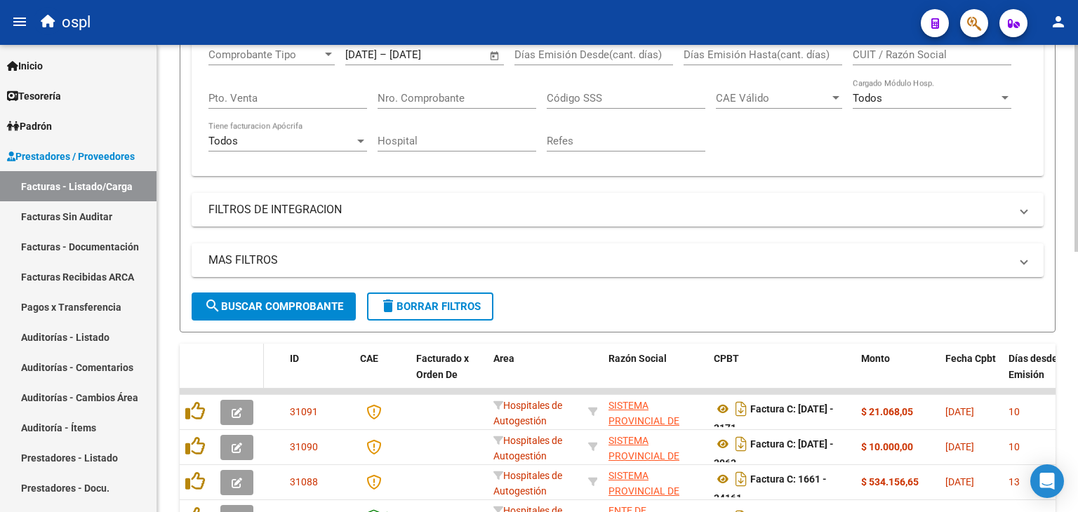
scroll to position [281, 0]
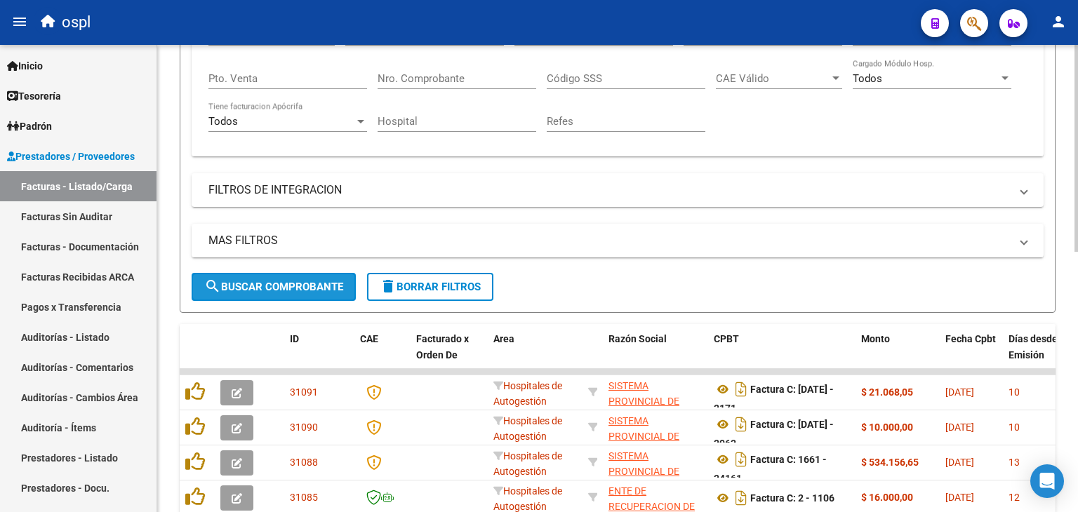
click at [244, 293] on button "search Buscar Comprobante" at bounding box center [274, 287] width 164 height 28
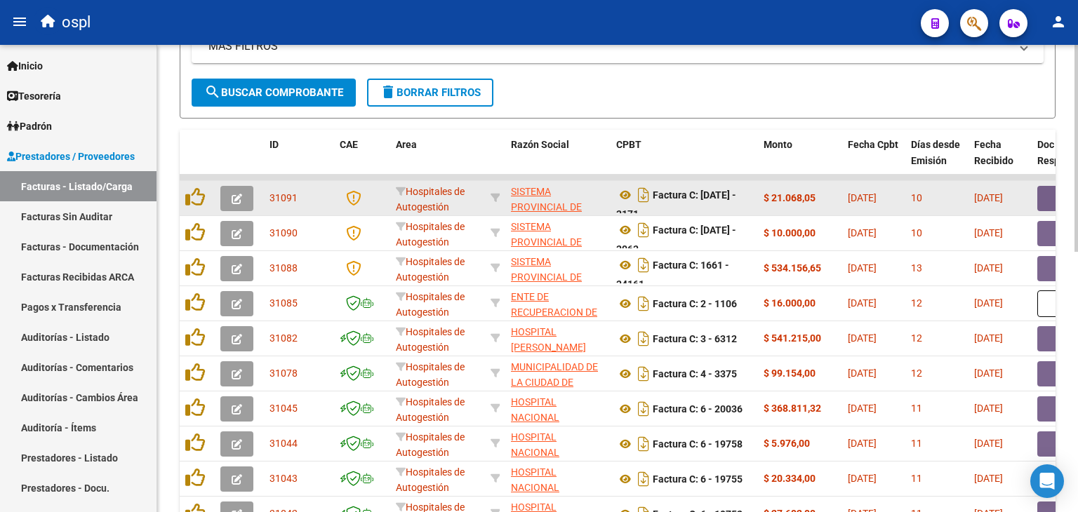
scroll to position [448, 0]
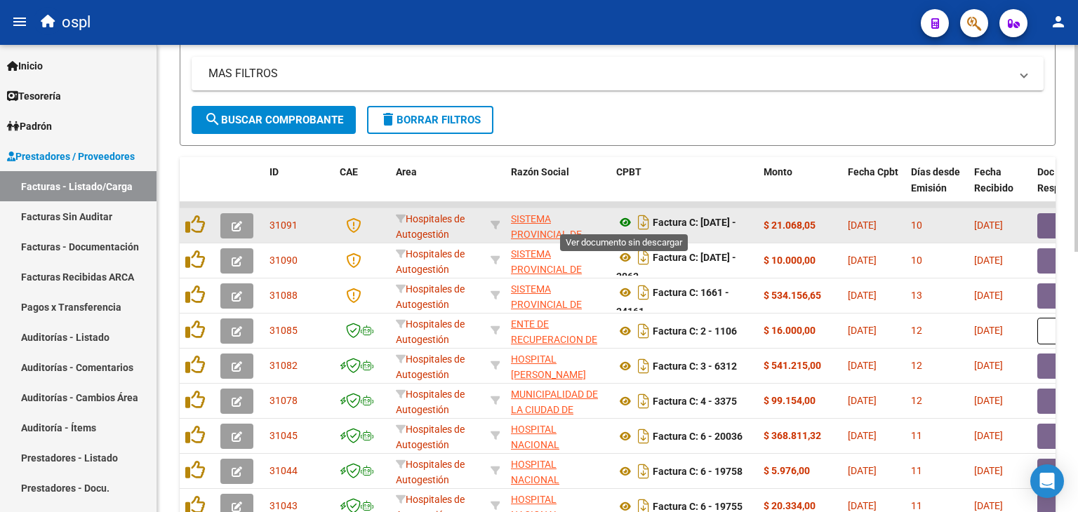
click at [626, 220] on icon at bounding box center [625, 222] width 18 height 17
click at [1050, 227] on button "button" at bounding box center [1059, 225] width 45 height 25
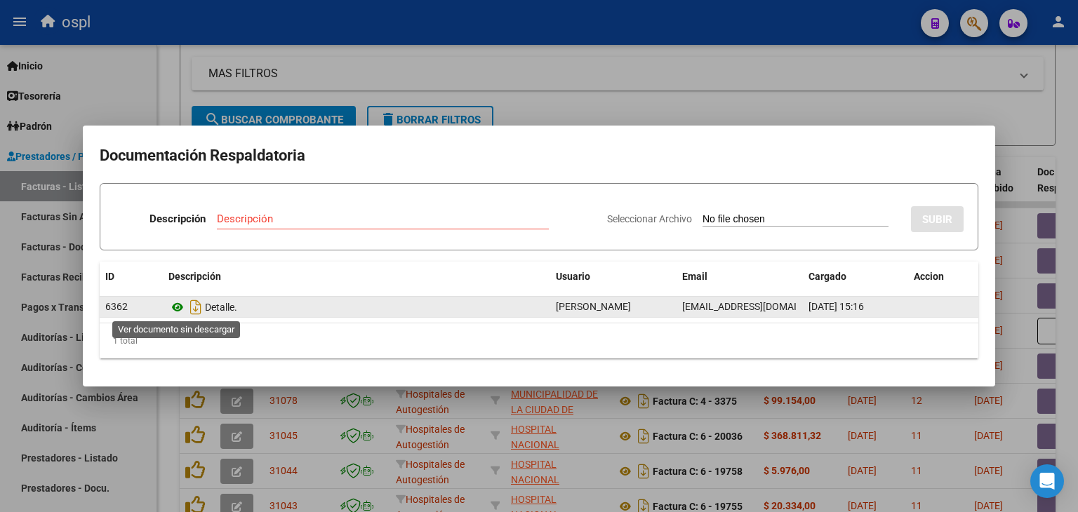
click at [174, 310] on icon at bounding box center [177, 307] width 18 height 17
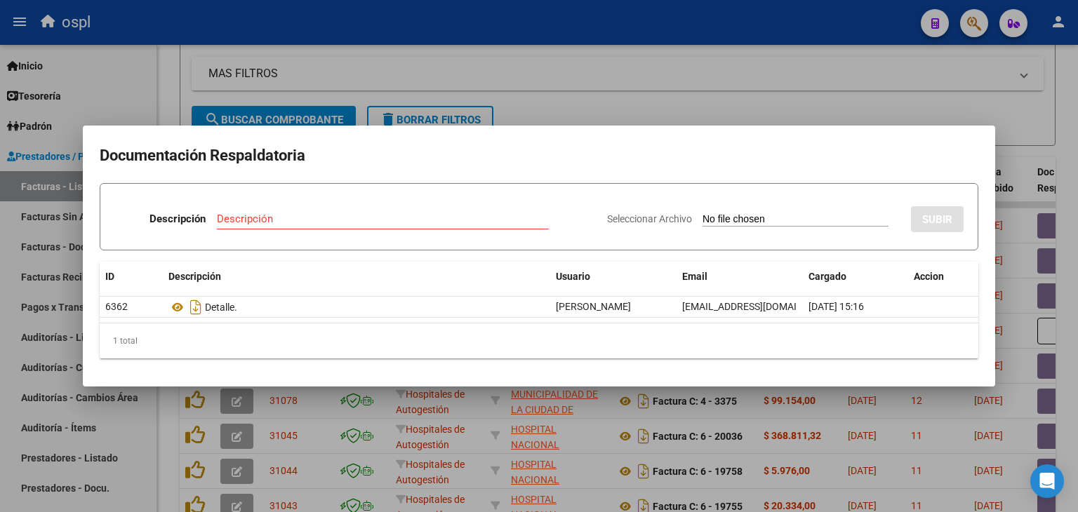
click at [734, 93] on div at bounding box center [539, 256] width 1078 height 512
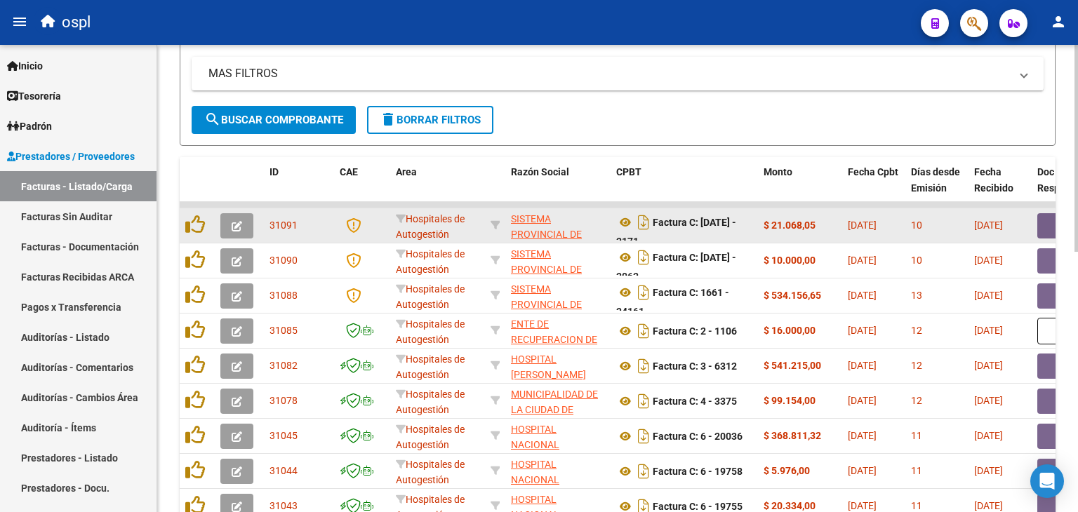
click at [230, 226] on button "button" at bounding box center [236, 225] width 33 height 25
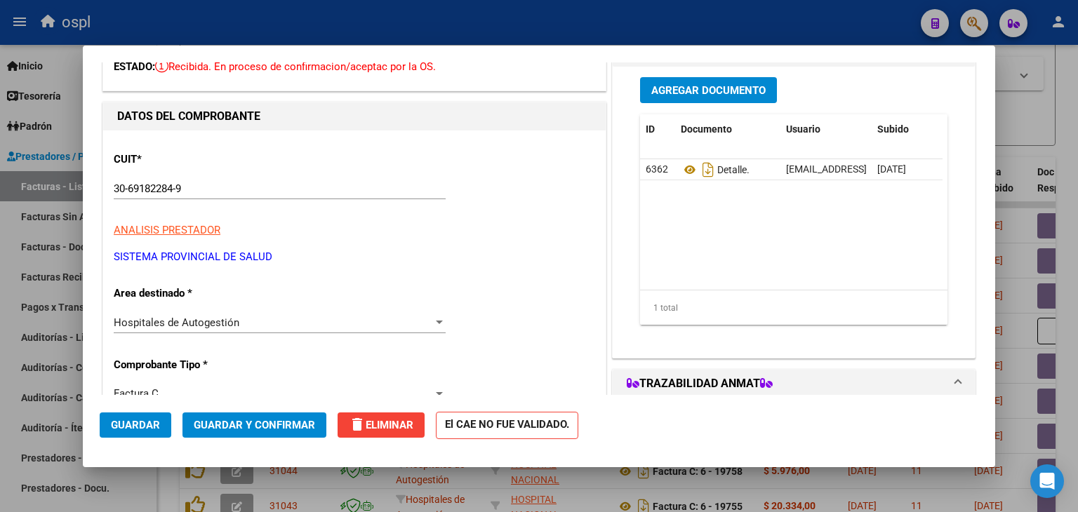
scroll to position [211, 0]
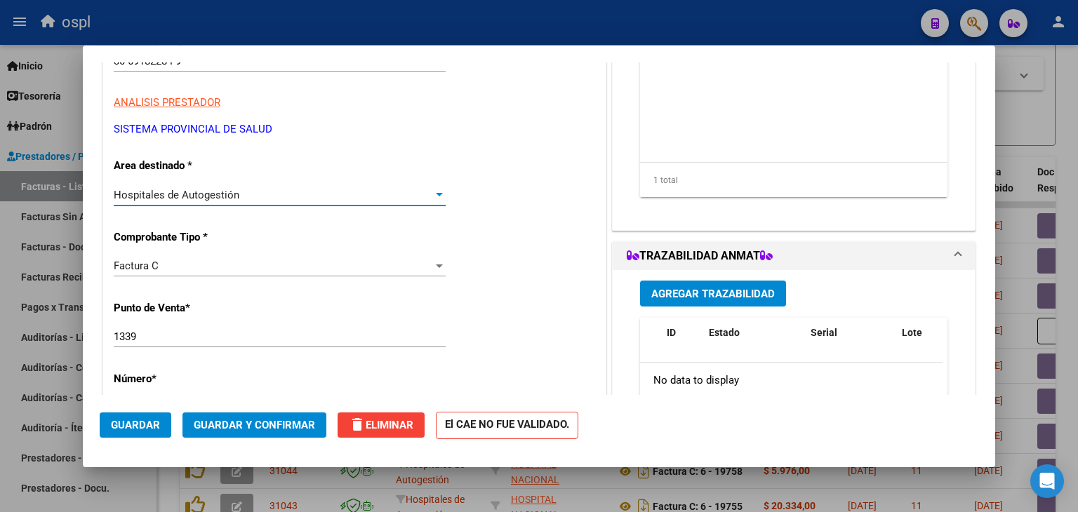
click at [208, 193] on span "Hospitales de Autogestión" at bounding box center [177, 195] width 126 height 13
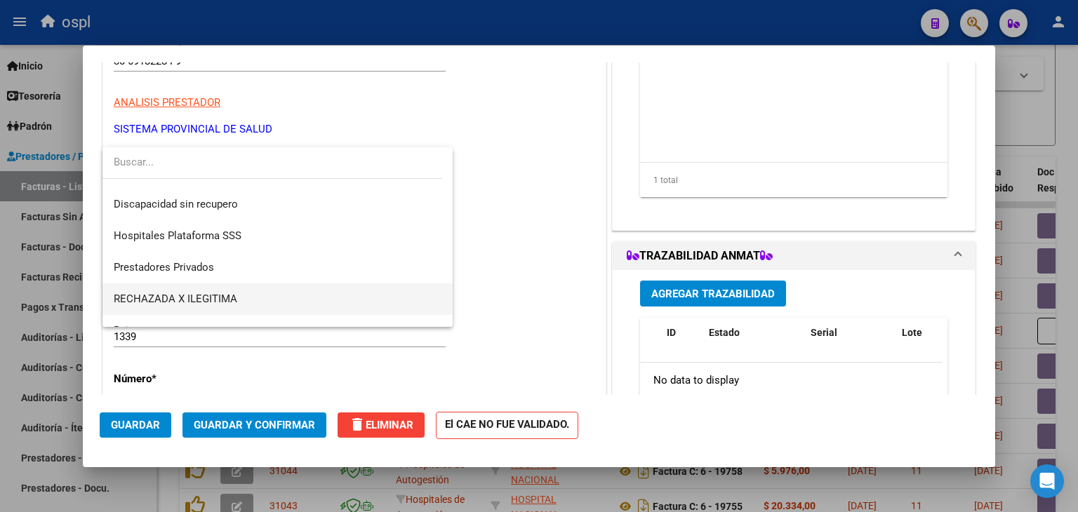
scroll to position [199, 0]
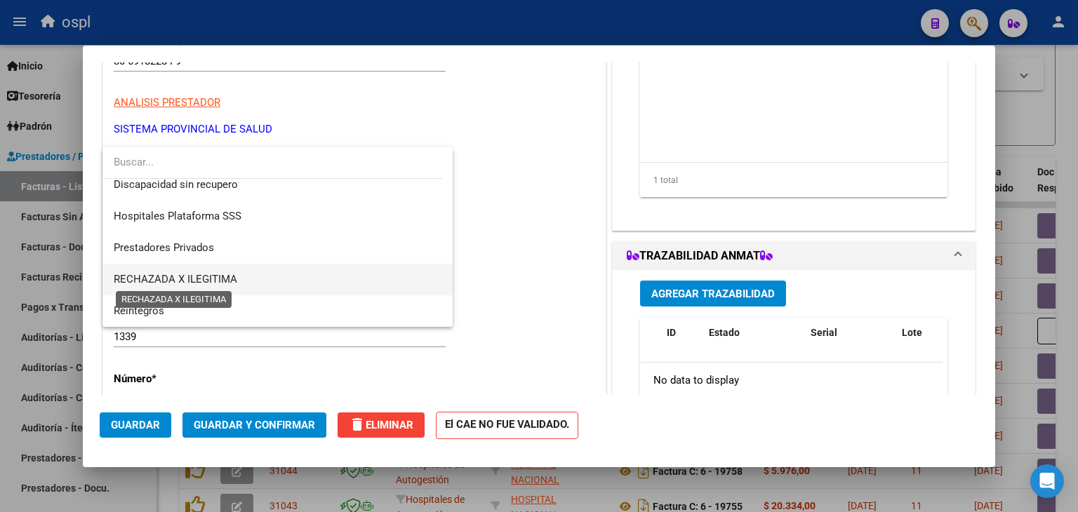
click at [219, 281] on span "RECHAZADA X ILEGITIMA" at bounding box center [176, 279] width 124 height 13
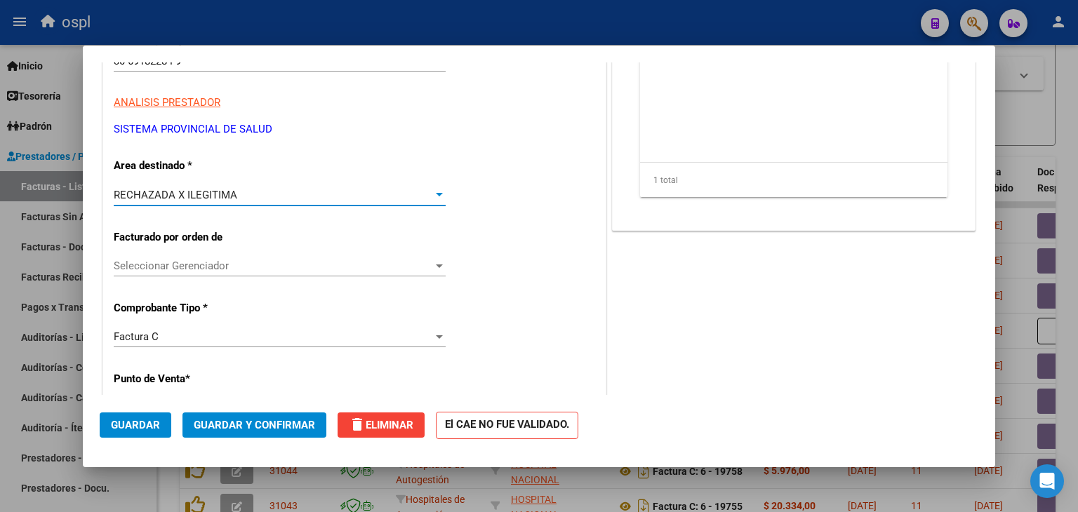
click at [277, 423] on span "Guardar y Confirmar" at bounding box center [254, 425] width 121 height 13
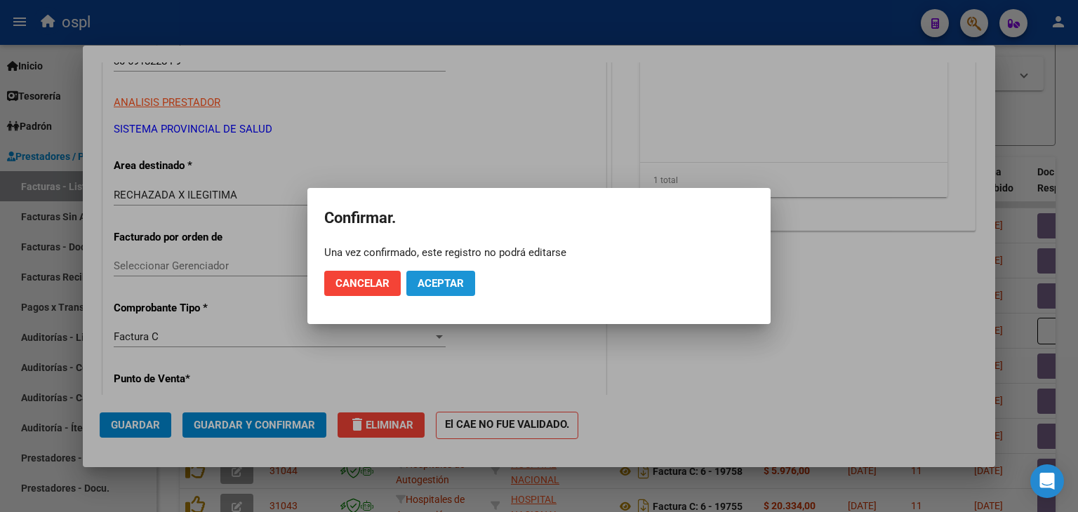
click at [445, 279] on span "Aceptar" at bounding box center [441, 283] width 46 height 13
click at [445, 279] on span "Guardar igualmente." at bounding box center [477, 283] width 119 height 13
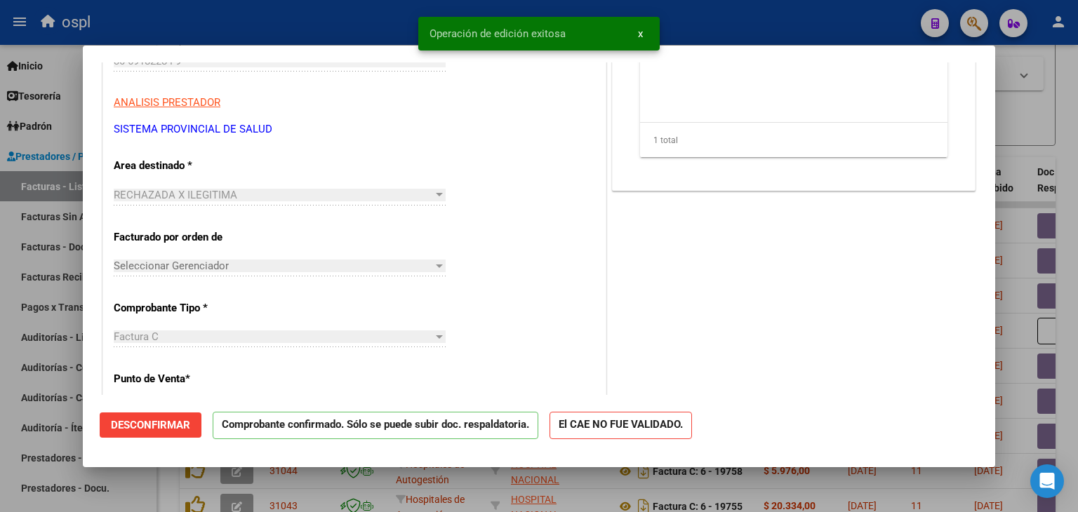
click at [0, 254] on div at bounding box center [539, 256] width 1078 height 512
type input "$ 0,00"
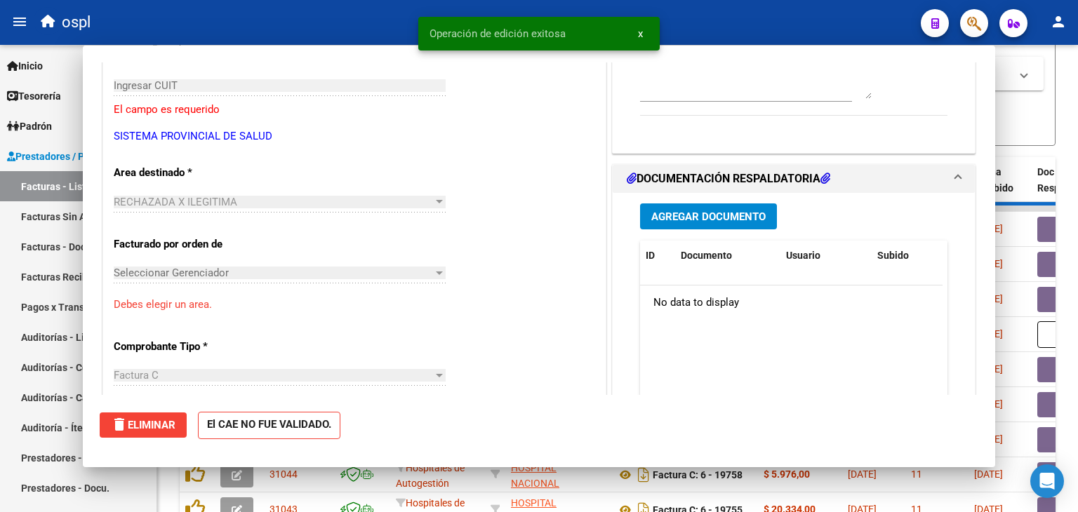
scroll to position [0, 0]
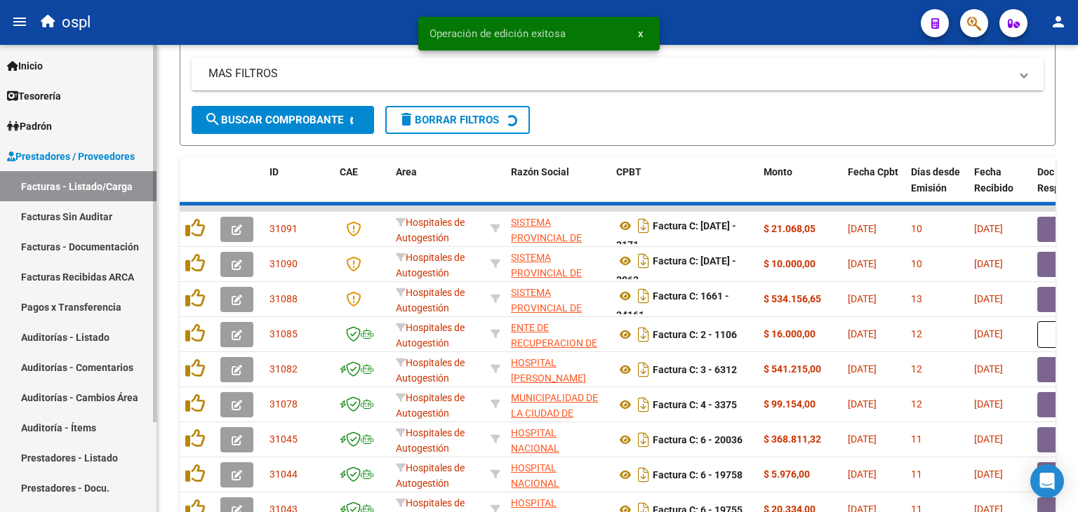
click at [36, 213] on link "Facturas Sin Auditar" at bounding box center [78, 216] width 157 height 30
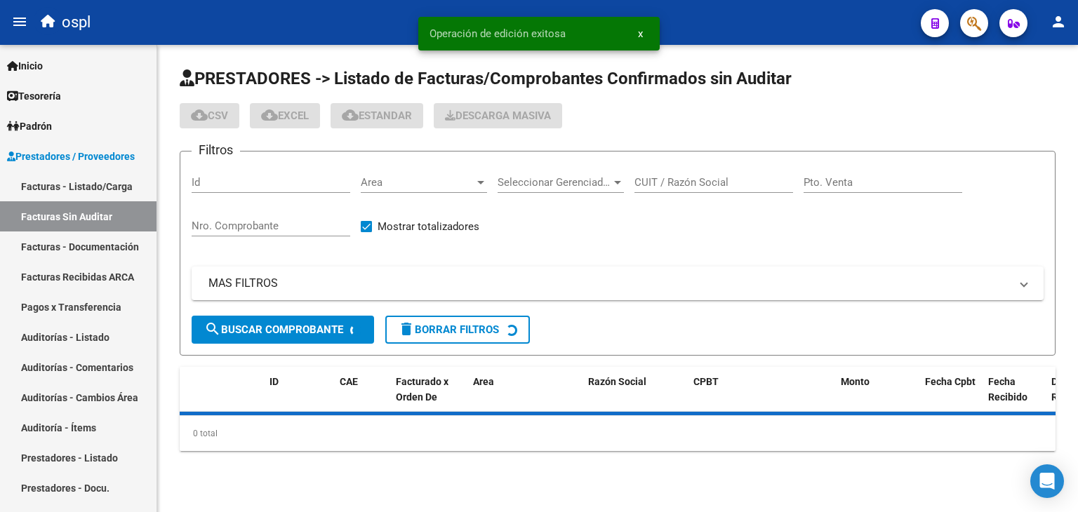
click at [223, 226] on input "Nro. Comprobante" at bounding box center [271, 226] width 159 height 13
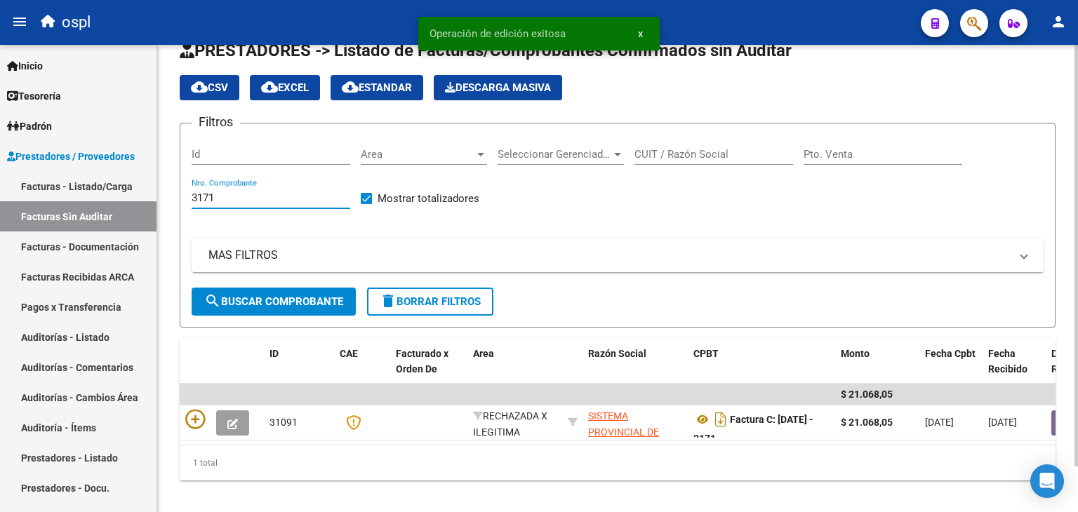
scroll to position [51, 0]
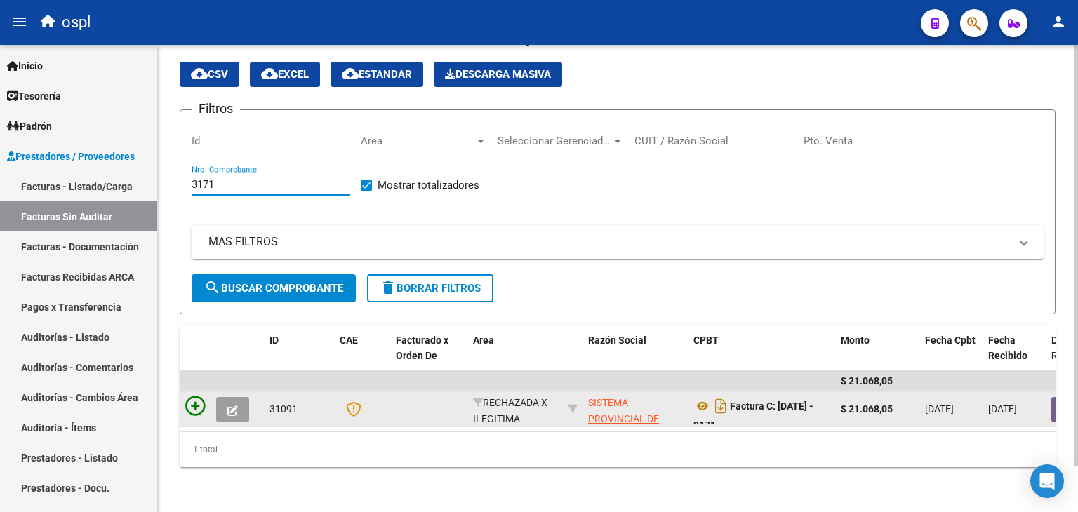
type input "3171"
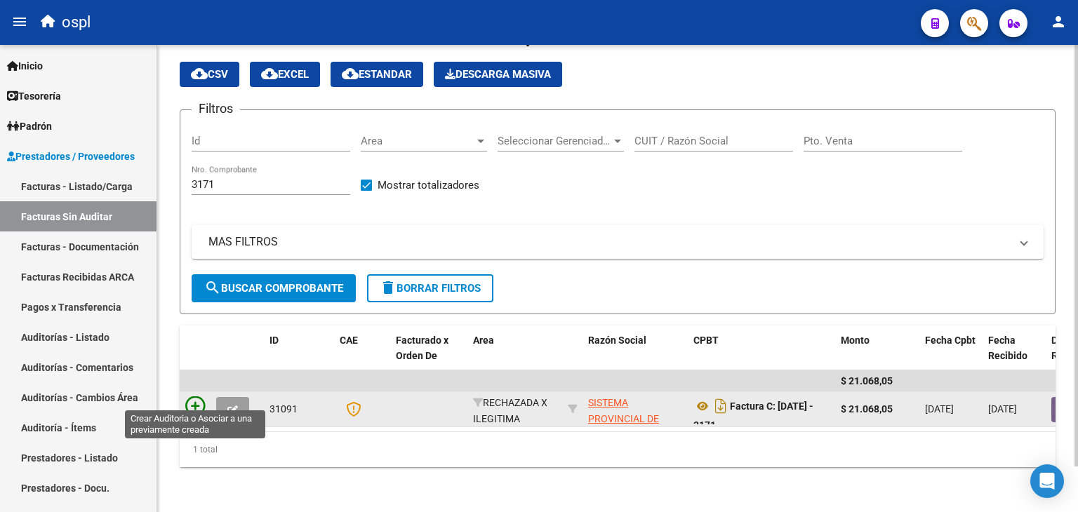
click at [194, 399] on icon at bounding box center [195, 407] width 20 height 20
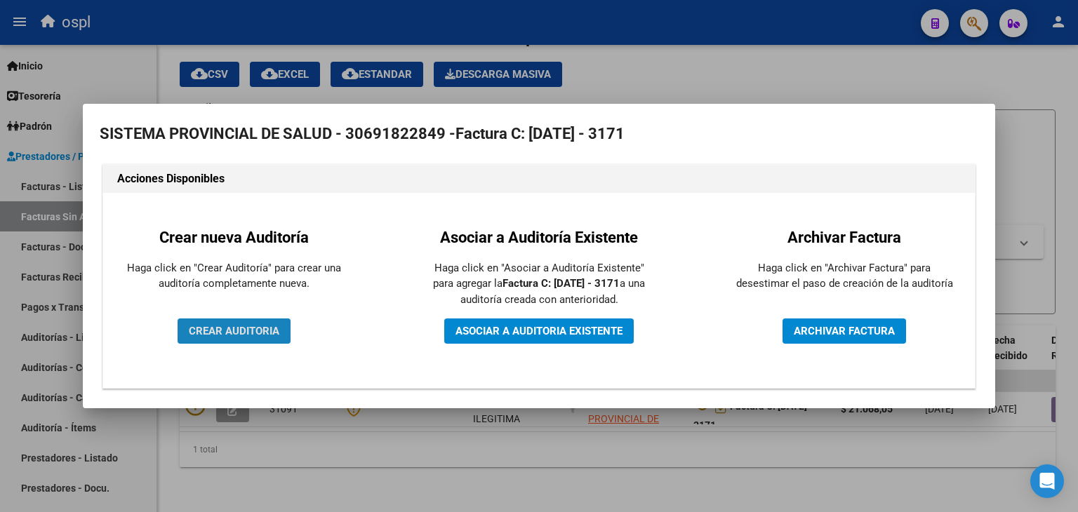
click at [229, 320] on button "CREAR AUDITORIA" at bounding box center [234, 331] width 113 height 25
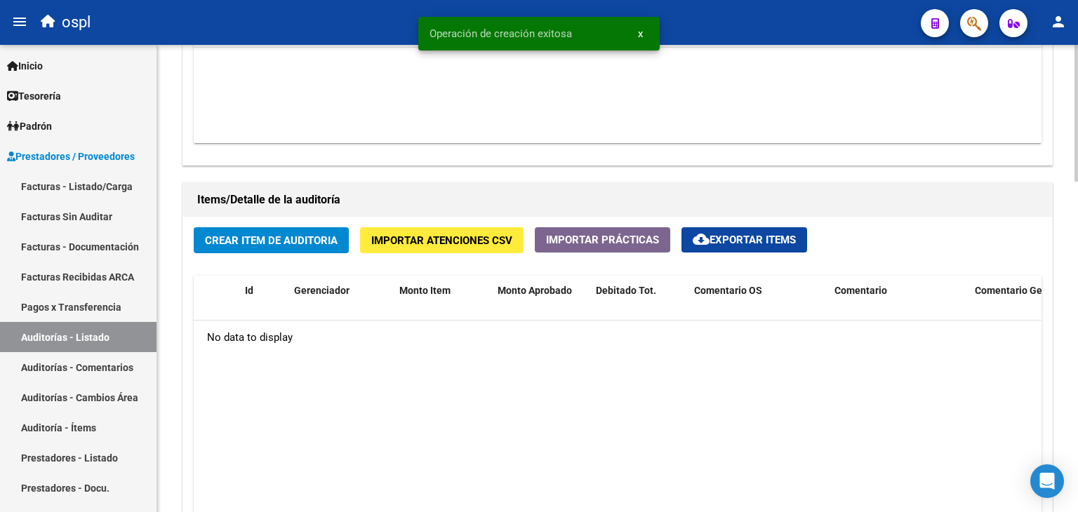
scroll to position [913, 0]
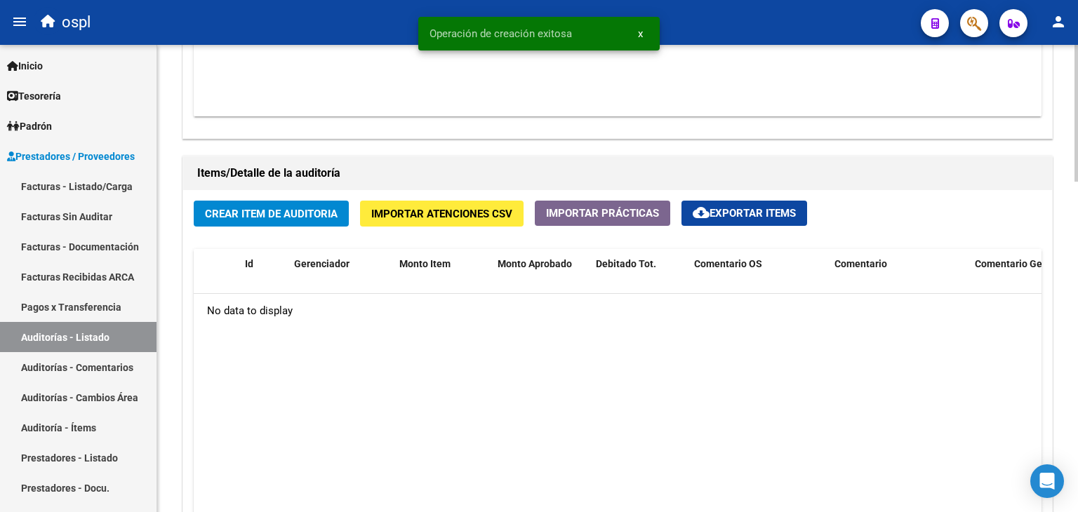
click at [273, 210] on span "Crear Item de Auditoria" at bounding box center [271, 214] width 133 height 13
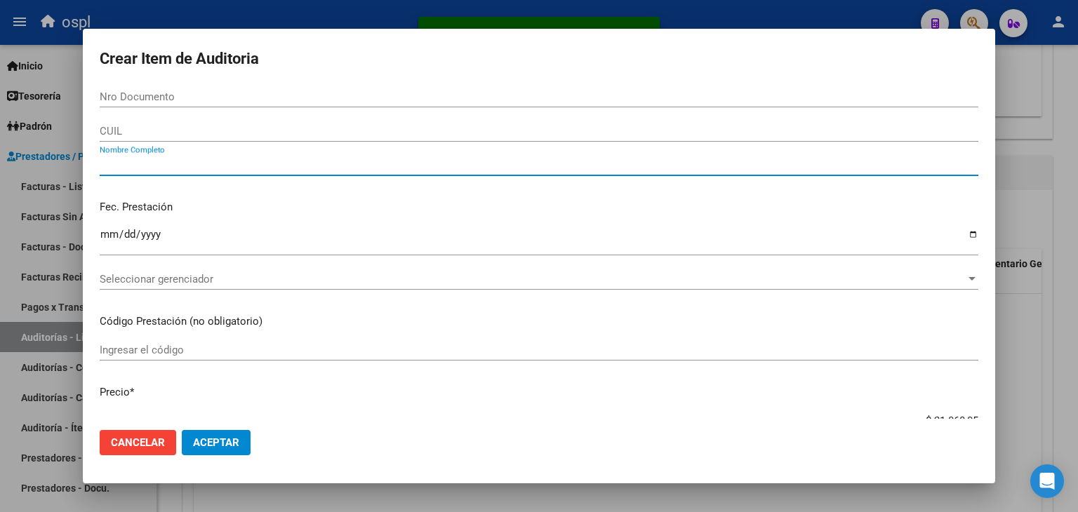
click at [255, 160] on input "Nombre Completo" at bounding box center [539, 165] width 879 height 13
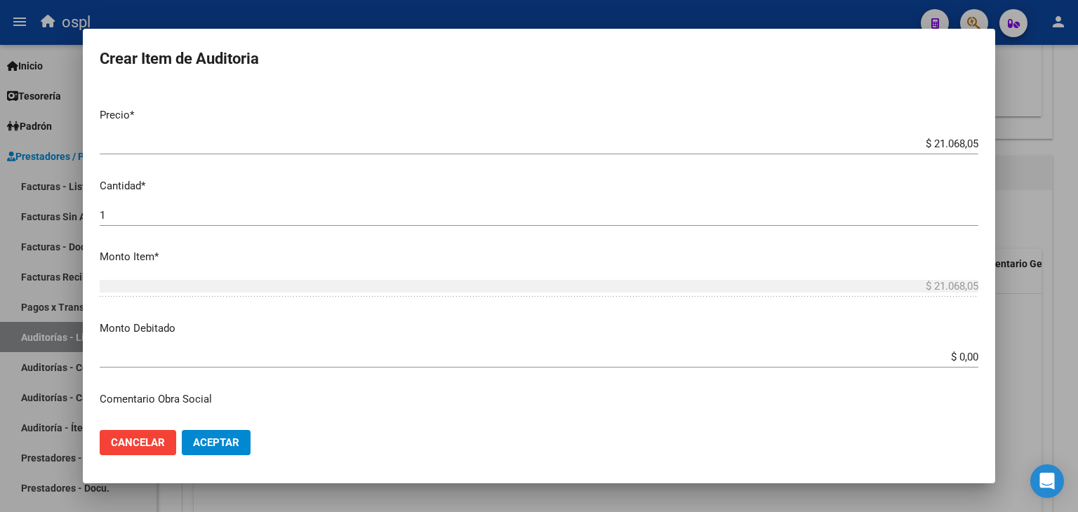
scroll to position [351, 0]
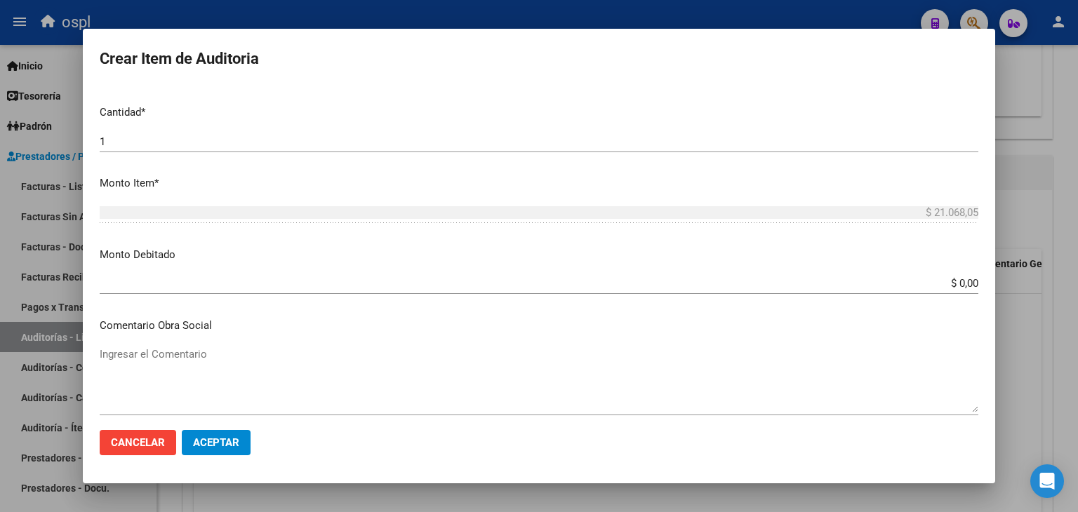
type input "TODOS"
drag, startPoint x: 938, startPoint y: 276, endPoint x: 972, endPoint y: 282, distance: 35.0
click at [971, 282] on mat-dialog-content "Nro Documento CUIL TODOS Nombre Completo Fec. Prestación Ingresar la fecha Sele…" at bounding box center [539, 252] width 913 height 333
click at [935, 273] on div "$ 0,00 Ingresar el monto" at bounding box center [539, 283] width 879 height 21
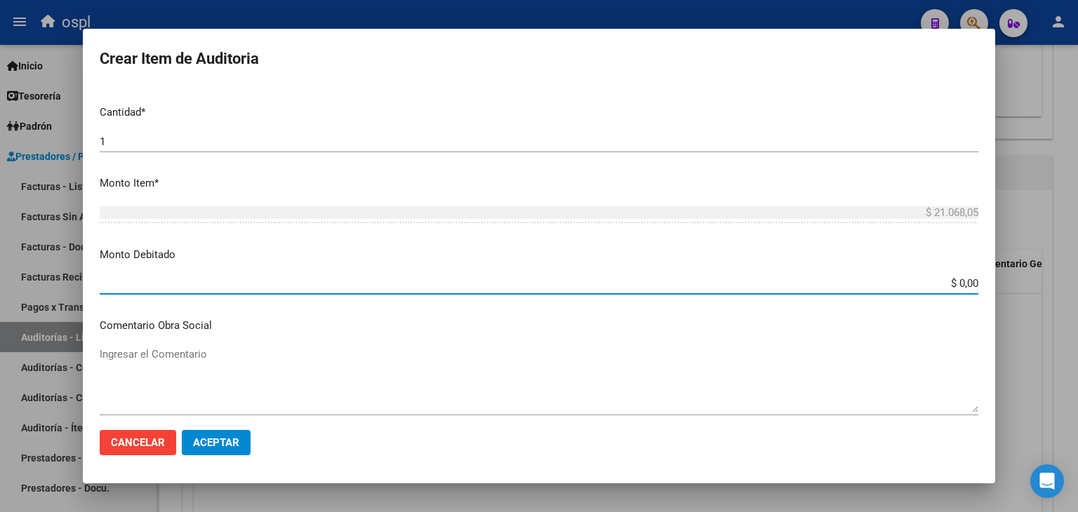
drag, startPoint x: 936, startPoint y: 283, endPoint x: 983, endPoint y: 293, distance: 48.2
click at [983, 293] on mat-dialog-content "Nro Documento CUIL TODOS Nombre Completo Fec. Prestación Ingresar la fecha Sele…" at bounding box center [539, 252] width 913 height 333
type input "$ 21.068,05"
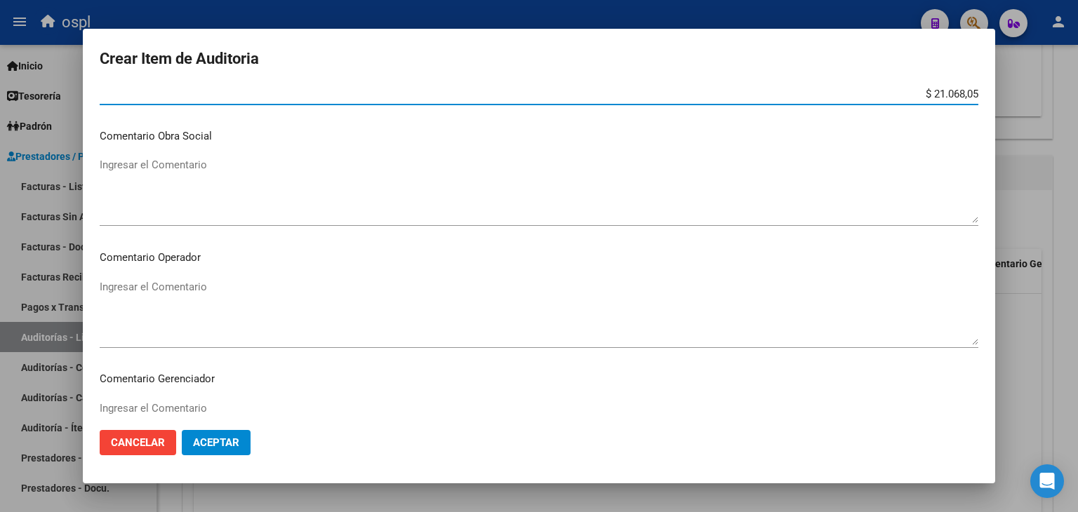
scroll to position [562, 0]
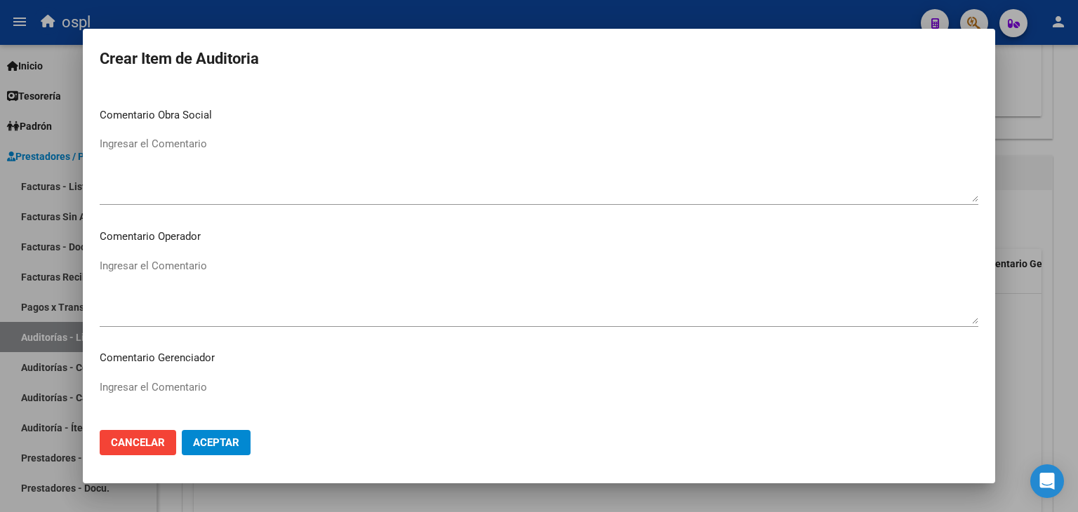
click at [201, 295] on textarea "Ingresar el Comentario" at bounding box center [539, 291] width 879 height 66
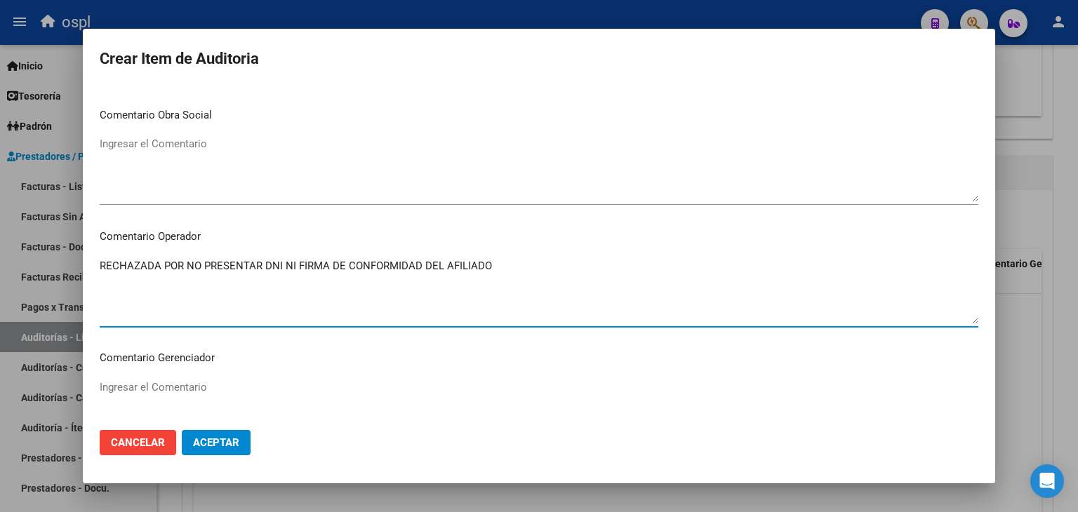
type textarea "RECHAZADA POR NO PRESENTAR DNI NI FIRMA DE CONFORMIDAD DEL AFILIADO"
click at [215, 439] on span "Aceptar" at bounding box center [216, 443] width 46 height 13
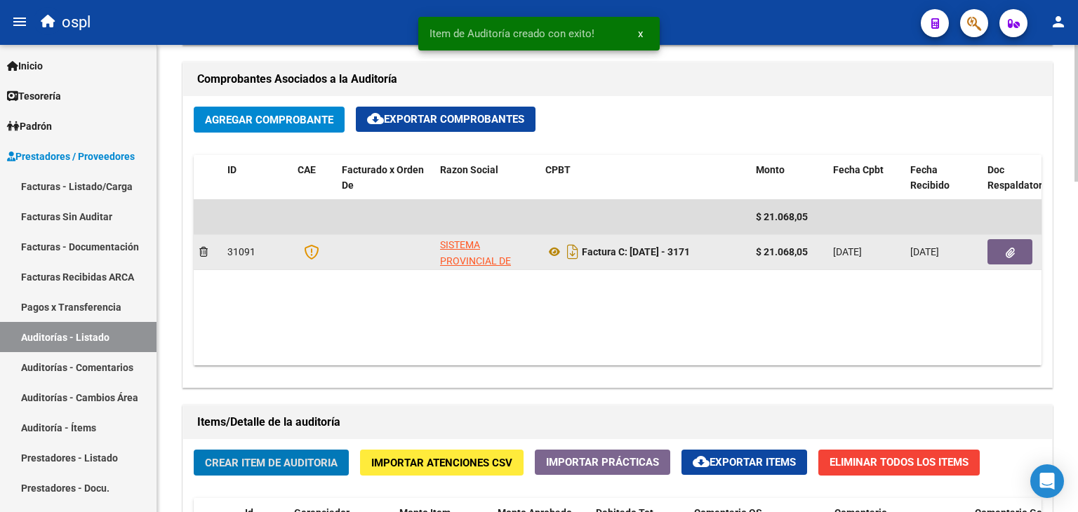
scroll to position [632, 0]
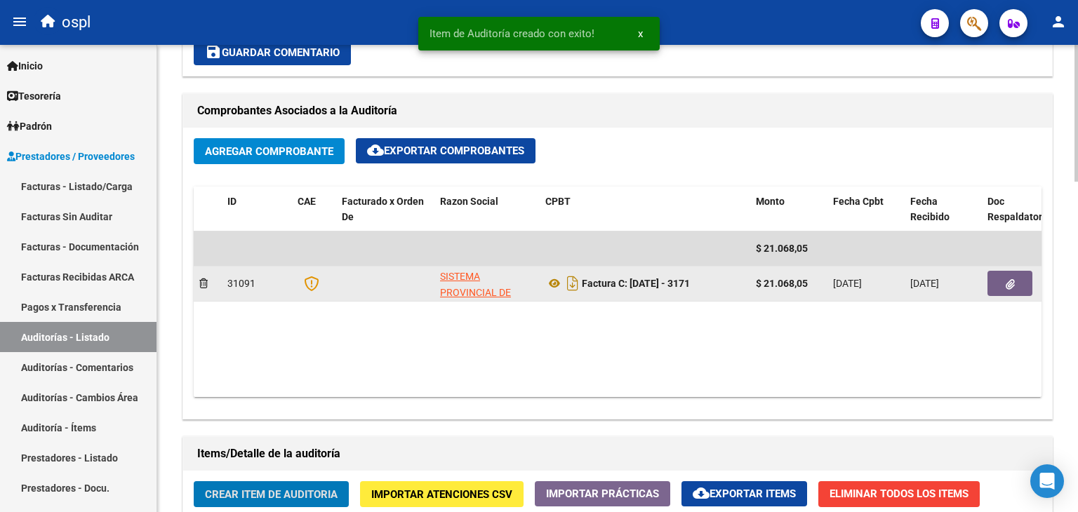
click at [1018, 279] on button "button" at bounding box center [1010, 283] width 45 height 25
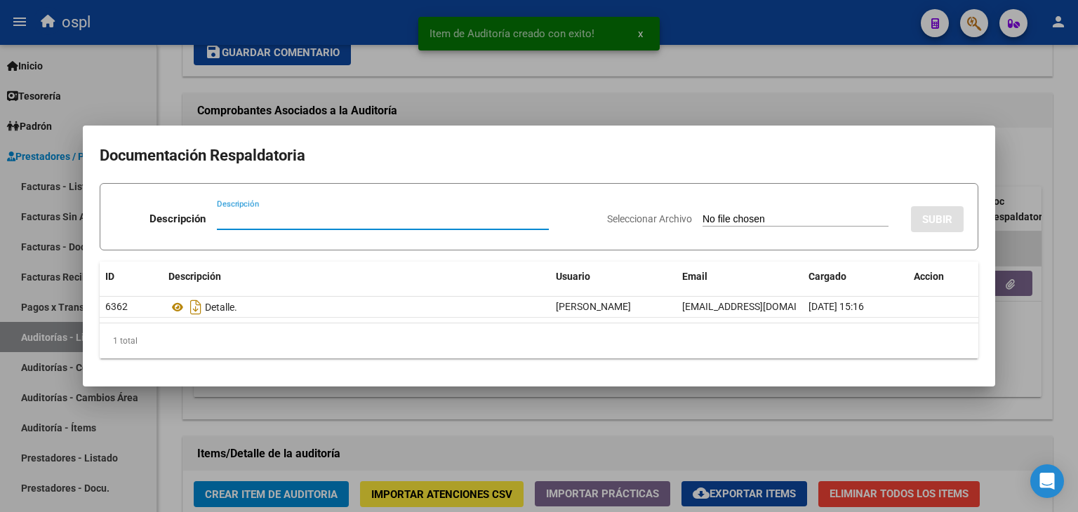
click at [703, 214] on input "Seleccionar Archivo" at bounding box center [796, 219] width 186 height 13
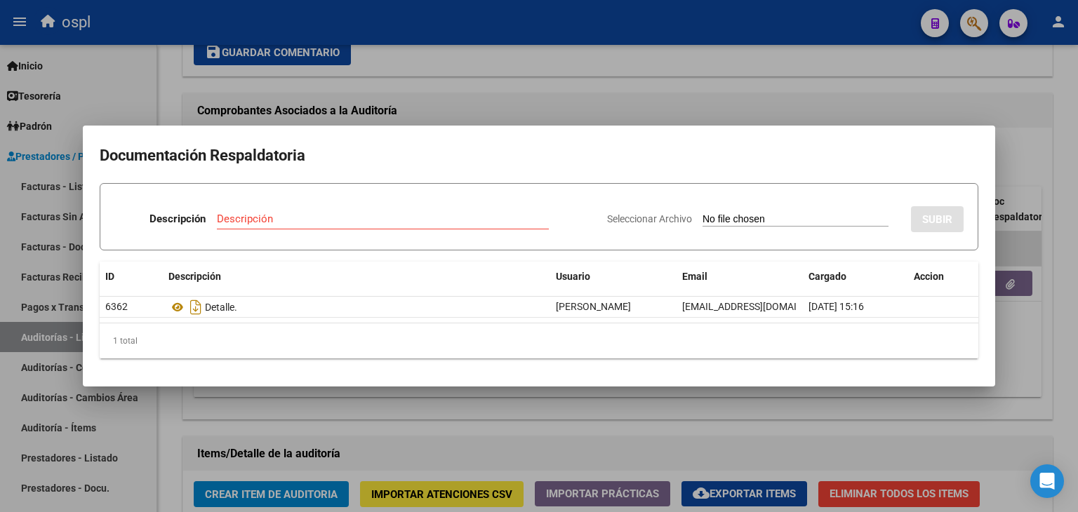
click at [751, 218] on input "Seleccionar Archivo" at bounding box center [796, 219] width 186 height 13
type input "C:\fakepath\RECHAZO X ILEGITIMA - FC 3171.pdf"
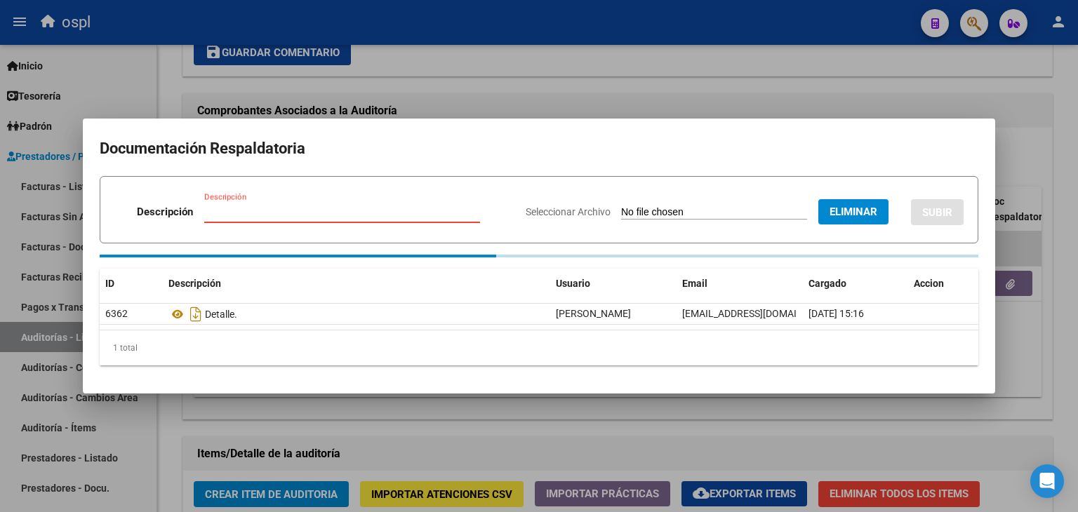
click at [281, 208] on input "Descripción" at bounding box center [342, 212] width 276 height 13
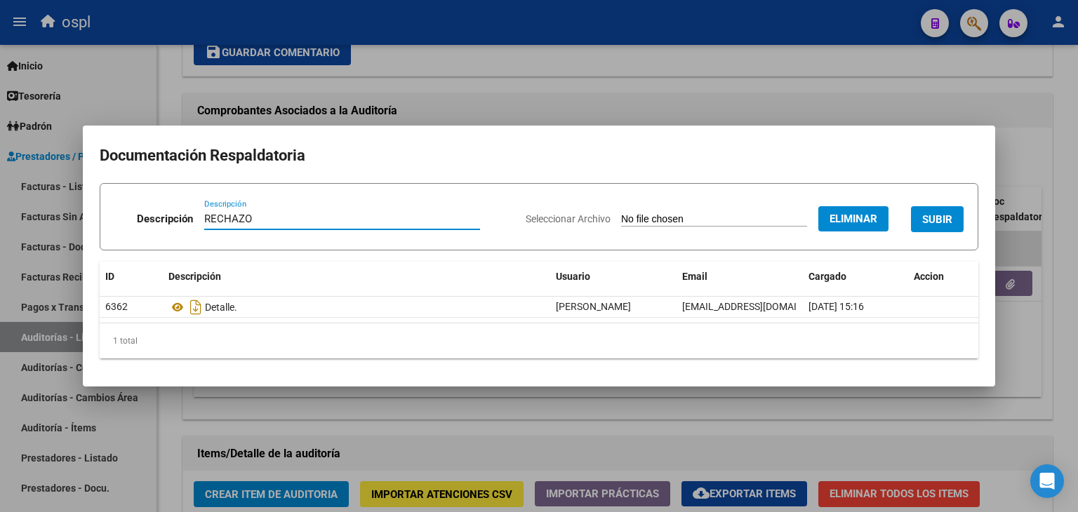
type input "RECHAZO"
click at [933, 213] on span "SUBIR" at bounding box center [937, 219] width 30 height 13
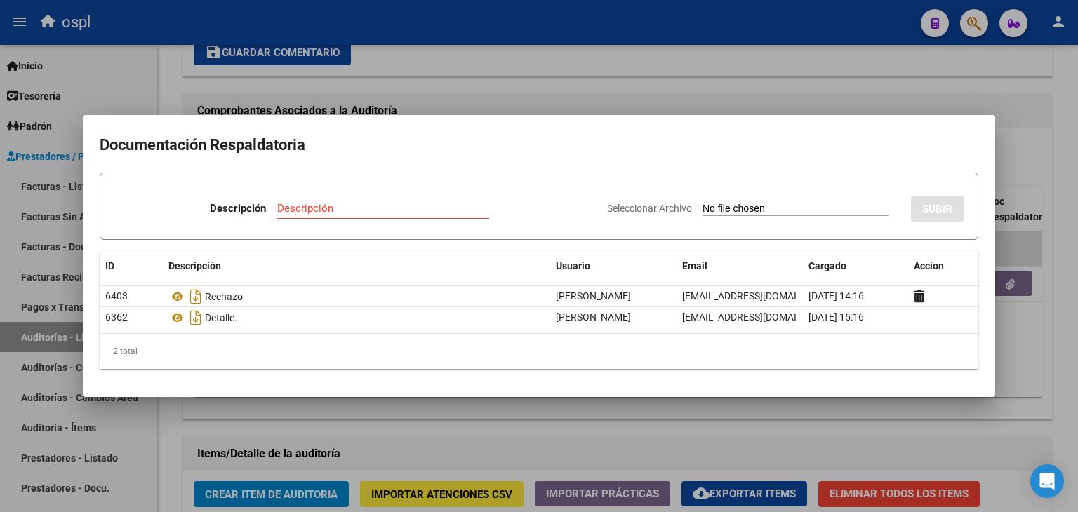
click at [673, 72] on div at bounding box center [539, 256] width 1078 height 512
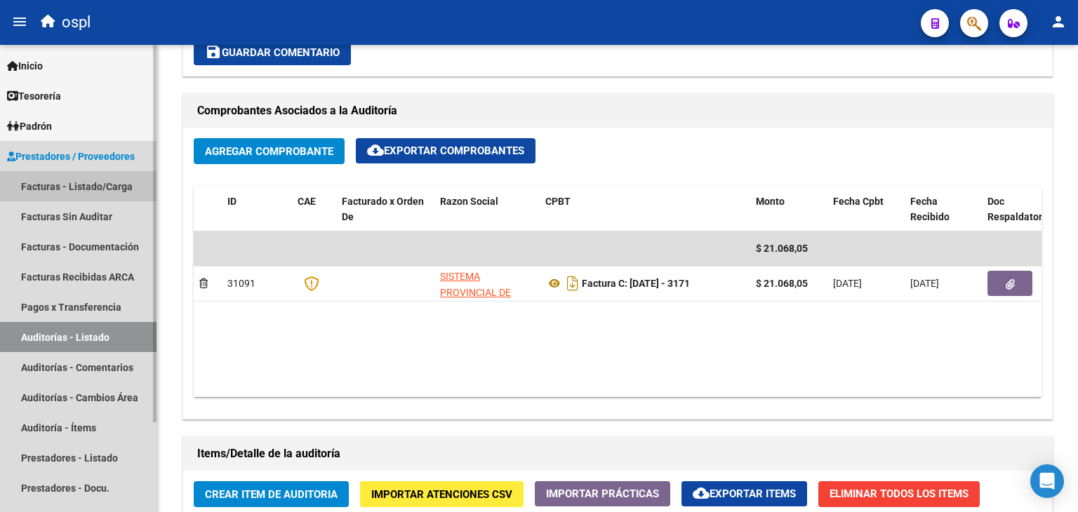
click at [81, 183] on link "Facturas - Listado/Carga" at bounding box center [78, 186] width 157 height 30
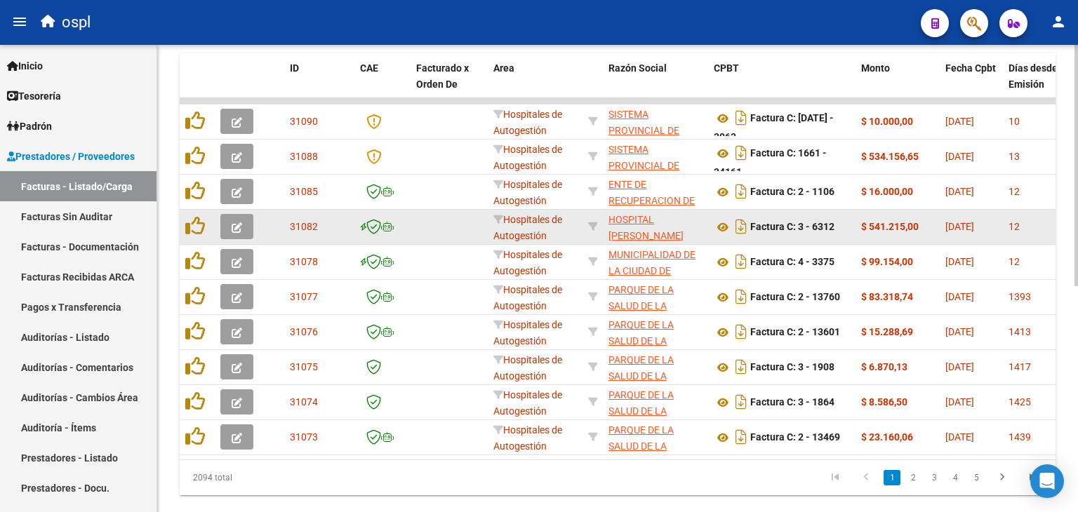
scroll to position [296, 0]
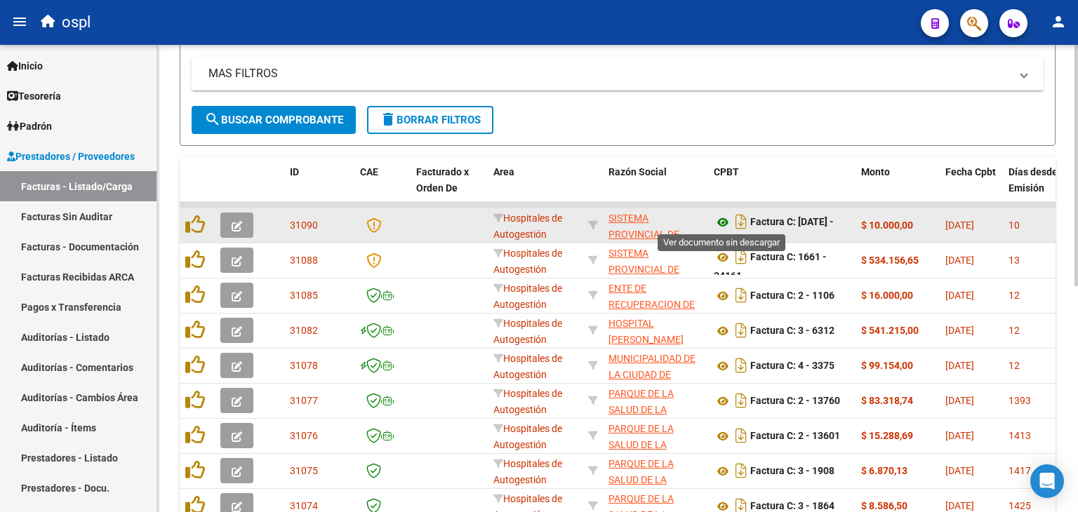
click at [720, 220] on icon at bounding box center [723, 222] width 18 height 17
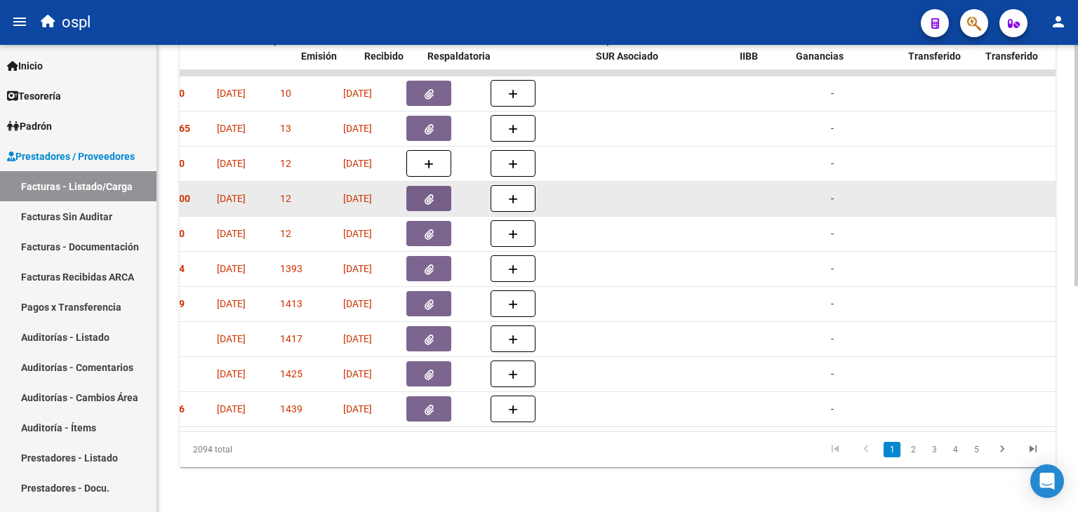
scroll to position [0, 708]
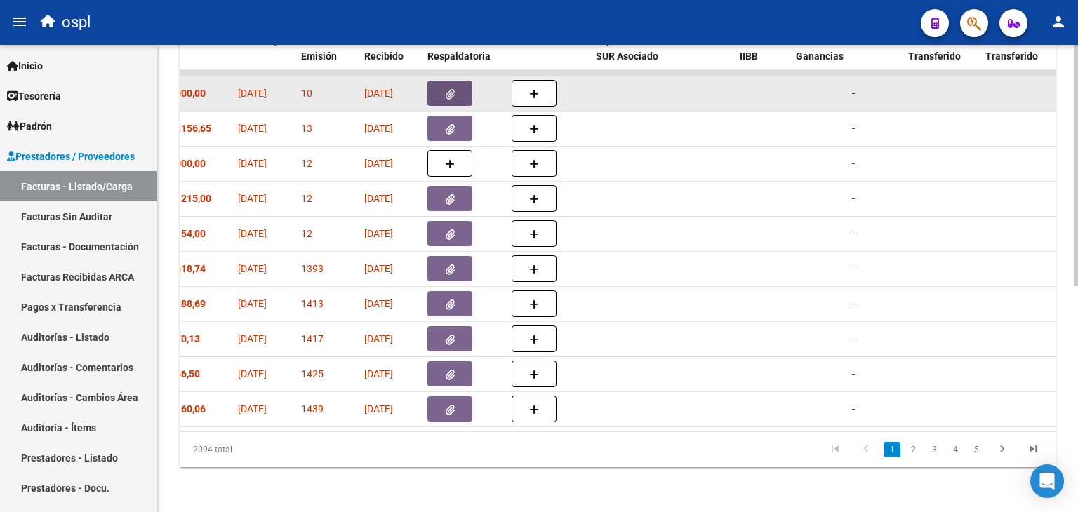
click at [449, 89] on icon "button" at bounding box center [450, 94] width 9 height 11
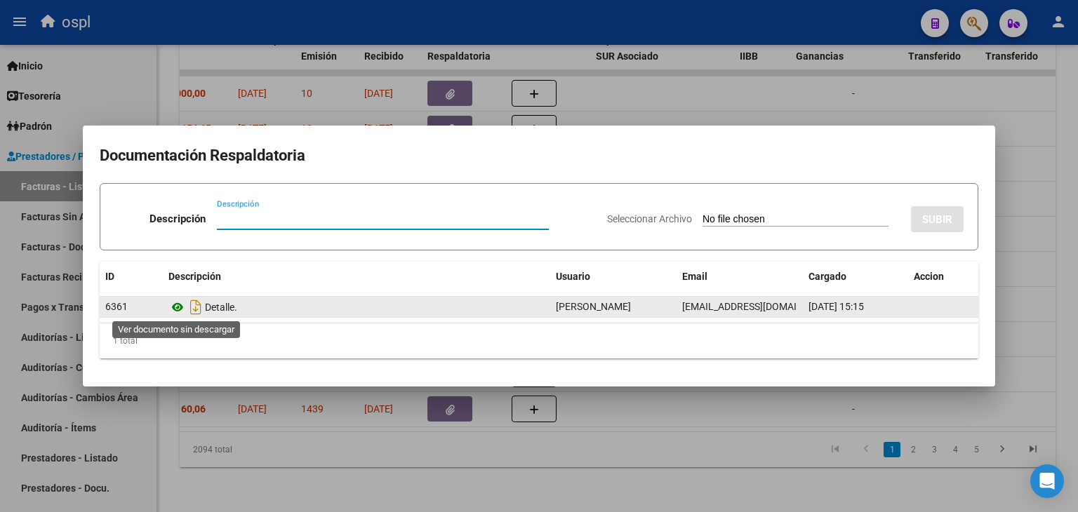
click at [180, 306] on icon at bounding box center [177, 307] width 18 height 17
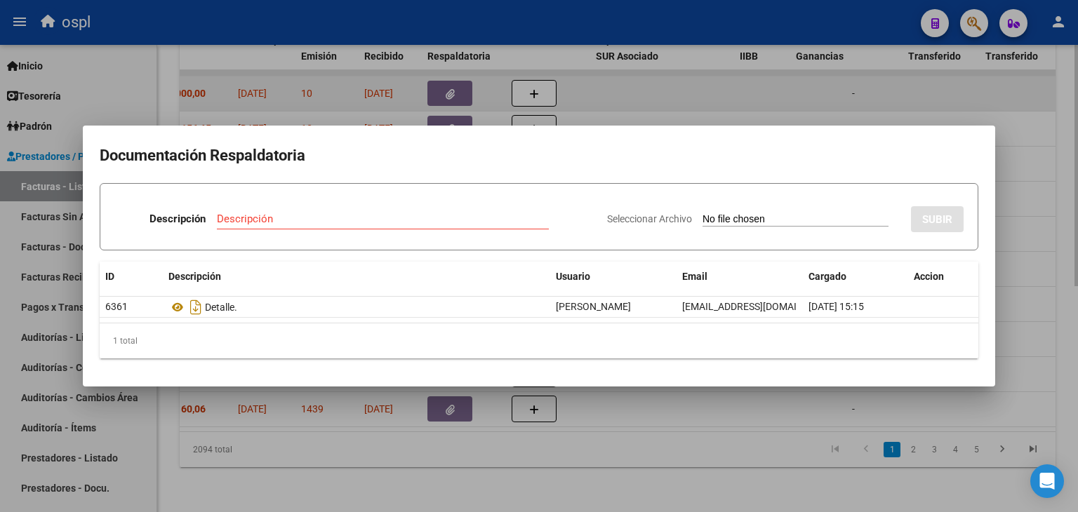
drag, startPoint x: 602, startPoint y: 94, endPoint x: 643, endPoint y: 98, distance: 40.9
click at [611, 97] on div at bounding box center [539, 256] width 1078 height 512
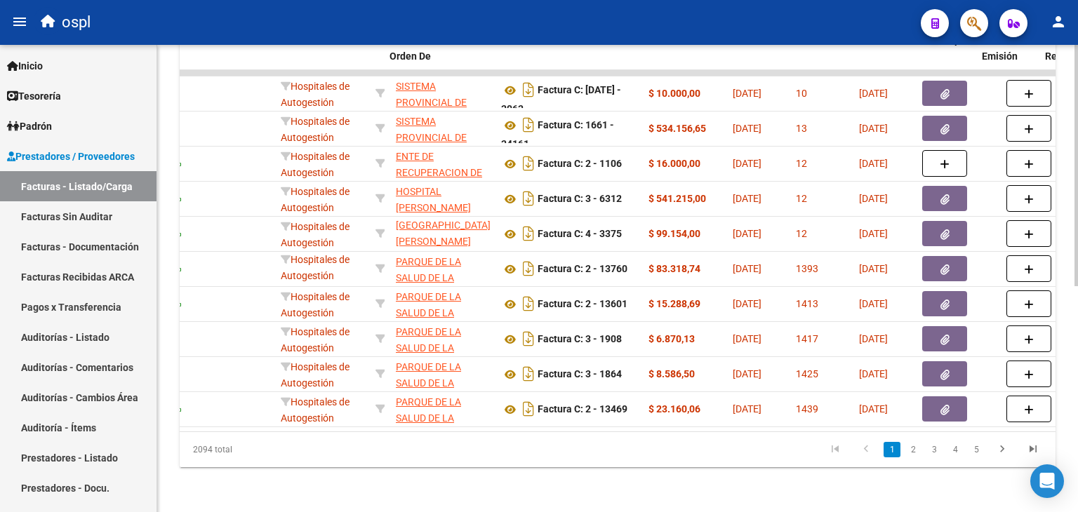
scroll to position [0, 0]
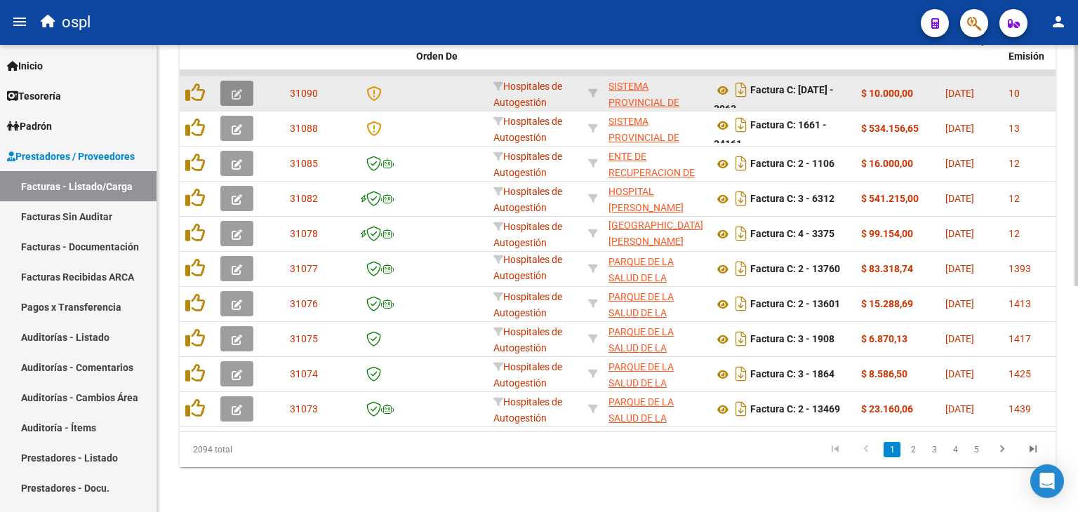
click at [233, 89] on icon "button" at bounding box center [237, 94] width 11 height 11
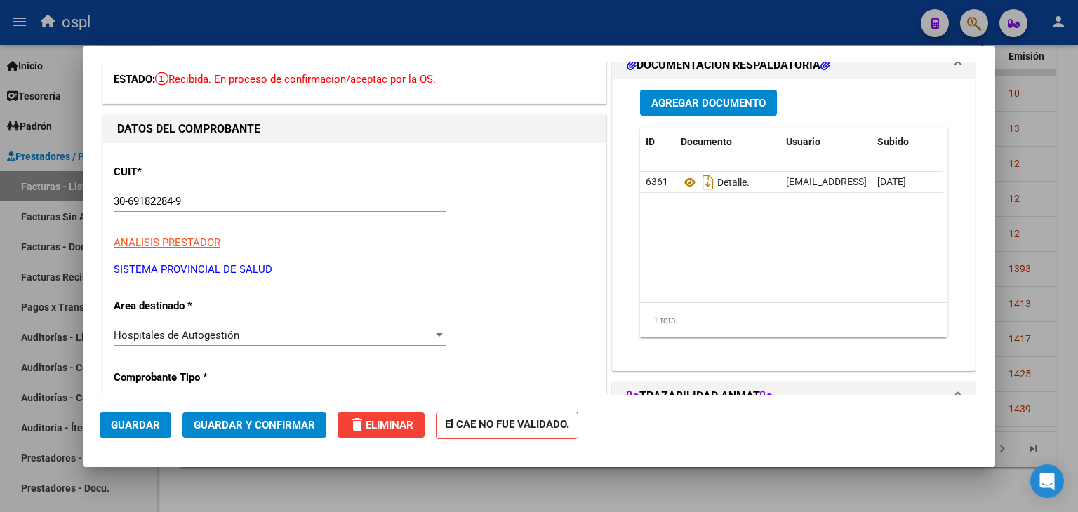
scroll to position [140, 0]
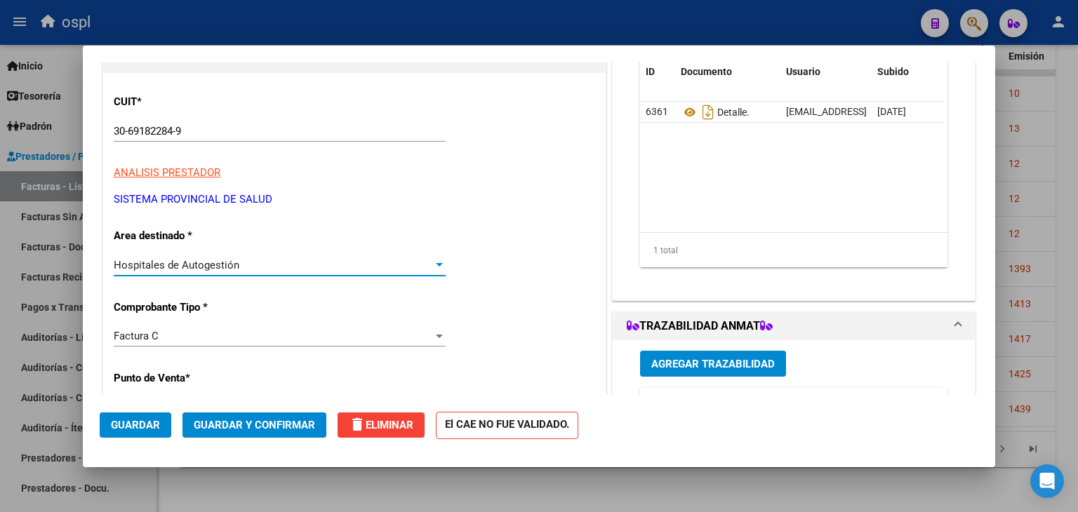
click at [246, 267] on div "Hospitales de Autogestión" at bounding box center [273, 265] width 319 height 13
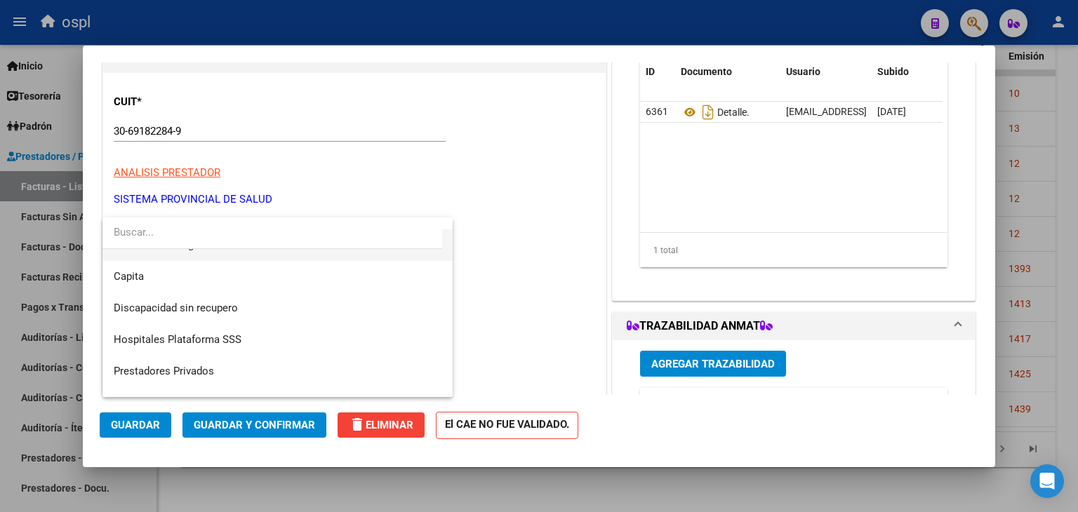
scroll to position [199, 0]
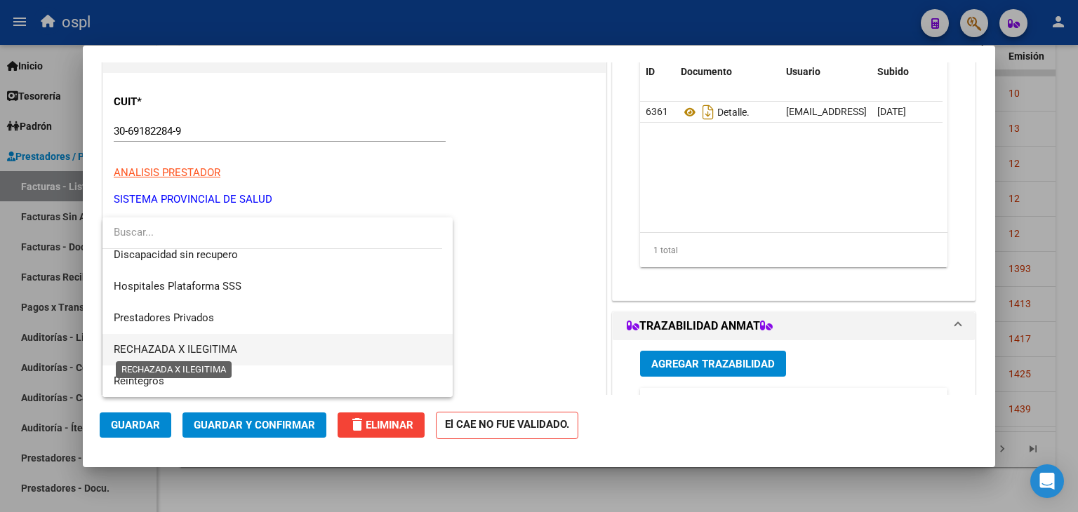
click at [230, 353] on span "RECHAZADA X ILEGITIMA" at bounding box center [176, 349] width 124 height 13
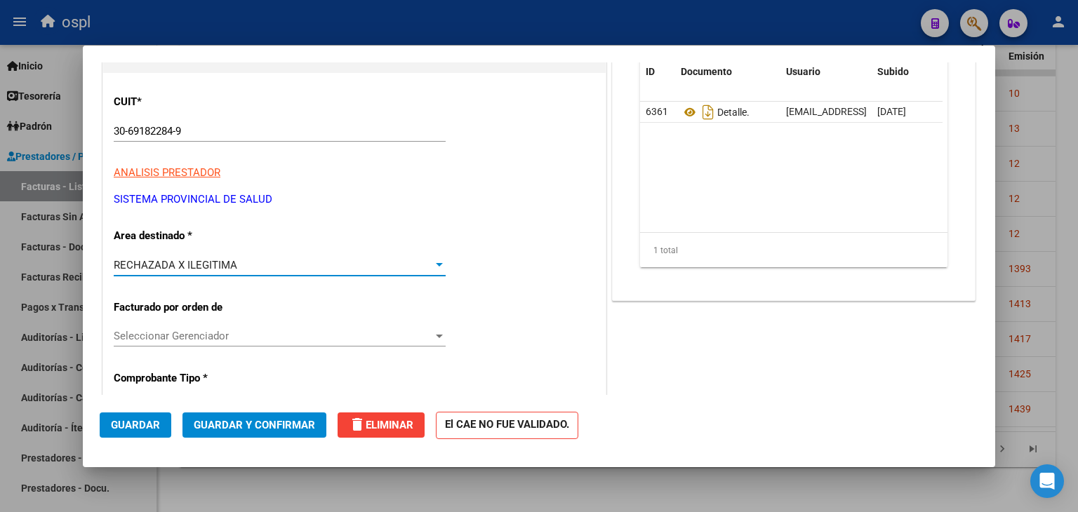
click at [261, 420] on span "Guardar y Confirmar" at bounding box center [254, 425] width 121 height 13
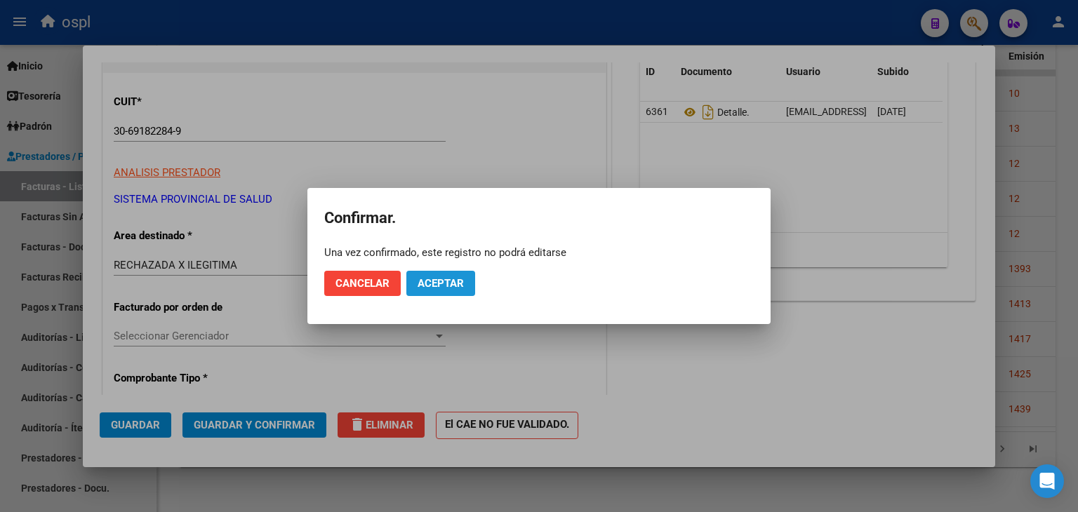
click at [450, 284] on span "Aceptar" at bounding box center [441, 283] width 46 height 13
click at [498, 286] on span "Guardar igualmente." at bounding box center [477, 283] width 119 height 13
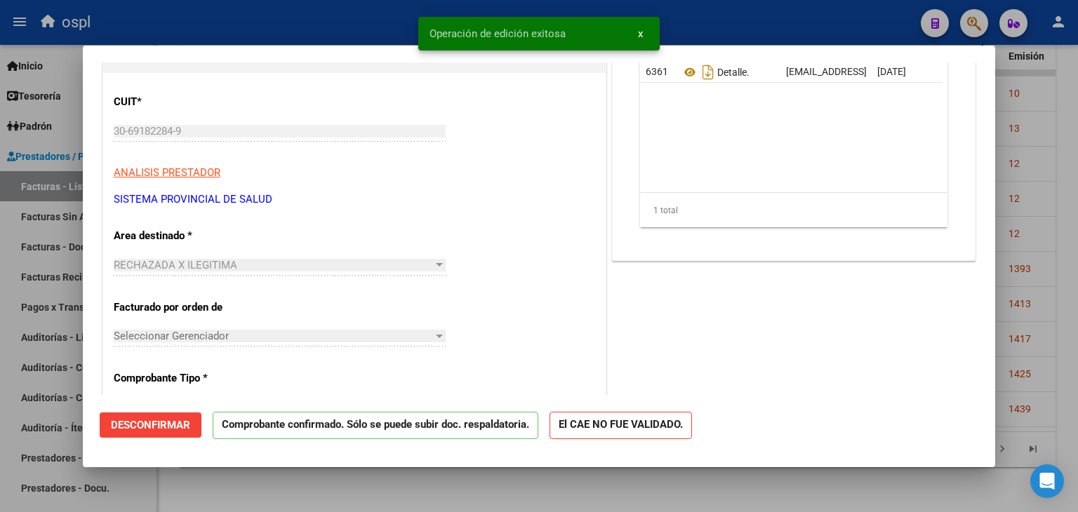
click at [48, 221] on div at bounding box center [539, 256] width 1078 height 512
type input "$ 0,00"
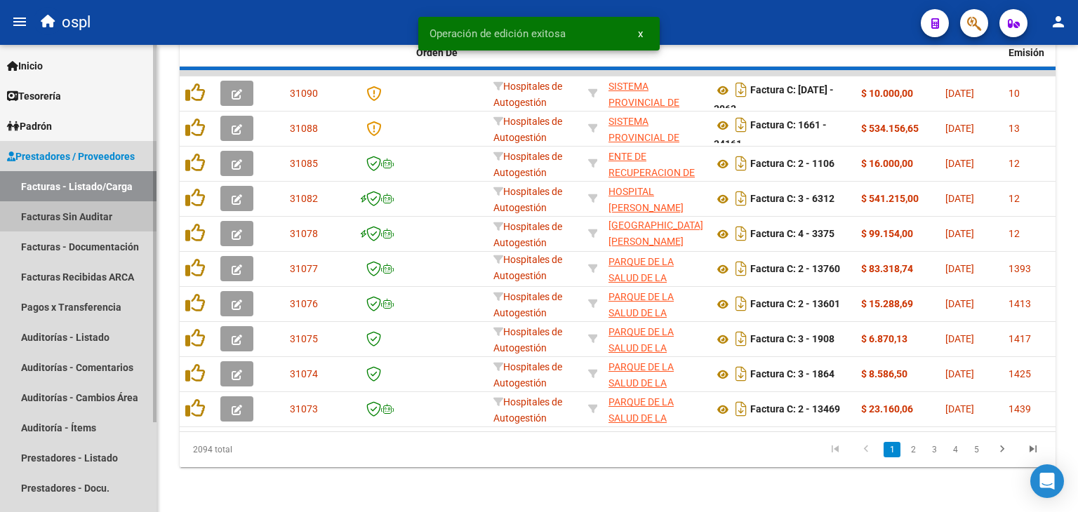
click at [56, 220] on link "Facturas Sin Auditar" at bounding box center [78, 216] width 157 height 30
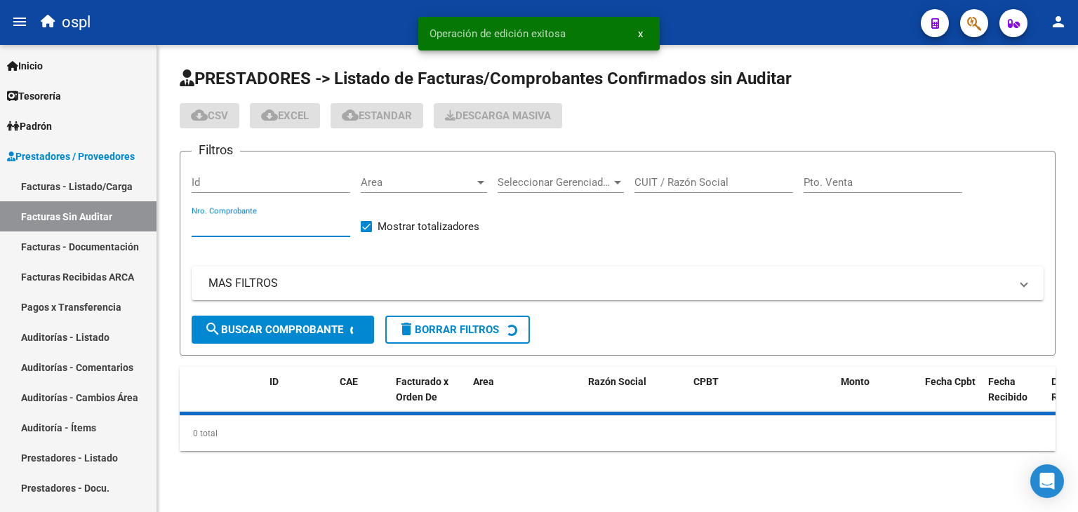
click at [278, 225] on input "Nro. Comprobante" at bounding box center [271, 226] width 159 height 13
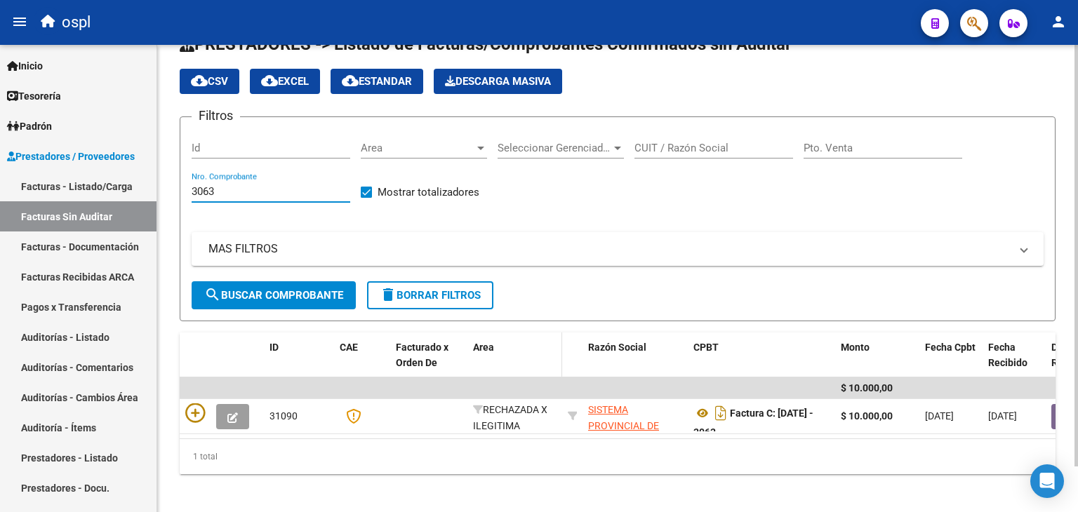
scroll to position [51, 0]
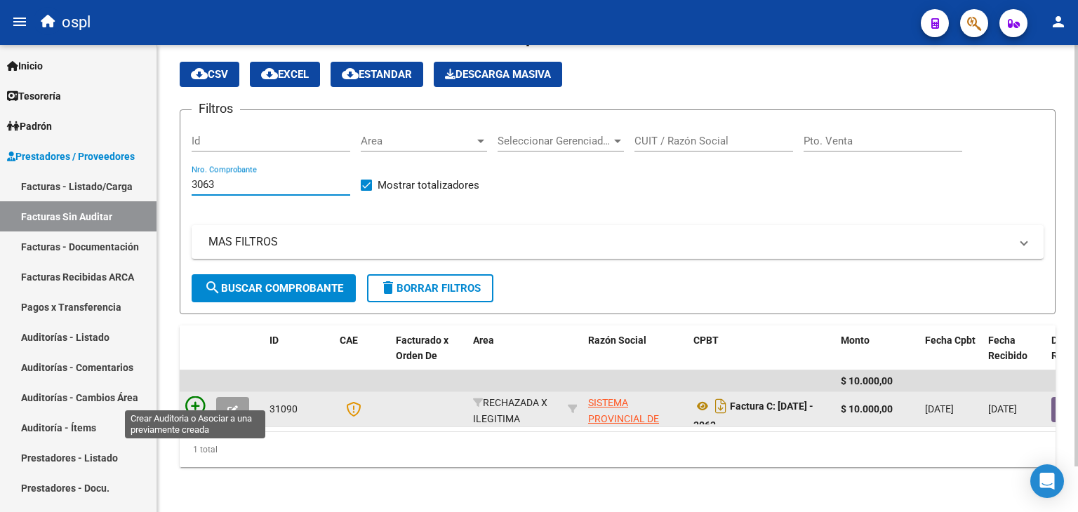
type input "3063"
click at [197, 397] on icon at bounding box center [195, 407] width 20 height 20
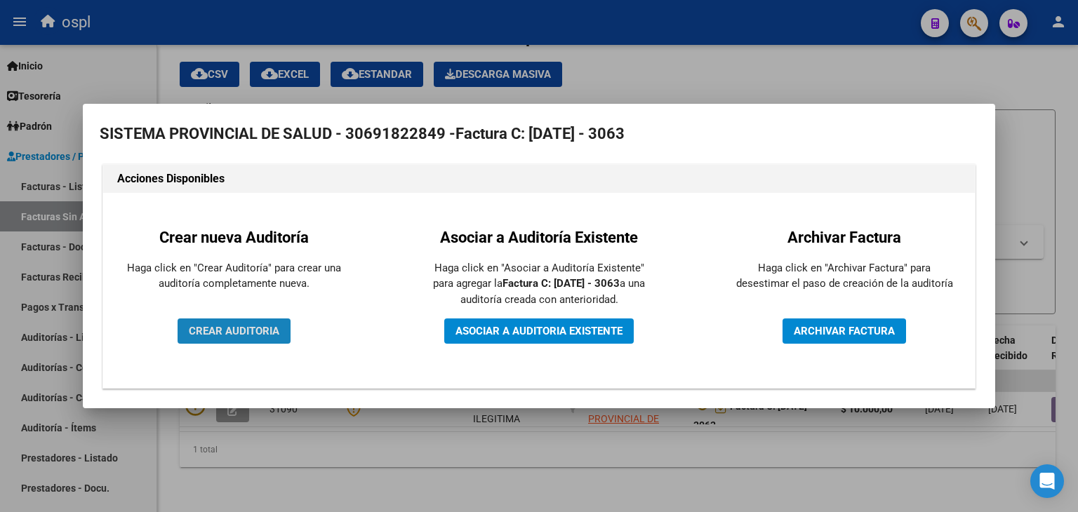
click at [239, 340] on button "CREAR AUDITORIA" at bounding box center [234, 331] width 113 height 25
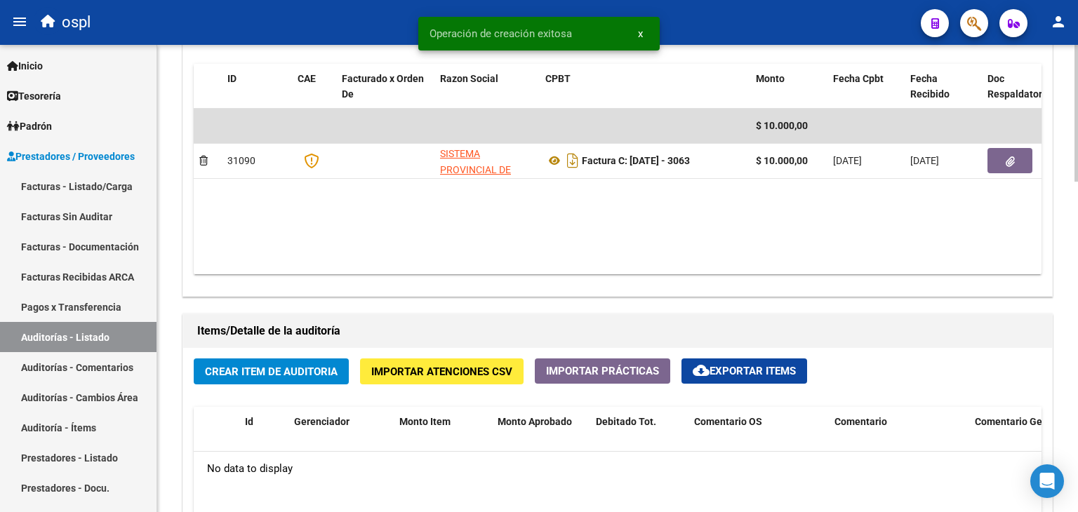
scroll to position [913, 0]
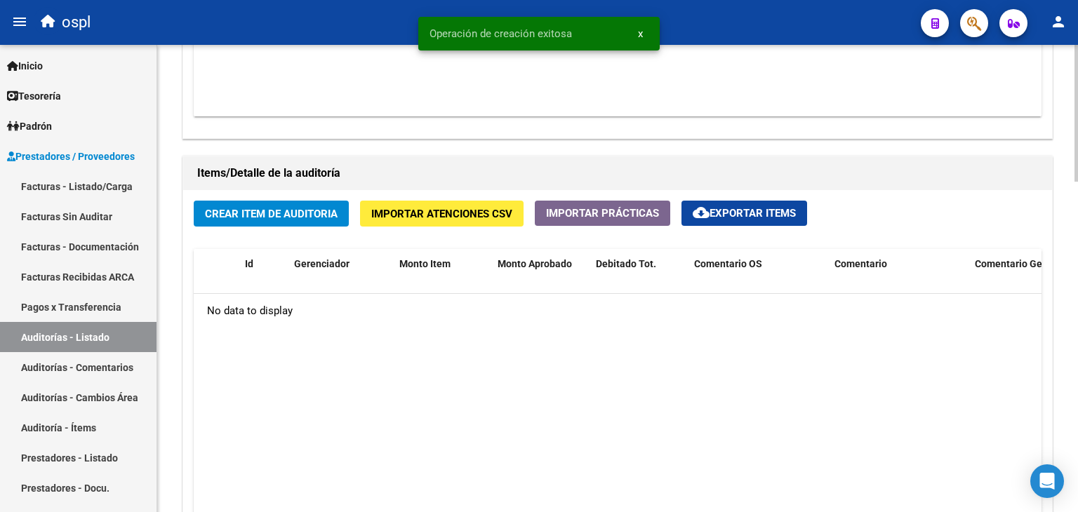
click at [256, 215] on span "Crear Item de Auditoria" at bounding box center [271, 214] width 133 height 13
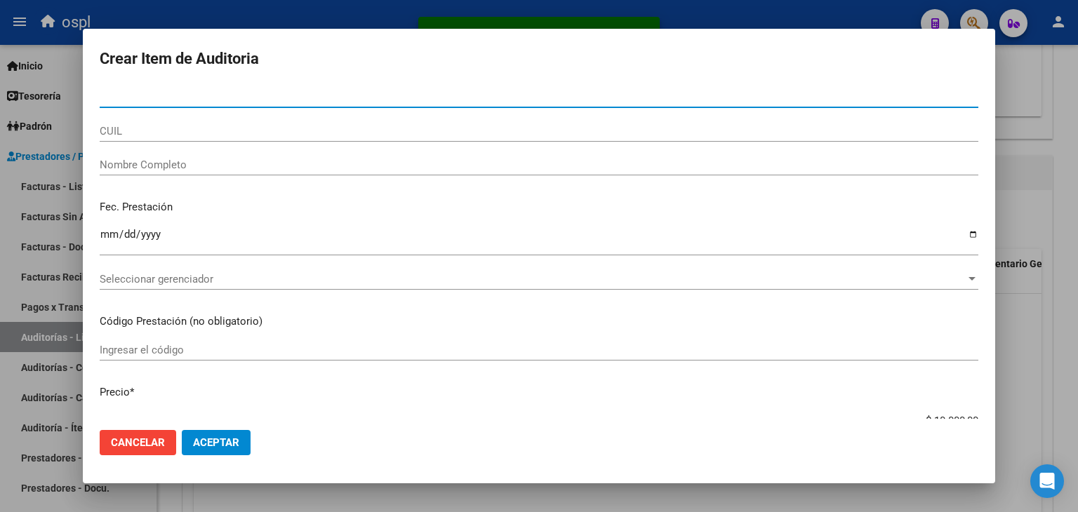
click at [174, 166] on input "Nombre Completo" at bounding box center [539, 165] width 879 height 13
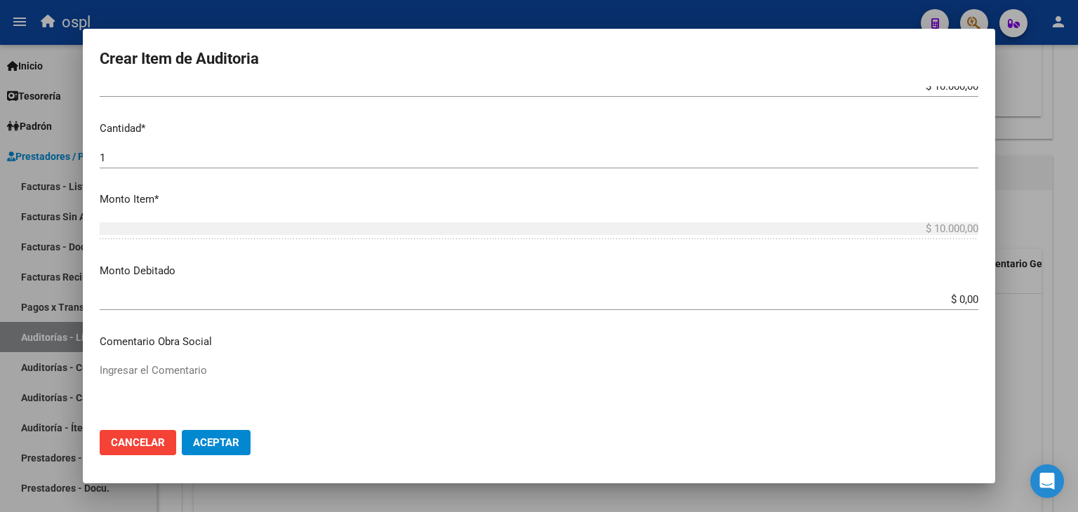
scroll to position [351, 0]
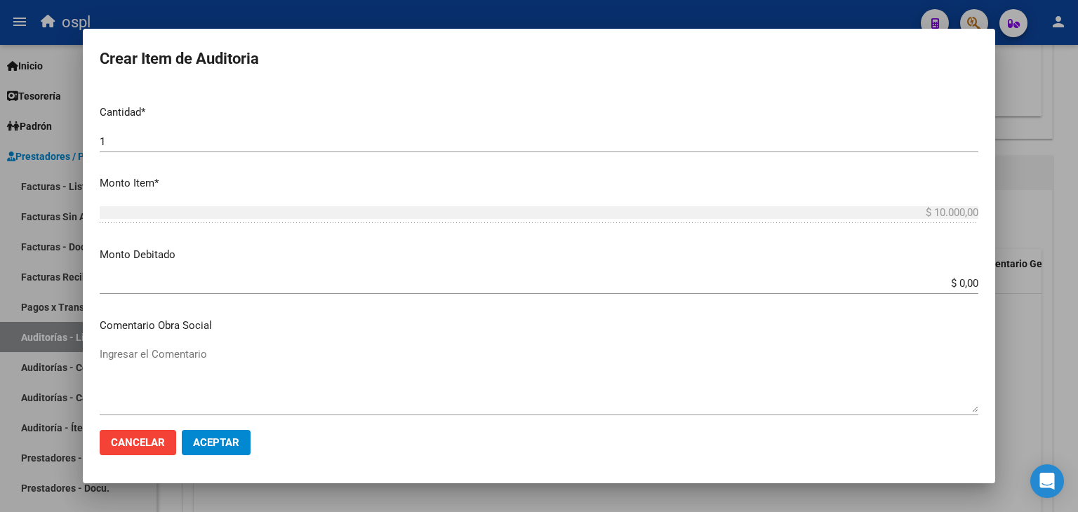
type input "TODOS"
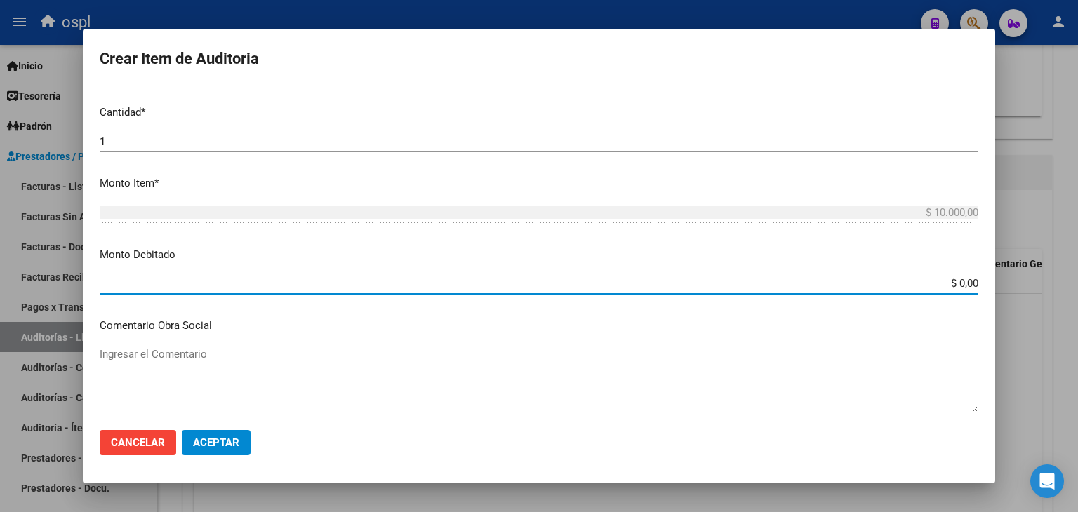
drag, startPoint x: 940, startPoint y: 279, endPoint x: 993, endPoint y: 290, distance: 53.8
click at [993, 290] on mat-dialog-content "Nro Documento CUIL TODOS Nombre Completo Fec. Prestación Ingresar la fecha Sele…" at bounding box center [539, 252] width 913 height 333
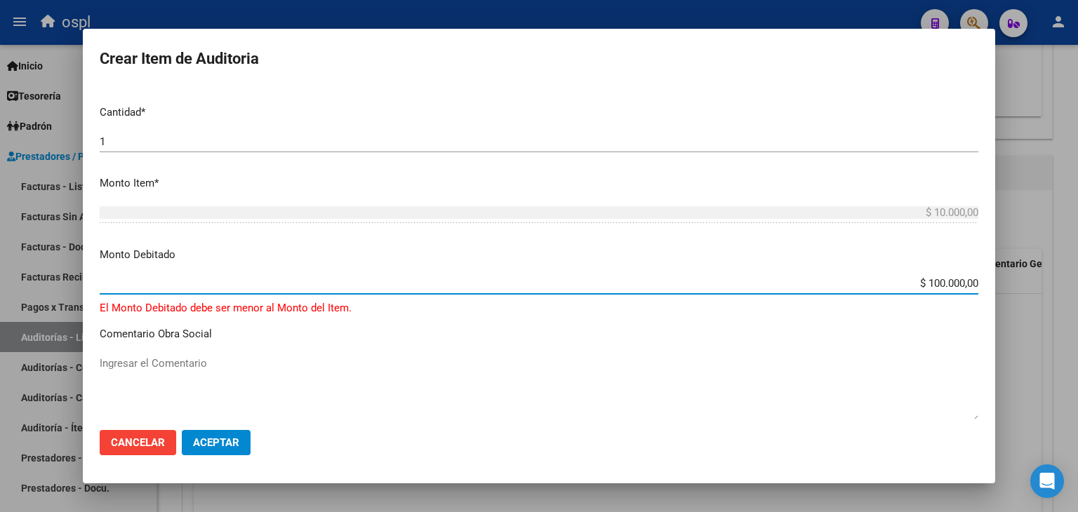
type input "$ 10.000,00"
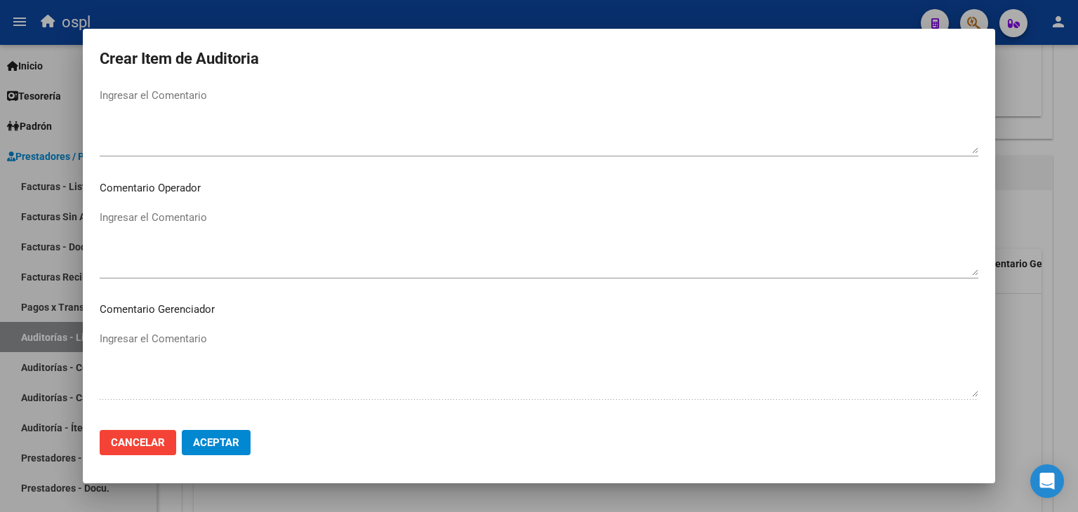
scroll to position [632, 0]
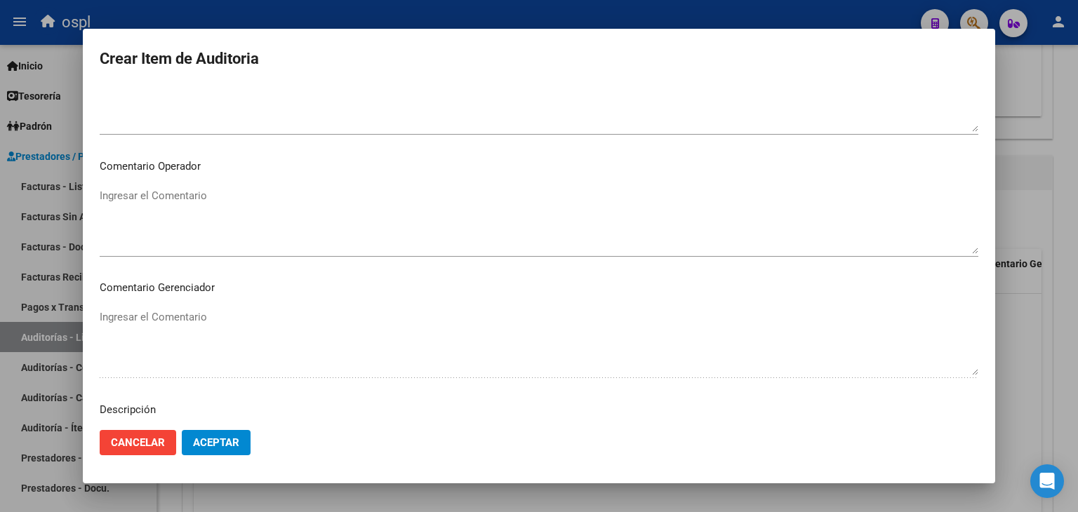
click at [320, 220] on textarea "Ingresar el Comentario" at bounding box center [539, 221] width 879 height 66
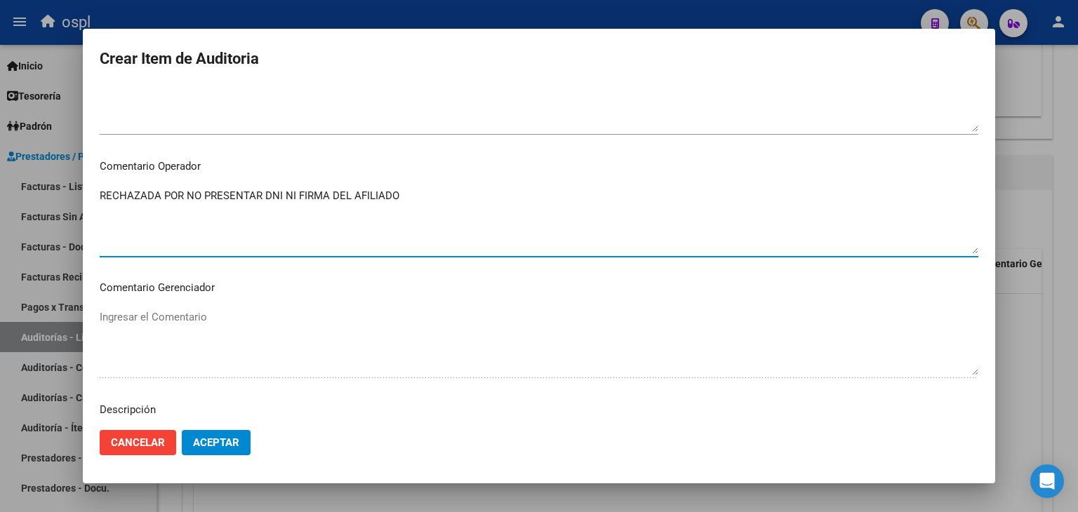
type textarea "RECHAZADA POR NO PRESENTAR DNI NI FIRMA DEL AFILIADO"
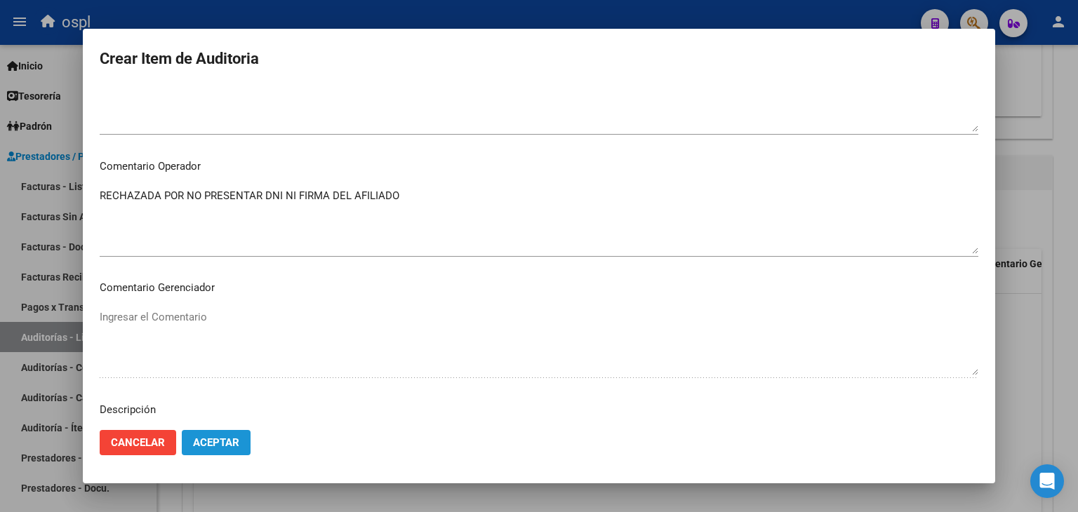
click at [225, 437] on span "Aceptar" at bounding box center [216, 443] width 46 height 13
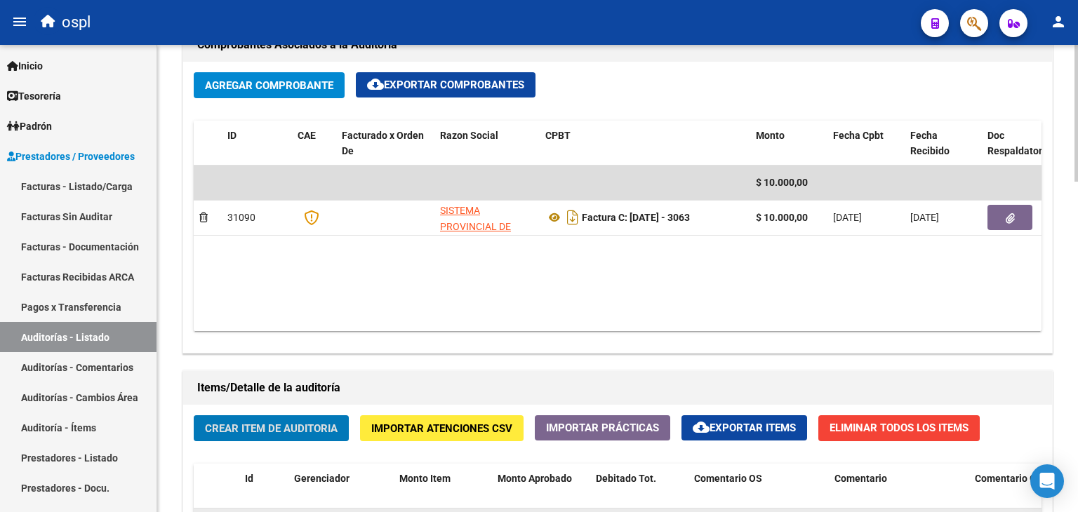
scroll to position [562, 0]
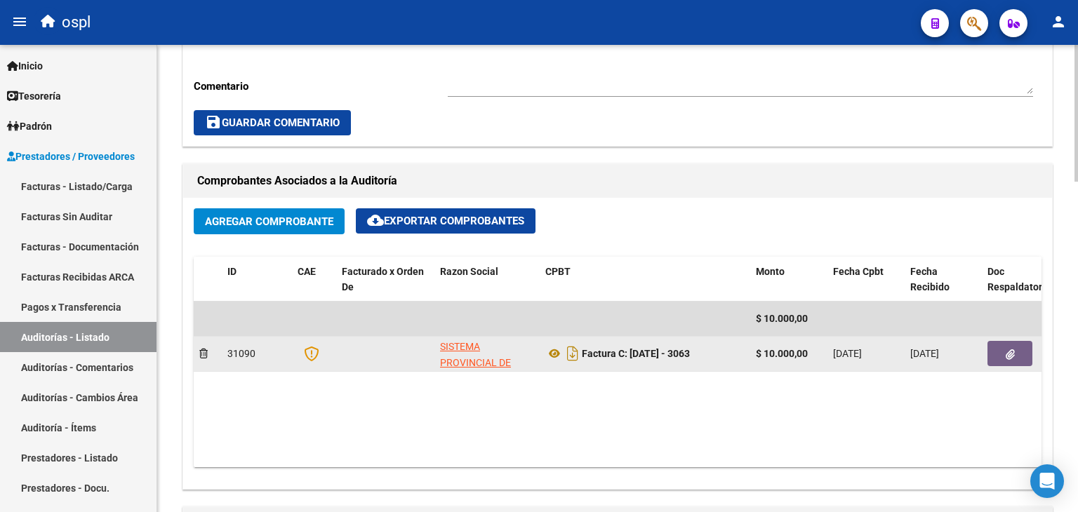
click at [1011, 352] on icon "button" at bounding box center [1010, 355] width 9 height 11
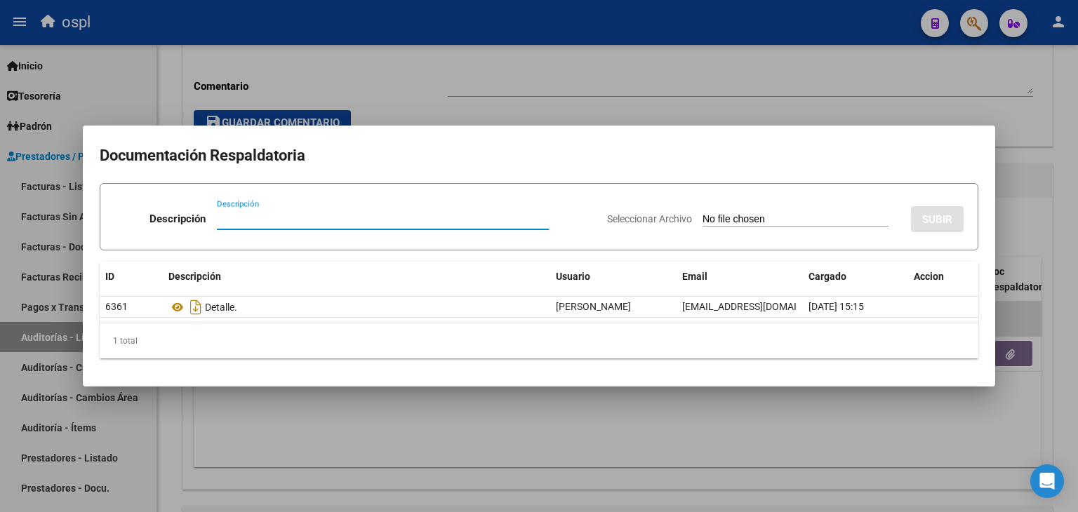
click at [745, 219] on input "Seleccionar Archivo" at bounding box center [796, 219] width 186 height 13
type input "C:\fakepath\RECHAZO X ILEGITIMA - FC 3063.pdf"
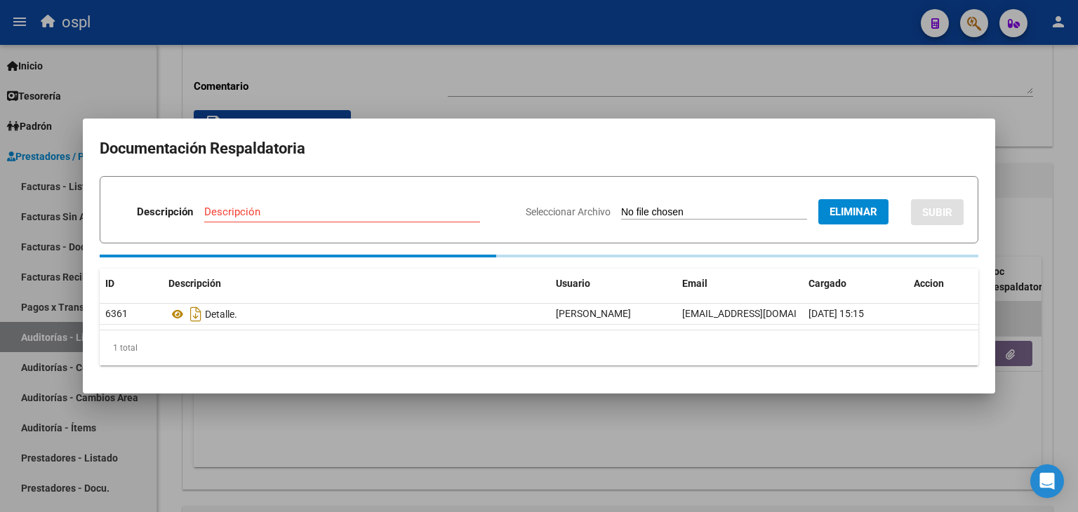
click at [299, 204] on div "Descripción" at bounding box center [342, 211] width 276 height 21
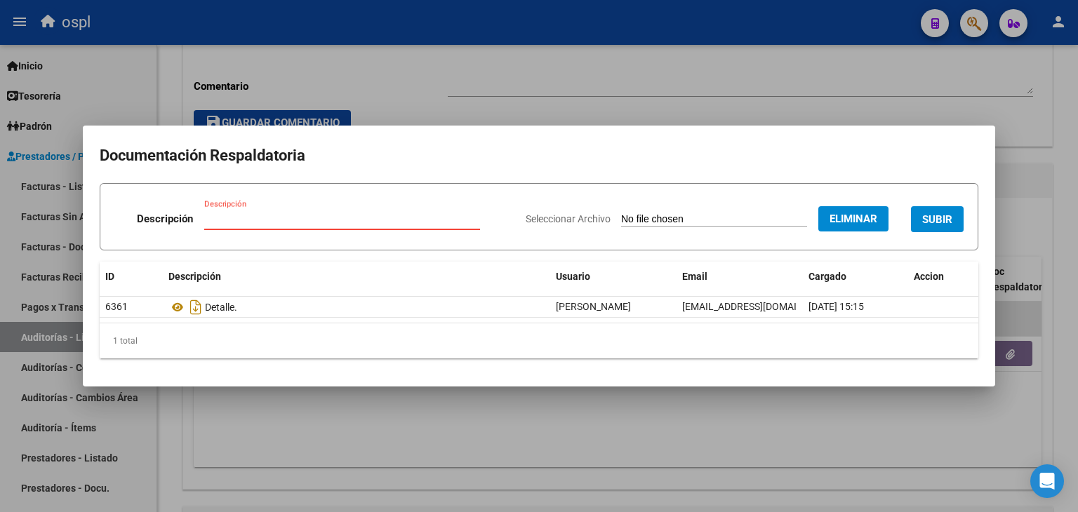
click at [299, 204] on div "Descripción Descripción" at bounding box center [314, 222] width 400 height 42
click at [278, 223] on input "Descripción" at bounding box center [342, 219] width 276 height 13
type input "RECHAZO"
click at [927, 219] on span "SUBIR" at bounding box center [937, 219] width 30 height 13
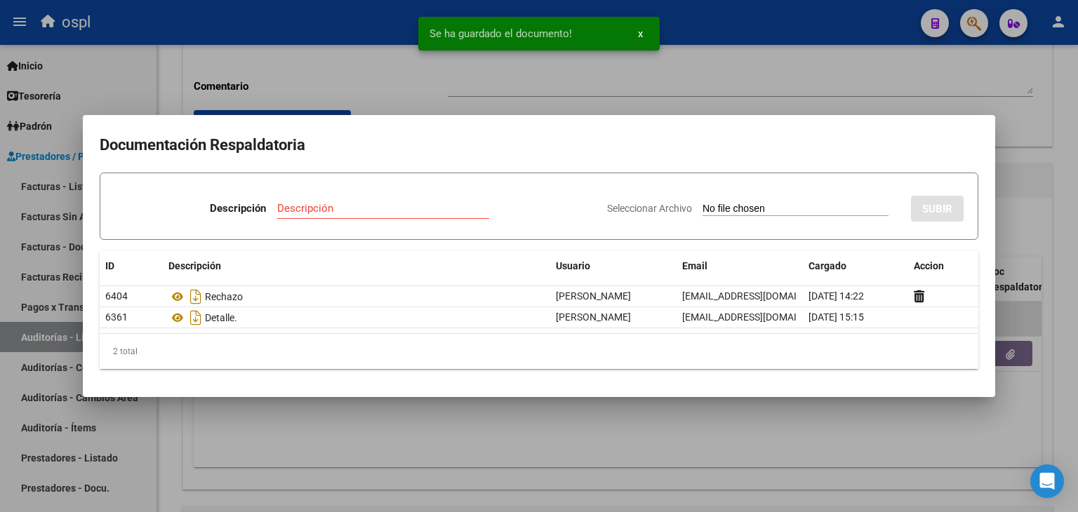
click at [295, 394] on mat-dialog-container "Documentación Respaldatoria Descripción Descripción Seleccionar Archivo SUBIR I…" at bounding box center [539, 255] width 913 height 281
click at [76, 187] on div at bounding box center [539, 256] width 1078 height 512
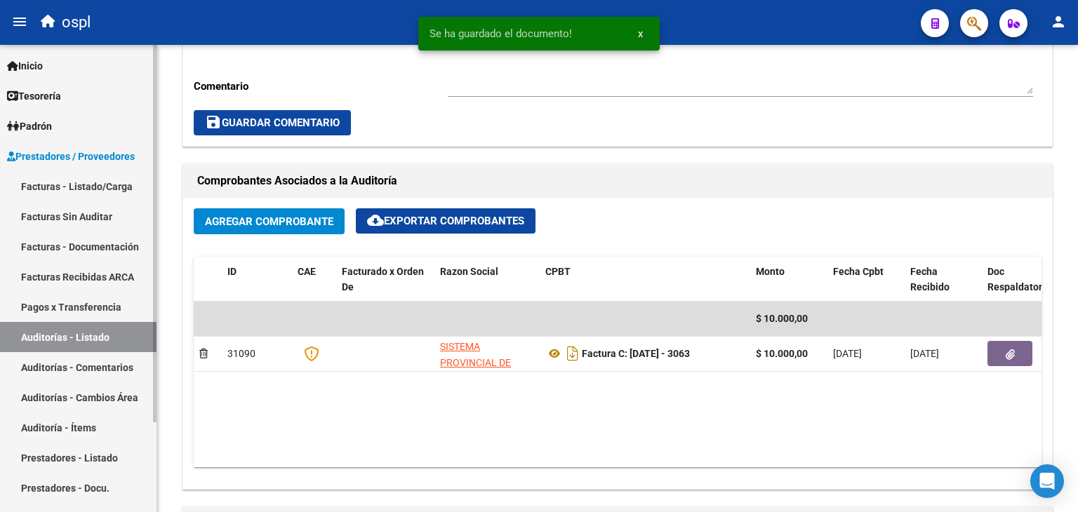
click at [72, 185] on link "Facturas - Listado/Carga" at bounding box center [78, 186] width 157 height 30
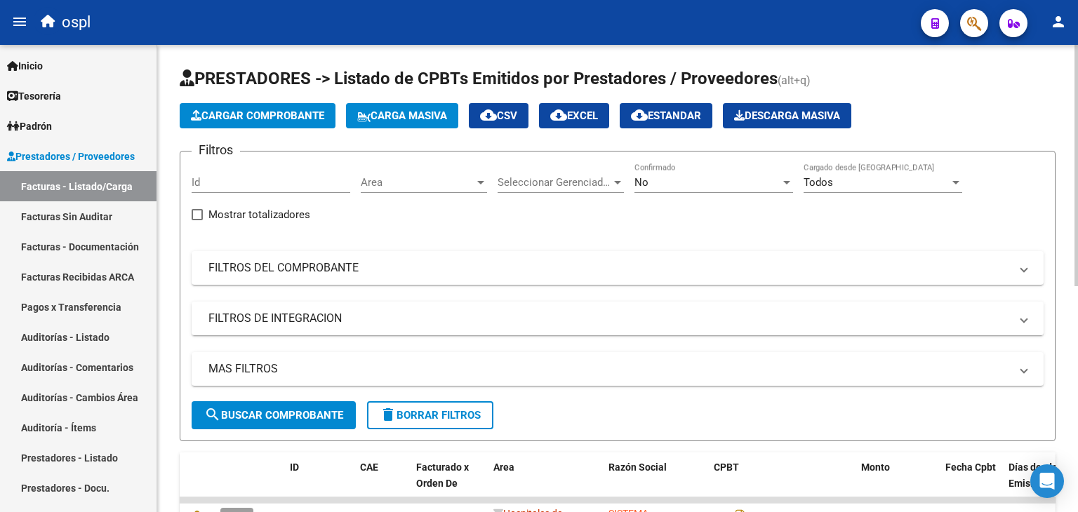
click at [422, 175] on div "Area Area" at bounding box center [424, 178] width 126 height 30
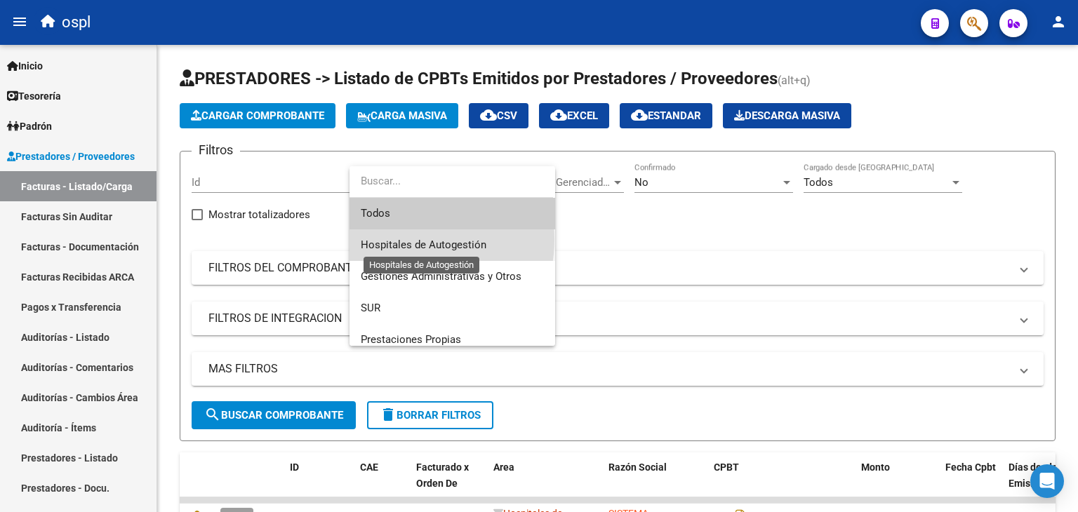
click at [404, 239] on span "Hospitales de Autogestión" at bounding box center [424, 245] width 126 height 13
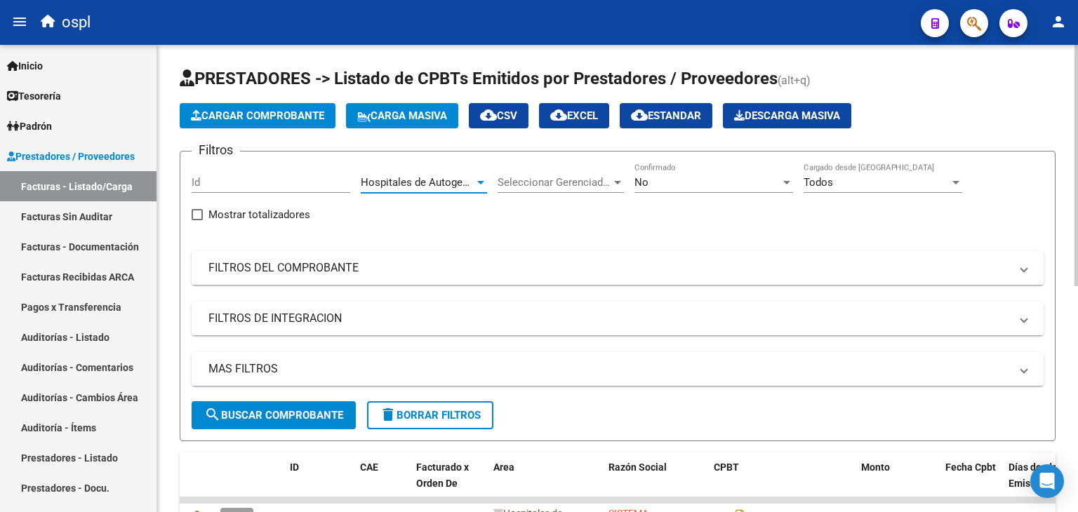
click at [336, 268] on mat-panel-title "FILTROS DEL COMPROBANTE" at bounding box center [609, 267] width 802 height 15
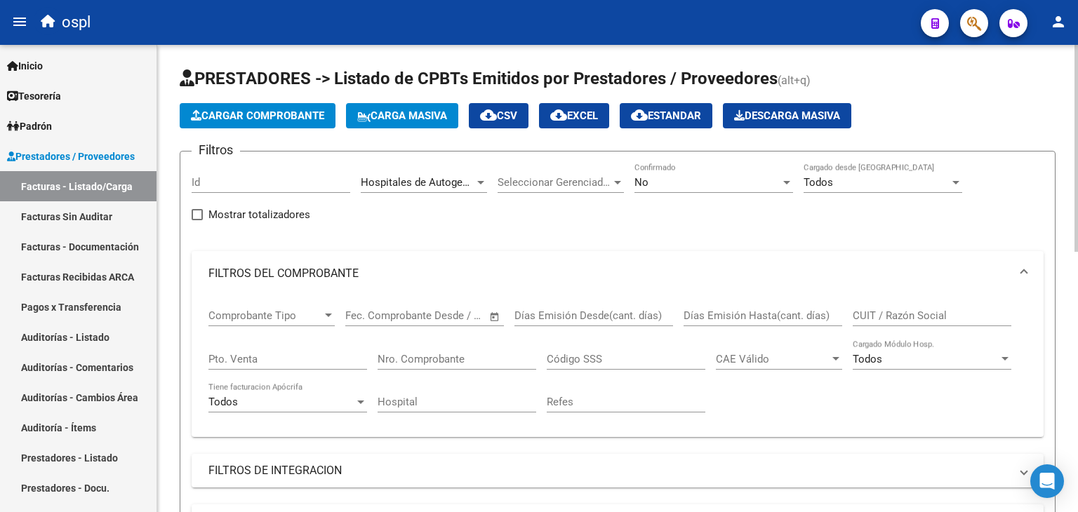
click at [500, 313] on span "Open calendar" at bounding box center [495, 317] width 34 height 34
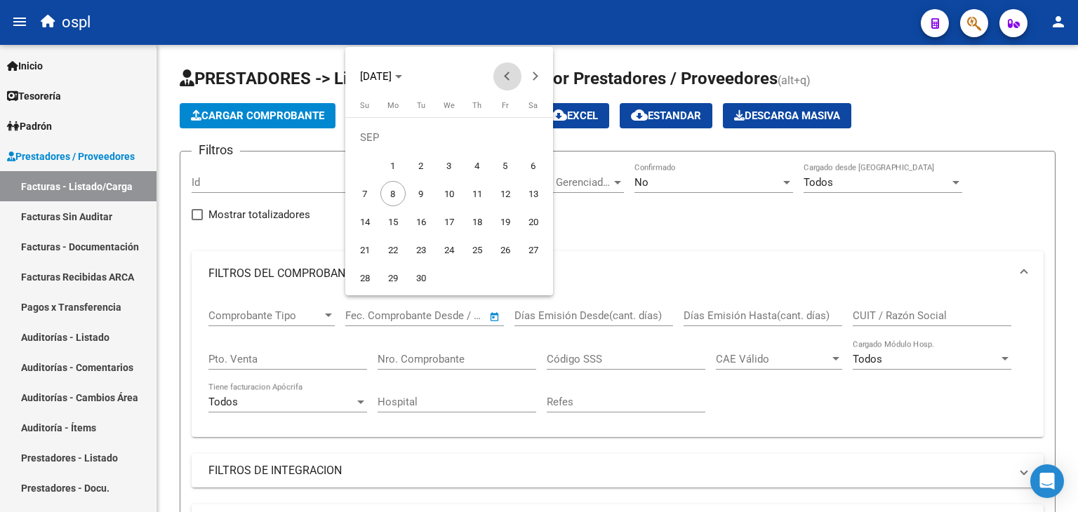
click at [513, 79] on span "Previous month" at bounding box center [507, 76] width 28 height 28
click at [507, 136] on span "1" at bounding box center [505, 137] width 25 height 25
type input "[DATE]"
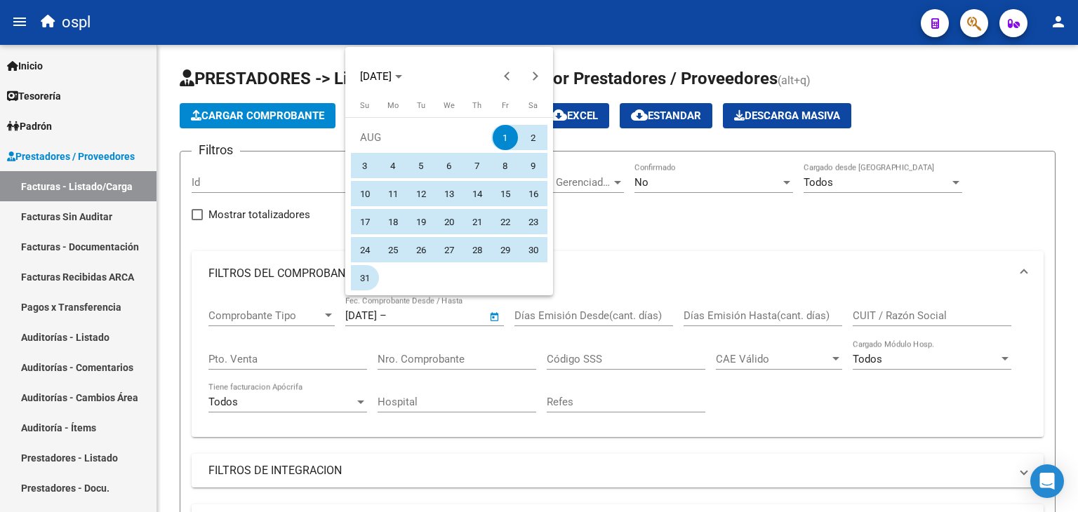
click at [366, 279] on span "31" at bounding box center [364, 277] width 25 height 25
type input "[DATE]"
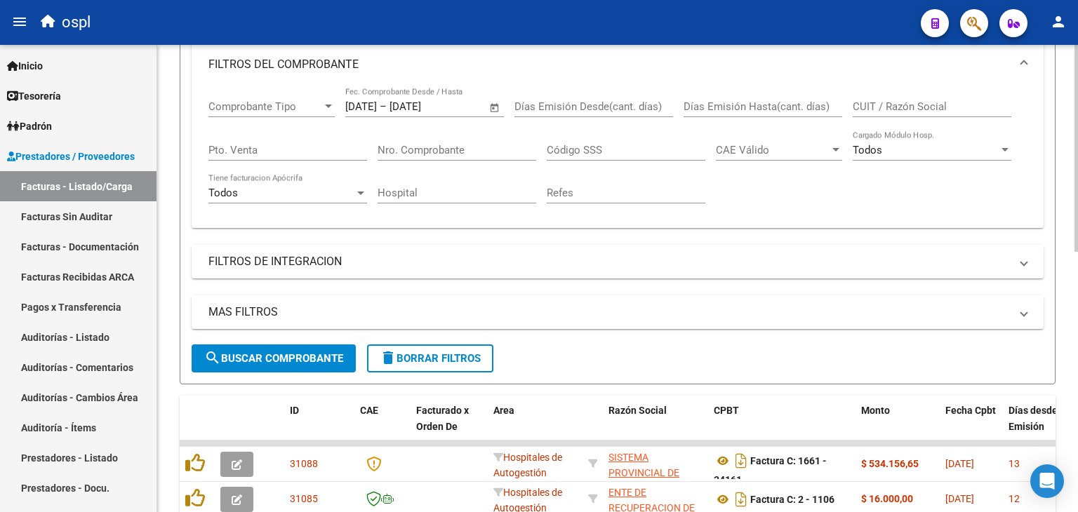
scroll to position [211, 0]
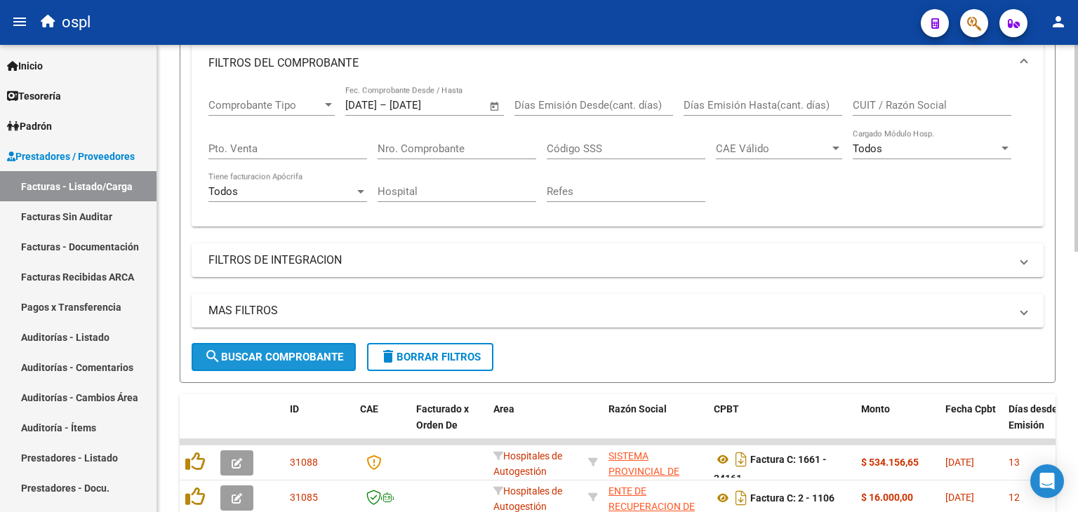
click at [262, 352] on span "search Buscar Comprobante" at bounding box center [273, 357] width 139 height 13
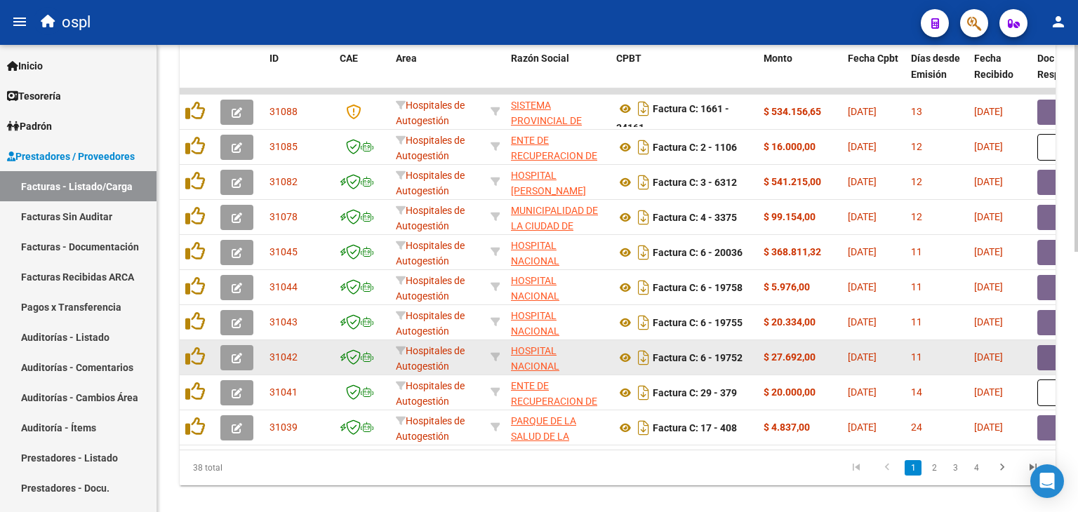
scroll to position [491, 0]
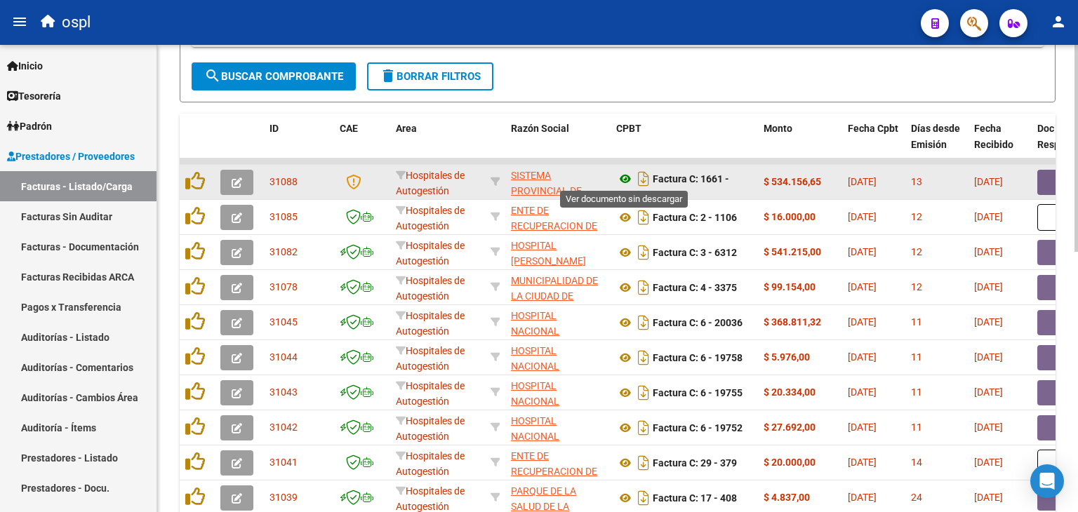
click at [626, 175] on icon at bounding box center [625, 179] width 18 height 17
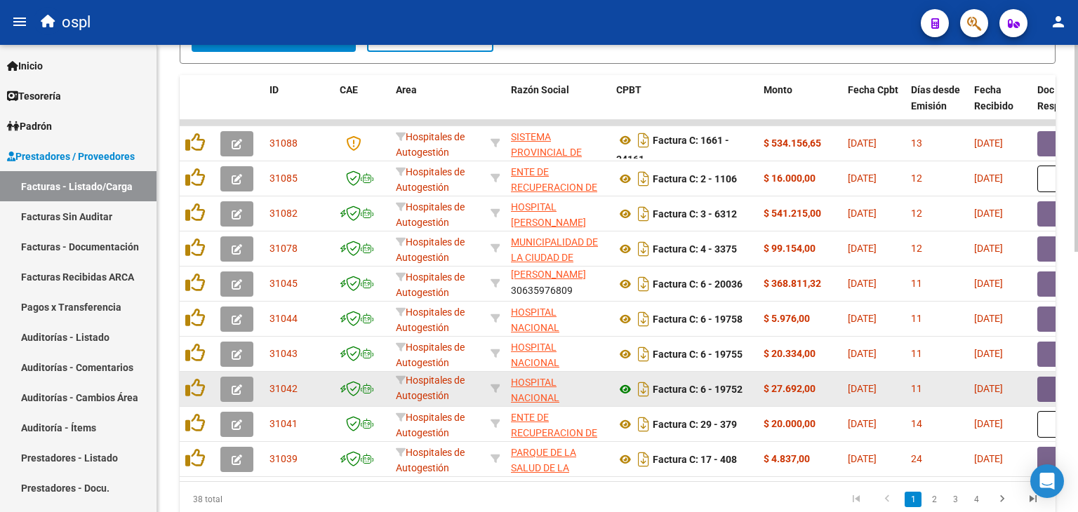
scroll to position [562, 0]
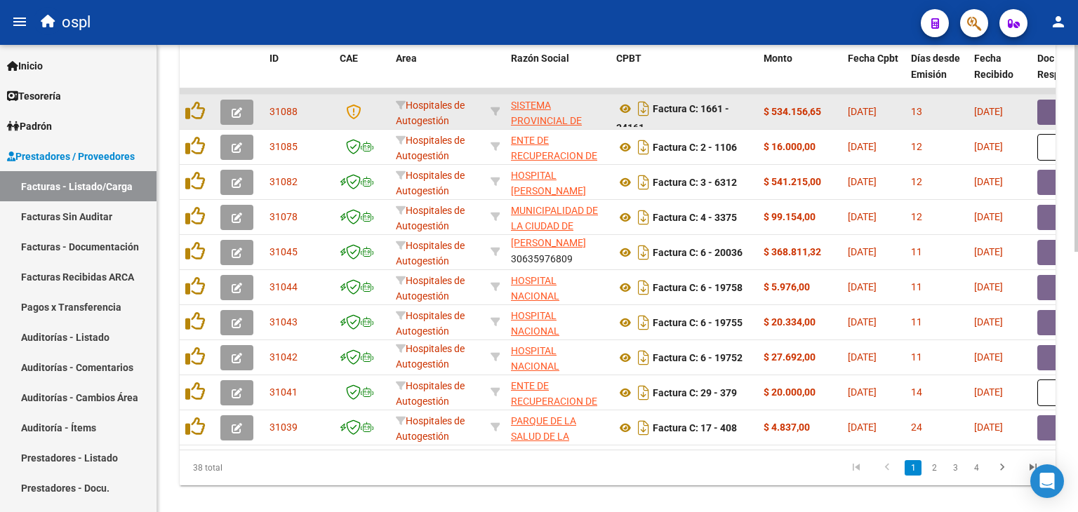
click at [1049, 104] on button "button" at bounding box center [1059, 112] width 45 height 25
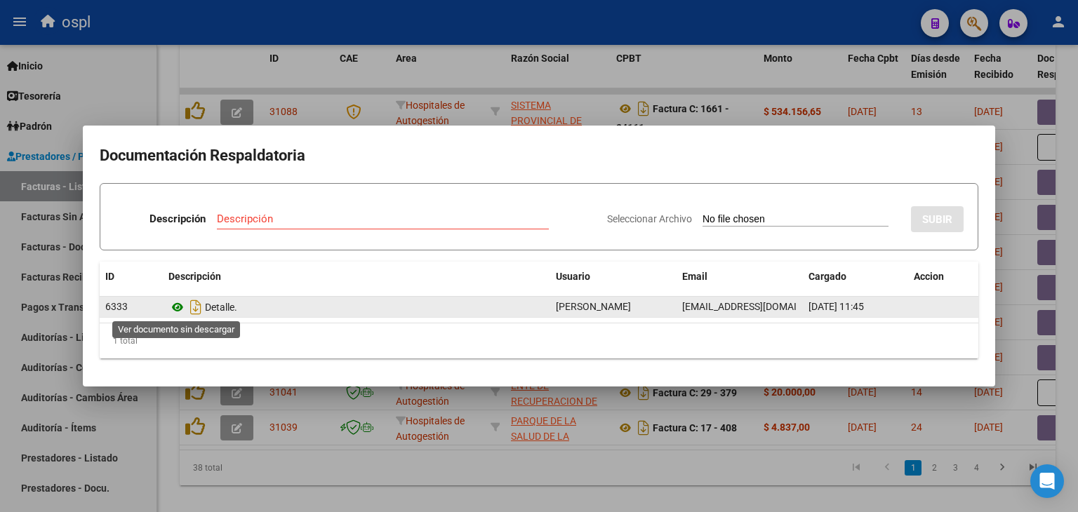
click at [178, 304] on icon at bounding box center [177, 307] width 18 height 17
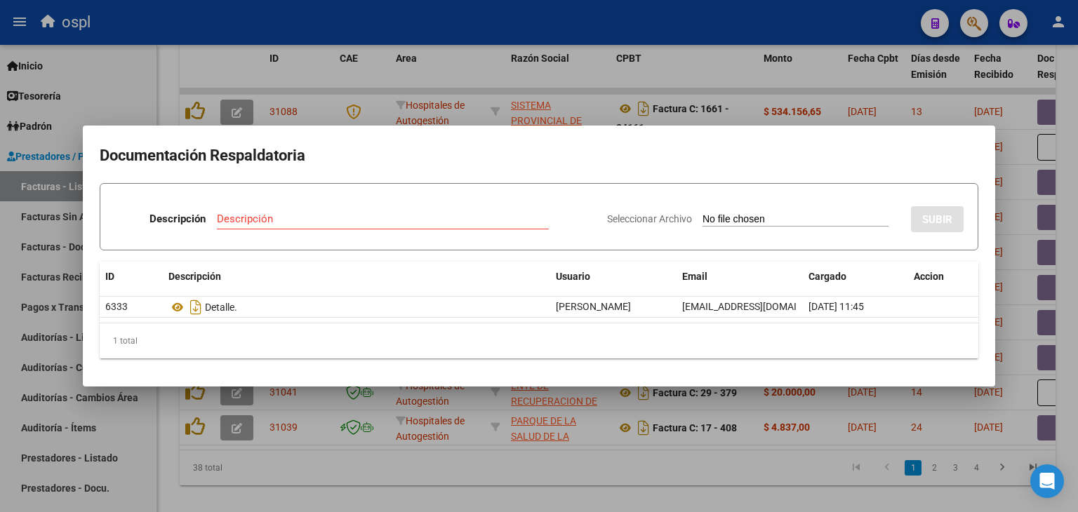
drag, startPoint x: 331, startPoint y: 94, endPoint x: 278, endPoint y: 6, distance: 103.3
click at [330, 91] on div at bounding box center [539, 256] width 1078 height 512
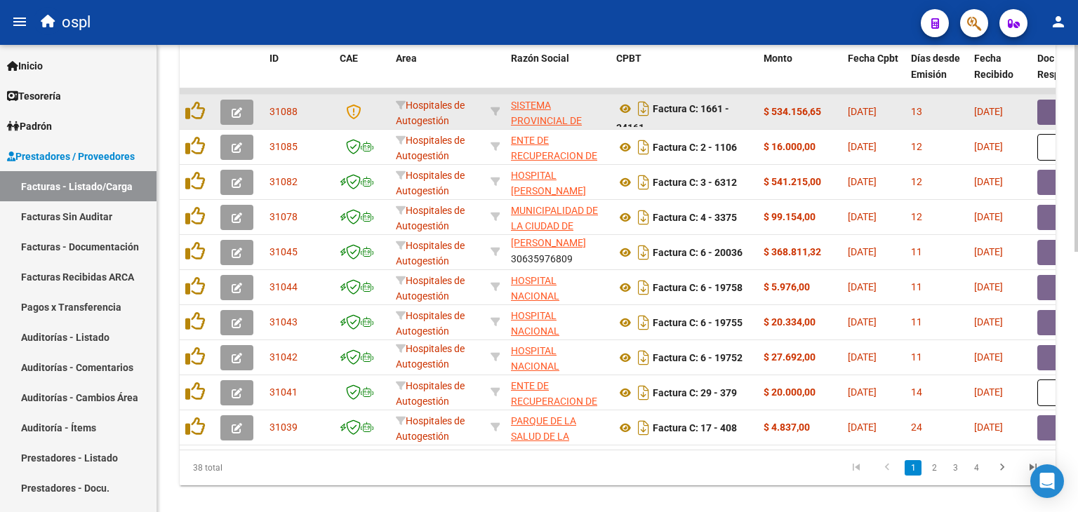
click at [236, 116] on icon "button" at bounding box center [237, 112] width 11 height 11
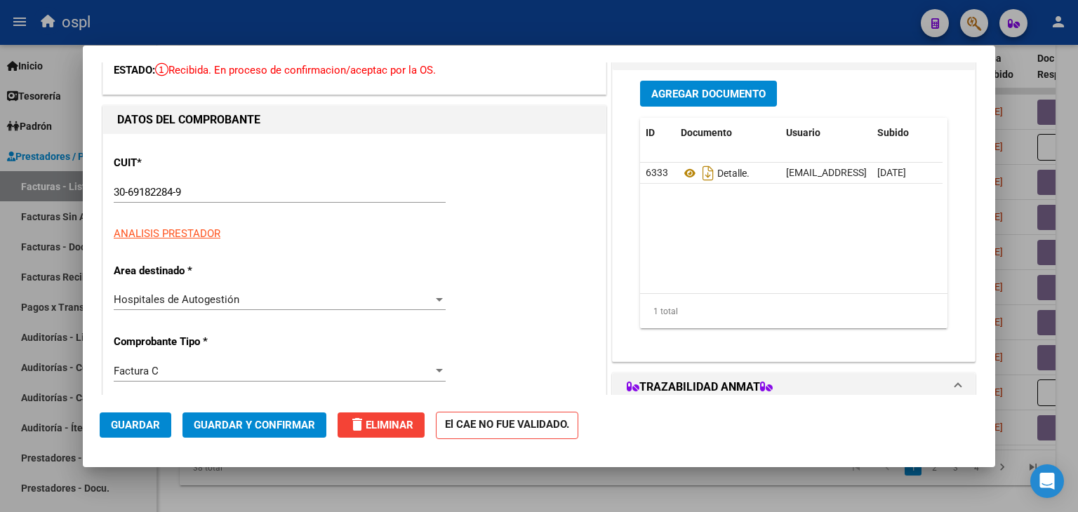
scroll to position [211, 0]
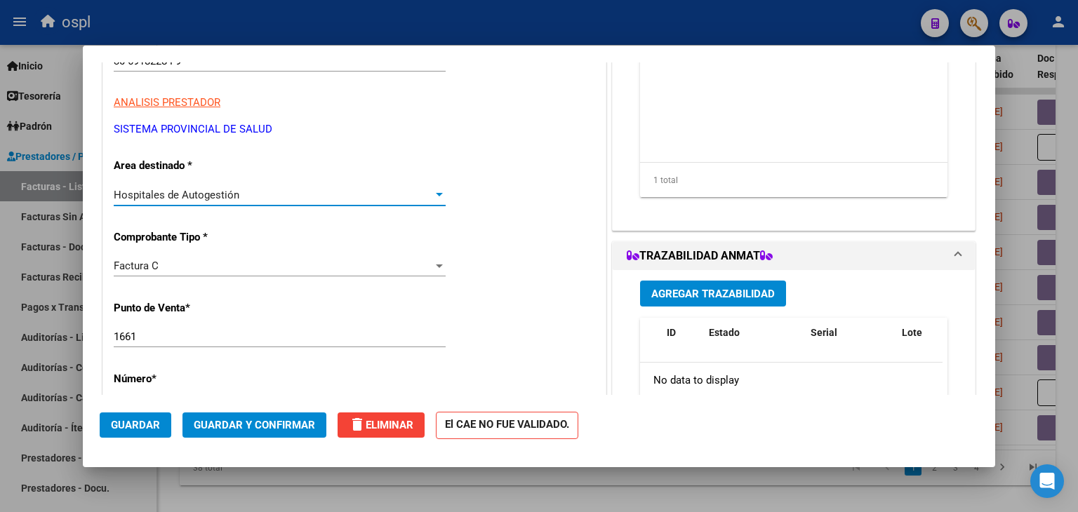
click at [323, 197] on div "Hospitales de Autogestión" at bounding box center [273, 195] width 319 height 13
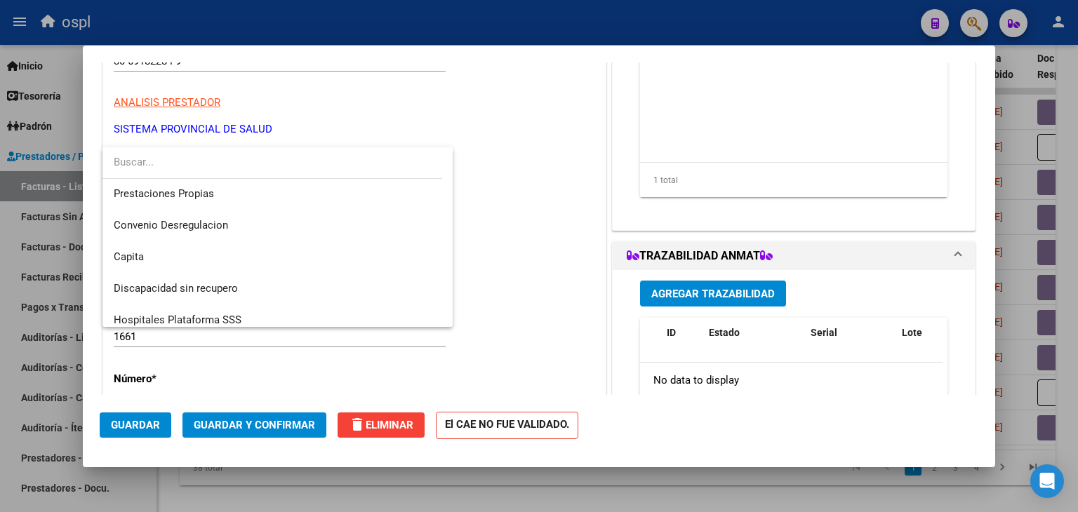
scroll to position [199, 0]
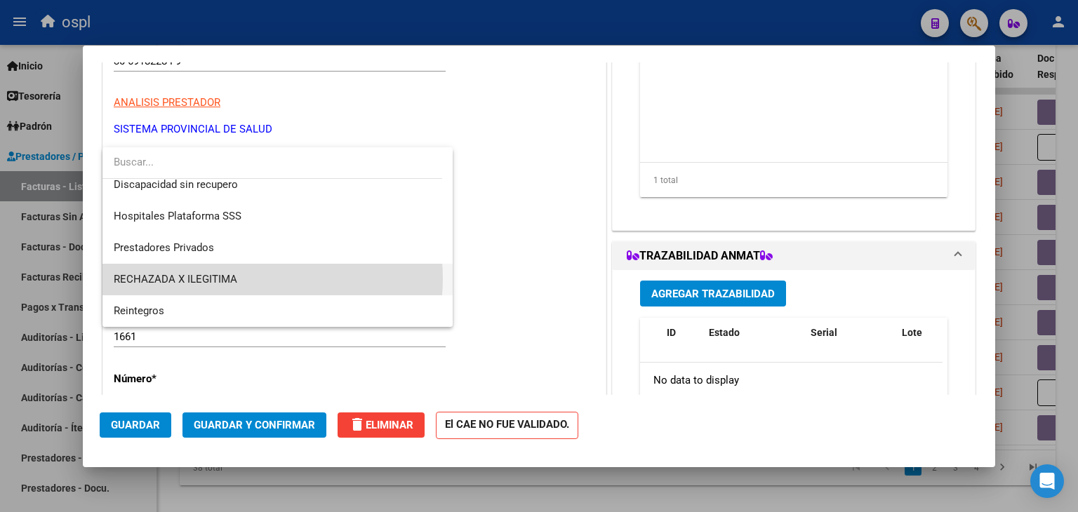
click at [244, 279] on span "RECHAZADA X ILEGITIMA" at bounding box center [278, 280] width 329 height 32
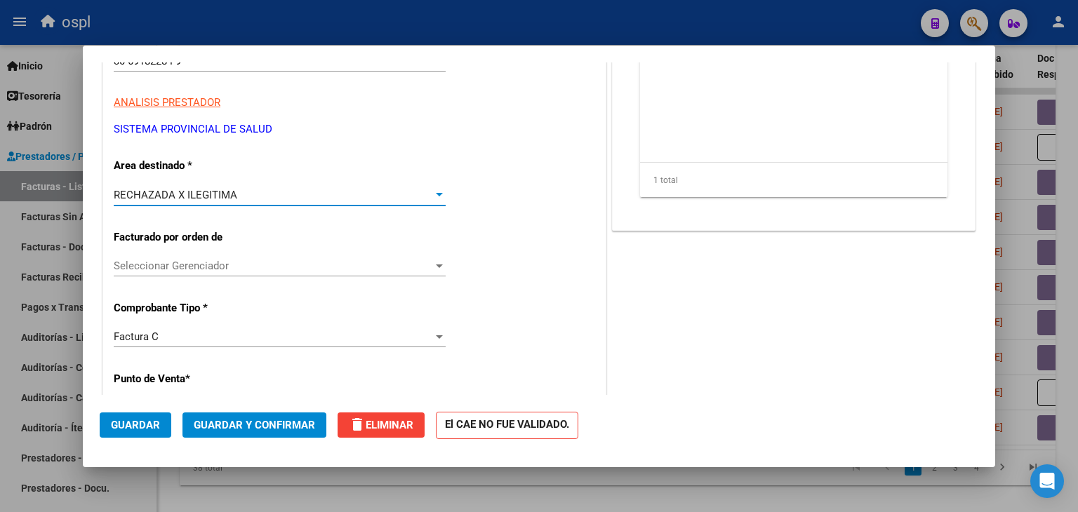
click at [246, 432] on button "Guardar y Confirmar" at bounding box center [255, 425] width 144 height 25
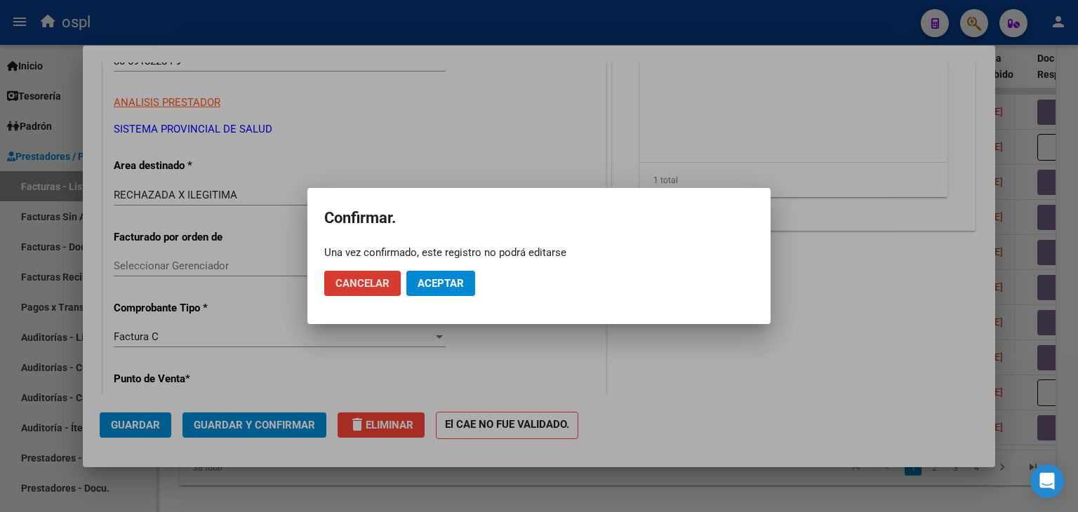
click at [450, 287] on span "Aceptar" at bounding box center [441, 283] width 46 height 13
click at [452, 282] on span "Guardar igualmente." at bounding box center [477, 283] width 119 height 13
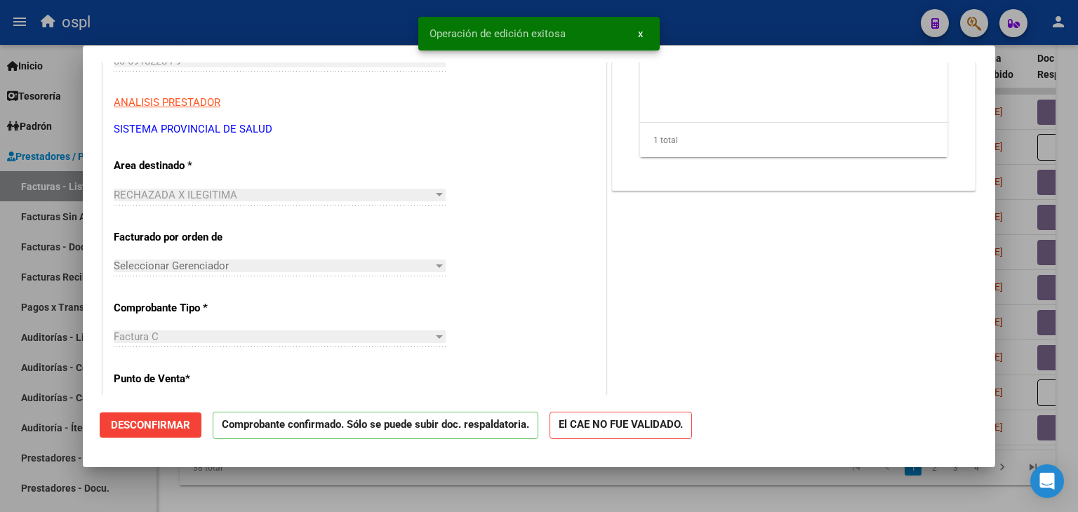
click at [0, 181] on div at bounding box center [539, 256] width 1078 height 512
type input "$ 0,00"
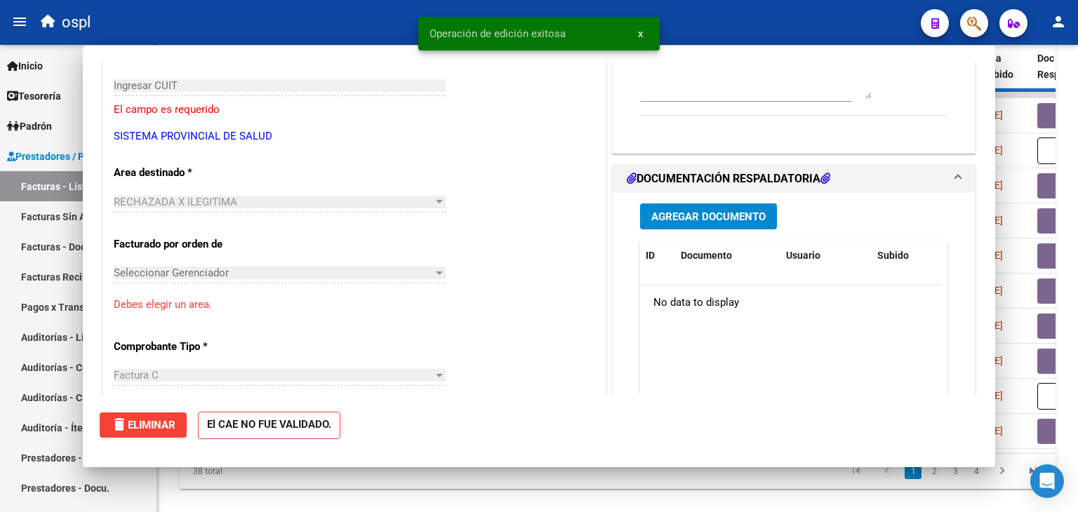
scroll to position [0, 0]
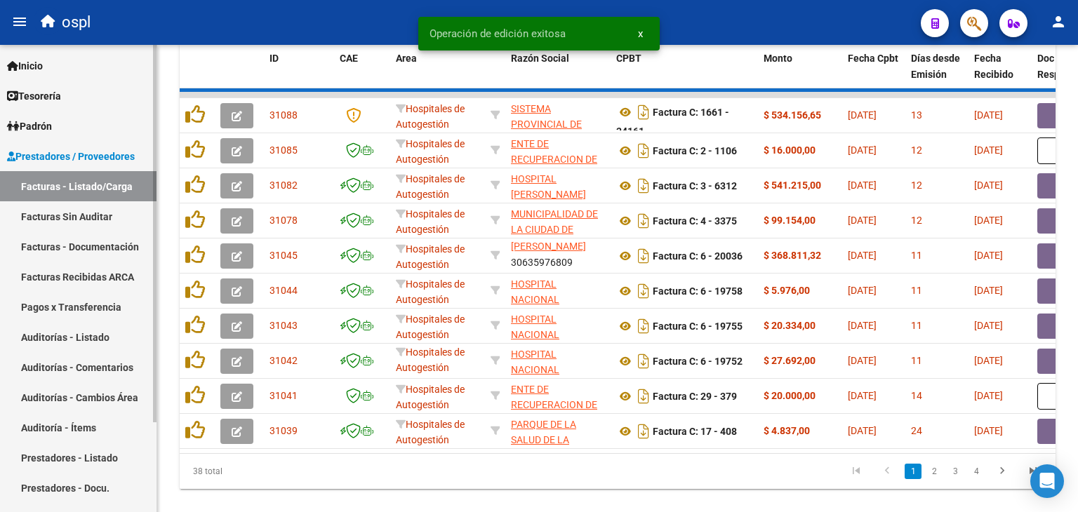
click at [68, 220] on link "Facturas Sin Auditar" at bounding box center [78, 216] width 157 height 30
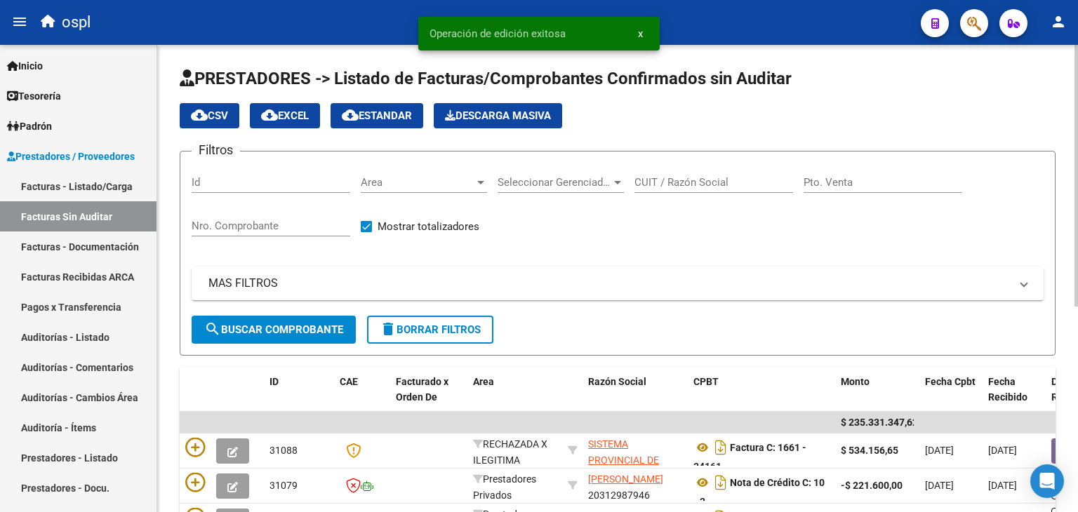
drag, startPoint x: 238, startPoint y: 230, endPoint x: 244, endPoint y: 211, distance: 19.1
click at [244, 211] on div "Nro. Comprobante" at bounding box center [271, 221] width 159 height 30
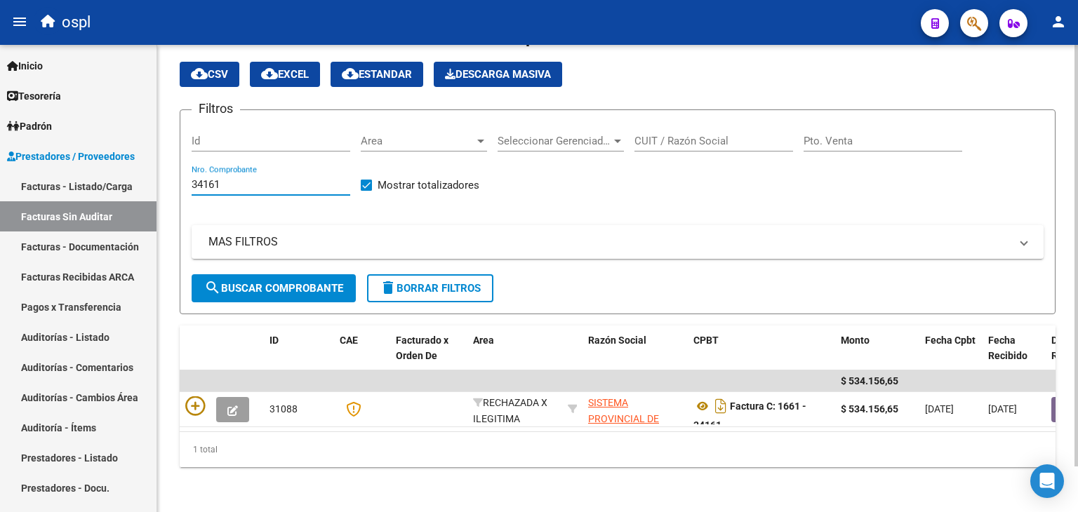
scroll to position [51, 0]
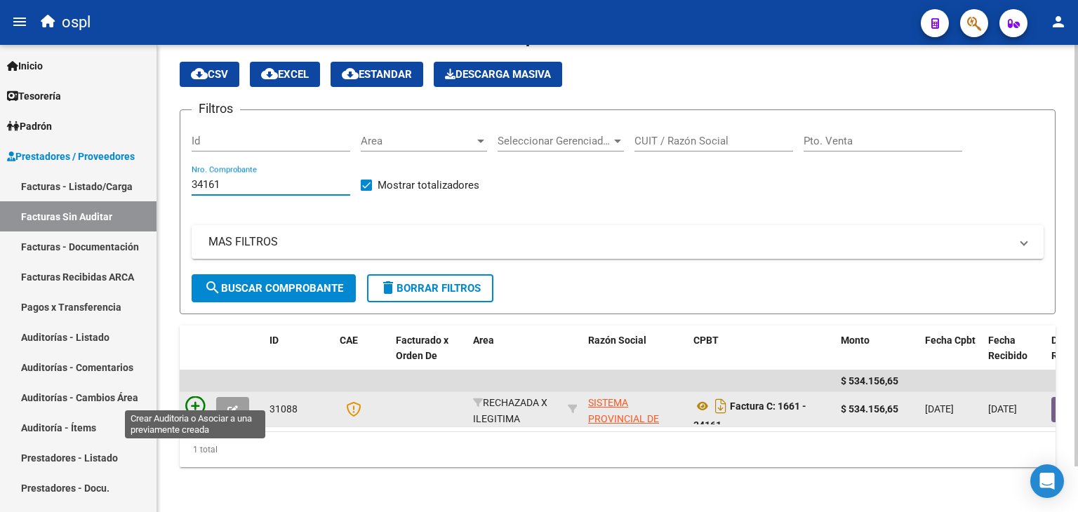
type input "34161"
click at [197, 397] on icon at bounding box center [195, 407] width 20 height 20
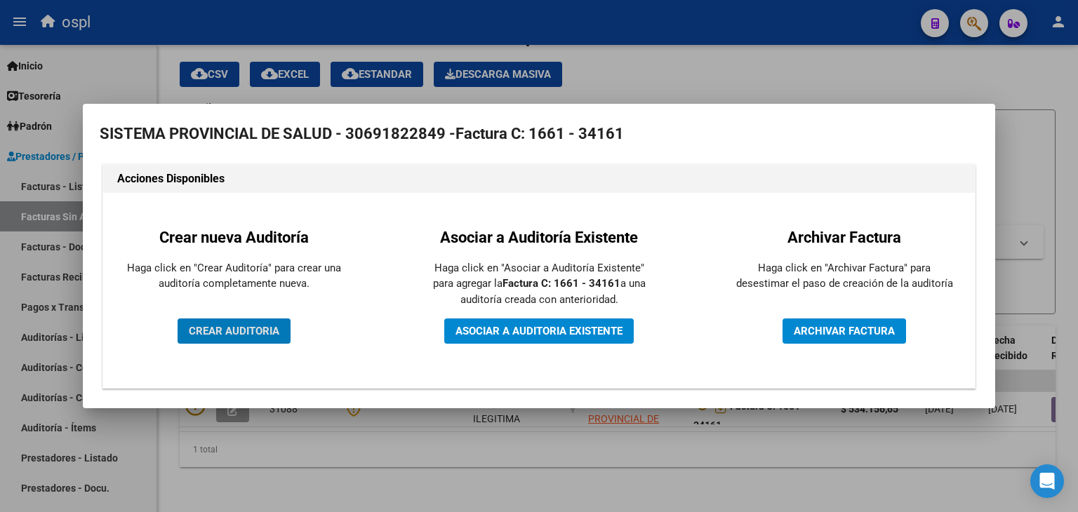
click at [223, 326] on span "CREAR AUDITORIA" at bounding box center [234, 331] width 91 height 13
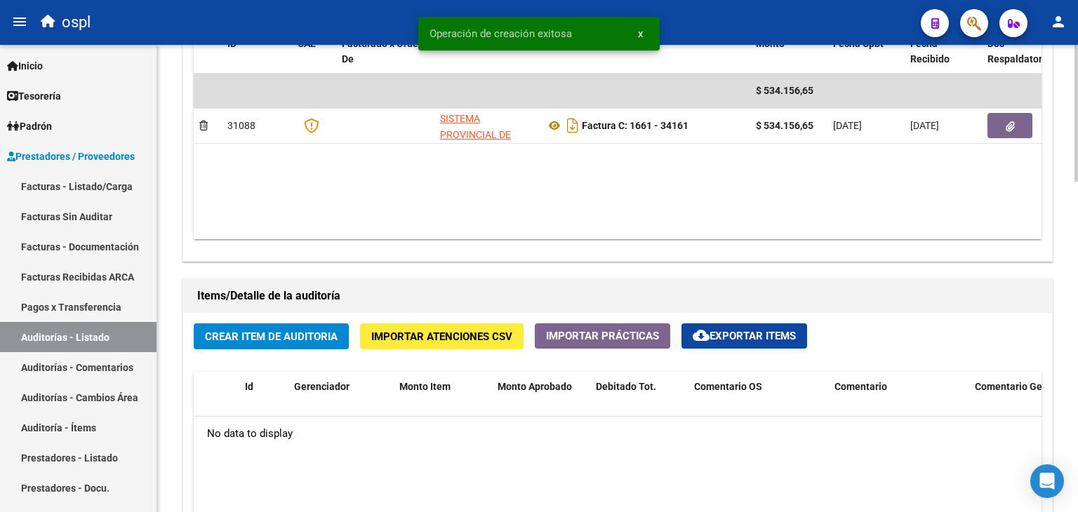
scroll to position [842, 0]
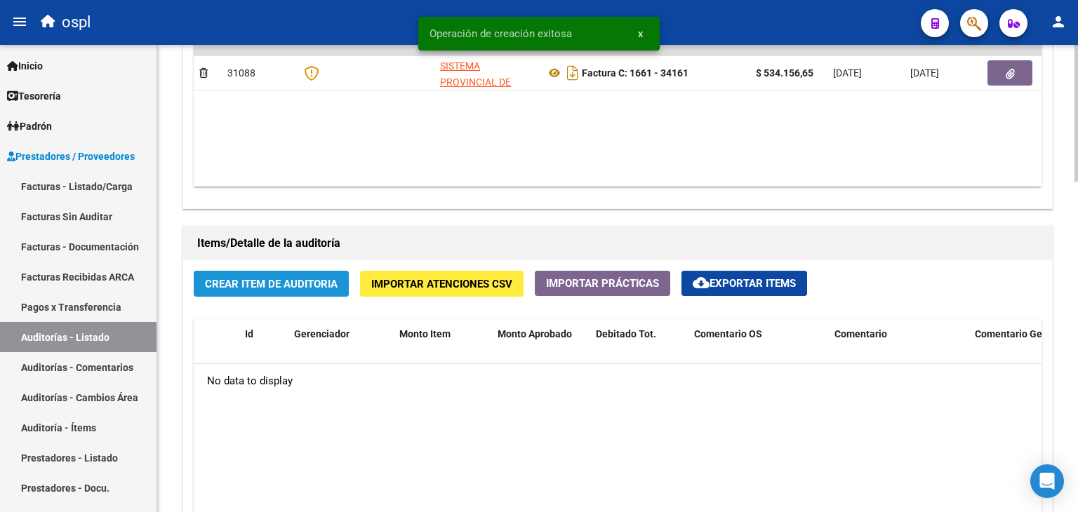
click at [272, 278] on span "Crear Item de Auditoria" at bounding box center [271, 284] width 133 height 13
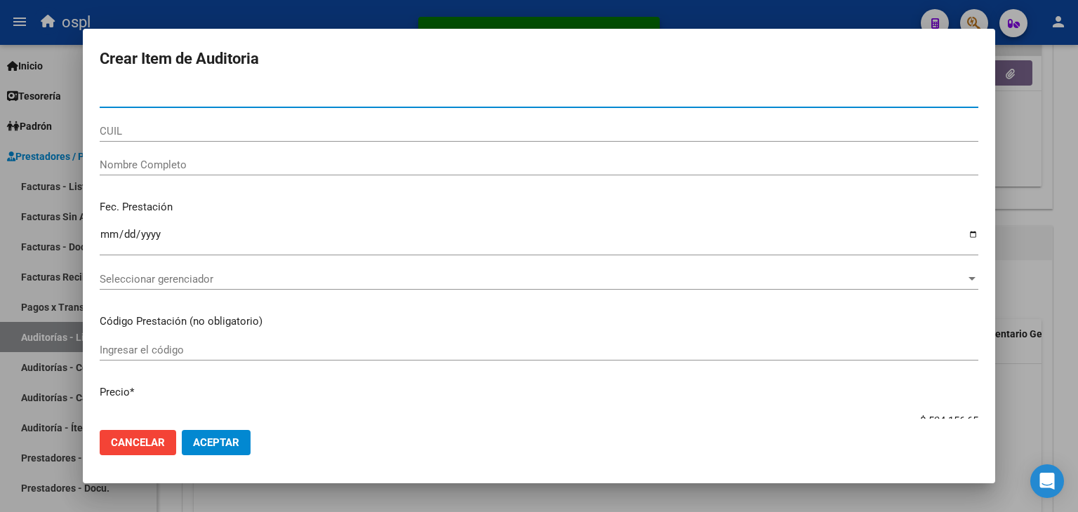
click at [191, 172] on div "Nombre Completo" at bounding box center [539, 164] width 879 height 21
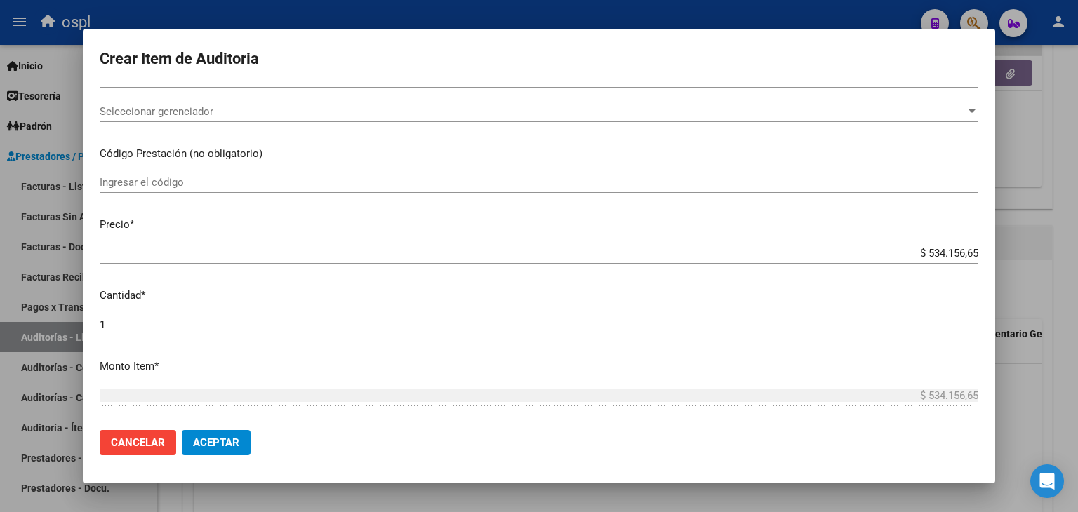
scroll to position [351, 0]
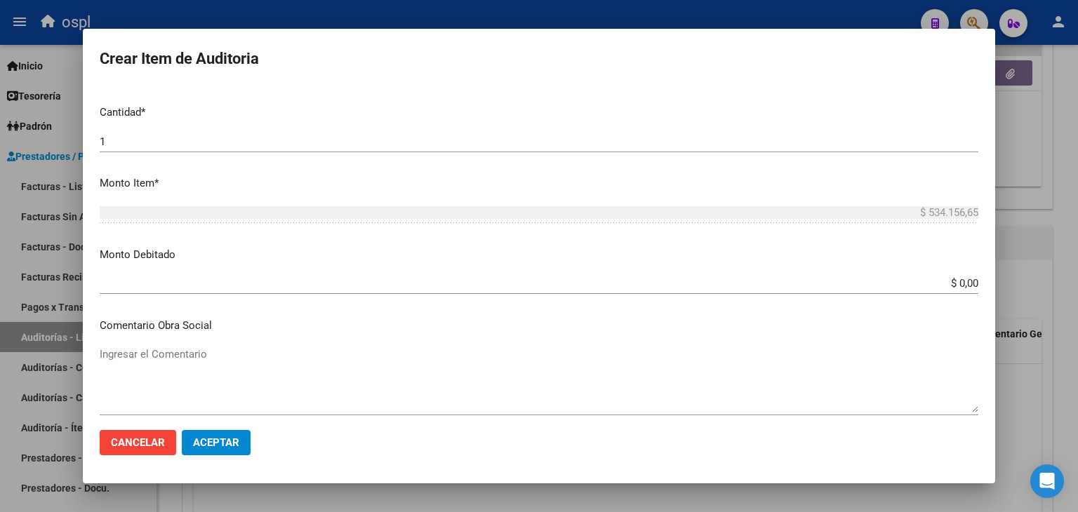
type input "TODOS"
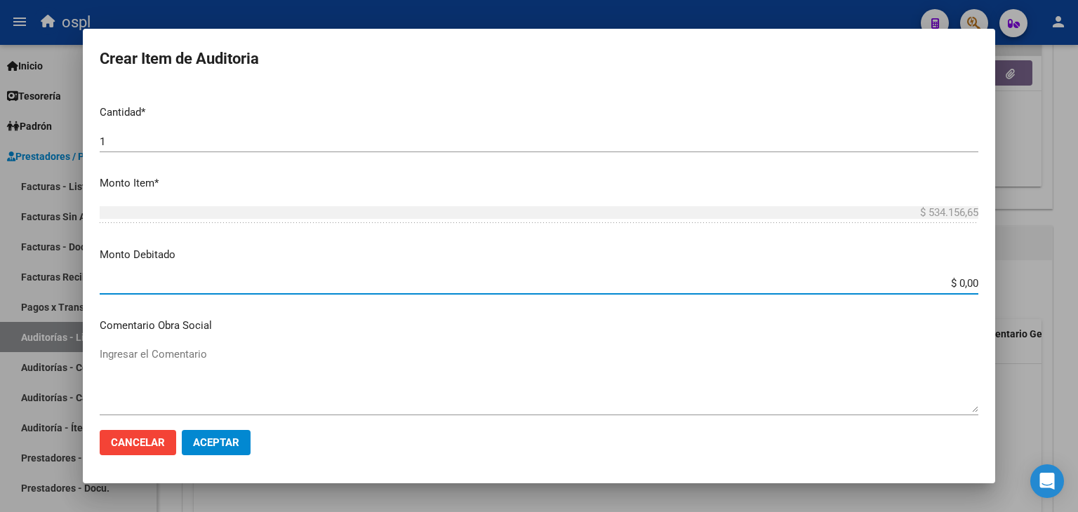
drag, startPoint x: 929, startPoint y: 281, endPoint x: 988, endPoint y: 283, distance: 59.0
click at [988, 283] on mat-dialog-content "Nro Documento CUIL TODOS Nombre Completo Fec. Prestación Ingresar la fecha Sele…" at bounding box center [539, 252] width 913 height 333
type input "$ 534.156,65"
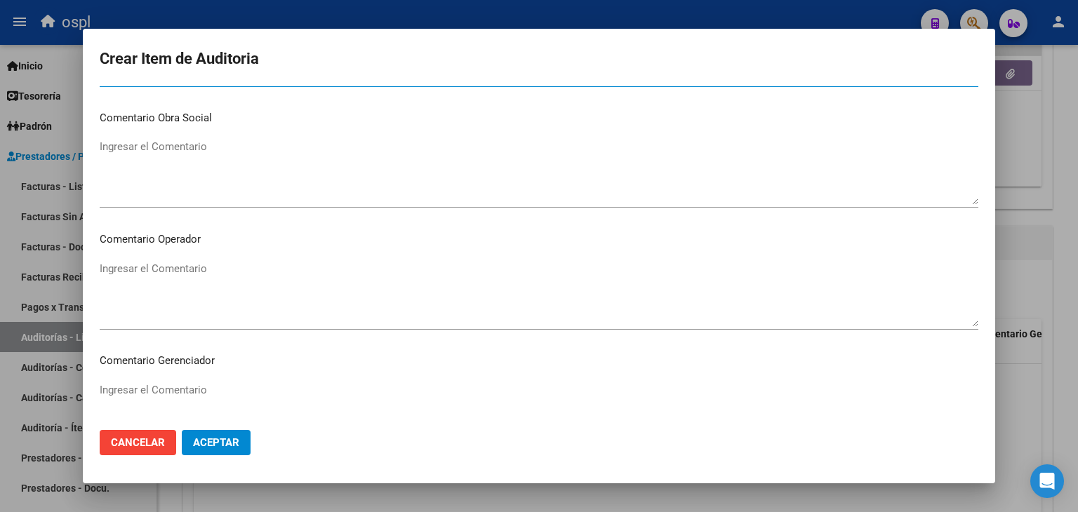
scroll to position [562, 0]
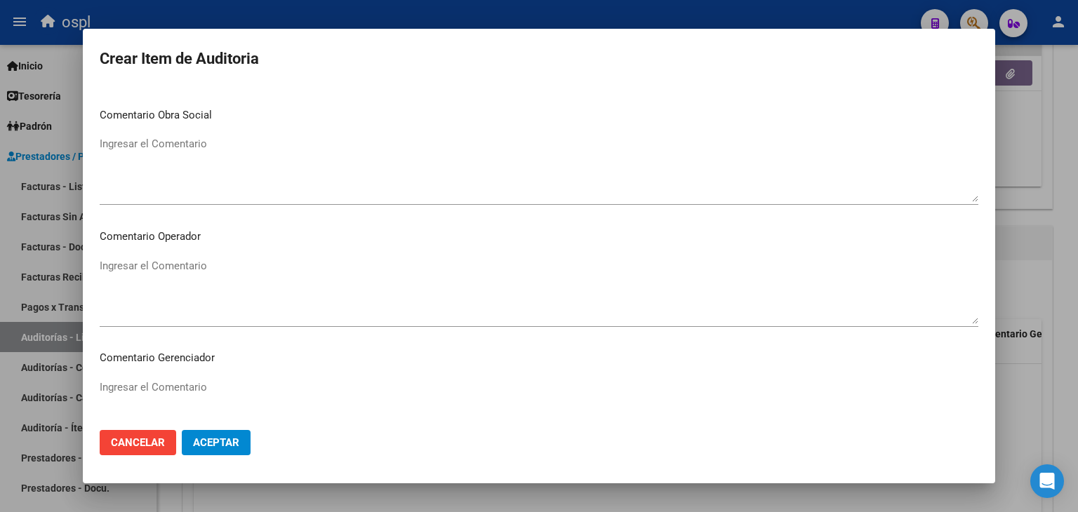
click at [321, 298] on textarea "Ingresar el Comentario" at bounding box center [539, 291] width 879 height 66
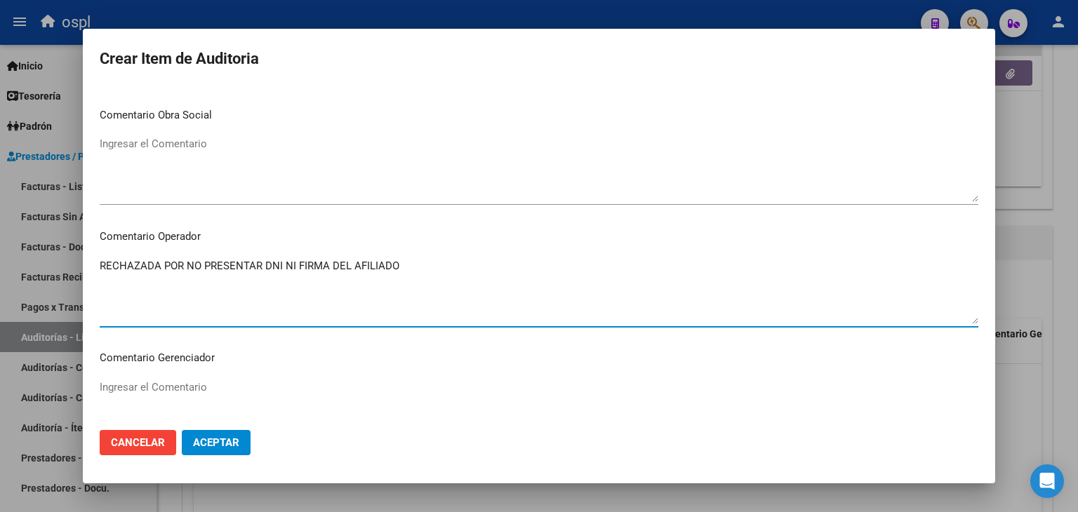
type textarea "RECHAZADA POR NO PRESENTAR DNI NI FIRMA DEL AFILIADO"
click at [197, 444] on span "Aceptar" at bounding box center [216, 443] width 46 height 13
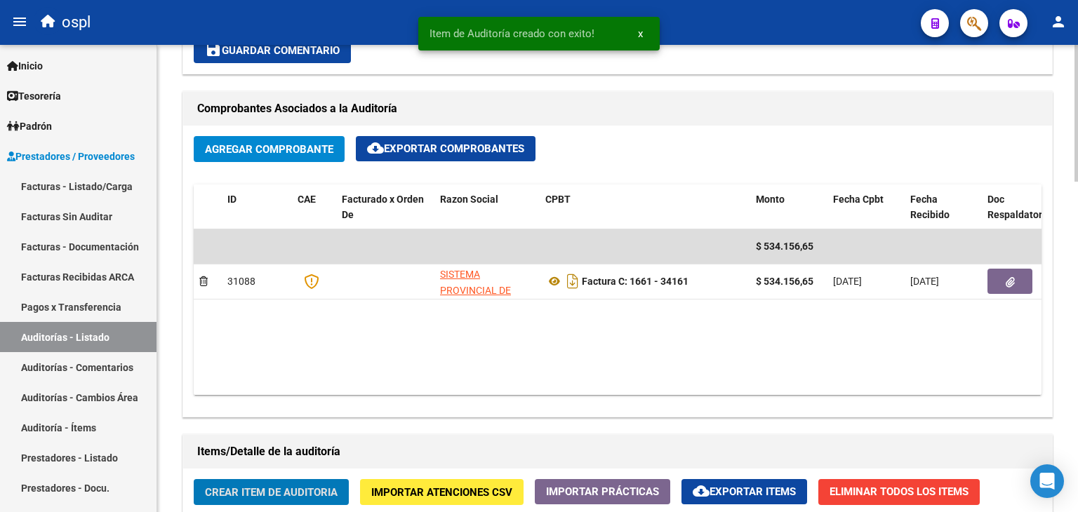
scroll to position [632, 0]
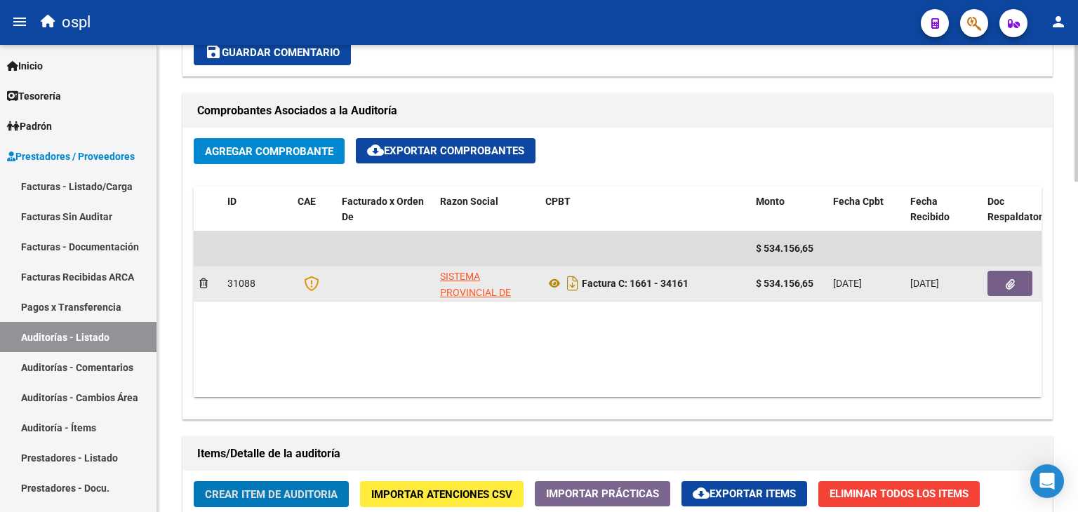
click at [1006, 284] on icon "button" at bounding box center [1010, 284] width 9 height 11
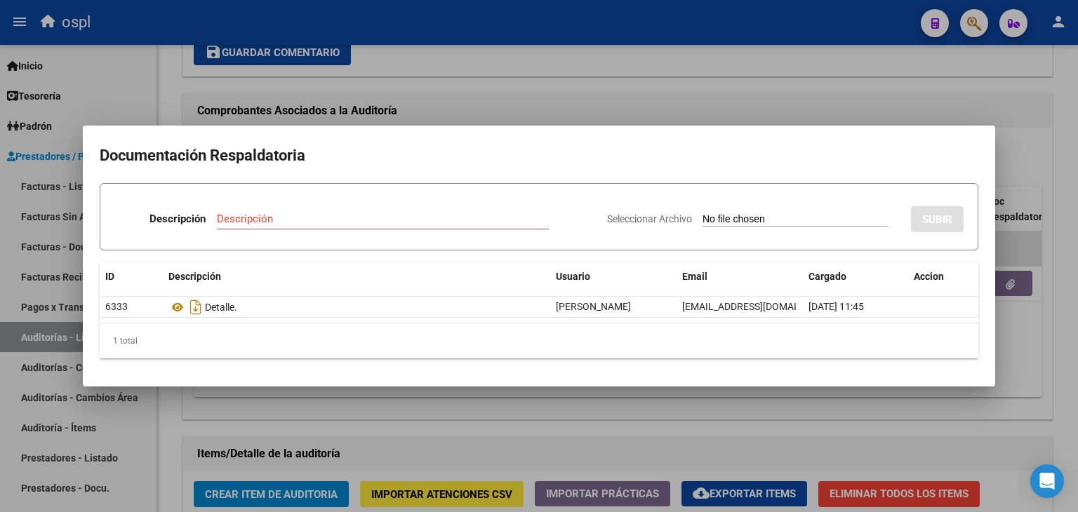
click at [740, 218] on input "Seleccionar Archivo" at bounding box center [796, 219] width 186 height 13
type input "C:\fakepath\RECHAZO X ILEGITIMA - FC 34161.pdf"
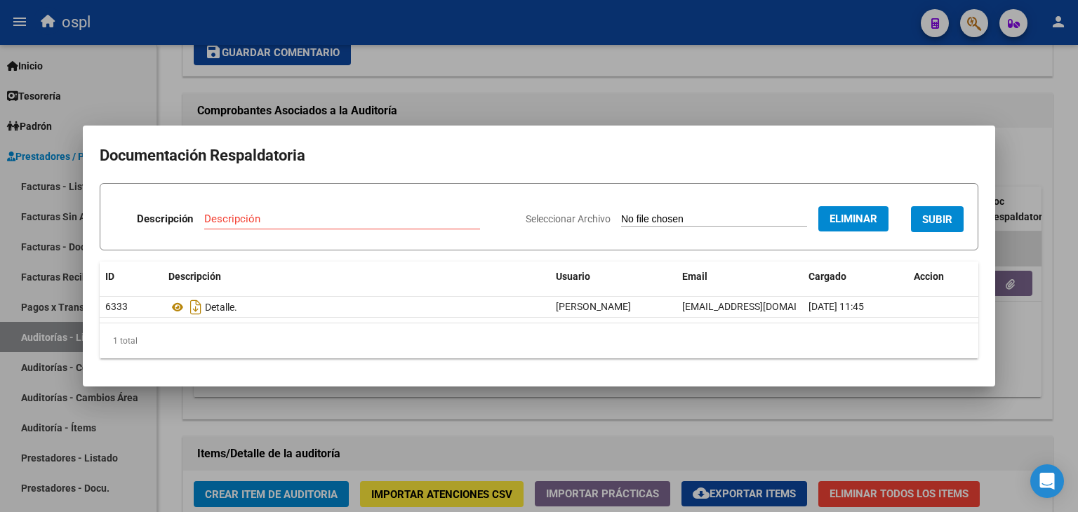
click at [236, 211] on div "Descripción" at bounding box center [342, 218] width 276 height 21
click at [239, 212] on div "Descripción" at bounding box center [342, 218] width 276 height 21
type input "E"
type input "RECHAZO"
click at [944, 223] on span "SUBIR" at bounding box center [937, 219] width 30 height 13
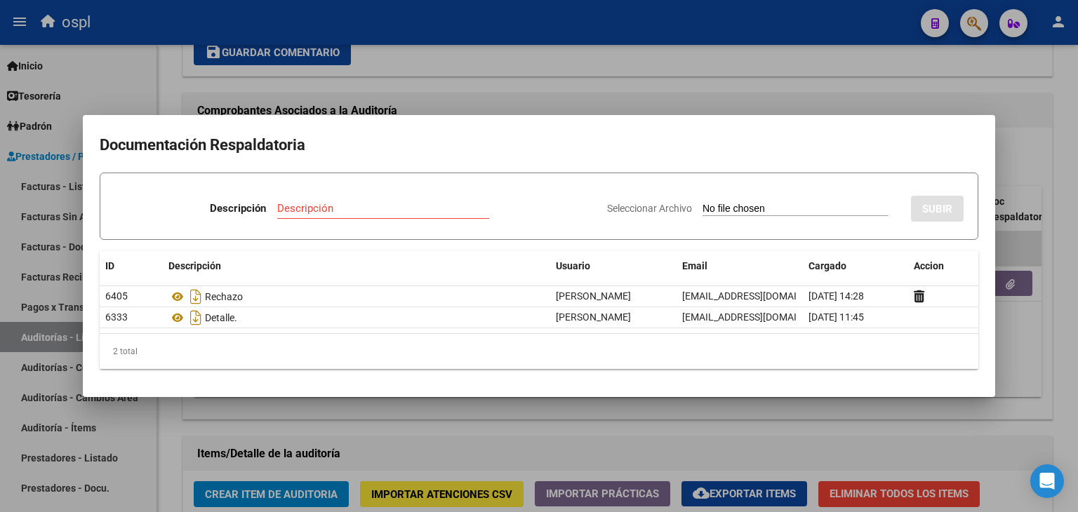
click at [542, 17] on div at bounding box center [539, 256] width 1078 height 512
